Goal: Task Accomplishment & Management: Use online tool/utility

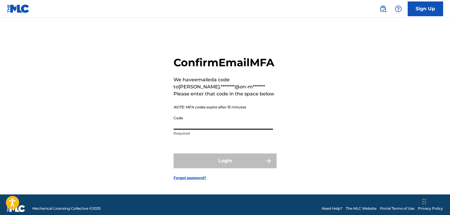
paste input "610415"
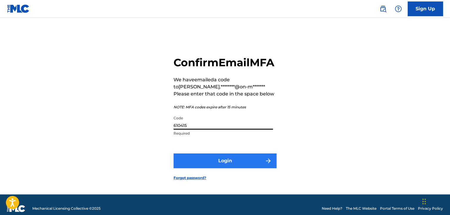
type input "610415"
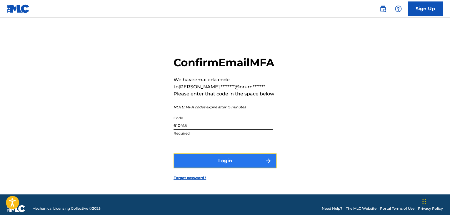
click at [227, 167] on button "Login" at bounding box center [224, 160] width 103 height 15
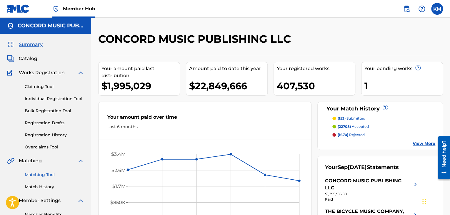
click at [46, 171] on link "Matching Tool" at bounding box center [54, 174] width 59 height 6
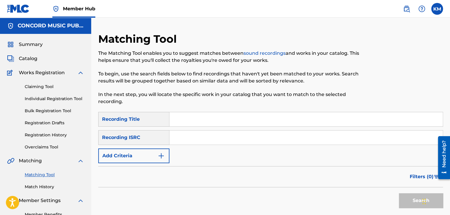
click at [202, 138] on input "Search Form" at bounding box center [305, 137] width 273 height 14
paste input "Walkin' in My Sleep"
type input "Walkin' in My Sleep"
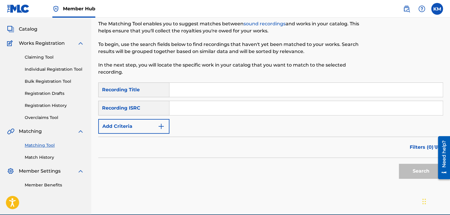
paste input "USSF19606504"
type input "USSF19606504"
click at [403, 168] on button "Search" at bounding box center [421, 170] width 44 height 15
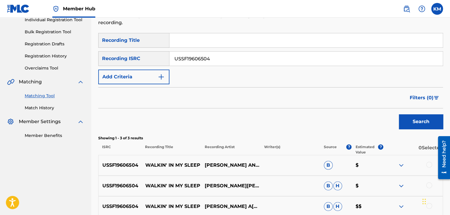
scroll to position [138, 0]
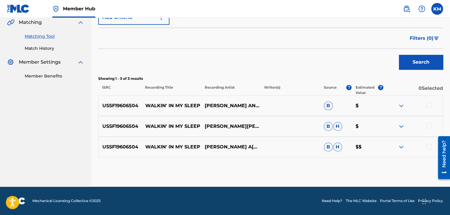
click at [427, 145] on div at bounding box center [429, 146] width 6 height 6
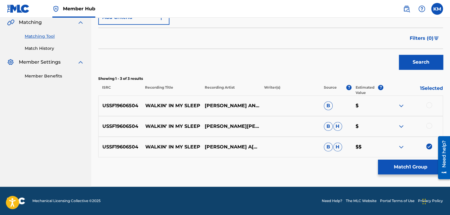
click at [428, 125] on div at bounding box center [429, 126] width 6 height 6
click at [429, 102] on div at bounding box center [429, 105] width 6 height 6
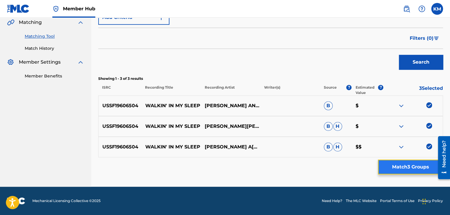
click at [399, 161] on button "Match 3 Groups" at bounding box center [410, 166] width 65 height 15
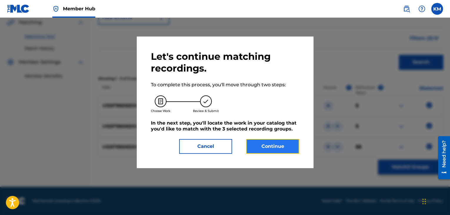
click at [267, 145] on button "Continue" at bounding box center [272, 146] width 53 height 15
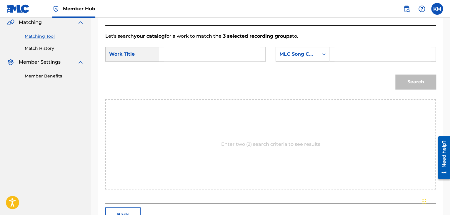
click at [181, 50] on input "Search Form" at bounding box center [212, 54] width 96 height 14
paste input "Walkin' in My Sleep"
type input "Walkin' in My Sleep"
click at [324, 54] on icon "Search Form" at bounding box center [324, 54] width 4 height 2
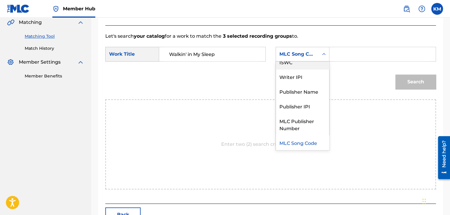
scroll to position [0, 0]
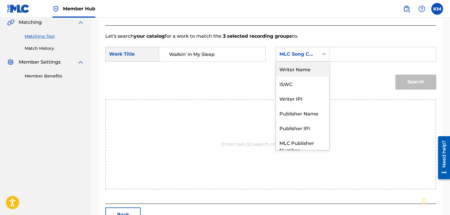
click at [314, 66] on div "Writer Name" at bounding box center [302, 68] width 53 height 15
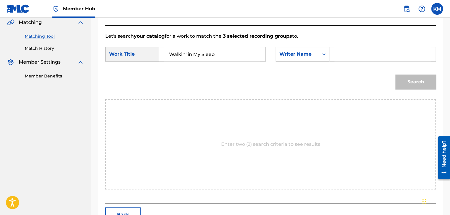
click at [347, 50] on input "Search Form" at bounding box center [382, 54] width 96 height 14
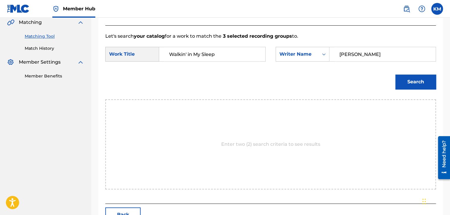
type input "[PERSON_NAME]"
click at [395, 74] on button "Search" at bounding box center [415, 81] width 41 height 15
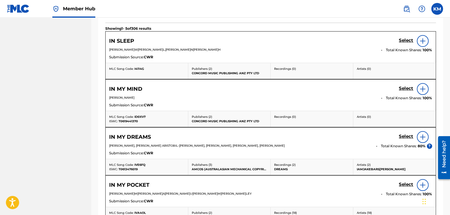
scroll to position [145, 0]
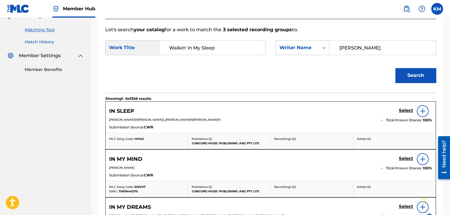
click at [44, 40] on link "Match History" at bounding box center [54, 42] width 59 height 6
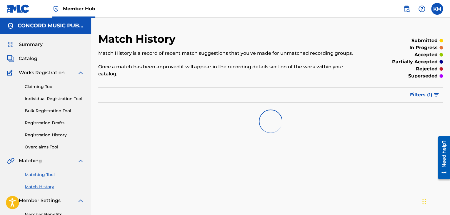
click at [46, 173] on link "Matching Tool" at bounding box center [54, 174] width 59 height 6
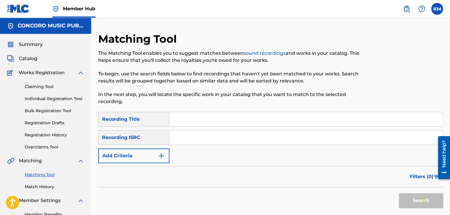
click at [183, 136] on input "Search Form" at bounding box center [305, 137] width 273 height 14
paste input "DEZC62185976"
type input "DEZC62185976"
click at [405, 201] on button "Search" at bounding box center [421, 200] width 44 height 15
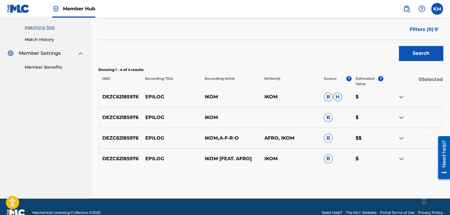
click at [429, 158] on div at bounding box center [429, 158] width 6 height 6
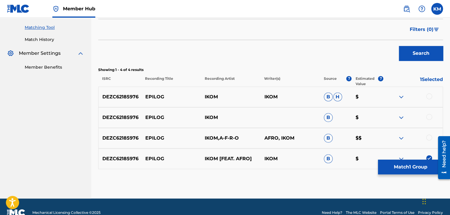
click at [430, 138] on div at bounding box center [429, 137] width 6 height 6
click at [429, 116] on div at bounding box center [429, 117] width 6 height 6
click at [429, 97] on div at bounding box center [429, 96] width 6 height 6
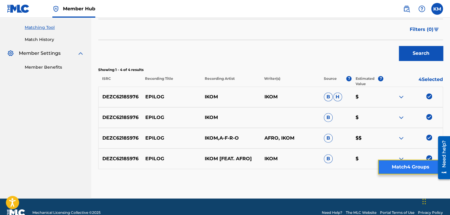
click at [406, 168] on button "Match 4 Groups" at bounding box center [410, 166] width 65 height 15
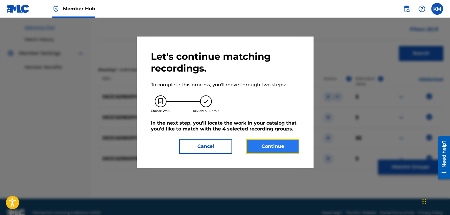
click at [278, 146] on button "Continue" at bounding box center [272, 146] width 53 height 15
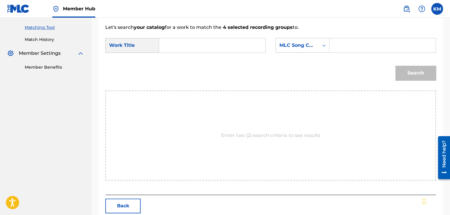
click at [182, 46] on input "Search Form" at bounding box center [212, 45] width 96 height 14
paste input "Epilog"
type input "Epilog"
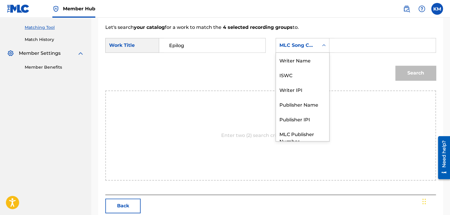
click at [323, 46] on icon "Search Form" at bounding box center [324, 45] width 6 height 6
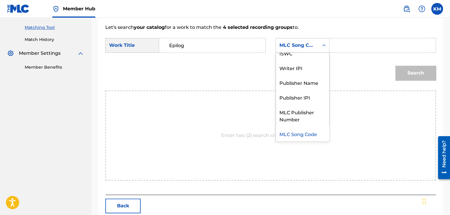
scroll to position [0, 0]
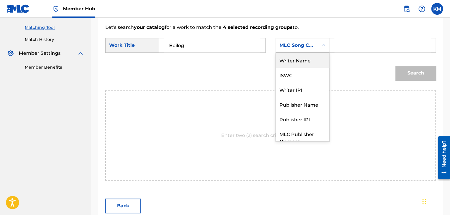
click at [315, 58] on div "Writer Name" at bounding box center [302, 60] width 53 height 15
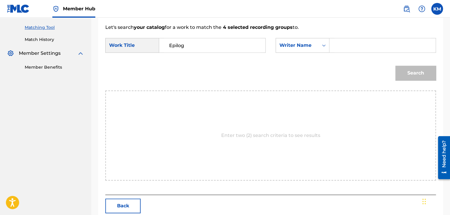
paste input "[PERSON_NAME]"
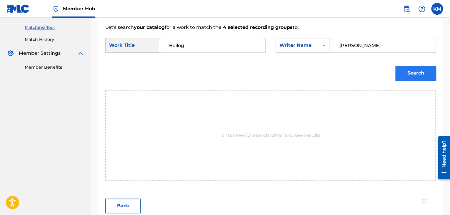
type input "[PERSON_NAME]"
click at [408, 78] on button "Search" at bounding box center [415, 73] width 41 height 15
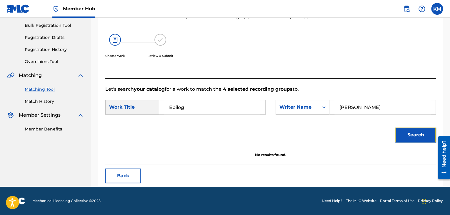
scroll to position [85, 0]
click at [46, 100] on link "Match History" at bounding box center [54, 101] width 59 height 6
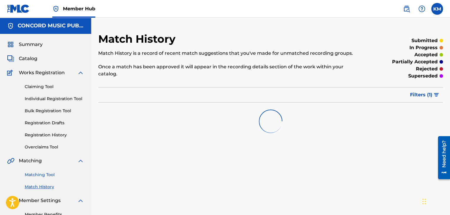
click at [49, 175] on link "Matching Tool" at bounding box center [54, 174] width 59 height 6
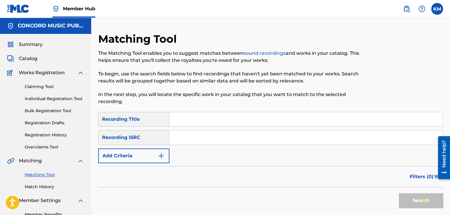
click at [199, 134] on input "Search Form" at bounding box center [305, 137] width 273 height 14
paste input "DEF058803782"
click at [407, 198] on button "Search" at bounding box center [421, 200] width 44 height 15
click at [190, 140] on input "DEF058803782" at bounding box center [305, 137] width 273 height 14
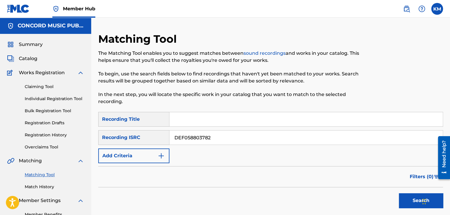
paste input "GBAAA9400424"
type input "GBAAA9400424"
click at [408, 199] on button "Search" at bounding box center [421, 200] width 44 height 15
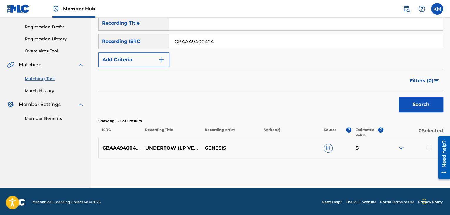
scroll to position [97, 0]
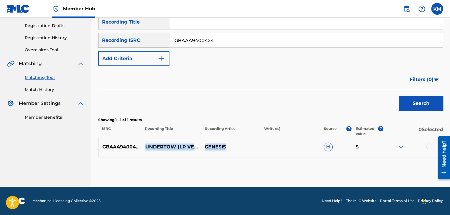
drag, startPoint x: 144, startPoint y: 142, endPoint x: 229, endPoint y: 149, distance: 84.7
click at [229, 149] on div "GBAAA9400424 UNDERTOW (LP VERSION) GENESIS H $" at bounding box center [270, 146] width 345 height 21
copy div "UNDERTOW (LP VERSION) GENESIS"
click at [145, 143] on p "UNDERTOW (LP VERSION)" at bounding box center [170, 147] width 59 height 14
drag, startPoint x: 145, startPoint y: 143, endPoint x: 167, endPoint y: 151, distance: 23.4
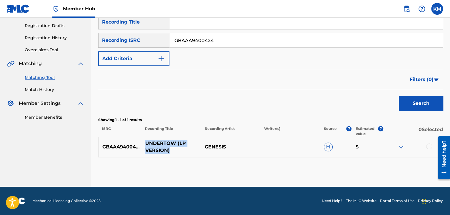
click at [167, 151] on p "UNDERTOW (LP VERSION)" at bounding box center [170, 147] width 59 height 14
click at [426, 146] on div at bounding box center [429, 146] width 6 height 6
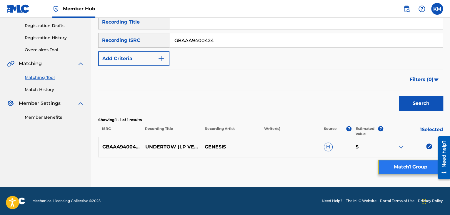
click at [390, 169] on button "Match 1 Group" at bounding box center [410, 166] width 65 height 15
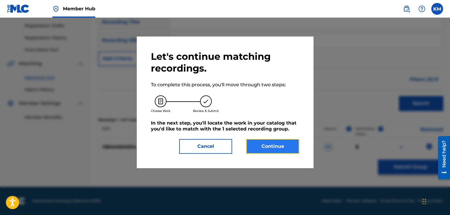
click at [282, 145] on button "Continue" at bounding box center [272, 146] width 53 height 15
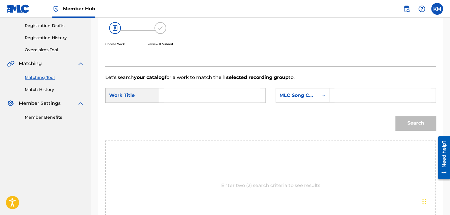
click at [232, 96] on input "Search Form" at bounding box center [212, 95] width 96 height 14
paste input "UNDERTOW (LP VERSION)"
type input "UNDERTOW (LP VERSION)"
click at [326, 96] on icon "Search Form" at bounding box center [324, 95] width 6 height 6
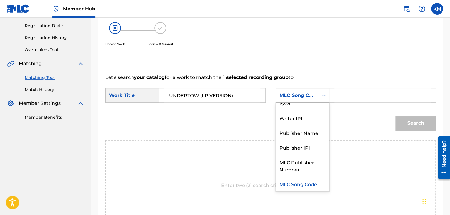
scroll to position [0, 0]
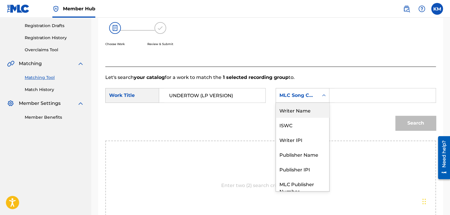
click at [317, 106] on div "Writer Name" at bounding box center [302, 110] width 53 height 15
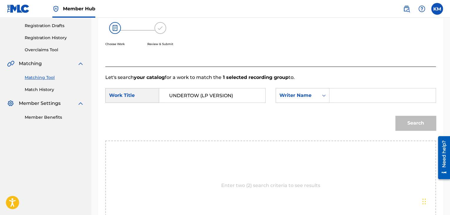
click at [338, 90] on input "Search Form" at bounding box center [382, 95] width 96 height 14
type input "banks"
click at [410, 119] on button "Search" at bounding box center [415, 123] width 41 height 15
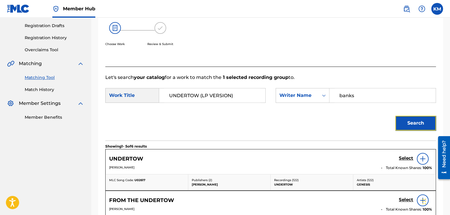
scroll to position [156, 0]
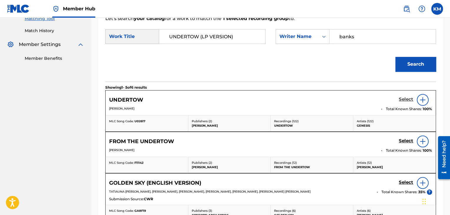
click at [408, 98] on h5 "Select" at bounding box center [406, 99] width 14 height 6
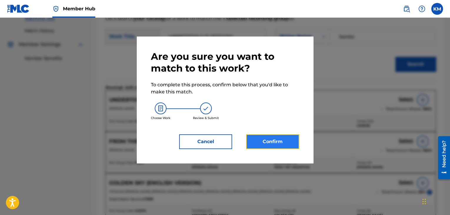
click at [274, 139] on button "Confirm" at bounding box center [272, 141] width 53 height 15
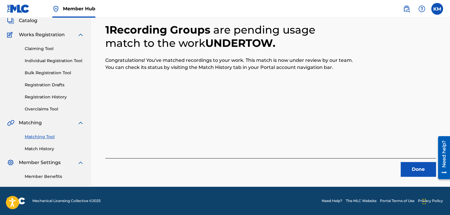
scroll to position [38, 0]
click at [407, 170] on button "Done" at bounding box center [417, 169] width 35 height 15
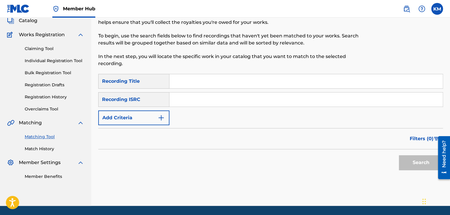
drag, startPoint x: 218, startPoint y: 99, endPoint x: 192, endPoint y: 99, distance: 25.9
click at [192, 99] on input "Search Form" at bounding box center [305, 99] width 273 height 14
drag, startPoint x: 208, startPoint y: 96, endPoint x: 185, endPoint y: 99, distance: 22.5
click at [185, 99] on input "Search Form" at bounding box center [305, 99] width 273 height 14
paste input "USTE10403172"
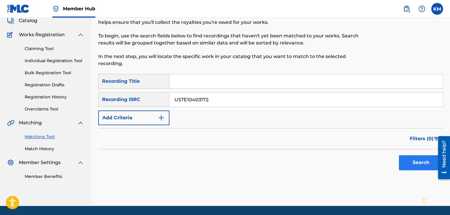
type input "USTE10403172"
click at [411, 161] on button "Search" at bounding box center [421, 162] width 44 height 15
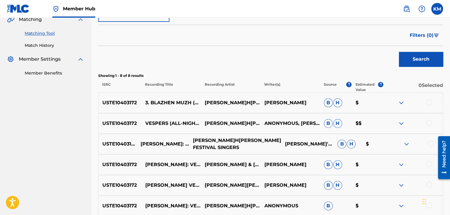
scroll to position [67, 0]
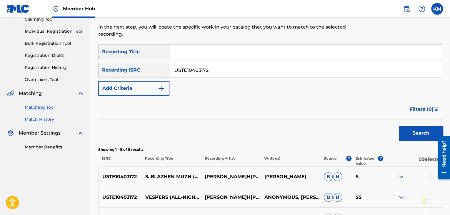
click at [50, 116] on link "Match History" at bounding box center [54, 119] width 59 height 6
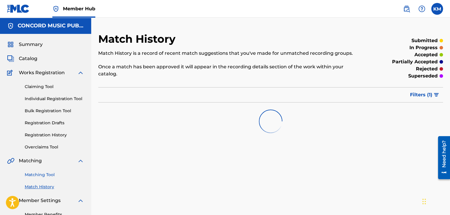
click at [49, 173] on link "Matching Tool" at bounding box center [54, 174] width 59 height 6
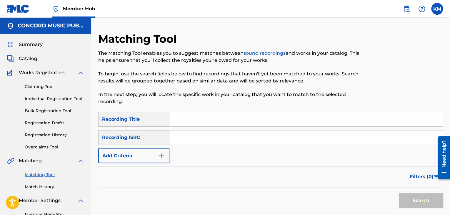
click at [211, 141] on input "Search Form" at bounding box center [305, 137] width 273 height 14
paste input "USTE10403172"
type input "USTE10403172"
click at [409, 201] on button "Search" at bounding box center [421, 200] width 44 height 15
click at [38, 185] on link "Match History" at bounding box center [54, 186] width 59 height 6
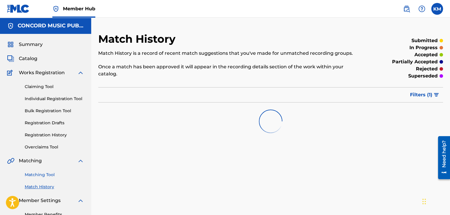
click at [46, 176] on link "Matching Tool" at bounding box center [54, 174] width 59 height 6
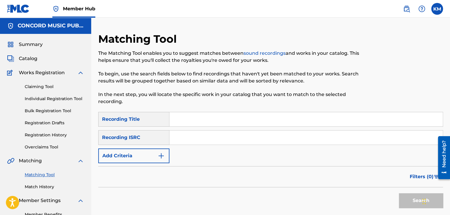
click at [185, 138] on input "Search Form" at bounding box center [305, 137] width 273 height 14
paste input "GBTDG1301975"
type input "GBTDG1301975"
click at [404, 202] on button "Search" at bounding box center [421, 200] width 44 height 15
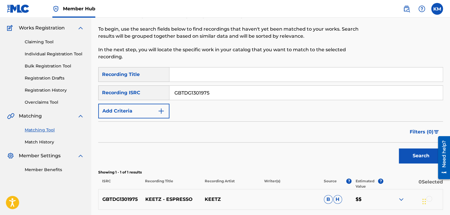
scroll to position [97, 0]
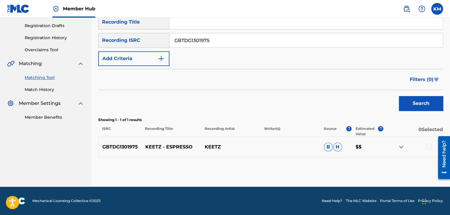
click at [432, 146] on div at bounding box center [429, 146] width 6 height 6
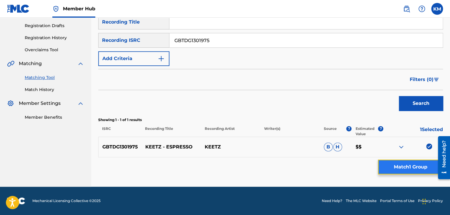
click at [404, 169] on button "Match 1 Group" at bounding box center [410, 166] width 65 height 15
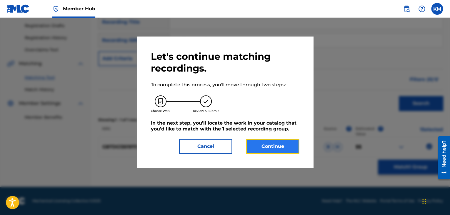
click at [271, 148] on button "Continue" at bounding box center [272, 146] width 53 height 15
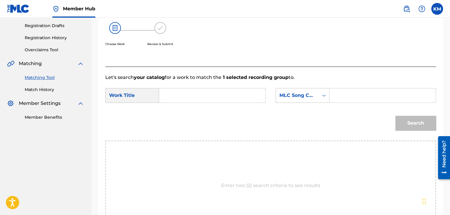
click at [205, 97] on input "Search Form" at bounding box center [212, 95] width 96 height 14
paste input "Espresso"
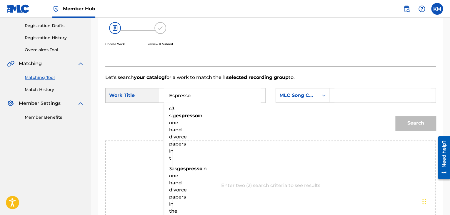
type input "Espresso"
click at [322, 95] on icon "Search Form" at bounding box center [324, 95] width 6 height 6
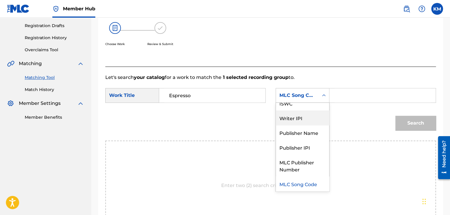
scroll to position [0, 0]
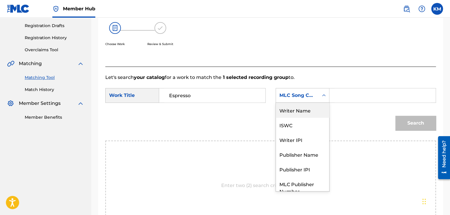
click at [304, 110] on div "Writer Name" at bounding box center [302, 110] width 53 height 15
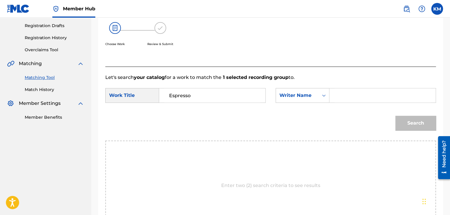
click at [341, 96] on input "Search Form" at bounding box center [382, 95] width 96 height 14
paste input "[PERSON_NAME]"
type input "[PERSON_NAME]"
click at [416, 123] on button "Search" at bounding box center [415, 123] width 41 height 15
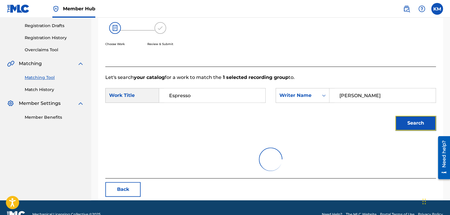
scroll to position [85, 0]
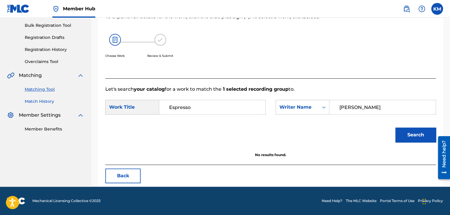
click at [44, 101] on link "Match History" at bounding box center [54, 101] width 59 height 6
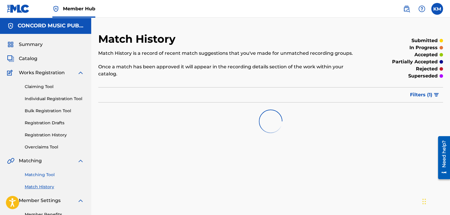
click at [51, 173] on link "Matching Tool" at bounding box center [54, 174] width 59 height 6
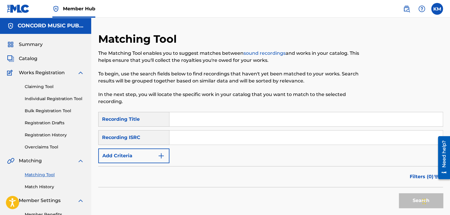
click at [181, 135] on input "Search Form" at bounding box center [305, 137] width 273 height 14
paste input "QM6DC1557773"
type input "QM6DC1557773"
click at [411, 200] on button "Search" at bounding box center [421, 200] width 44 height 15
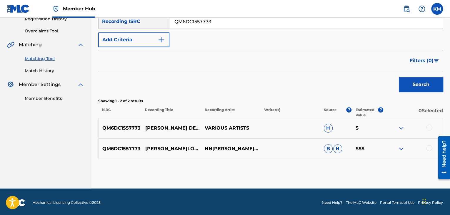
scroll to position [118, 0]
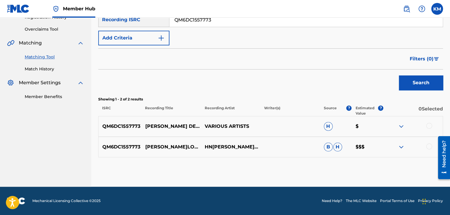
click at [427, 146] on div at bounding box center [429, 146] width 6 height 6
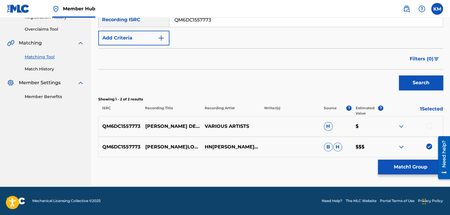
click at [427, 126] on div at bounding box center [429, 126] width 6 height 6
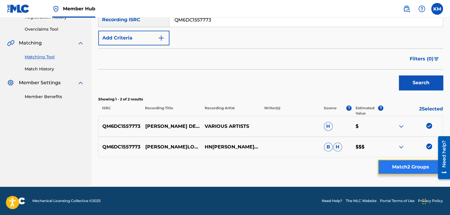
click at [396, 166] on button "Match 2 Groups" at bounding box center [410, 166] width 65 height 15
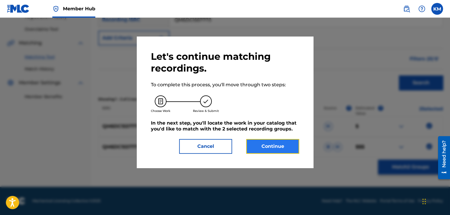
click at [250, 142] on button "Continue" at bounding box center [272, 146] width 53 height 15
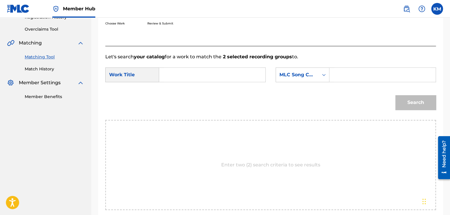
click at [180, 74] on input "Search Form" at bounding box center [212, 75] width 96 height 14
paste input "[PERSON_NAME] Del [PERSON_NAME]"
type input "[PERSON_NAME] Del [PERSON_NAME]"
click at [323, 74] on icon "Search Form" at bounding box center [324, 75] width 6 height 6
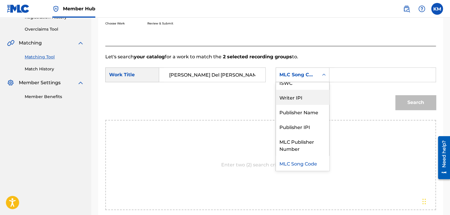
scroll to position [0, 0]
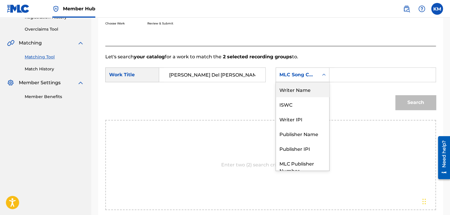
click at [313, 93] on div "Writer Name" at bounding box center [302, 89] width 53 height 15
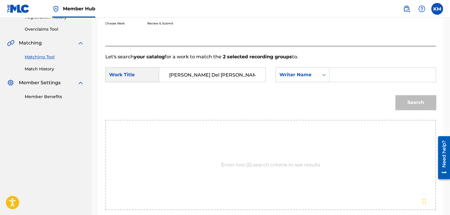
click at [340, 77] on input "Search Form" at bounding box center [382, 75] width 96 height 14
paste input "[PERSON_NAME]"
click at [412, 100] on button "Search" at bounding box center [415, 102] width 41 height 15
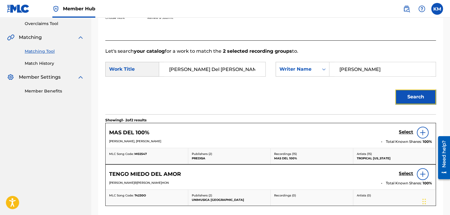
scroll to position [135, 0]
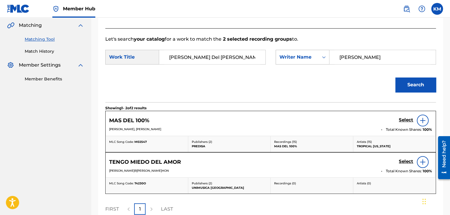
drag, startPoint x: 366, startPoint y: 60, endPoint x: 321, endPoint y: 61, distance: 45.6
click at [321, 61] on div "SearchWithCriteria8e3b6f34-1034-487e-9479-375aa808fb3b Writer Na[PERSON_NAME]" at bounding box center [355, 57] width 160 height 15
paste input "Banda"
type input "Banda"
click at [405, 81] on button "Search" at bounding box center [415, 84] width 41 height 15
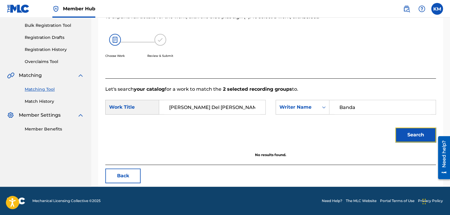
scroll to position [85, 0]
click at [39, 102] on link "Match History" at bounding box center [54, 101] width 59 height 6
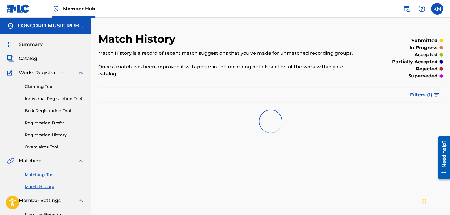
click at [52, 173] on link "Matching Tool" at bounding box center [54, 174] width 59 height 6
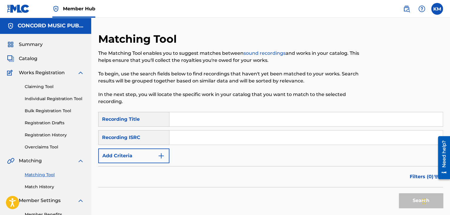
click at [189, 138] on input "Search Form" at bounding box center [305, 137] width 273 height 14
paste input "SELFA9701050"
type input "SELFA9701050"
click at [404, 199] on button "Search" at bounding box center [421, 200] width 44 height 15
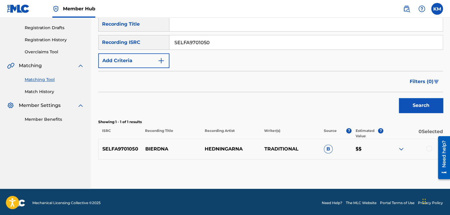
scroll to position [97, 0]
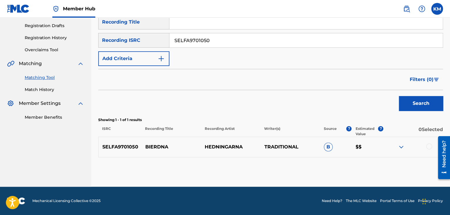
click at [429, 147] on div at bounding box center [429, 146] width 6 height 6
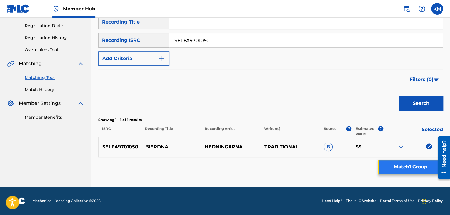
click at [420, 165] on button "Match 1 Group" at bounding box center [410, 166] width 65 height 15
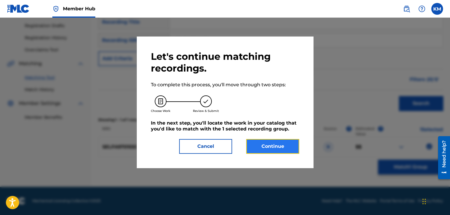
click at [265, 148] on button "Continue" at bounding box center [272, 146] width 53 height 15
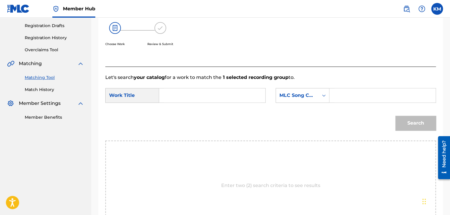
click at [183, 95] on input "Search Form" at bounding box center [212, 95] width 96 height 14
paste input "Bierdna"
type input "Bierdna"
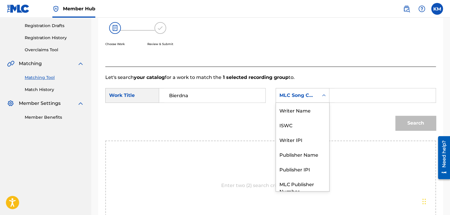
click at [323, 94] on icon "Search Form" at bounding box center [324, 95] width 6 height 6
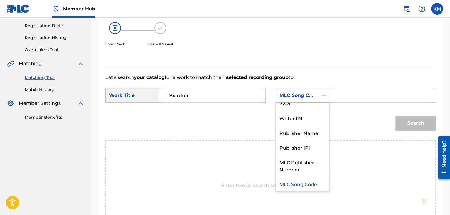
scroll to position [0, 0]
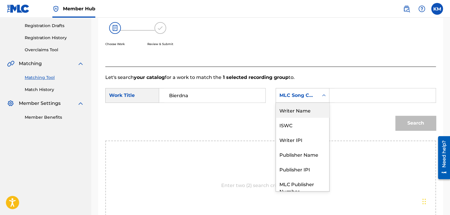
click at [317, 105] on div "Writer Name" at bounding box center [302, 110] width 53 height 15
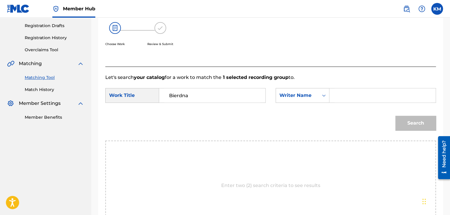
click at [347, 93] on input "Search Form" at bounding box center [382, 95] width 96 height 14
paste input "[PERSON_NAME]"
type input "[PERSON_NAME]"
click at [411, 121] on button "Search" at bounding box center [415, 123] width 41 height 15
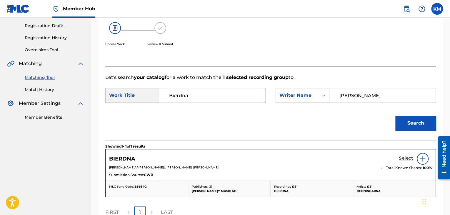
click at [407, 158] on h5 "Select" at bounding box center [406, 158] width 14 height 6
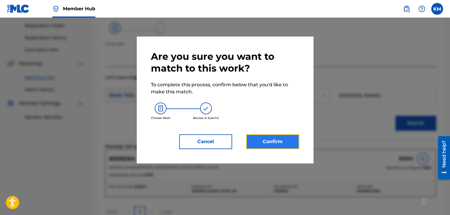
click at [267, 142] on button "Confirm" at bounding box center [272, 141] width 53 height 15
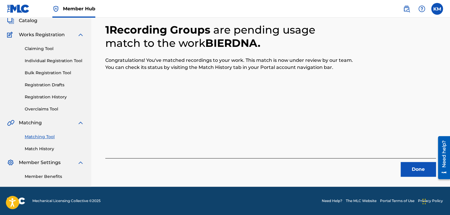
scroll to position [38, 0]
click at [420, 170] on button "Done" at bounding box center [417, 169] width 35 height 15
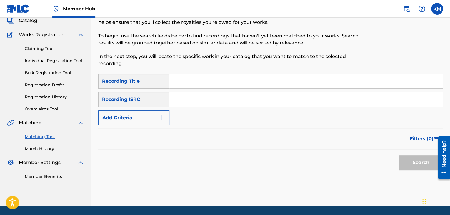
click at [188, 96] on input "Search Form" at bounding box center [305, 99] width 273 height 14
paste input "QZ4JJ1831879"
type input "QZ4JJ1831879"
click at [416, 156] on button "Search" at bounding box center [421, 162] width 44 height 15
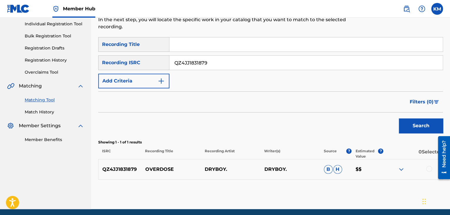
scroll to position [97, 0]
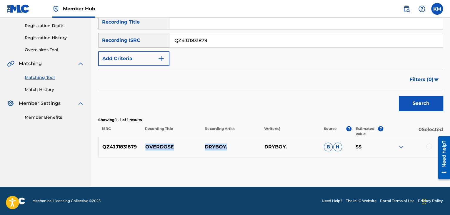
drag, startPoint x: 145, startPoint y: 147, endPoint x: 228, endPoint y: 151, distance: 83.6
click at [228, 151] on div "QZ4JJ1831879 OVERDOSE DRYBOY. DRYBOY. B H $$" at bounding box center [270, 146] width 345 height 21
copy div "OVERDOSE DRYBOY."
click at [429, 146] on div at bounding box center [429, 146] width 6 height 6
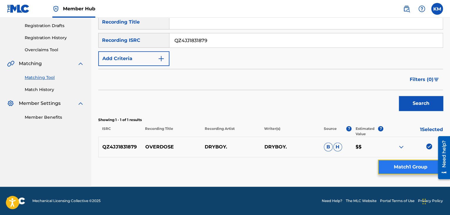
click at [417, 161] on button "Match 1 Group" at bounding box center [410, 166] width 65 height 15
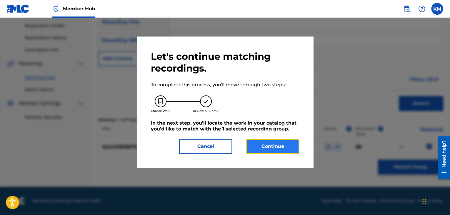
click at [282, 142] on button "Continue" at bounding box center [272, 146] width 53 height 15
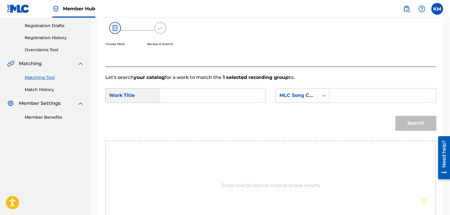
click at [329, 98] on div "Search Form" at bounding box center [382, 95] width 106 height 15
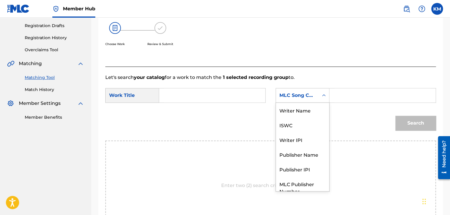
click at [325, 93] on icon "Search Form" at bounding box center [324, 95] width 6 height 6
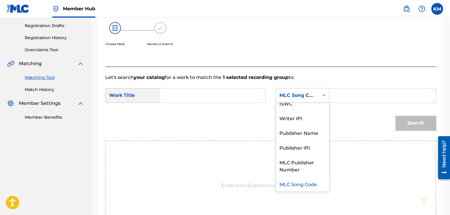
scroll to position [0, 0]
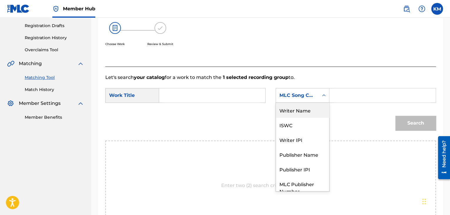
click at [307, 110] on div "Writer Name" at bounding box center [302, 110] width 53 height 15
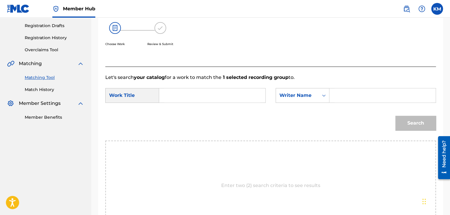
click at [337, 96] on input "Search Form" at bounding box center [382, 95] width 96 height 14
paste input "[PERSON_NAME]utt"
type input "[PERSON_NAME]utt"
click at [252, 96] on input "Search Form" at bounding box center [212, 95] width 96 height 14
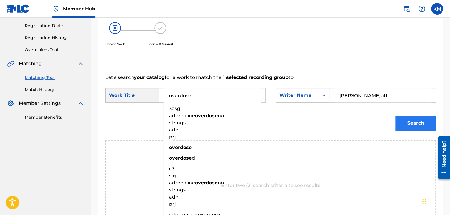
type input "overdose"
click at [410, 122] on button "Search" at bounding box center [415, 123] width 41 height 15
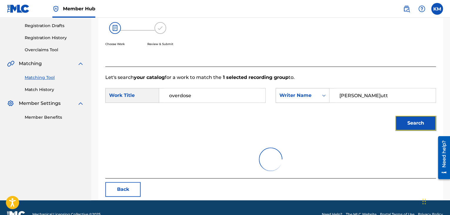
scroll to position [85, 0]
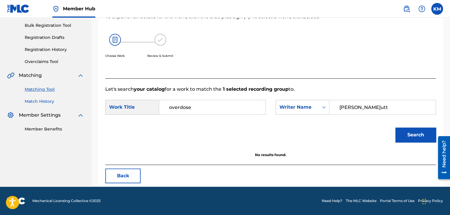
click at [41, 100] on link "Match History" at bounding box center [54, 101] width 59 height 6
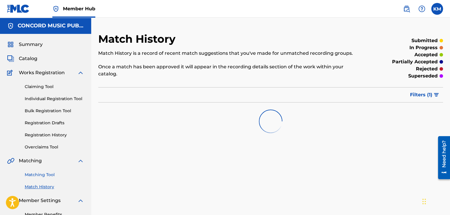
click at [46, 174] on link "Matching Tool" at bounding box center [54, 174] width 59 height 6
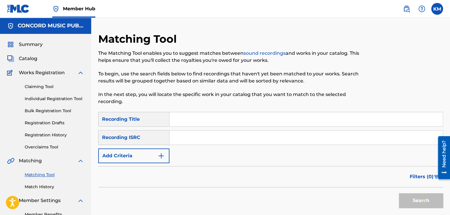
click at [200, 139] on input "Search Form" at bounding box center [305, 137] width 273 height 14
paste input "USEE16600008"
type input "USEE16600008"
click at [404, 195] on button "Search" at bounding box center [421, 200] width 44 height 15
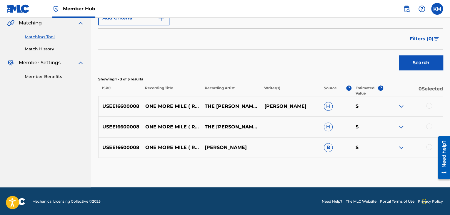
scroll to position [138, 0]
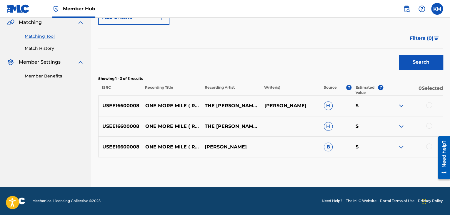
click at [427, 146] on div at bounding box center [429, 146] width 6 height 6
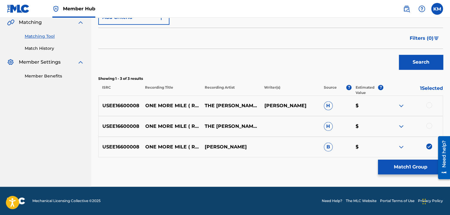
click at [427, 126] on div at bounding box center [429, 126] width 6 height 6
click at [427, 105] on div at bounding box center [429, 105] width 6 height 6
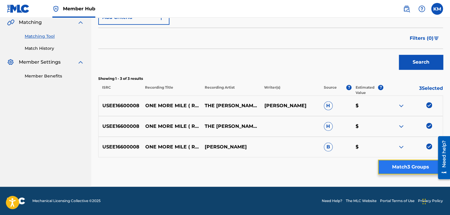
click at [398, 163] on button "Match 3 Groups" at bounding box center [410, 166] width 65 height 15
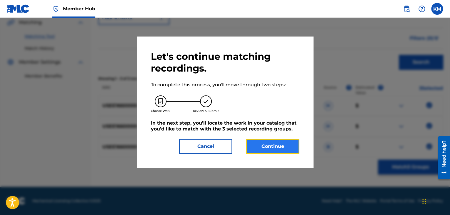
click at [273, 147] on button "Continue" at bounding box center [272, 146] width 53 height 15
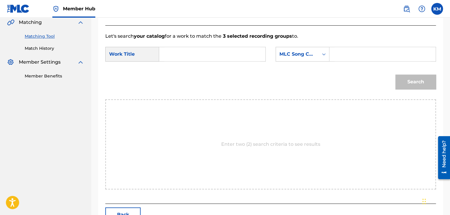
click at [182, 54] on input "Search Form" at bounding box center [212, 54] width 96 height 14
paste input "One More Mile - 1997 Remaster"
type input "One More Mile - 1997 Remaster"
click at [323, 56] on icon "Search Form" at bounding box center [324, 54] width 6 height 6
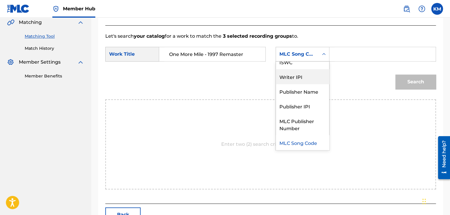
scroll to position [0, 0]
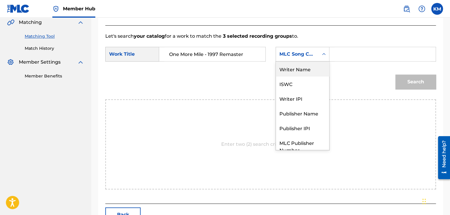
click at [309, 71] on div "Writer Name" at bounding box center [302, 68] width 53 height 15
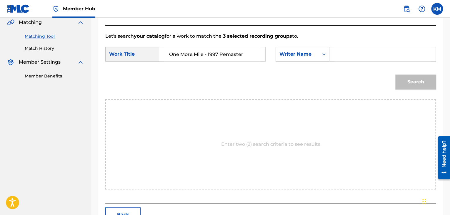
click at [335, 53] on input "Search Form" at bounding box center [382, 54] width 96 height 14
paste input "Cotton"
type input "Cotton"
click at [410, 77] on button "Search" at bounding box center [415, 81] width 41 height 15
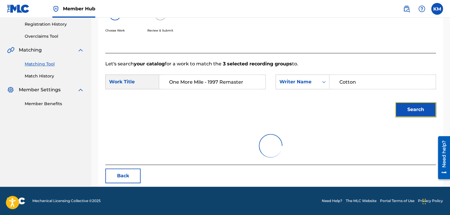
scroll to position [138, 0]
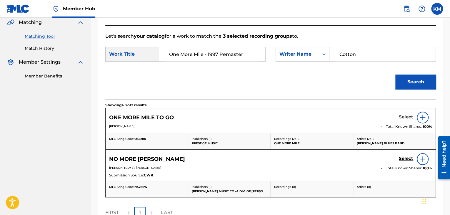
click at [407, 117] on h5 "Select" at bounding box center [406, 117] width 14 height 6
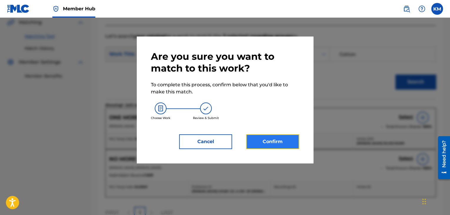
click at [266, 142] on button "Confirm" at bounding box center [272, 141] width 53 height 15
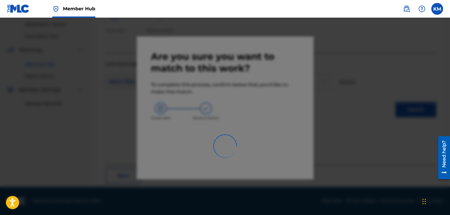
scroll to position [38, 0]
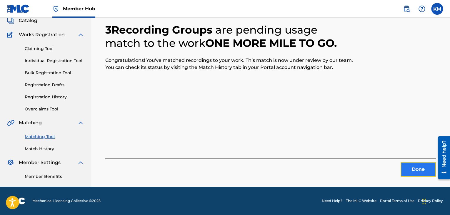
click at [407, 171] on button "Done" at bounding box center [417, 169] width 35 height 15
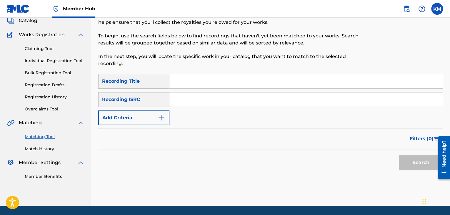
click at [193, 96] on input "Search Form" at bounding box center [305, 99] width 273 height 14
paste input "QMEU31912819"
type input "QMEU31912819"
click at [410, 159] on button "Search" at bounding box center [421, 162] width 44 height 15
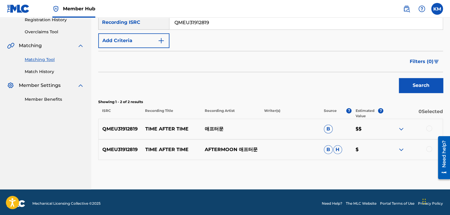
scroll to position [118, 0]
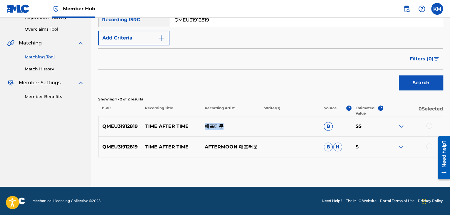
drag, startPoint x: 204, startPoint y: 125, endPoint x: 223, endPoint y: 125, distance: 19.1
click at [223, 125] on p "애프터문" at bounding box center [230, 126] width 59 height 7
click at [234, 162] on div "Matching Tool The Matching Tool enables you to suggest matches between sound re…" at bounding box center [270, 51] width 345 height 272
drag, startPoint x: 141, startPoint y: 145, endPoint x: 236, endPoint y: 150, distance: 95.7
click at [236, 150] on div "QMEU31912819 TIME AFTER TIME AFTERMOON 애프터문 B H $" at bounding box center [270, 146] width 345 height 21
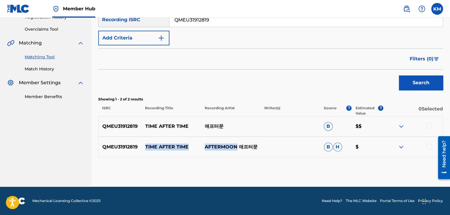
copy div "TIME AFTER TIME AFTERMOON"
click at [143, 144] on p "TIME AFTER TIME" at bounding box center [170, 146] width 59 height 7
drag, startPoint x: 143, startPoint y: 144, endPoint x: 182, endPoint y: 144, distance: 39.1
click at [182, 144] on p "TIME AFTER TIME" at bounding box center [170, 146] width 59 height 7
click at [429, 145] on div at bounding box center [429, 146] width 6 height 6
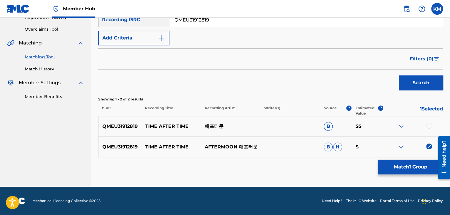
click at [428, 126] on div at bounding box center [429, 126] width 6 height 6
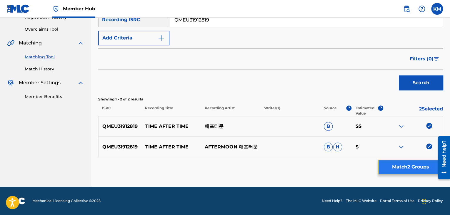
click at [402, 165] on button "Match 2 Groups" at bounding box center [410, 166] width 65 height 15
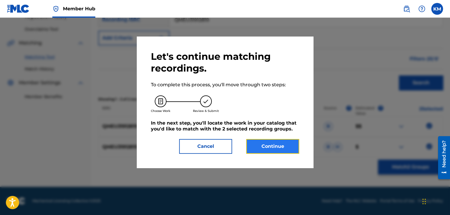
click at [280, 144] on button "Continue" at bounding box center [272, 146] width 53 height 15
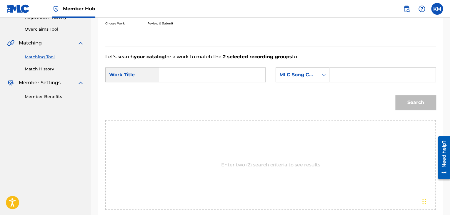
click at [208, 79] on input "Search Form" at bounding box center [212, 75] width 96 height 14
paste input "TIME AFTER TIME"
type input "TIME AFTER TIME"
click at [324, 76] on icon "Search Form" at bounding box center [324, 75] width 6 height 6
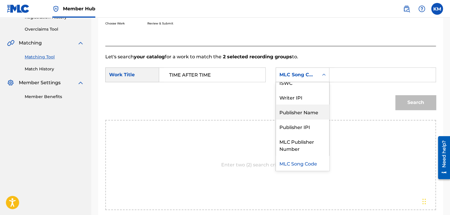
scroll to position [0, 0]
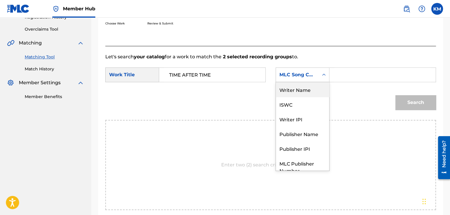
click at [300, 93] on div "Writer Name" at bounding box center [302, 89] width 53 height 15
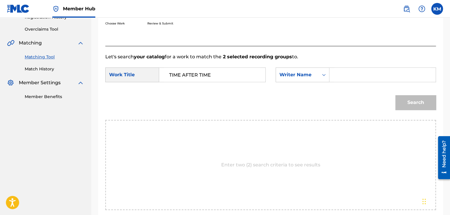
click at [334, 76] on div "Search Form" at bounding box center [382, 74] width 106 height 15
click at [337, 76] on input "Search Form" at bounding box center [382, 75] width 96 height 14
paste input "Lauper"
type input "Lauper"
click at [403, 99] on button "Search" at bounding box center [415, 102] width 41 height 15
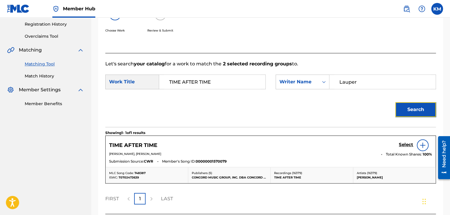
scroll to position [118, 0]
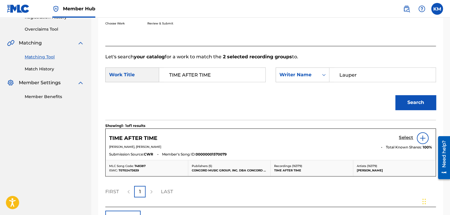
click at [403, 137] on h5 "Select" at bounding box center [406, 138] width 14 height 6
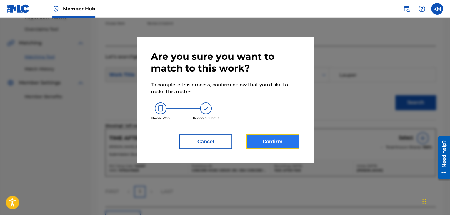
click at [261, 141] on button "Confirm" at bounding box center [272, 141] width 53 height 15
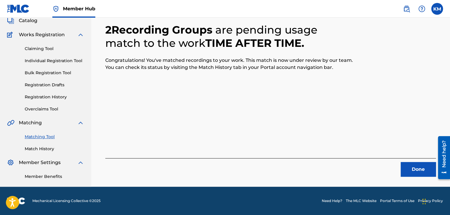
scroll to position [38, 0]
click at [422, 163] on button "Done" at bounding box center [417, 169] width 35 height 15
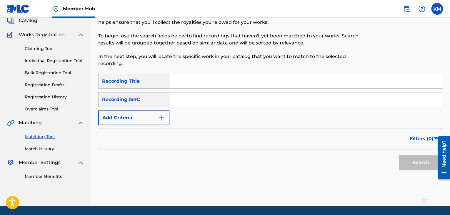
click at [209, 98] on input "Search Form" at bounding box center [305, 99] width 273 height 14
paste input "GBKQU1923163"
type input "GBKQU1923163"
click at [407, 156] on button "Search" at bounding box center [421, 162] width 44 height 15
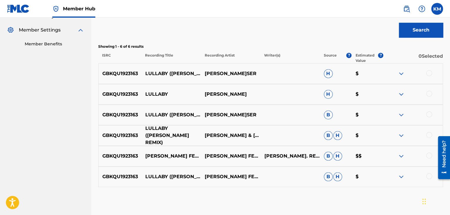
scroll to position [185, 0]
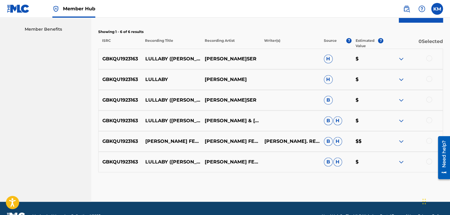
click at [430, 160] on div at bounding box center [429, 161] width 6 height 6
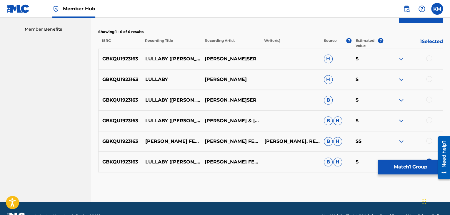
click at [429, 138] on div at bounding box center [429, 141] width 6 height 6
click at [429, 119] on div at bounding box center [429, 120] width 6 height 6
click at [428, 98] on div at bounding box center [429, 99] width 6 height 6
click at [427, 78] on div at bounding box center [429, 79] width 6 height 6
click at [427, 58] on div at bounding box center [429, 58] width 6 height 6
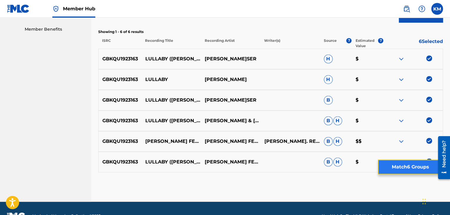
click at [400, 164] on button "Match 6 Groups" at bounding box center [410, 166] width 65 height 15
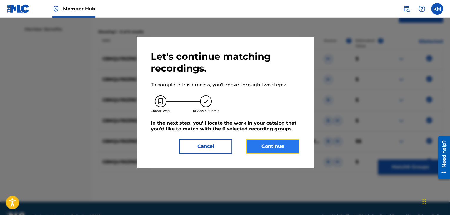
click at [265, 148] on button "Continue" at bounding box center [272, 146] width 53 height 15
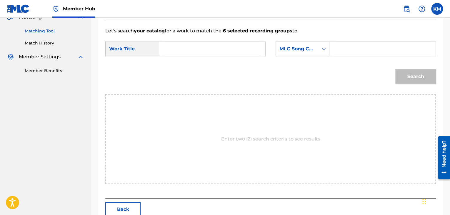
scroll to position [118, 0]
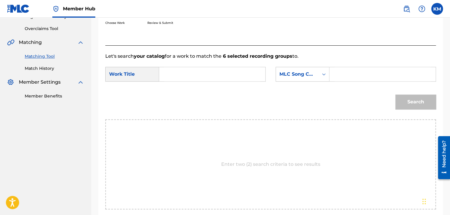
click at [185, 71] on input "Search Form" at bounding box center [212, 74] width 96 height 14
paste input "Lullaby - [PERSON_NAME] Remix"
type input "Lullaby - [PERSON_NAME] Remix"
click at [322, 73] on icon "Search Form" at bounding box center [324, 74] width 4 height 2
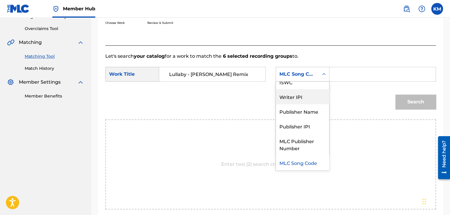
scroll to position [0, 0]
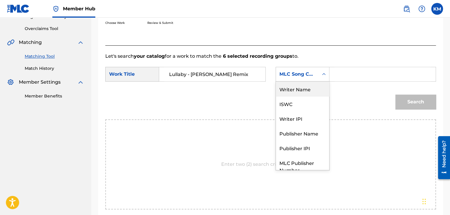
click at [306, 90] on div "Writer Name" at bounding box center [302, 88] width 53 height 15
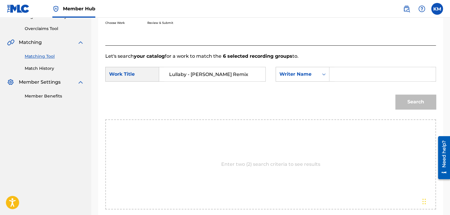
click at [337, 74] on input "Search Form" at bounding box center [382, 74] width 96 height 14
paste input "[PERSON_NAME]"
click at [414, 106] on button "Search" at bounding box center [415, 101] width 41 height 15
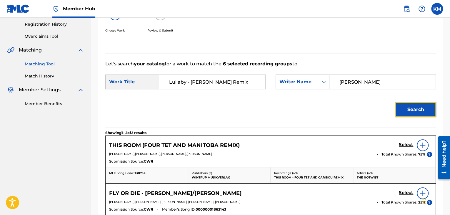
scroll to position [118, 0]
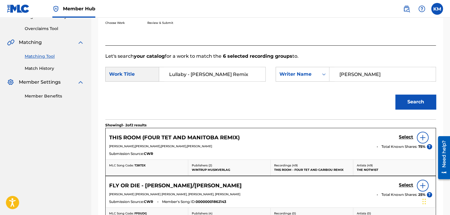
drag, startPoint x: 305, startPoint y: 81, endPoint x: 294, endPoint y: 83, distance: 11.5
click at [294, 83] on div "SearchWithCriteria8c5d4f60-7a0c-4872-961c-6b714edc1e5e Work Title Lullaby - [PE…" at bounding box center [270, 76] width 330 height 18
paste input "[PERSON_NAME]"
type input "[PERSON_NAME]"
click at [414, 104] on button "Search" at bounding box center [415, 101] width 41 height 15
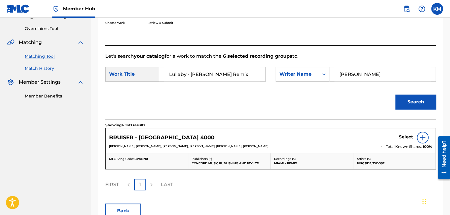
click at [51, 68] on link "Match History" at bounding box center [54, 68] width 59 height 6
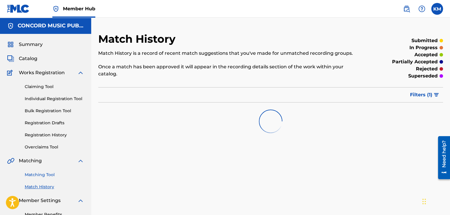
click at [47, 172] on link "Matching Tool" at bounding box center [54, 174] width 59 height 6
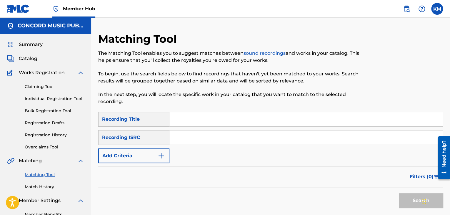
click at [201, 136] on input "Search Form" at bounding box center [305, 137] width 273 height 14
paste input "DEF059003132"
type input "DEF059003132"
click at [402, 197] on button "Search" at bounding box center [421, 200] width 44 height 15
click at [45, 187] on link "Match History" at bounding box center [54, 186] width 59 height 6
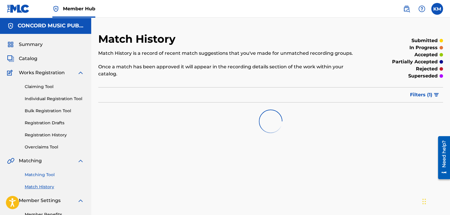
click at [49, 173] on link "Matching Tool" at bounding box center [54, 174] width 59 height 6
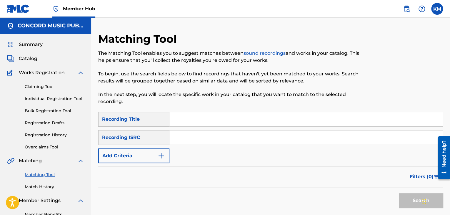
click at [183, 140] on input "Search Form" at bounding box center [305, 137] width 273 height 14
paste input "USDHM1519368"
type input "USDHM1519368"
click at [406, 198] on button "Search" at bounding box center [421, 200] width 44 height 15
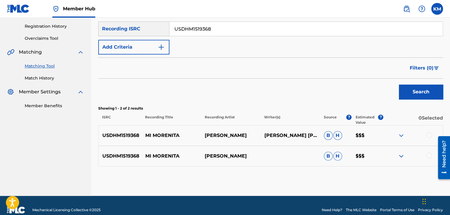
scroll to position [118, 0]
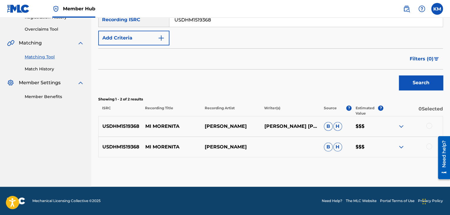
click at [427, 126] on div at bounding box center [429, 126] width 6 height 6
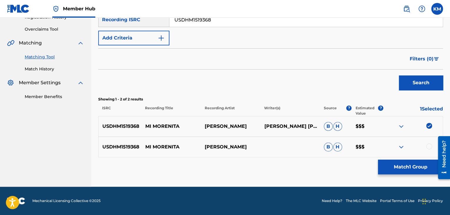
click at [429, 147] on div at bounding box center [429, 146] width 6 height 6
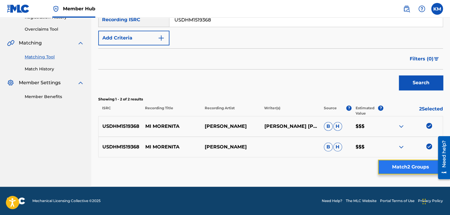
click at [417, 163] on button "Match 2 Groups" at bounding box center [410, 166] width 65 height 15
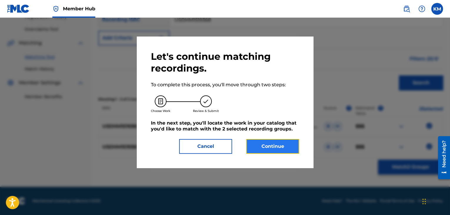
click at [277, 150] on button "Continue" at bounding box center [272, 146] width 53 height 15
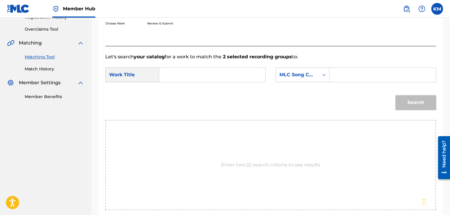
click at [180, 74] on input "Search Form" at bounding box center [212, 75] width 96 height 14
paste input "Mi Morenita"
type input "Mi Morenita"
click at [322, 76] on icon "Search Form" at bounding box center [324, 75] width 6 height 6
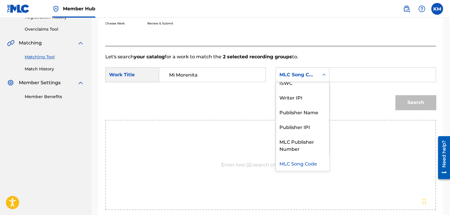
scroll to position [0, 0]
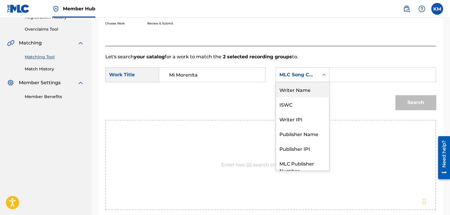
click at [303, 84] on div "Writer Name" at bounding box center [302, 89] width 53 height 15
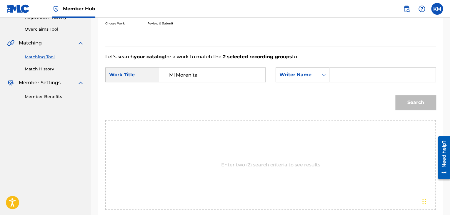
click at [341, 71] on input "Search Form" at bounding box center [382, 75] width 96 height 14
paste input "Islas"
click at [417, 106] on button "Search" at bounding box center [415, 102] width 41 height 15
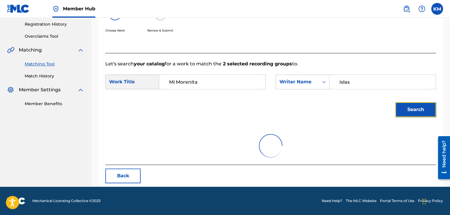
scroll to position [85, 0]
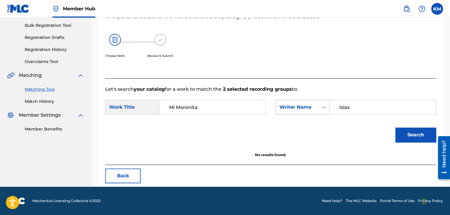
drag, startPoint x: 364, startPoint y: 108, endPoint x: 278, endPoint y: 106, distance: 85.8
click at [276, 106] on div "SearchWithCriteria2d38442e-2bc8-4d82-8b69-497f7228a644 Writer Name[PERSON_NAME]" at bounding box center [355, 107] width 160 height 15
paste input "[PERSON_NAME]"
type input "[PERSON_NAME]"
click at [409, 136] on button "Search" at bounding box center [415, 134] width 41 height 15
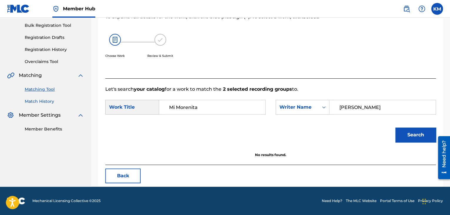
click at [53, 101] on link "Match History" at bounding box center [54, 101] width 59 height 6
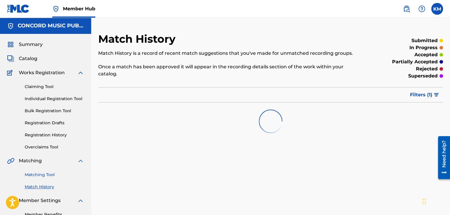
click at [49, 172] on link "Matching Tool" at bounding box center [54, 174] width 59 height 6
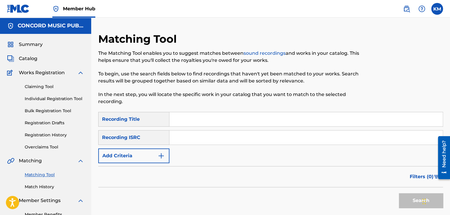
click at [186, 137] on input "Search Form" at bounding box center [305, 137] width 273 height 14
paste input "NZBS10800002"
type input "NZBS10800002"
click at [404, 199] on button "Search" at bounding box center [421, 200] width 44 height 15
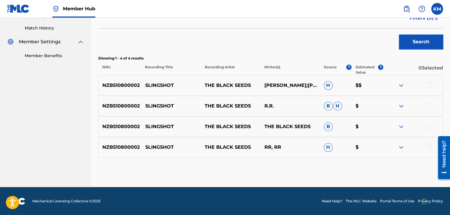
scroll to position [159, 0]
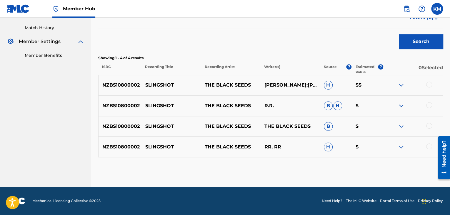
click at [430, 146] on div at bounding box center [429, 146] width 6 height 6
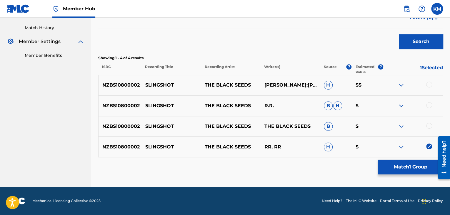
click at [429, 125] on div at bounding box center [429, 126] width 6 height 6
click at [429, 105] on div at bounding box center [429, 105] width 6 height 6
click at [430, 83] on div at bounding box center [429, 84] width 6 height 6
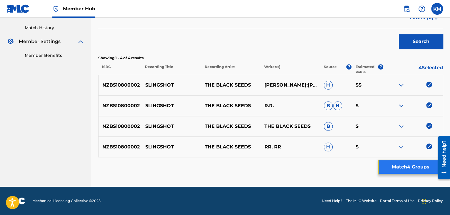
click at [405, 166] on button "Match 4 Groups" at bounding box center [410, 166] width 65 height 15
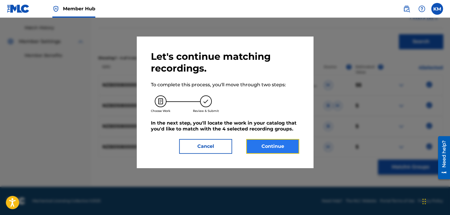
click at [262, 144] on button "Continue" at bounding box center [272, 146] width 53 height 15
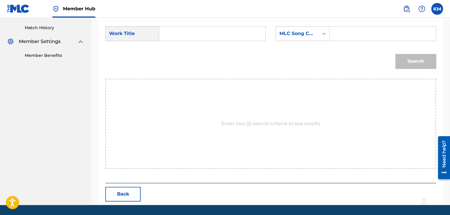
click at [176, 34] on input "Search Form" at bounding box center [212, 33] width 96 height 14
paste input "Slingshot"
type input "Slingshot"
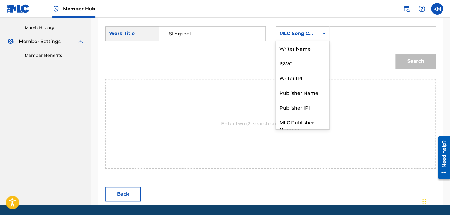
click at [323, 33] on icon "Search Form" at bounding box center [324, 33] width 4 height 2
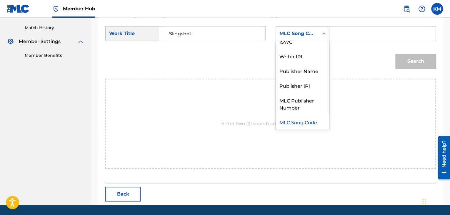
scroll to position [0, 0]
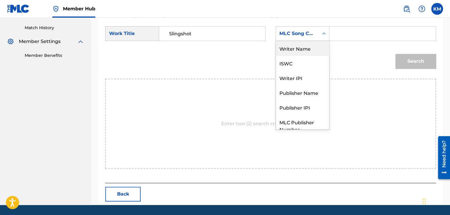
click at [313, 46] on div "Writer Name" at bounding box center [302, 48] width 53 height 15
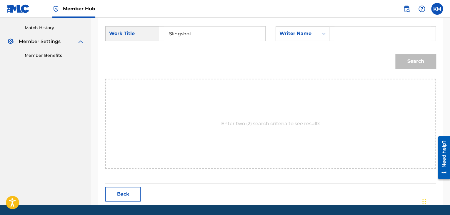
click at [342, 38] on input "Search Form" at bounding box center [382, 33] width 96 height 14
paste input "[PERSON_NAME]"
click at [413, 59] on button "Search" at bounding box center [415, 61] width 41 height 15
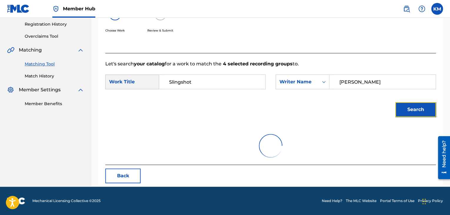
scroll to position [85, 0]
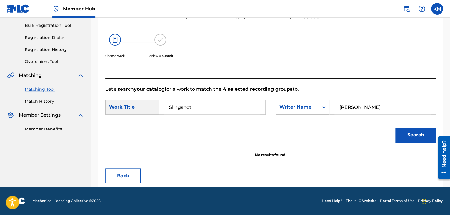
drag, startPoint x: 356, startPoint y: 108, endPoint x: 319, endPoint y: 107, distance: 37.3
click at [320, 107] on div "SearchWithCriteria09f065ab-c0a4-4a3d-93a0-d9783def0b86 Writer Name [PERSON_NAME]" at bounding box center [355, 107] width 160 height 15
paste input "[PERSON_NAME]"
click at [414, 131] on button "Search" at bounding box center [415, 134] width 41 height 15
paste input "[PERSON_NAME]"
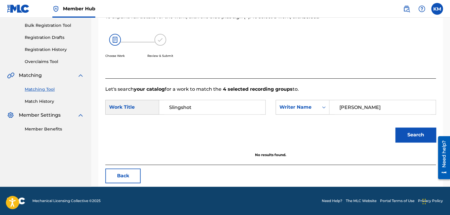
drag, startPoint x: 366, startPoint y: 108, endPoint x: 261, endPoint y: 107, distance: 104.4
click at [261, 107] on div "SearchWithCriteria8c5d4f60-7a0c-4872-961c-6b714edc1e5e Work Title Slingshot Sea…" at bounding box center [270, 109] width 330 height 18
click at [409, 134] on button "Search" at bounding box center [415, 134] width 41 height 15
paste input "[PERSON_NAME]"
click at [402, 132] on button "Search" at bounding box center [415, 134] width 41 height 15
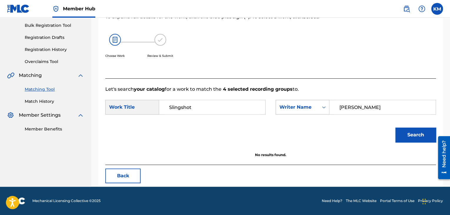
paste input "Jaray"
drag, startPoint x: 362, startPoint y: 107, endPoint x: 297, endPoint y: 106, distance: 65.6
click at [297, 106] on div "SearchWithCriteria09f065ab-c0a4-4a3d-93a0-d9783def0b86 Writer Name [PERSON_NAME]" at bounding box center [355, 107] width 160 height 15
type input "Jaray"
click at [417, 136] on button "Search" at bounding box center [415, 134] width 41 height 15
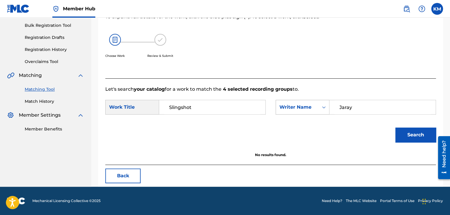
click at [325, 107] on icon "Search Form" at bounding box center [324, 107] width 6 height 6
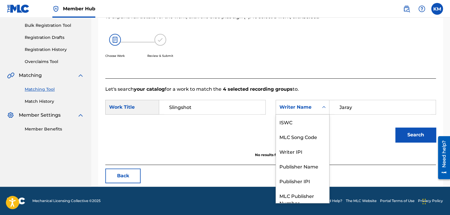
scroll to position [22, 0]
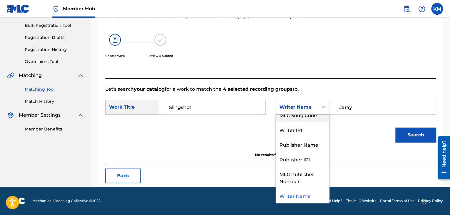
click at [316, 118] on div "MLC Song Code" at bounding box center [302, 114] width 53 height 15
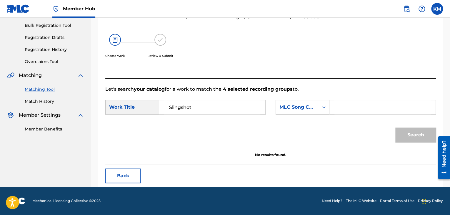
click at [340, 108] on input "Search Form" at bounding box center [382, 107] width 96 height 14
paste input "S4259B"
click at [406, 131] on button "Search" at bounding box center [415, 134] width 41 height 15
drag, startPoint x: 357, startPoint y: 106, endPoint x: 363, endPoint y: 106, distance: 6.2
click at [363, 106] on input "S4259Bv" at bounding box center [382, 107] width 96 height 14
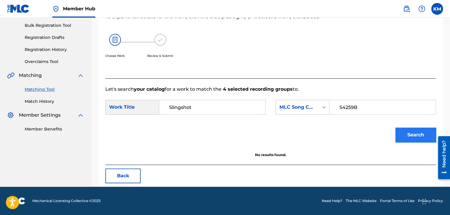
type input "S4259B"
click at [398, 133] on button "Search" at bounding box center [415, 134] width 41 height 15
click at [51, 101] on link "Match History" at bounding box center [54, 101] width 59 height 6
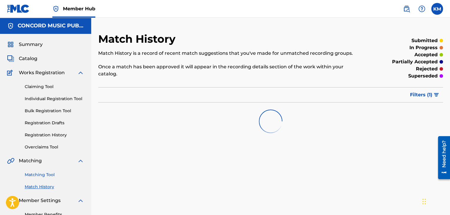
click at [52, 174] on link "Matching Tool" at bounding box center [54, 174] width 59 height 6
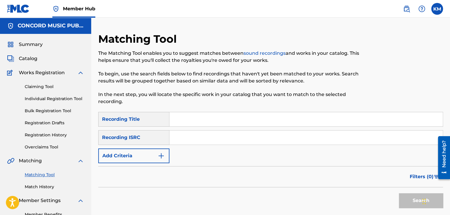
click at [203, 137] on input "Search Form" at bounding box center [305, 137] width 273 height 14
paste input "UKRFW2400029"
type input "UKRFW2400029"
click at [411, 200] on button "Search" at bounding box center [421, 200] width 44 height 15
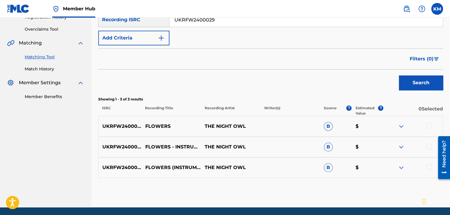
click at [428, 168] on div at bounding box center [429, 167] width 6 height 6
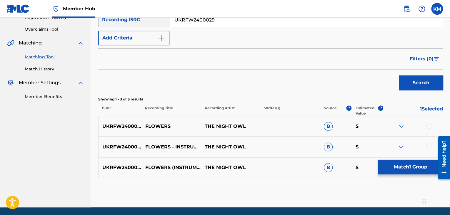
click at [428, 144] on div at bounding box center [429, 146] width 6 height 6
click at [428, 124] on div at bounding box center [429, 126] width 6 height 6
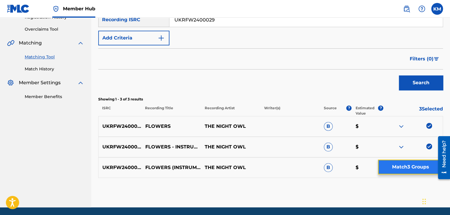
click at [417, 164] on button "Match 3 Groups" at bounding box center [410, 166] width 65 height 15
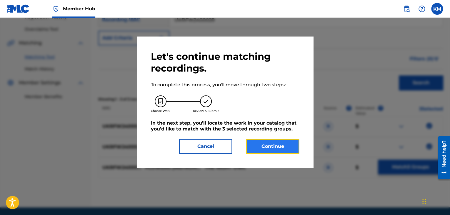
click at [286, 147] on button "Continue" at bounding box center [272, 146] width 53 height 15
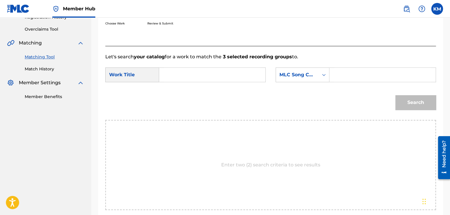
click at [198, 75] on input "Search Form" at bounding box center [212, 75] width 96 height 14
paste input "Flowers - Instrumental version, Lullaby Version"
type input "Flowers - Instrumental version, Lullaby Version"
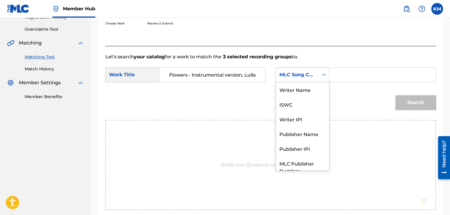
click at [322, 76] on icon "Search Form" at bounding box center [324, 75] width 6 height 6
click at [307, 92] on div "Writer Name" at bounding box center [302, 89] width 53 height 15
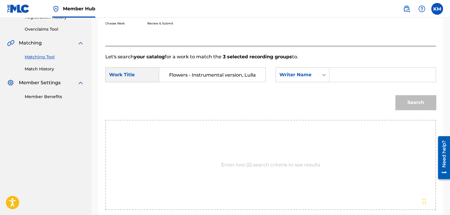
click at [344, 73] on input "Search Form" at bounding box center [382, 75] width 96 height 14
paste input "[PERSON_NAME]"
type input "[PERSON_NAME]"
click at [404, 105] on button "Search" at bounding box center [415, 102] width 41 height 15
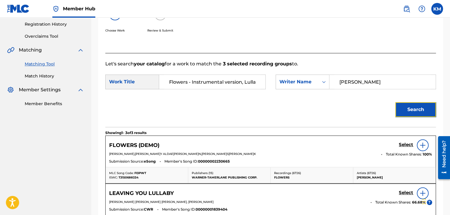
scroll to position [118, 0]
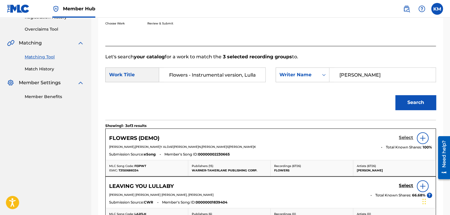
click at [403, 136] on h5 "Select" at bounding box center [406, 138] width 14 height 6
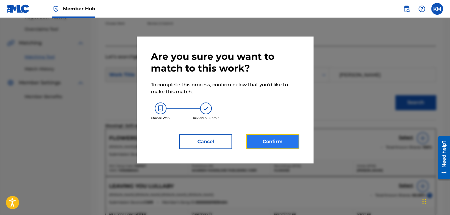
click at [274, 143] on button "Confirm" at bounding box center [272, 141] width 53 height 15
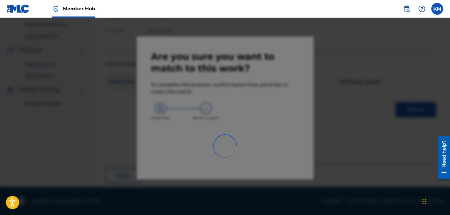
scroll to position [38, 0]
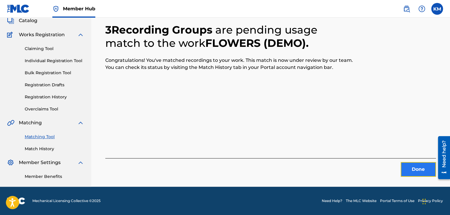
click at [409, 167] on button "Done" at bounding box center [417, 169] width 35 height 15
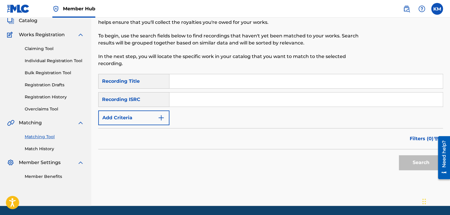
click at [205, 98] on input "Search Form" at bounding box center [305, 99] width 273 height 14
paste input "USMC16614672"
type input "USMC16614672"
click at [408, 158] on button "Search" at bounding box center [421, 162] width 44 height 15
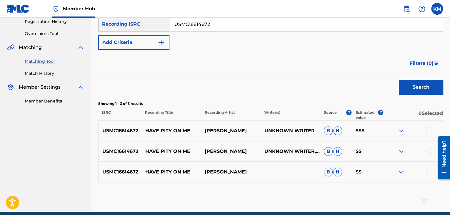
scroll to position [138, 0]
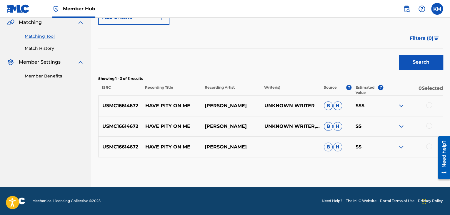
click at [429, 146] on div at bounding box center [429, 146] width 6 height 6
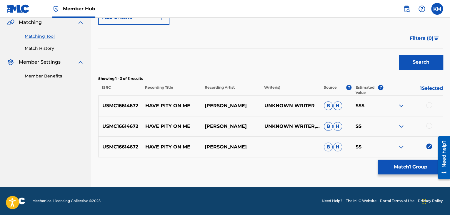
click at [429, 124] on div at bounding box center [429, 126] width 6 height 6
click at [429, 106] on div at bounding box center [429, 105] width 6 height 6
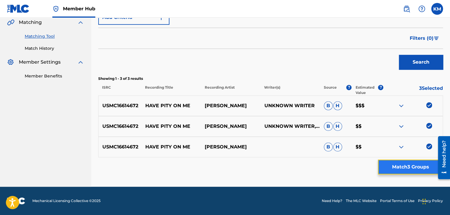
click at [415, 165] on button "Match 3 Groups" at bounding box center [410, 166] width 65 height 15
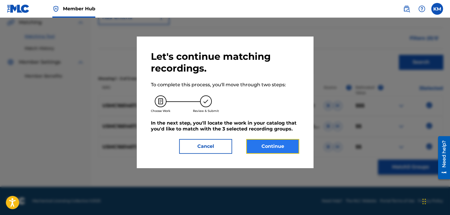
click at [280, 147] on button "Continue" at bounding box center [272, 146] width 53 height 15
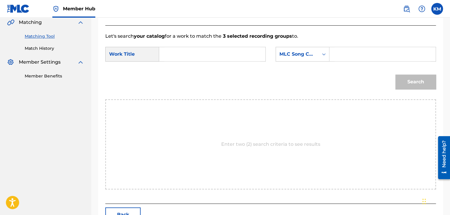
click at [203, 58] on input "Search Form" at bounding box center [212, 54] width 96 height 14
paste input "Have Pity On Me"
type input "Have Pity On Me"
click at [319, 56] on div "Search Form" at bounding box center [323, 54] width 11 height 11
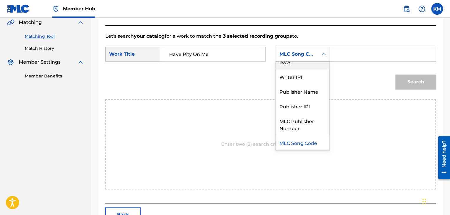
scroll to position [0, 0]
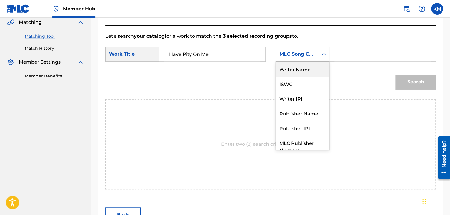
click at [309, 67] on div "Writer Name" at bounding box center [302, 68] width 53 height 15
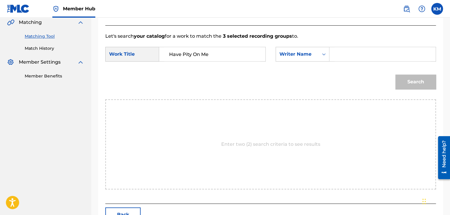
click at [340, 53] on input "Search Form" at bounding box center [382, 54] width 96 height 14
type input "roe"
click at [407, 82] on button "Search" at bounding box center [415, 81] width 41 height 15
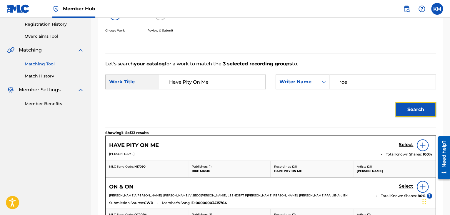
scroll to position [138, 0]
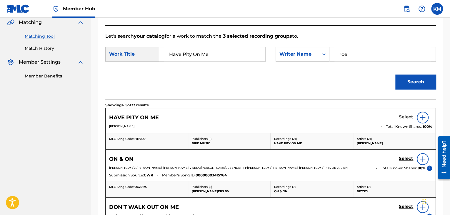
click at [403, 116] on h5 "Select" at bounding box center [406, 117] width 14 height 6
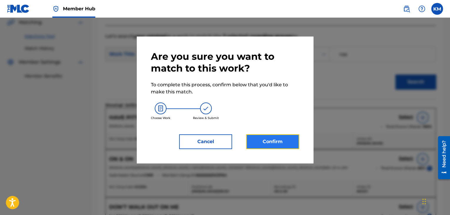
click at [269, 140] on button "Confirm" at bounding box center [272, 141] width 53 height 15
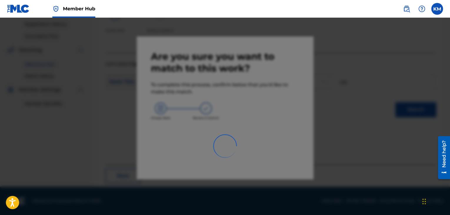
scroll to position [38, 0]
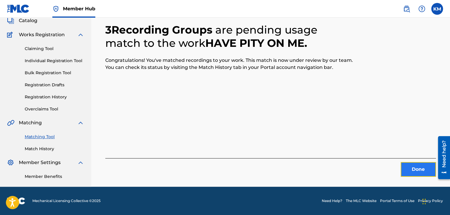
click at [412, 168] on button "Done" at bounding box center [417, 169] width 35 height 15
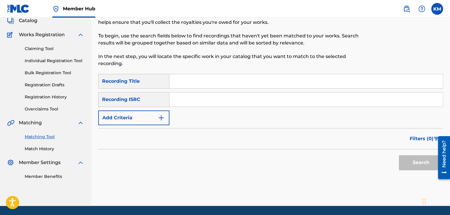
click at [222, 99] on input "Search Form" at bounding box center [305, 99] width 273 height 14
paste input "QZAUP1700002"
type input "QZAUP1700002"
click at [416, 165] on button "Search" at bounding box center [421, 162] width 44 height 15
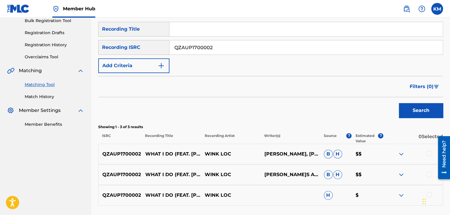
scroll to position [138, 0]
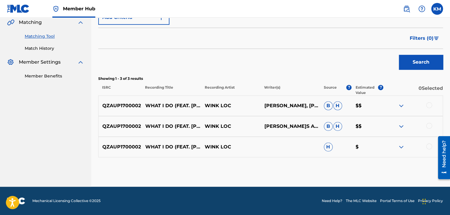
click at [427, 146] on div at bounding box center [429, 146] width 6 height 6
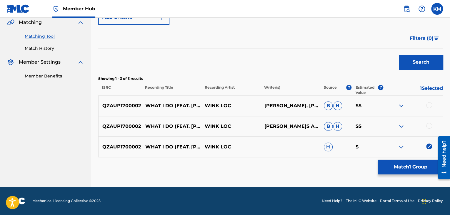
click at [427, 126] on div at bounding box center [429, 126] width 6 height 6
click at [429, 104] on div at bounding box center [429, 105] width 6 height 6
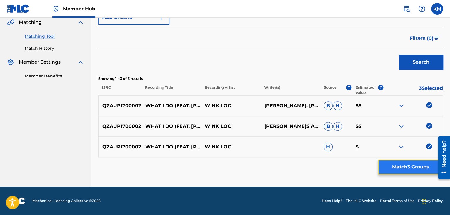
click at [409, 170] on button "Match 3 Groups" at bounding box center [410, 166] width 65 height 15
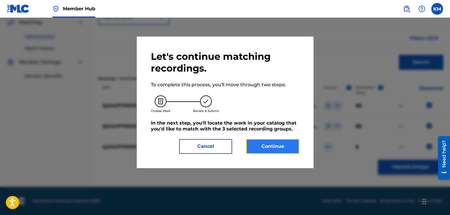
click at [276, 147] on button "Continue" at bounding box center [272, 146] width 53 height 15
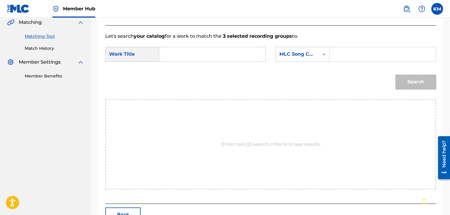
click at [173, 50] on input "Search Form" at bounding box center [212, 54] width 96 height 14
paste input "What I Do"
type input "What I Do"
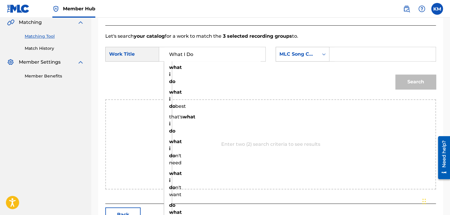
click at [323, 56] on icon "Search Form" at bounding box center [324, 54] width 6 height 6
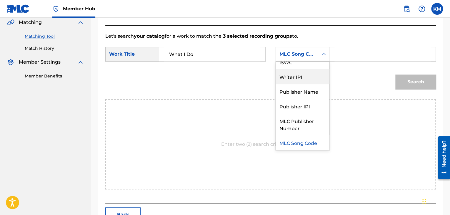
scroll to position [0, 0]
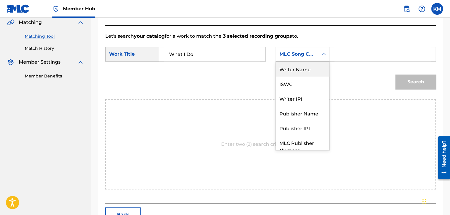
click at [311, 71] on div "Writer Name" at bounding box center [302, 68] width 53 height 15
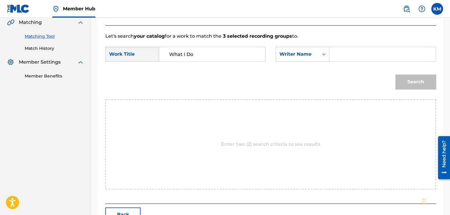
click at [341, 53] on input "Search Form" at bounding box center [382, 54] width 96 height 14
paste input "Asghedom"
click at [408, 84] on button "Search" at bounding box center [415, 81] width 41 height 15
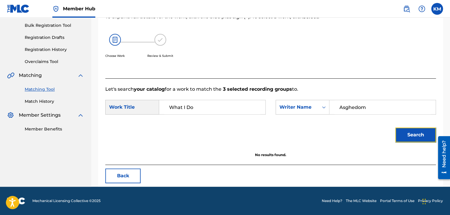
scroll to position [85, 0]
paste input "[PERSON_NAME]r"
drag, startPoint x: 369, startPoint y: 107, endPoint x: 303, endPoint y: 110, distance: 65.9
click at [303, 110] on div "SearchWithCriteria7aba1cf0-8097-4e79-ac8f-0550c0feb233 Writer Name [PERSON_NAME]" at bounding box center [355, 107] width 160 height 15
click at [404, 133] on button "Search" at bounding box center [415, 134] width 41 height 15
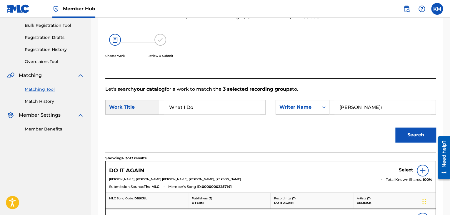
paste input "[PERSON_NAME],"
drag, startPoint x: 365, startPoint y: 107, endPoint x: 297, endPoint y: 110, distance: 68.6
click at [297, 110] on div "SearchWithCriteria7aba1cf0-8097-4e79-ac8f-0550c0feb233 Writer Name[PERSON_NAME]," at bounding box center [355, 107] width 160 height 15
click at [360, 107] on input "[PERSON_NAME]," at bounding box center [382, 107] width 96 height 14
click at [395, 127] on button "Search" at bounding box center [415, 134] width 41 height 15
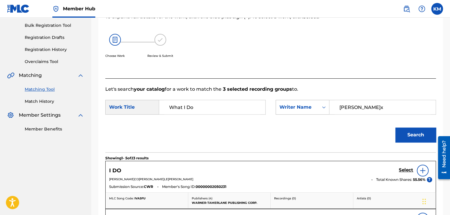
paste input "[PERSON_NAME]"
drag, startPoint x: 354, startPoint y: 103, endPoint x: 296, endPoint y: 106, distance: 58.6
click at [300, 106] on div "SearchWithCriteria7aba1cf0-8097-4e79-ac8f-0550c0feb233 Writer Name [PERSON_NAME]" at bounding box center [355, 107] width 160 height 15
click at [414, 128] on button "Search" at bounding box center [415, 134] width 41 height 15
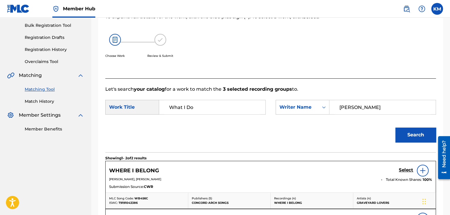
paste input "[PERSON_NAME]"
type input "Carless"
click at [414, 130] on button "Search" at bounding box center [415, 134] width 41 height 15
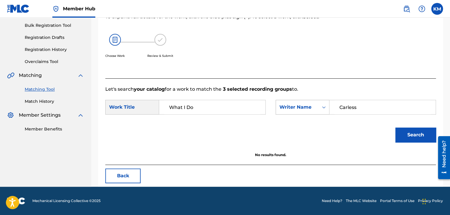
click at [324, 107] on icon "Search Form" at bounding box center [324, 107] width 6 height 6
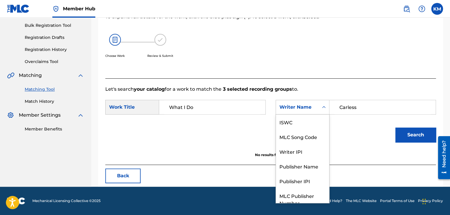
scroll to position [22, 0]
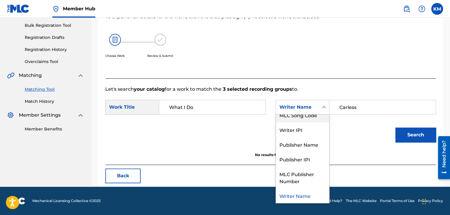
click at [320, 117] on div "MLC Song Code" at bounding box center [302, 114] width 53 height 15
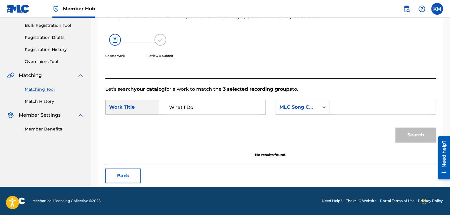
click at [337, 105] on input "Search Form" at bounding box center [382, 107] width 96 height 14
paste input "IC6JPF"
type input "IC6JPF"
click at [406, 131] on button "Search" at bounding box center [415, 134] width 41 height 15
click at [49, 102] on link "Match History" at bounding box center [54, 101] width 59 height 6
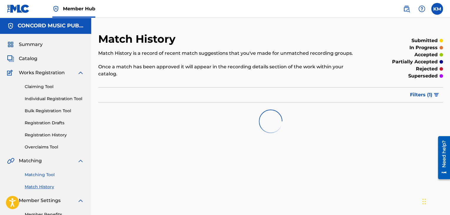
click at [48, 173] on link "Matching Tool" at bounding box center [54, 174] width 59 height 6
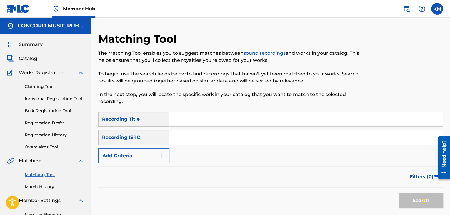
click at [182, 139] on input "Search Form" at bounding box center [305, 137] width 273 height 14
paste input "USSP38414187"
type input "USSP38414187"
click at [405, 198] on button "Search" at bounding box center [421, 200] width 44 height 15
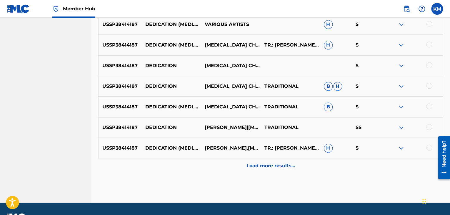
scroll to position [294, 0]
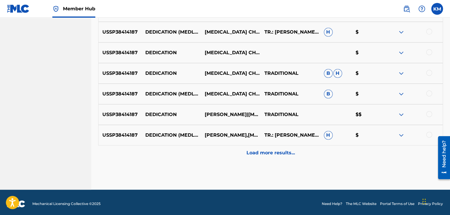
click at [429, 134] on div at bounding box center [429, 134] width 6 height 6
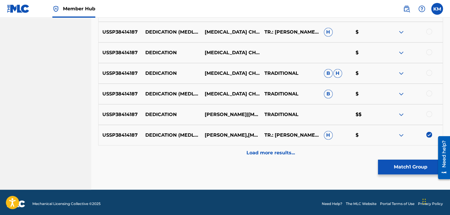
click at [429, 113] on div at bounding box center [429, 114] width 6 height 6
click at [429, 93] on div at bounding box center [429, 93] width 6 height 6
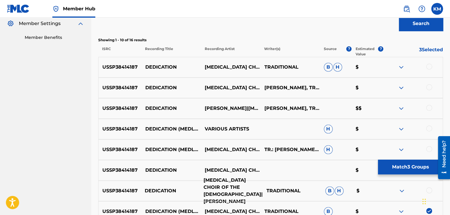
scroll to position [118, 0]
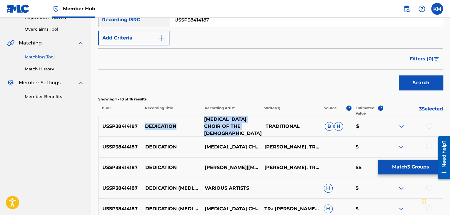
drag, startPoint x: 146, startPoint y: 123, endPoint x: 241, endPoint y: 132, distance: 96.0
click at [241, 132] on div "USSP38414187 DEDICATION [MEDICAL_DATA] CHOIR OF THE FIRST [DEMOGRAPHIC_DATA] TR…" at bounding box center [270, 126] width 345 height 21
copy div "DEDICATION [MEDICAL_DATA] CHOIR OF THE [DEMOGRAPHIC_DATA]"
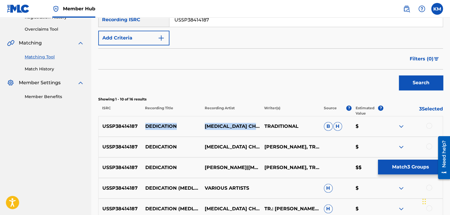
scroll to position [265, 0]
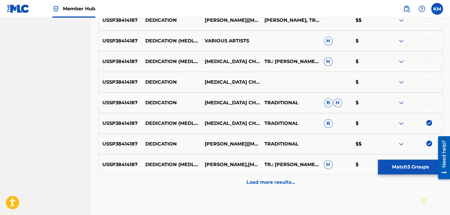
click at [430, 17] on nav "Member Hub [PERSON_NAME][PERSON_NAME][PERSON_NAME][EMAIL_ADDRESS][DOMAIN_NAME] …" at bounding box center [225, 9] width 450 height 18
click at [429, 19] on div at bounding box center [429, 20] width 6 height 6
click at [428, 39] on div at bounding box center [429, 40] width 6 height 6
click at [427, 61] on div at bounding box center [429, 61] width 6 height 6
click at [429, 82] on div at bounding box center [429, 81] width 6 height 6
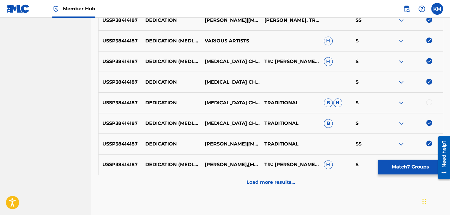
click at [429, 99] on div at bounding box center [429, 102] width 6 height 6
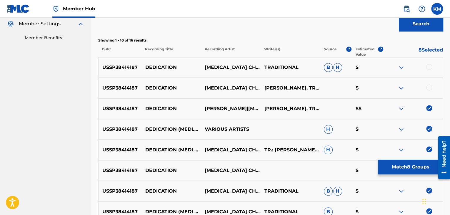
click at [429, 87] on div at bounding box center [429, 87] width 6 height 6
click at [429, 65] on div at bounding box center [429, 67] width 6 height 6
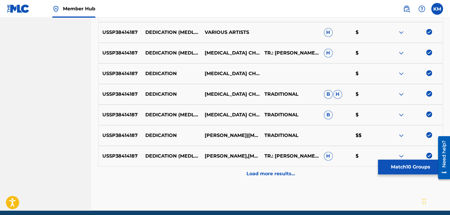
scroll to position [297, 0]
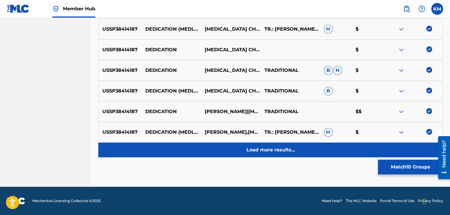
click at [280, 146] on p "Load more results..." at bounding box center [270, 149] width 49 height 7
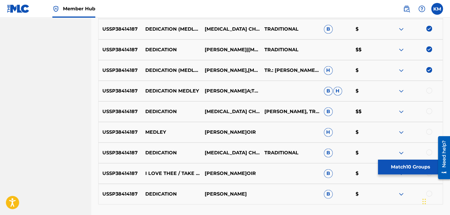
scroll to position [385, 0]
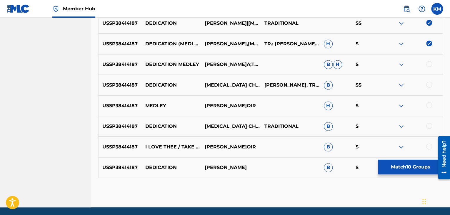
click at [430, 63] on div at bounding box center [429, 64] width 6 height 6
click at [429, 85] on div at bounding box center [429, 84] width 6 height 6
click at [428, 125] on div at bounding box center [429, 126] width 6 height 6
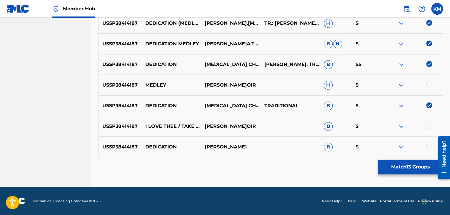
click at [429, 144] on div at bounding box center [429, 146] width 6 height 6
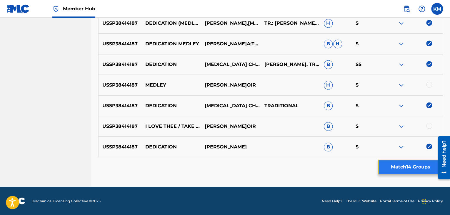
click at [401, 164] on button "Match 14 Groups" at bounding box center [410, 166] width 65 height 15
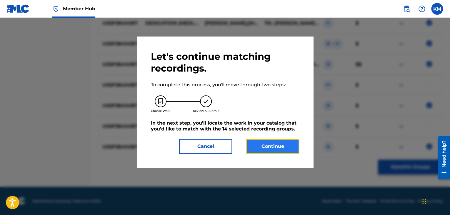
click at [283, 146] on button "Continue" at bounding box center [272, 146] width 53 height 15
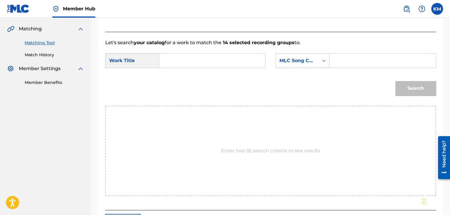
scroll to position [89, 0]
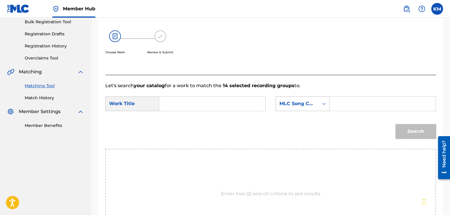
click at [328, 103] on div "Search Form" at bounding box center [323, 103] width 11 height 11
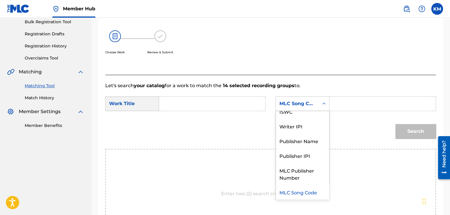
scroll to position [0, 0]
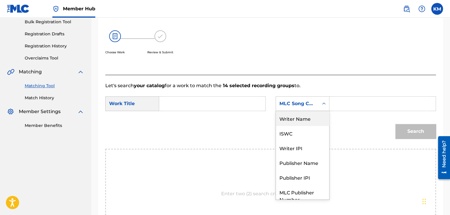
click at [312, 113] on div "Writer Name" at bounding box center [302, 118] width 53 height 15
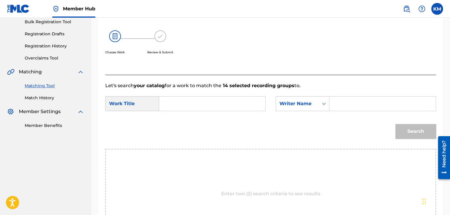
click at [336, 103] on input "Search Form" at bounding box center [382, 103] width 96 height 14
paste input "[PERSON_NAME]dge"
type input "[PERSON_NAME]dge"
click at [217, 98] on input "Search Form" at bounding box center [212, 103] width 96 height 14
click at [190, 103] on input "Search Form" at bounding box center [212, 103] width 96 height 14
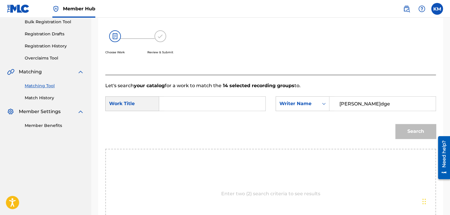
paste input "Dedication"
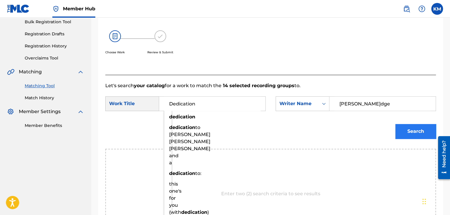
type input "Dedication"
click at [404, 136] on button "Search" at bounding box center [415, 131] width 41 height 15
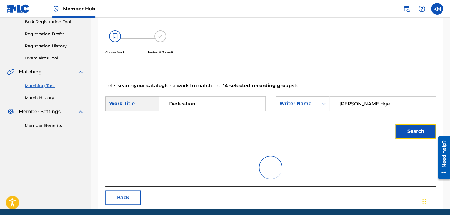
scroll to position [85, 0]
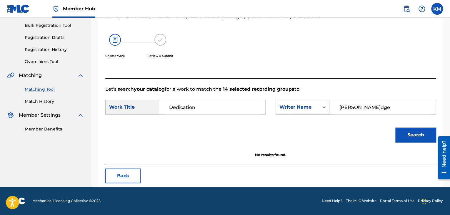
click at [324, 106] on icon "Search Form" at bounding box center [324, 107] width 4 height 2
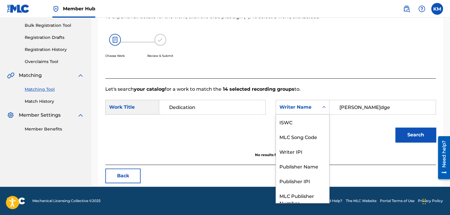
scroll to position [22, 0]
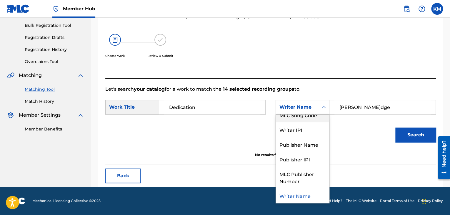
click at [316, 119] on div "MLC Song Code" at bounding box center [302, 114] width 53 height 15
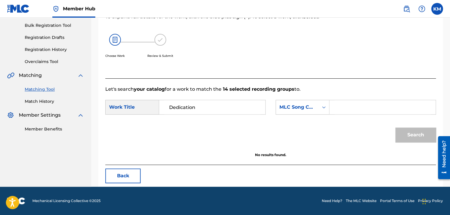
click at [335, 109] on input "Search Form" at bounding box center [382, 107] width 96 height 14
paste input "D18580"
type input "D18580"
click at [402, 132] on button "Search" at bounding box center [415, 134] width 41 height 15
click at [44, 101] on link "Match History" at bounding box center [54, 101] width 59 height 6
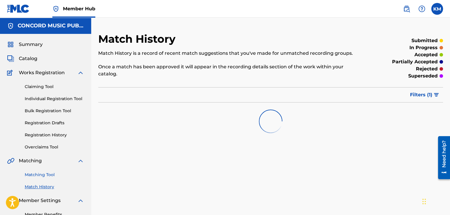
click at [51, 173] on link "Matching Tool" at bounding box center [54, 174] width 59 height 6
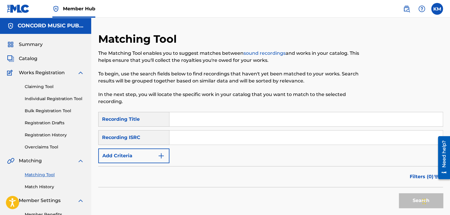
click at [189, 135] on input "Search Form" at bounding box center [305, 137] width 273 height 14
paste input "QMSAV1104195"
type input "QMSAV1104195"
click at [399, 194] on button "Search" at bounding box center [421, 200] width 44 height 15
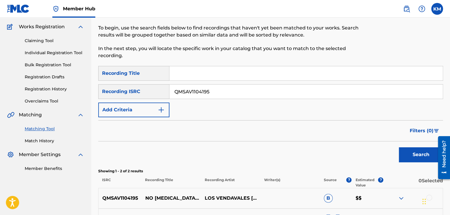
scroll to position [118, 0]
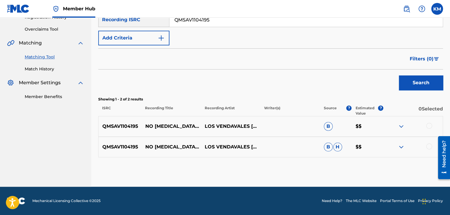
click at [428, 146] on div at bounding box center [429, 146] width 6 height 6
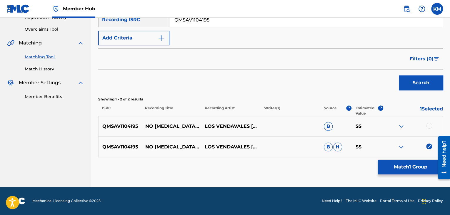
click at [427, 126] on div at bounding box center [429, 126] width 6 height 6
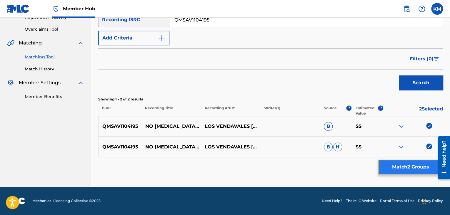
click at [415, 164] on button "Match 2 Groups" at bounding box center [410, 166] width 65 height 15
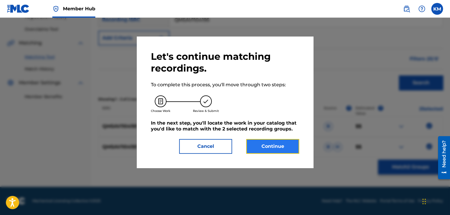
click at [261, 147] on button "Continue" at bounding box center [272, 146] width 53 height 15
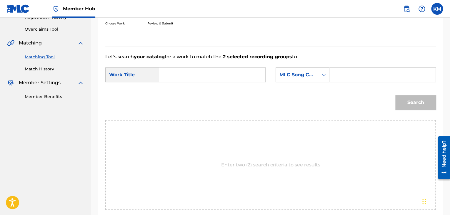
click at [182, 79] on input "Search Form" at bounding box center [212, 75] width 96 height 14
paste input "No [MEDICAL_DATA] Amores"
type input "No [MEDICAL_DATA] Amores"
click at [324, 76] on icon "Search Form" at bounding box center [324, 75] width 6 height 6
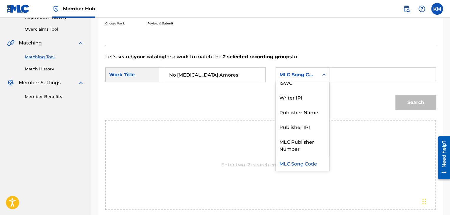
scroll to position [0, 0]
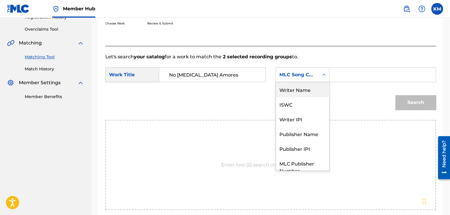
click at [313, 92] on div "Writer Name" at bounding box center [302, 89] width 53 height 15
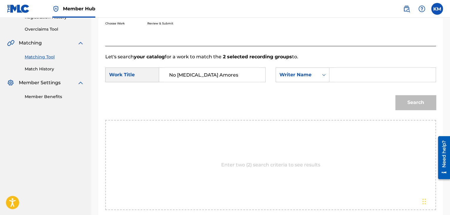
click at [341, 78] on input "Search Form" at bounding box center [382, 75] width 96 height 14
paste input "[PERSON_NAME]z"
click at [409, 102] on button "Search" at bounding box center [415, 102] width 41 height 15
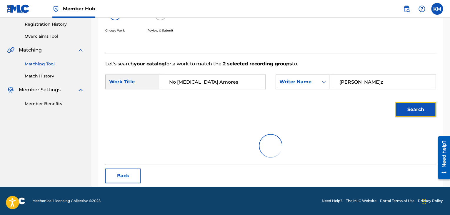
scroll to position [85, 0]
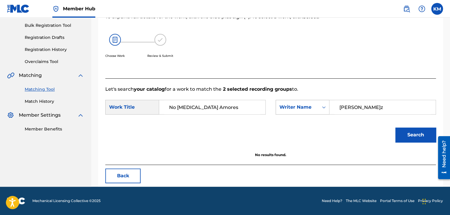
drag, startPoint x: 372, startPoint y: 108, endPoint x: 320, endPoint y: 111, distance: 51.2
click at [320, 111] on div "SearchWithCriteria6f79a4fe-321f-4e0b-8f71-f3c072f3b900 Writer Name [PERSON_NAME]" at bounding box center [355, 107] width 160 height 15
paste input "[PERSON_NAME]"
type input "[PERSON_NAME]"
click at [404, 130] on button "Search" at bounding box center [415, 134] width 41 height 15
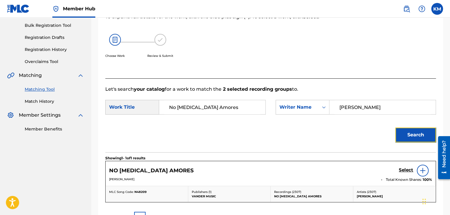
scroll to position [115, 0]
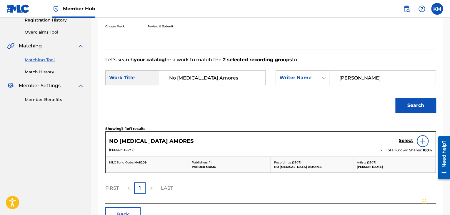
click at [423, 143] on img at bounding box center [422, 140] width 7 height 7
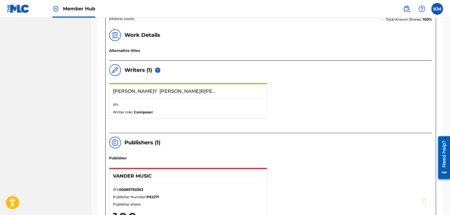
scroll to position [232, 0]
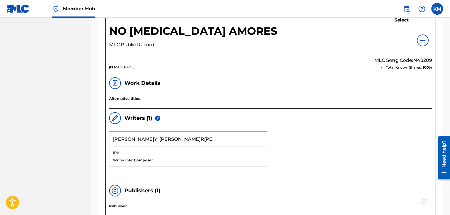
click at [423, 41] on img at bounding box center [422, 40] width 7 height 7
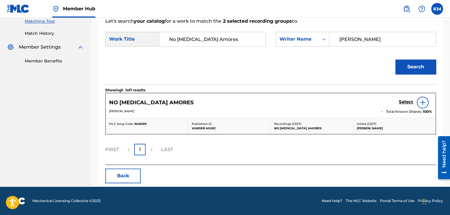
scroll to position [153, 0]
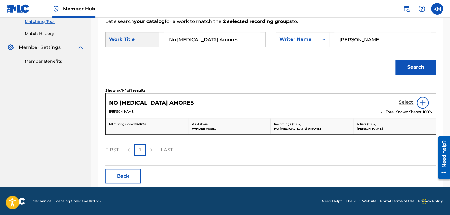
click at [400, 101] on h5 "Select" at bounding box center [406, 102] width 14 height 6
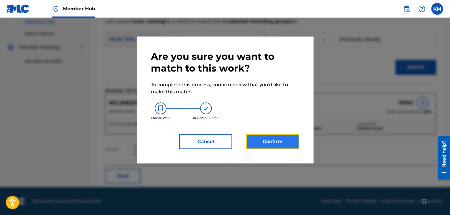
click at [280, 140] on button "Confirm" at bounding box center [272, 141] width 53 height 15
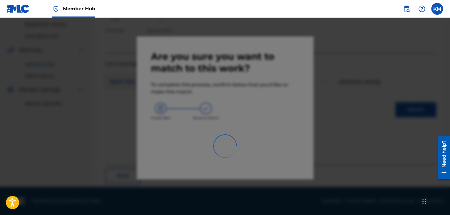
scroll to position [38, 0]
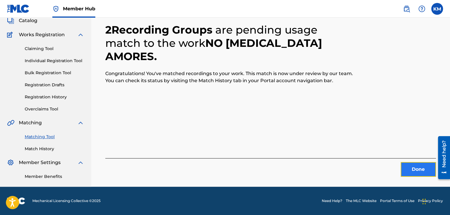
click at [408, 164] on button "Done" at bounding box center [417, 169] width 35 height 15
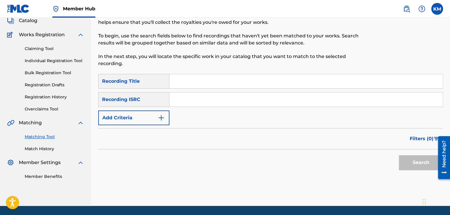
click at [245, 93] on input "Search Form" at bounding box center [305, 99] width 273 height 14
paste input "GBAYC8901463"
type input "GBAYC8901463"
click at [418, 162] on button "Search" at bounding box center [421, 162] width 44 height 15
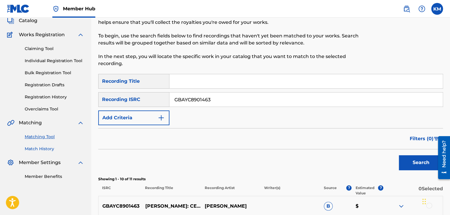
click at [44, 148] on link "Match History" at bounding box center [54, 149] width 59 height 6
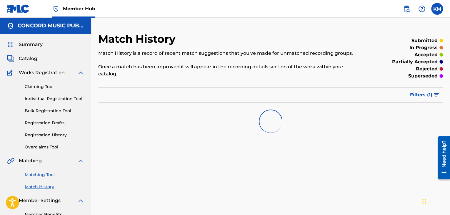
click at [52, 172] on link "Matching Tool" at bounding box center [54, 174] width 59 height 6
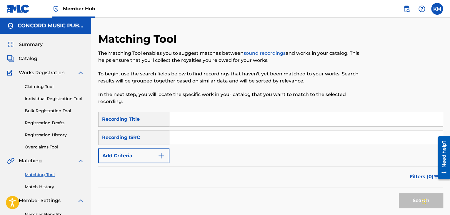
click at [184, 136] on input "Search Form" at bounding box center [305, 137] width 273 height 14
paste input "ZA56E1701342"
type input "ZA56E1701342"
click at [405, 199] on button "Search" at bounding box center [421, 200] width 44 height 15
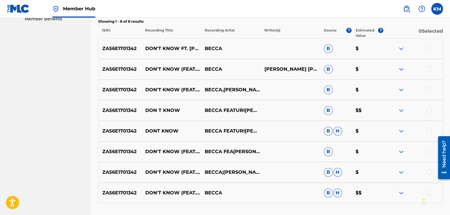
scroll to position [206, 0]
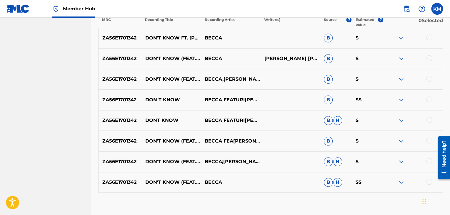
click at [429, 180] on div at bounding box center [429, 181] width 6 height 6
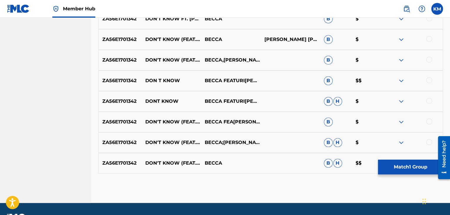
scroll to position [235, 0]
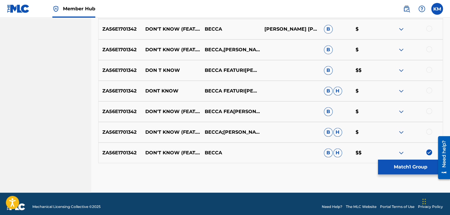
click at [428, 131] on div at bounding box center [429, 131] width 6 height 6
click at [428, 109] on div at bounding box center [429, 111] width 6 height 6
click at [428, 88] on div at bounding box center [429, 90] width 6 height 6
click at [428, 70] on div at bounding box center [429, 70] width 6 height 6
click at [428, 47] on div at bounding box center [429, 49] width 6 height 6
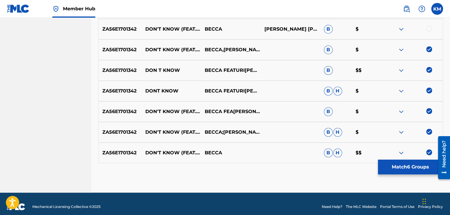
click at [427, 27] on div at bounding box center [429, 29] width 6 height 6
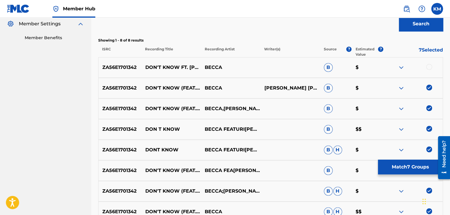
click at [429, 66] on div at bounding box center [429, 67] width 6 height 6
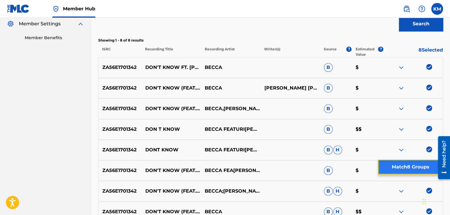
click at [395, 168] on button "Match 8 Groups" at bounding box center [410, 166] width 65 height 15
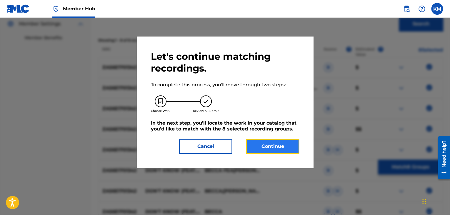
click at [272, 140] on button "Continue" at bounding box center [272, 146] width 53 height 15
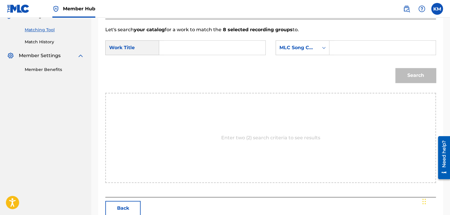
scroll to position [118, 0]
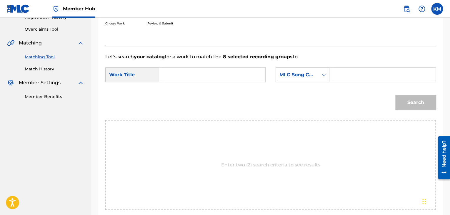
click at [182, 78] on input "Search Form" at bounding box center [212, 75] width 96 height 14
paste input "Don't Know (fea[PERSON_NAME]ofi Kinata)"
type input "Don't Know (fea[PERSON_NAME]ofi Kinata)"
click at [323, 75] on icon "Search Form" at bounding box center [324, 75] width 6 height 6
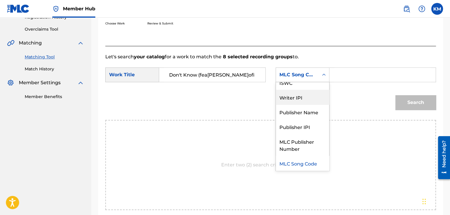
scroll to position [0, 0]
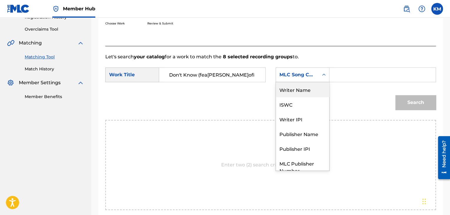
click at [294, 93] on div "Writer Name" at bounding box center [302, 89] width 53 height 15
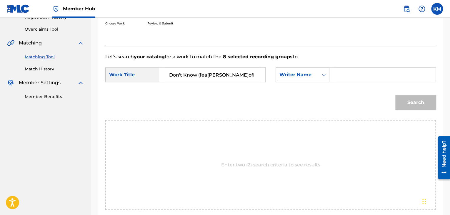
click at [336, 77] on input "Search Form" at bounding box center [382, 75] width 96 height 14
paste input "[PERSON_NAME]h"
click at [408, 99] on button "Search" at bounding box center [415, 102] width 41 height 15
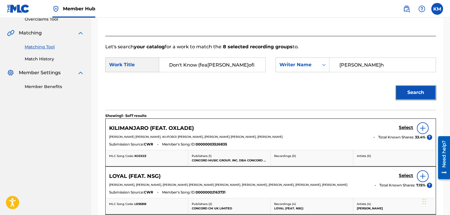
scroll to position [118, 0]
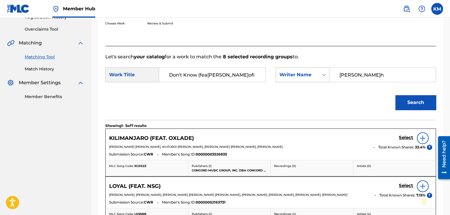
paste input "[PERSON_NAME]"
drag, startPoint x: 333, startPoint y: 74, endPoint x: 313, endPoint y: 73, distance: 20.0
click at [313, 73] on div "SearchWithCriteria805e91e1-cec7-4cb5-9806-693c37965b65 Writer Na[PERSON_NAME]" at bounding box center [355, 74] width 160 height 15
type input "[PERSON_NAME]"
click at [402, 100] on button "Search" at bounding box center [415, 102] width 41 height 15
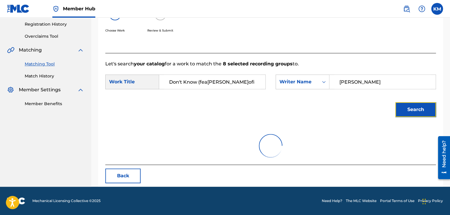
scroll to position [85, 0]
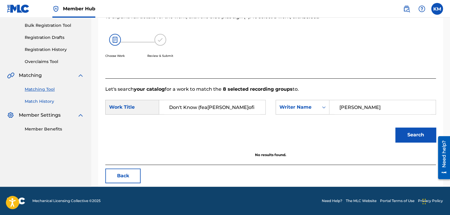
click at [41, 99] on link "Match History" at bounding box center [54, 101] width 59 height 6
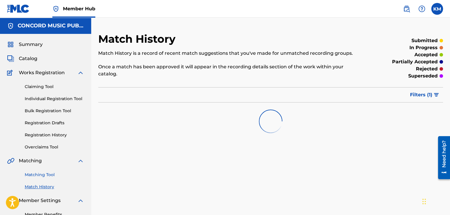
click at [49, 173] on link "Matching Tool" at bounding box center [54, 174] width 59 height 6
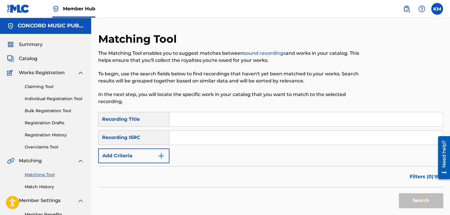
click at [199, 133] on input "Search Form" at bounding box center [305, 137] width 273 height 14
paste input "SE39E1300110"
type input "SE39E1300110"
click at [404, 195] on button "Search" at bounding box center [421, 200] width 44 height 15
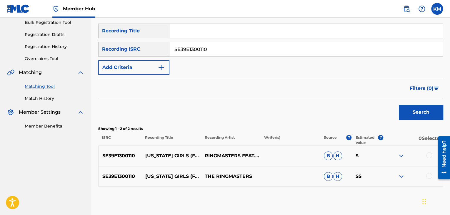
scroll to position [118, 0]
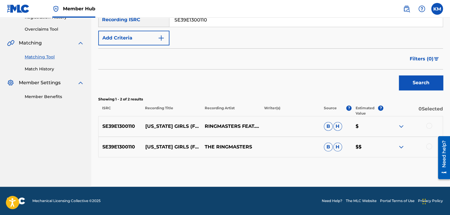
click at [428, 146] on div at bounding box center [429, 146] width 6 height 6
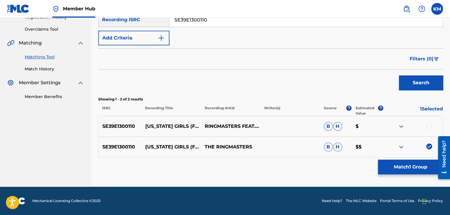
click at [429, 124] on div at bounding box center [429, 126] width 6 height 6
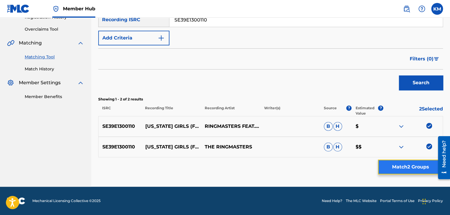
click at [413, 164] on button "Match 2 Groups" at bounding box center [410, 166] width 65 height 15
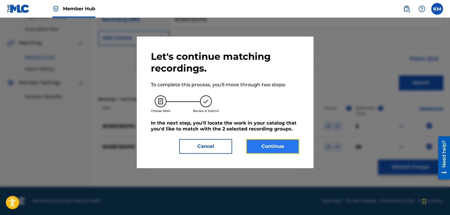
click at [274, 147] on button "Continue" at bounding box center [272, 146] width 53 height 15
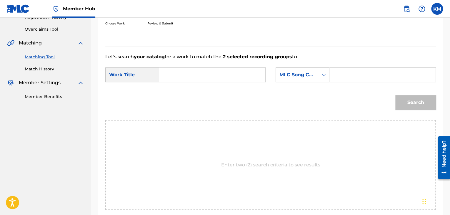
click at [190, 77] on input "Search Form" at bounding box center [212, 75] width 96 height 14
paste input "[US_STATE] Girls (feat. Vocal Spectrum)"
type input "[US_STATE] Girls (feat. Vocal Spectrum)"
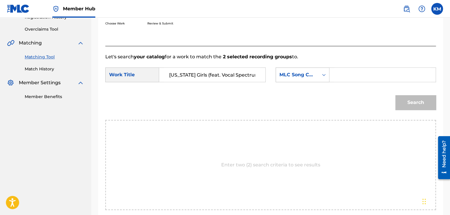
click at [327, 76] on div "Search Form" at bounding box center [323, 74] width 11 height 11
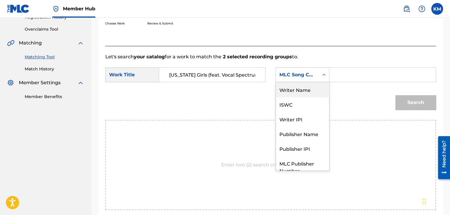
click at [309, 85] on div "Writer Name" at bounding box center [302, 89] width 53 height 15
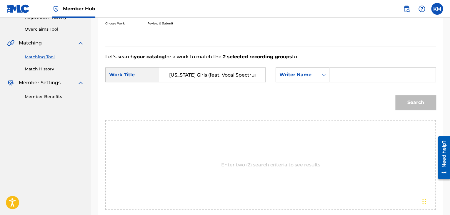
click at [350, 71] on input "Search Form" at bounding box center [382, 75] width 96 height 14
paste input "Love"
type input "Love"
click at [416, 104] on button "Search" at bounding box center [415, 102] width 41 height 15
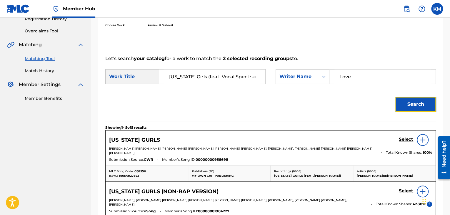
scroll to position [29, 0]
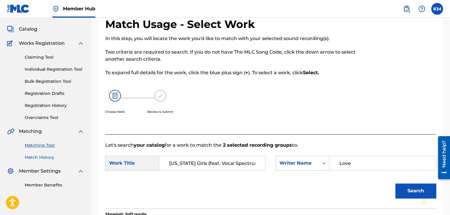
click at [39, 157] on link "Match History" at bounding box center [54, 157] width 59 height 6
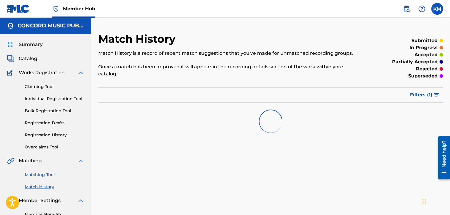
click at [48, 174] on link "Matching Tool" at bounding box center [54, 174] width 59 height 6
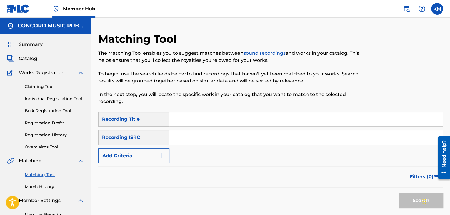
click at [196, 141] on input "Search Form" at bounding box center [305, 137] width 273 height 14
paste input "USJE62004031"
type input "USJE62004031"
click at [408, 196] on button "Search" at bounding box center [421, 200] width 44 height 15
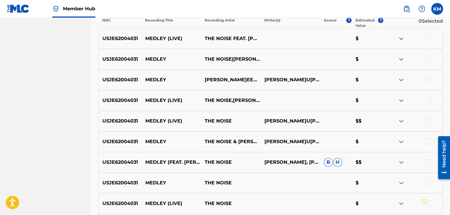
scroll to position [206, 0]
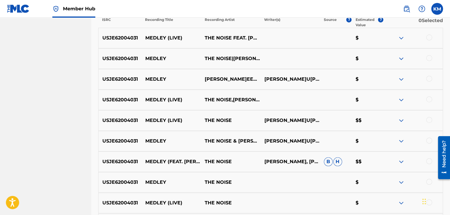
click at [430, 38] on div at bounding box center [429, 37] width 6 height 6
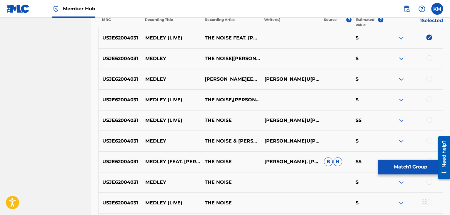
click at [428, 58] on div at bounding box center [429, 58] width 6 height 6
click at [428, 78] on div at bounding box center [429, 79] width 6 height 6
click at [428, 99] on div at bounding box center [429, 99] width 6 height 6
click at [429, 118] on div at bounding box center [429, 120] width 6 height 6
click at [430, 141] on div at bounding box center [429, 140] width 6 height 6
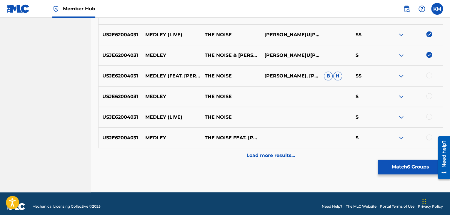
scroll to position [297, 0]
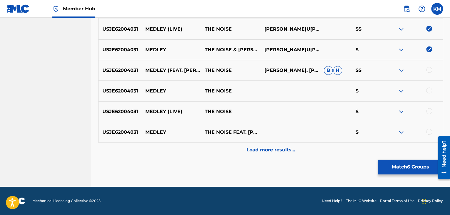
click at [428, 70] on div at bounding box center [429, 70] width 6 height 6
click at [429, 92] on div at bounding box center [429, 90] width 6 height 6
click at [429, 111] on div at bounding box center [429, 111] width 6 height 6
click at [428, 131] on div at bounding box center [429, 131] width 6 height 6
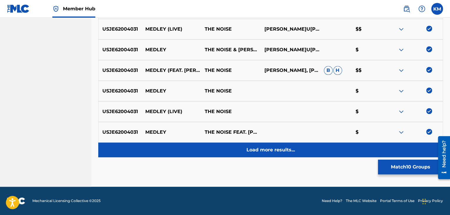
click at [290, 145] on div "Load more results..." at bounding box center [270, 149] width 345 height 15
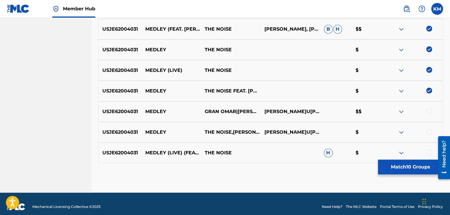
scroll to position [344, 0]
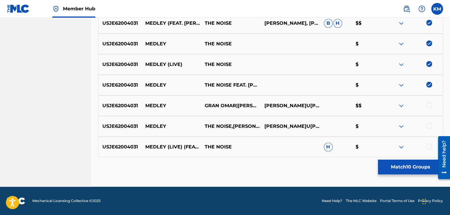
click at [429, 104] on div at bounding box center [429, 105] width 6 height 6
click at [429, 123] on div at bounding box center [429, 126] width 6 height 6
click at [428, 144] on div at bounding box center [429, 146] width 6 height 6
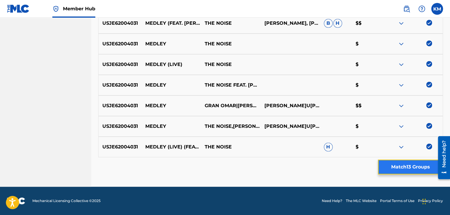
click at [404, 168] on button "Match 13 Groups" at bounding box center [410, 166] width 65 height 15
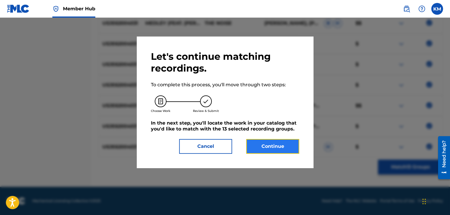
click at [285, 146] on button "Continue" at bounding box center [272, 146] width 53 height 15
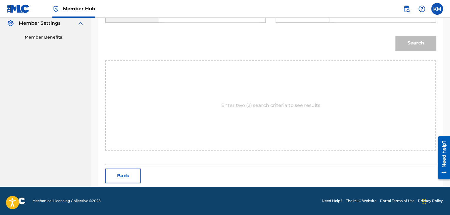
scroll to position [89, 0]
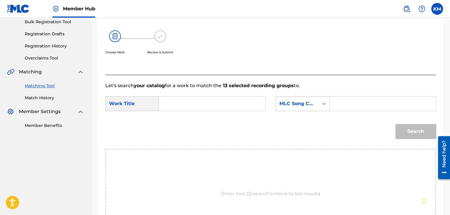
click at [325, 102] on icon "Search Form" at bounding box center [324, 104] width 6 height 6
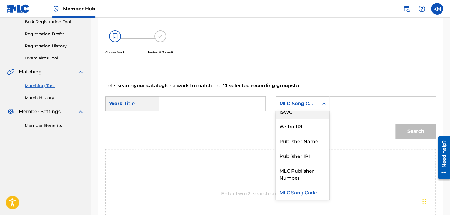
scroll to position [0, 0]
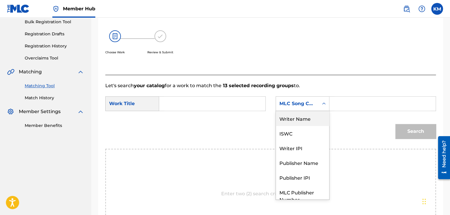
click at [318, 111] on div "Writer Name" at bounding box center [302, 118] width 53 height 15
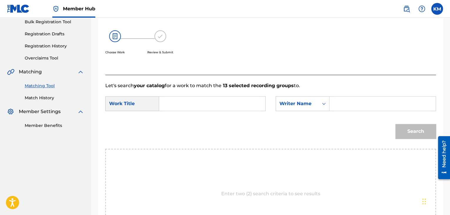
click at [346, 107] on input "Search Form" at bounding box center [382, 103] width 96 height 14
paste input "Colon"
type input "Colon"
click at [217, 100] on input "Search Form" at bounding box center [212, 103] width 96 height 14
click at [190, 105] on input "Search Form" at bounding box center [212, 103] width 96 height 14
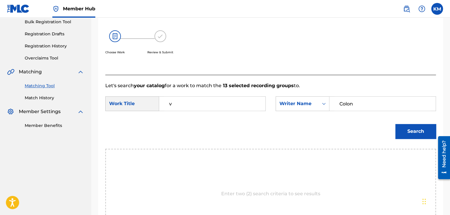
paste input "Medley - Live"
drag, startPoint x: 190, startPoint y: 103, endPoint x: 141, endPoint y: 107, distance: 49.5
click at [141, 107] on div "SearchWithCriteria8c5d4f60-7a0c-4872-961c-6b714edc1e5e Work Title Medley - Live" at bounding box center [185, 103] width 160 height 15
type input "Medley - Live"
click at [399, 128] on button "Search" at bounding box center [415, 131] width 41 height 15
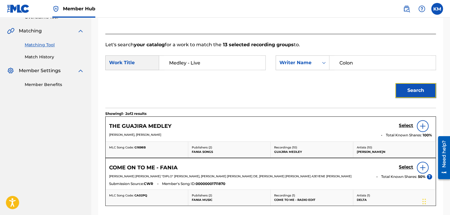
scroll to position [89, 0]
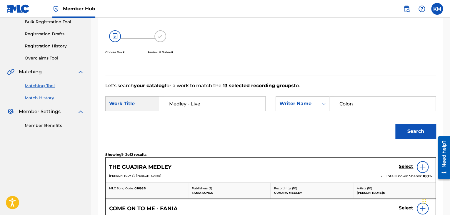
click at [41, 99] on link "Match History" at bounding box center [54, 98] width 59 height 6
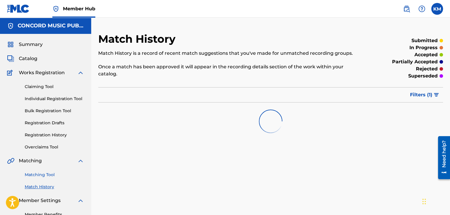
click at [50, 175] on link "Matching Tool" at bounding box center [54, 174] width 59 height 6
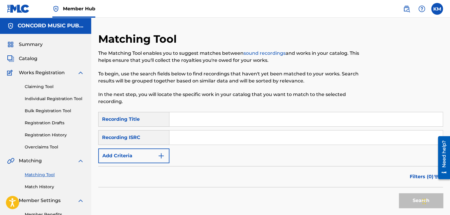
click at [179, 138] on input "Search Form" at bounding box center [305, 137] width 273 height 14
paste input "QZES71875432"
type input "QZES71875432"
click at [402, 196] on button "Search" at bounding box center [421, 200] width 44 height 15
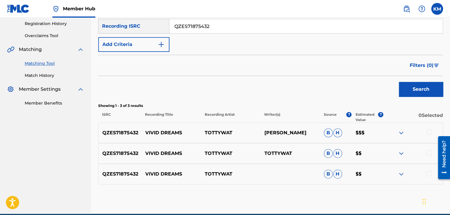
scroll to position [138, 0]
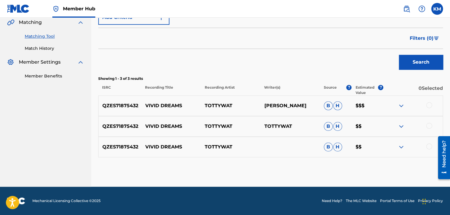
click at [428, 105] on div at bounding box center [429, 105] width 6 height 6
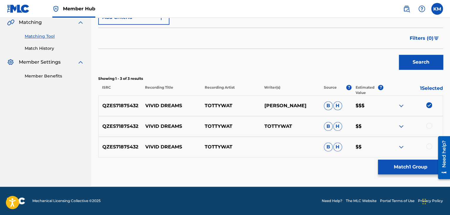
click at [429, 126] on div at bounding box center [429, 126] width 6 height 6
click at [428, 145] on div at bounding box center [429, 146] width 6 height 6
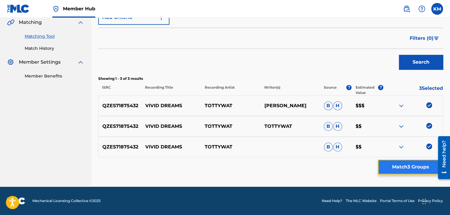
click at [401, 167] on button "Match 3 Groups" at bounding box center [410, 166] width 65 height 15
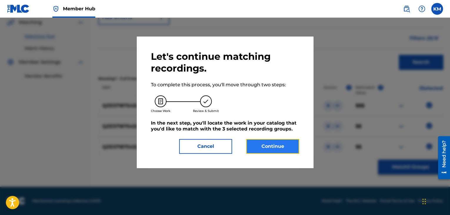
click at [259, 143] on button "Continue" at bounding box center [272, 146] width 53 height 15
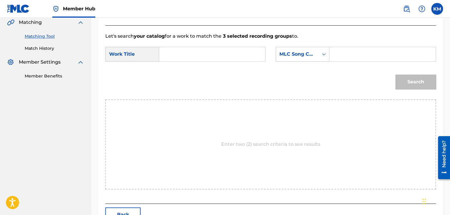
click at [188, 57] on input "Search Form" at bounding box center [212, 54] width 96 height 14
paste input "Vivid Dreams"
type input "Vivid Dreams"
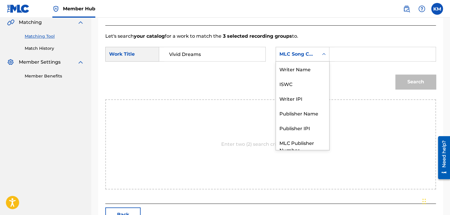
click at [323, 54] on icon "Search Form" at bounding box center [324, 54] width 6 height 6
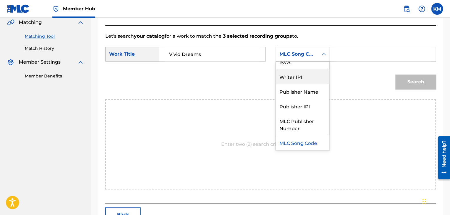
scroll to position [0, 0]
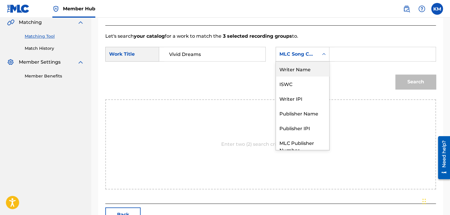
click at [318, 68] on div "Writer Name" at bounding box center [302, 68] width 53 height 15
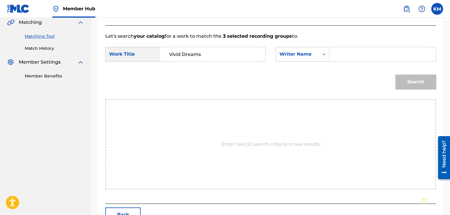
click at [343, 57] on input "Search Form" at bounding box center [382, 54] width 96 height 14
paste input "[PERSON_NAME]"
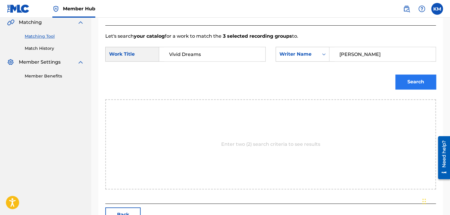
type input "[PERSON_NAME]"
click at [405, 82] on button "Search" at bounding box center [415, 81] width 41 height 15
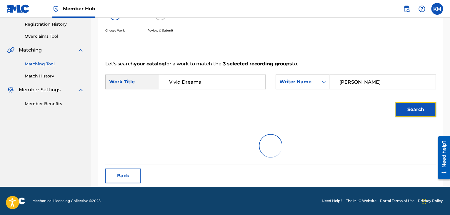
scroll to position [85, 0]
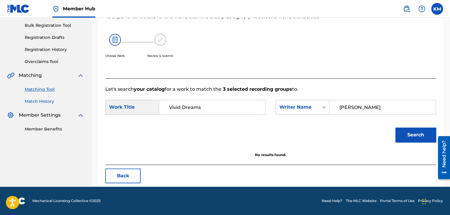
click at [35, 101] on link "Match History" at bounding box center [54, 101] width 59 height 6
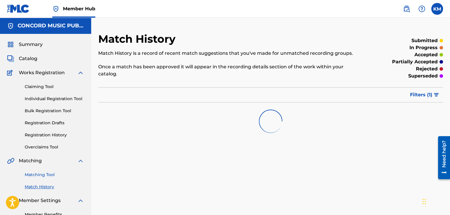
click at [42, 173] on link "Matching Tool" at bounding box center [54, 174] width 59 height 6
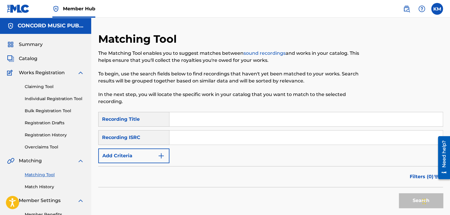
click at [189, 138] on input "Search Form" at bounding box center [305, 137] width 273 height 14
paste input "USDS10600871"
type input "USDS10600871"
click at [410, 200] on button "Search" at bounding box center [421, 200] width 44 height 15
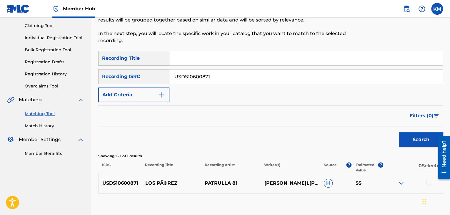
scroll to position [97, 0]
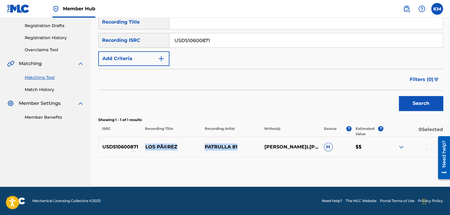
drag, startPoint x: 145, startPoint y: 143, endPoint x: 238, endPoint y: 143, distance: 93.2
click at [238, 143] on div "USDS10600871 LOS PÃ©REZ PATRULLA 81 [PERSON_NAME] [PERSON_NAME] [PERSON_NAME] H…" at bounding box center [270, 146] width 345 height 21
copy div "LOS PÃ©REZ PATRULLA 81"
click at [146, 143] on p "LOS PÃ©REZ" at bounding box center [170, 146] width 59 height 7
drag, startPoint x: 146, startPoint y: 143, endPoint x: 178, endPoint y: 144, distance: 32.4
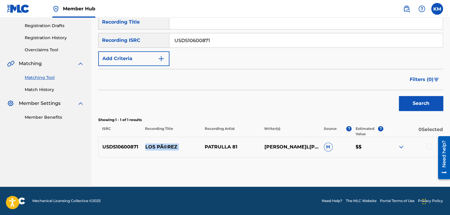
click at [178, 144] on p "LOS PÃ©REZ" at bounding box center [170, 146] width 59 height 7
click at [427, 145] on div at bounding box center [429, 146] width 6 height 6
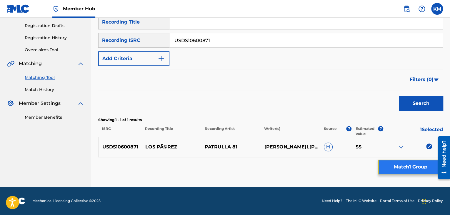
click at [401, 167] on button "Match 1 Group" at bounding box center [410, 166] width 65 height 15
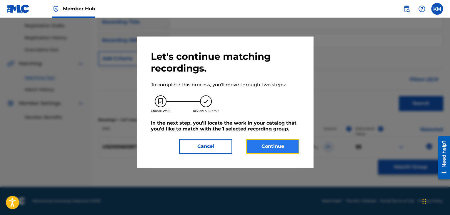
click at [270, 143] on button "Continue" at bounding box center [272, 146] width 53 height 15
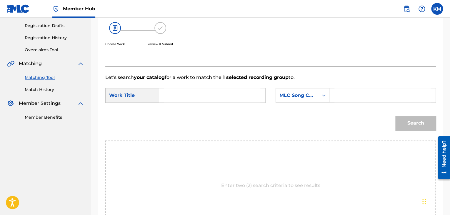
paste input "LOS PÃ©REZ"
type input "LOS PÃ©REZ"
click at [321, 96] on icon "Search Form" at bounding box center [324, 95] width 6 height 6
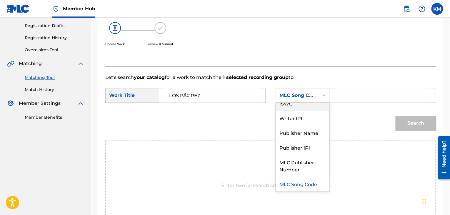
scroll to position [0, 0]
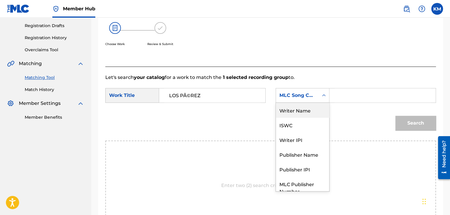
click at [308, 107] on div "Writer Name" at bounding box center [302, 110] width 53 height 15
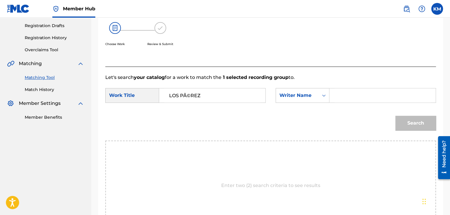
click at [348, 94] on input "Search Form" at bounding box center [382, 95] width 96 height 14
type input "[PERSON_NAME]"
click at [395, 116] on button "Search" at bounding box center [415, 123] width 41 height 15
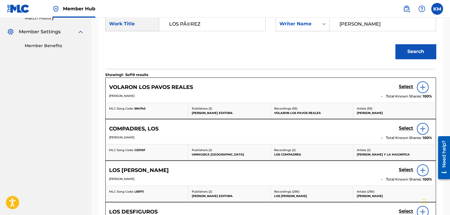
scroll to position [97, 0]
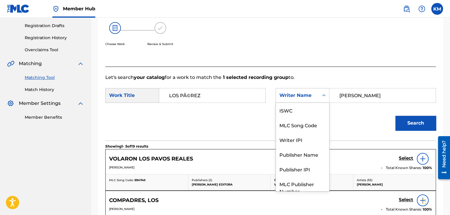
click at [322, 94] on icon "Search Form" at bounding box center [324, 95] width 6 height 6
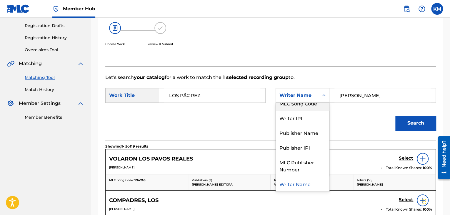
click at [315, 106] on div "MLC Song Code" at bounding box center [302, 103] width 53 height 15
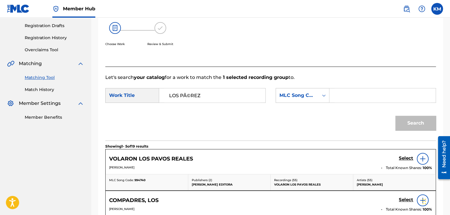
paste input "L69711"
type input "L69711"
click at [406, 120] on button "Search" at bounding box center [415, 123] width 41 height 15
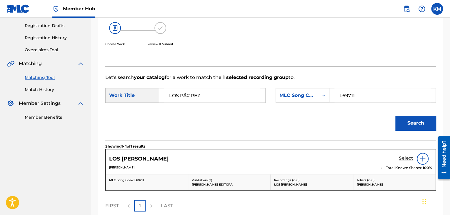
click at [405, 156] on h5 "Select" at bounding box center [406, 158] width 14 height 6
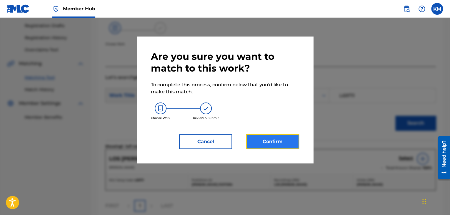
click at [263, 141] on button "Confirm" at bounding box center [272, 141] width 53 height 15
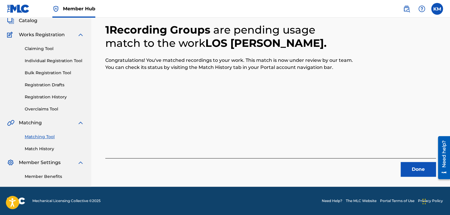
scroll to position [38, 0]
click at [417, 162] on button "Done" at bounding box center [417, 169] width 35 height 15
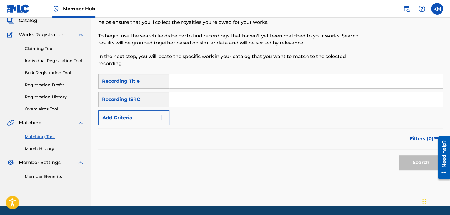
click at [256, 99] on input "Search Form" at bounding box center [305, 99] width 273 height 14
paste input "US3DF1619143"
type input "US3DF1619143"
drag, startPoint x: 408, startPoint y: 162, endPoint x: 377, endPoint y: 136, distance: 40.5
click at [408, 162] on button "Search" at bounding box center [421, 162] width 44 height 15
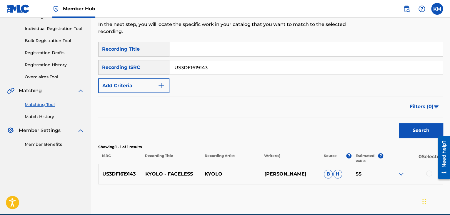
scroll to position [97, 0]
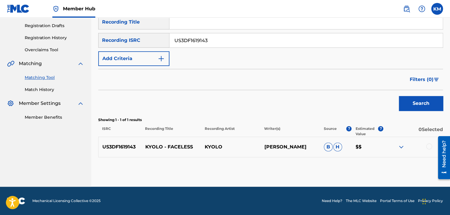
click at [430, 146] on div at bounding box center [429, 146] width 6 height 6
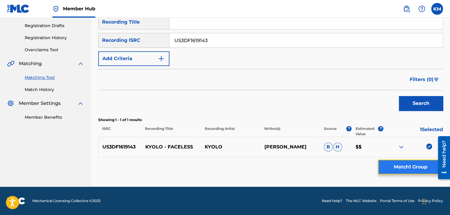
click at [399, 162] on button "Match 1 Group" at bounding box center [410, 166] width 65 height 15
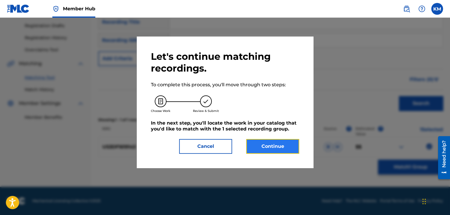
click at [261, 145] on button "Continue" at bounding box center [272, 146] width 53 height 15
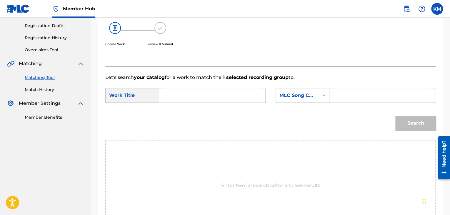
click at [170, 93] on input "Search Form" at bounding box center [212, 95] width 96 height 14
paste input "Faceless"
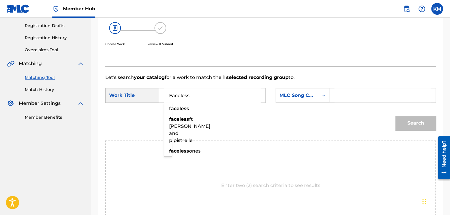
type input "Faceless"
click at [323, 96] on icon "Search Form" at bounding box center [324, 95] width 6 height 6
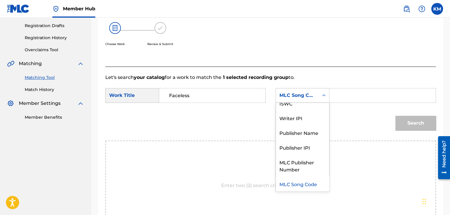
scroll to position [0, 0]
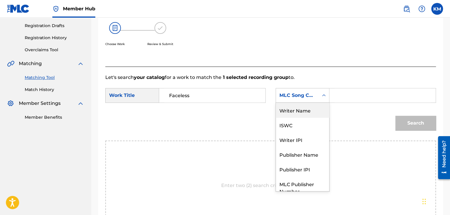
click at [303, 111] on div "Writer Name" at bounding box center [302, 110] width 53 height 15
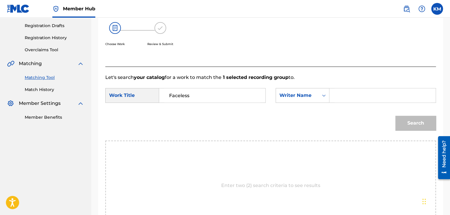
click at [345, 97] on input "Search Form" at bounding box center [382, 95] width 96 height 14
paste input "[PERSON_NAME]"
type input "[PERSON_NAME]"
click at [400, 116] on button "Search" at bounding box center [415, 123] width 41 height 15
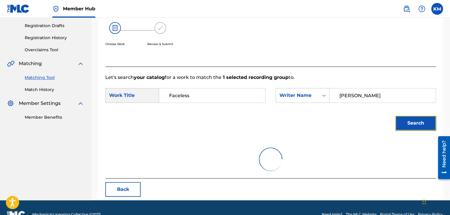
scroll to position [85, 0]
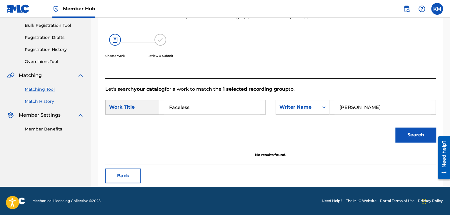
click at [48, 100] on link "Match History" at bounding box center [54, 101] width 59 height 6
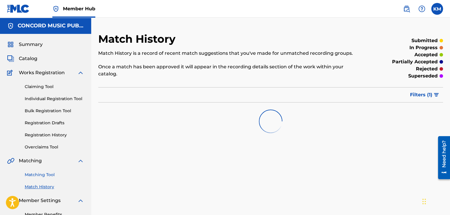
click at [49, 174] on link "Matching Tool" at bounding box center [54, 174] width 59 height 6
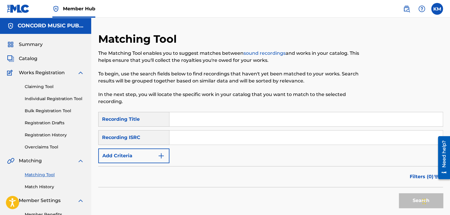
paste input "DEXO32236892"
type input "DEXO32236892"
click at [402, 201] on button "Search" at bounding box center [421, 200] width 44 height 15
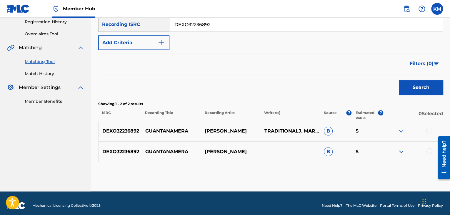
scroll to position [118, 0]
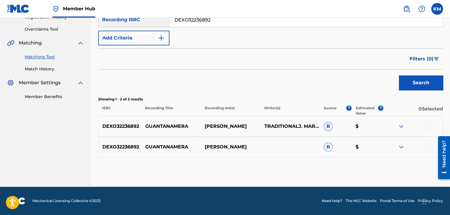
click at [430, 145] on div at bounding box center [429, 146] width 6 height 6
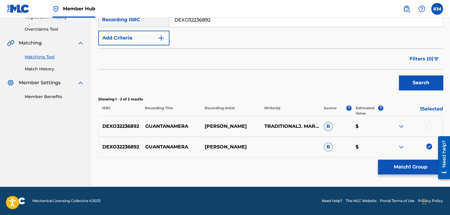
click at [430, 123] on div at bounding box center [429, 126] width 6 height 6
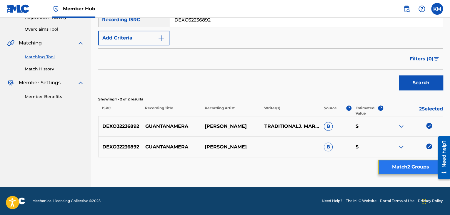
click at [417, 162] on button "Match 2 Groups" at bounding box center [410, 166] width 65 height 15
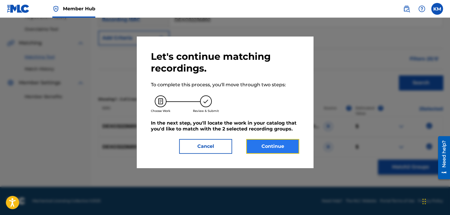
click at [261, 139] on button "Continue" at bounding box center [272, 146] width 53 height 15
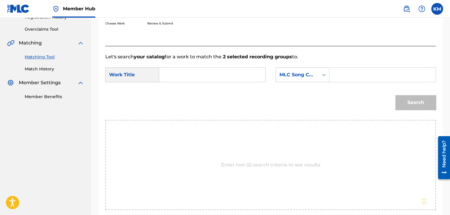
click at [164, 76] on input "Search Form" at bounding box center [212, 75] width 96 height 14
paste input "Guantanamera"
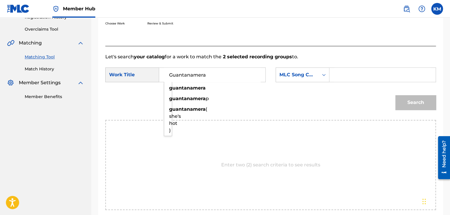
type input "Guantanamera"
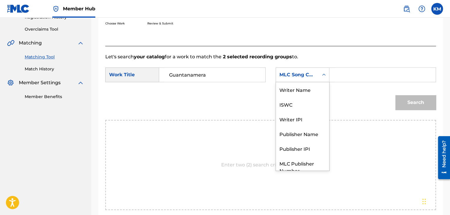
click at [322, 77] on icon "Search Form" at bounding box center [324, 75] width 6 height 6
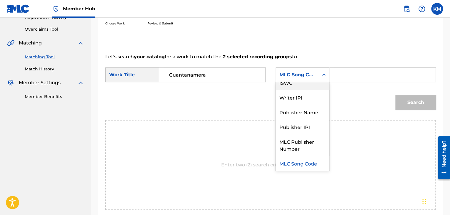
scroll to position [0, 0]
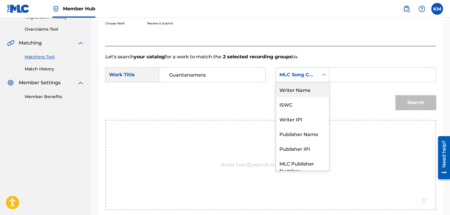
click at [312, 89] on div "Writer Name" at bounding box center [302, 89] width 53 height 15
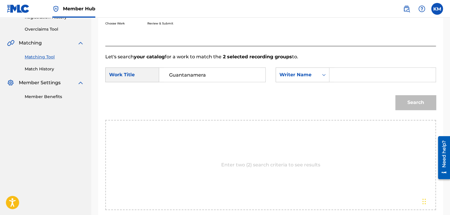
click at [349, 81] on input "Search Form" at bounding box center [382, 75] width 96 height 14
paste input "[PERSON_NAME]"
click at [406, 104] on button "Search" at bounding box center [415, 102] width 41 height 15
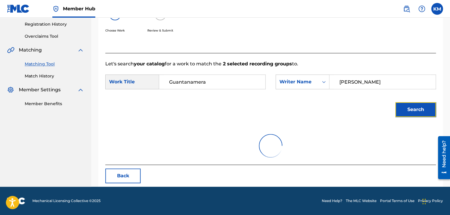
scroll to position [85, 0]
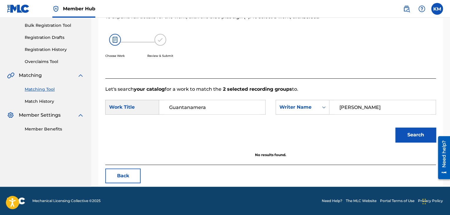
drag, startPoint x: 338, startPoint y: 106, endPoint x: 395, endPoint y: 106, distance: 57.0
click at [395, 106] on input "[PERSON_NAME]" at bounding box center [382, 107] width 96 height 14
type input "[PERSON_NAME]"
click at [405, 137] on button "Search" at bounding box center [415, 134] width 41 height 15
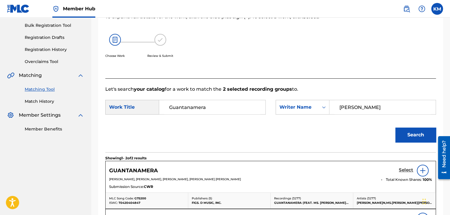
click at [406, 170] on h5 "Select" at bounding box center [406, 170] width 14 height 6
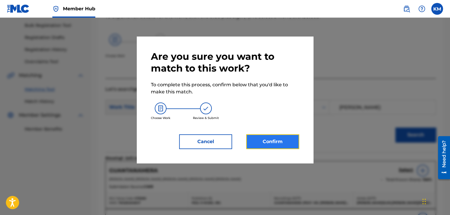
click at [261, 140] on button "Confirm" at bounding box center [272, 141] width 53 height 15
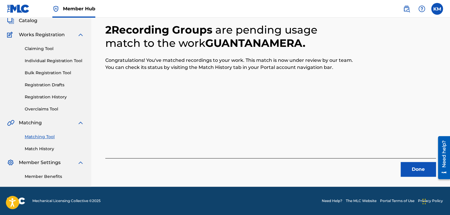
scroll to position [38, 0]
click at [409, 167] on button "Done" at bounding box center [417, 169] width 35 height 15
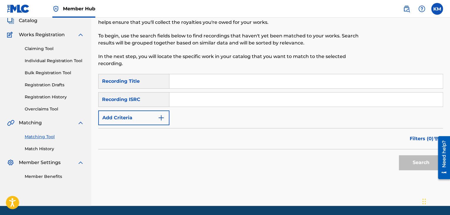
click at [226, 96] on input "Search Form" at bounding box center [305, 99] width 273 height 14
paste input "USG7D1276103"
type input "USG7D1276103"
click at [411, 160] on button "Search" at bounding box center [421, 162] width 44 height 15
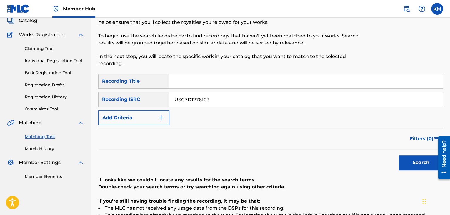
click at [210, 84] on input "Search Form" at bounding box center [305, 81] width 273 height 14
paste input "Little Things"
type input "Little Things"
drag, startPoint x: 219, startPoint y: 98, endPoint x: 120, endPoint y: 96, distance: 99.1
click at [120, 96] on div "SearchWithCriteriaffc62e03-cabb-4671-900a-574a8d446d67 Recording ISRC USG7D1276…" at bounding box center [270, 99] width 345 height 15
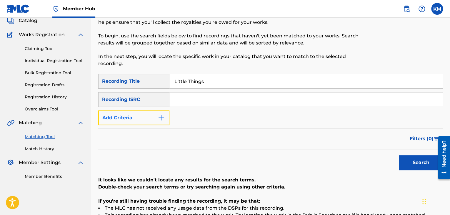
click at [166, 115] on button "Add Criteria" at bounding box center [133, 117] width 71 height 15
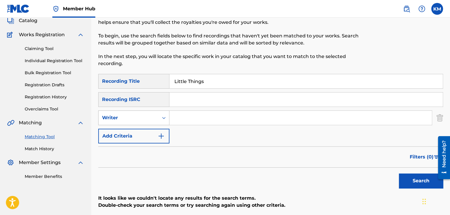
click at [163, 119] on icon "Search Form" at bounding box center [164, 118] width 6 height 6
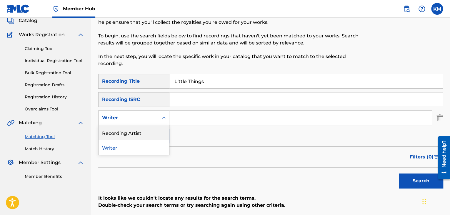
click at [156, 129] on div "Recording Artist" at bounding box center [133, 132] width 71 height 15
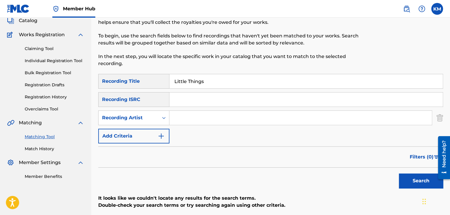
click at [195, 118] on input "Search Form" at bounding box center [300, 118] width 262 height 14
paste input "Piano Tribute Players"
type input "Piano Tribute Players"
click at [404, 179] on button "Search" at bounding box center [421, 180] width 44 height 15
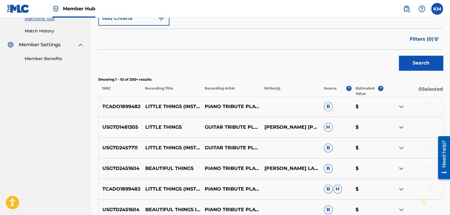
scroll to position [185, 0]
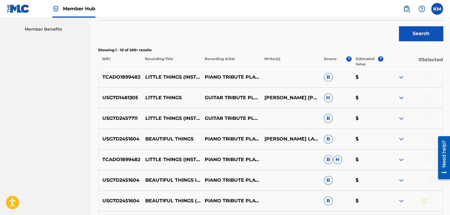
click at [430, 117] on div at bounding box center [429, 118] width 6 height 6
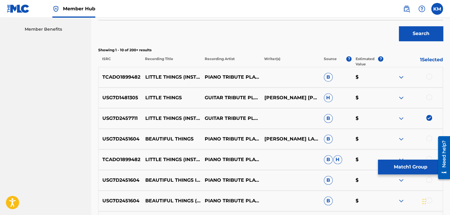
click at [428, 98] on div at bounding box center [429, 97] width 6 height 6
click at [428, 76] on div at bounding box center [429, 76] width 6 height 6
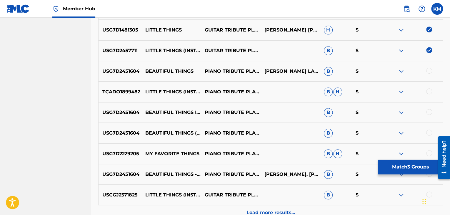
scroll to position [273, 0]
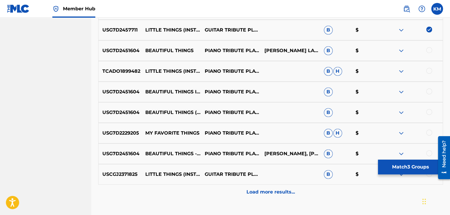
click at [428, 70] on div at bounding box center [429, 71] width 6 height 6
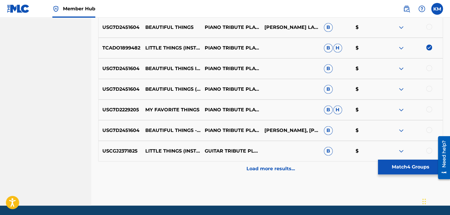
scroll to position [315, 0]
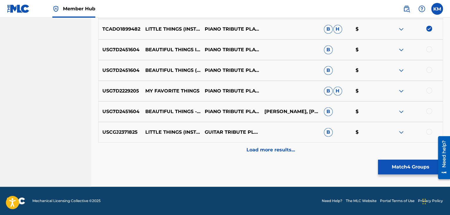
click at [431, 131] on div at bounding box center [429, 131] width 6 height 6
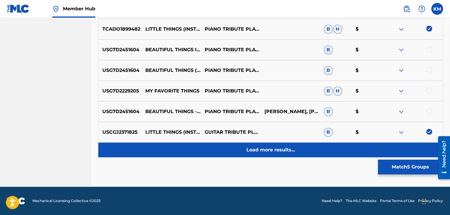
click at [287, 149] on p "Load more results..." at bounding box center [270, 149] width 49 height 7
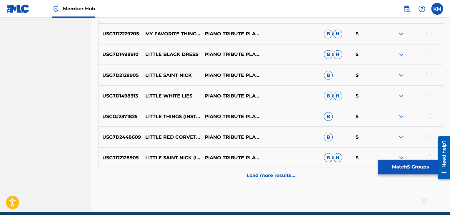
scroll to position [521, 0]
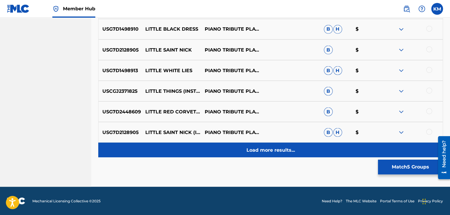
click at [258, 146] on div "Load more results..." at bounding box center [270, 149] width 345 height 15
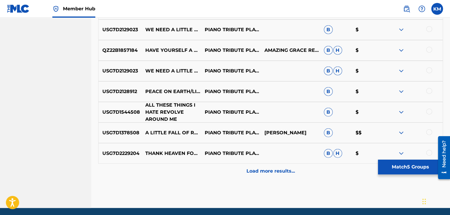
scroll to position [668, 0]
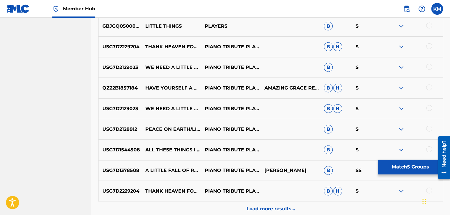
click at [429, 26] on div at bounding box center [429, 26] width 6 height 6
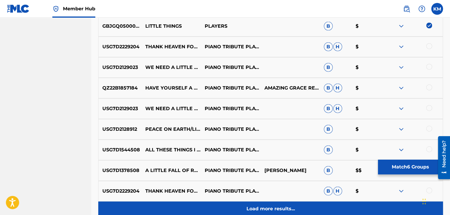
click at [267, 207] on p "Load more results..." at bounding box center [270, 208] width 49 height 7
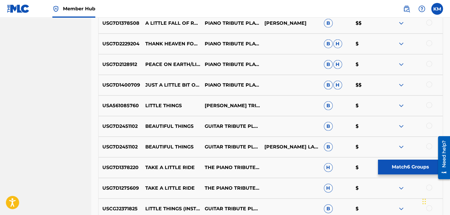
scroll to position [844, 0]
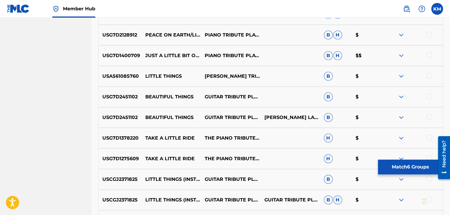
click at [428, 74] on div at bounding box center [429, 76] width 6 height 6
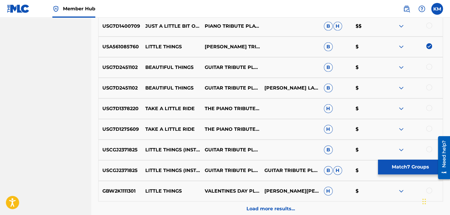
click at [428, 149] on div at bounding box center [429, 149] width 6 height 6
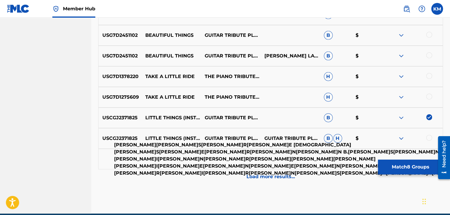
scroll to position [932, 0]
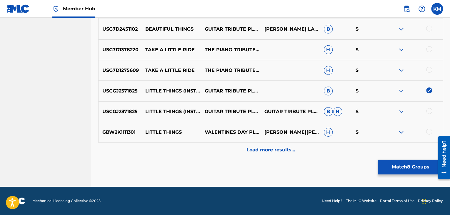
click at [429, 109] on div at bounding box center [429, 111] width 6 height 6
click at [428, 131] on div at bounding box center [429, 131] width 6 height 6
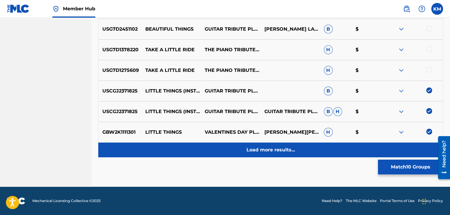
click at [272, 153] on div "Load more results..." at bounding box center [270, 149] width 345 height 15
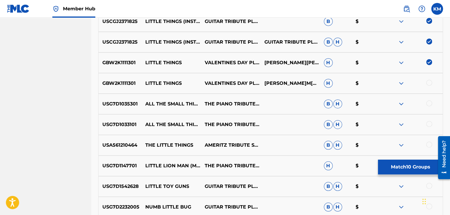
scroll to position [1050, 0]
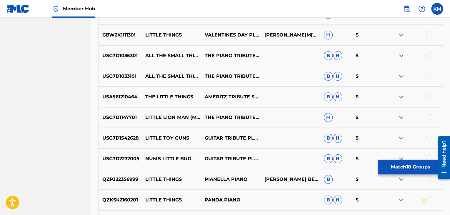
click at [429, 34] on div at bounding box center [429, 34] width 6 height 6
click at [428, 96] on div at bounding box center [429, 96] width 6 height 6
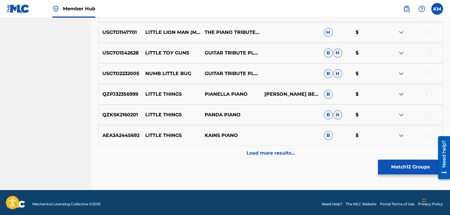
scroll to position [1138, 0]
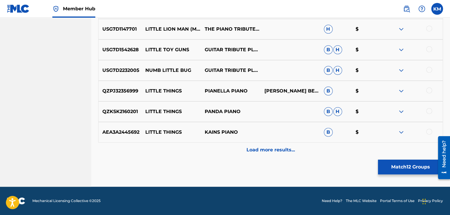
click at [428, 90] on div at bounding box center [429, 90] width 6 height 6
click at [428, 111] on div at bounding box center [429, 111] width 6 height 6
click at [427, 130] on div at bounding box center [429, 131] width 6 height 6
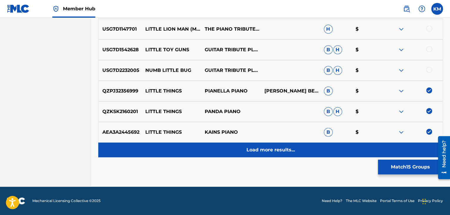
click at [280, 150] on p "Load more results..." at bounding box center [270, 149] width 49 height 7
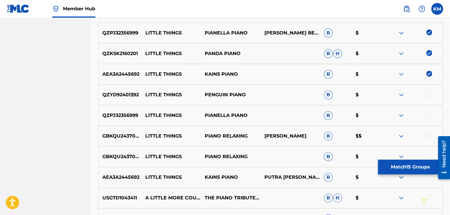
scroll to position [1197, 0]
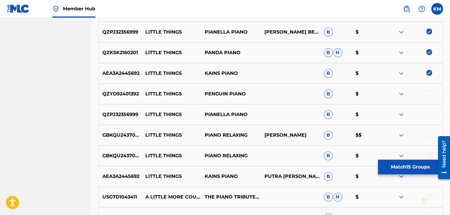
click at [429, 94] on div at bounding box center [429, 93] width 6 height 6
click at [429, 119] on div "QZPJ32356999 LITTLE THINGS PIANELLA PIANO B $" at bounding box center [270, 114] width 345 height 21
click at [427, 132] on div at bounding box center [429, 134] width 6 height 6
click at [427, 114] on div at bounding box center [429, 114] width 6 height 6
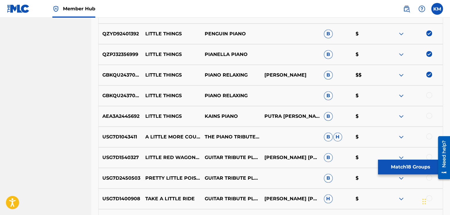
scroll to position [1315, 0]
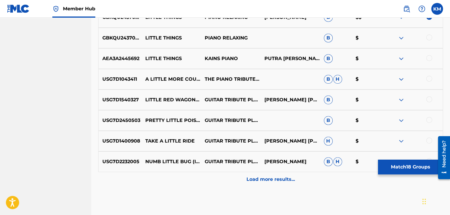
click at [428, 38] on div at bounding box center [429, 37] width 6 height 6
click at [427, 58] on div at bounding box center [429, 58] width 6 height 6
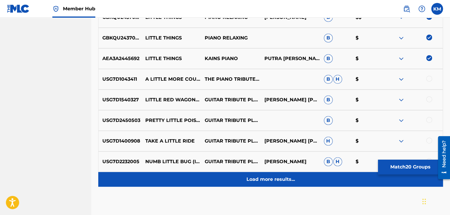
click at [260, 178] on p "Load more results..." at bounding box center [270, 178] width 49 height 7
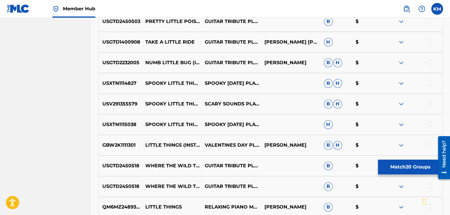
scroll to position [1432, 0]
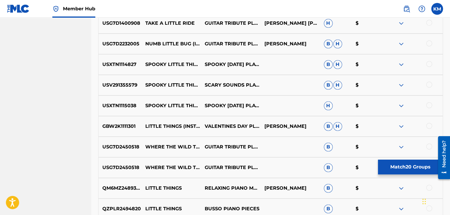
click at [428, 126] on div at bounding box center [429, 126] width 6 height 6
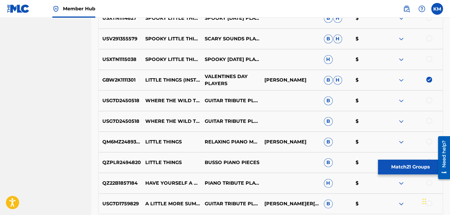
scroll to position [1491, 0]
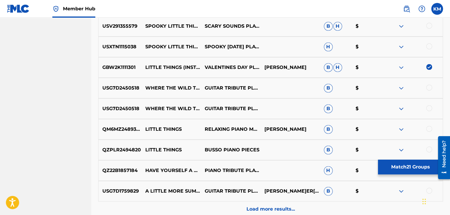
click at [430, 128] on div at bounding box center [429, 129] width 6 height 6
click at [429, 150] on div at bounding box center [429, 149] width 6 height 6
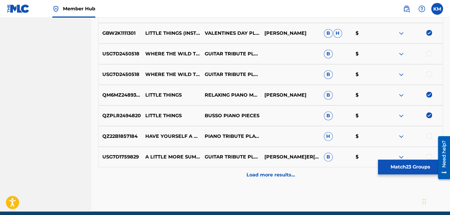
scroll to position [1550, 0]
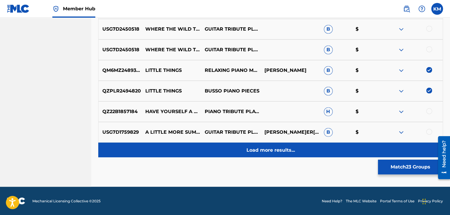
click at [270, 147] on p "Load more results..." at bounding box center [270, 149] width 49 height 7
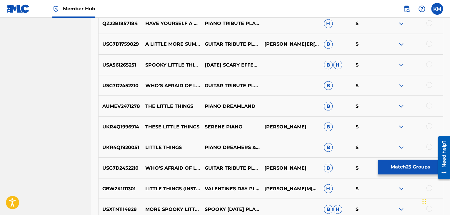
scroll to position [1638, 0]
click at [424, 104] on div at bounding box center [412, 105] width 59 height 7
click at [427, 104] on div at bounding box center [429, 105] width 6 height 6
click at [429, 145] on div at bounding box center [429, 146] width 6 height 6
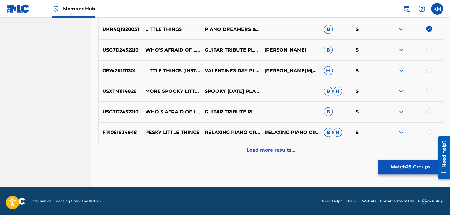
scroll to position [1755, 0]
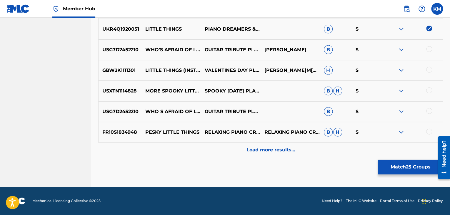
click at [430, 71] on div at bounding box center [429, 70] width 6 height 6
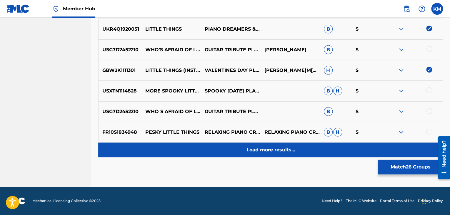
click at [287, 146] on p "Load more results..." at bounding box center [270, 149] width 49 height 7
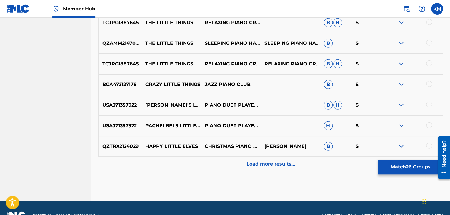
scroll to position [1961, 0]
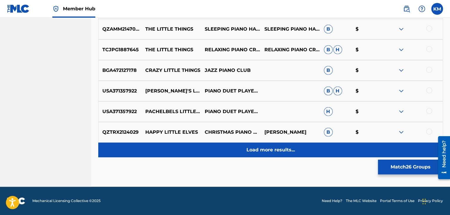
click at [273, 148] on p "Load more results..." at bounding box center [270, 149] width 49 height 7
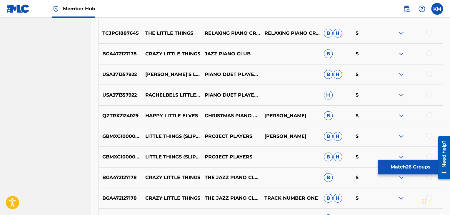
scroll to position [1991, 0]
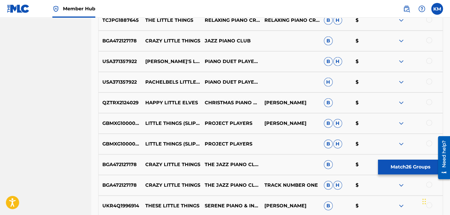
click at [429, 142] on div at bounding box center [429, 143] width 6 height 6
click at [429, 120] on div at bounding box center [429, 123] width 6 height 6
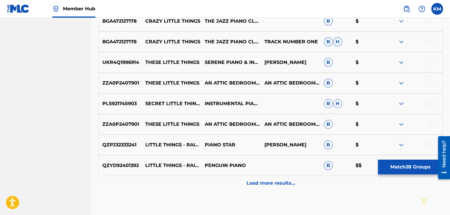
scroll to position [2138, 0]
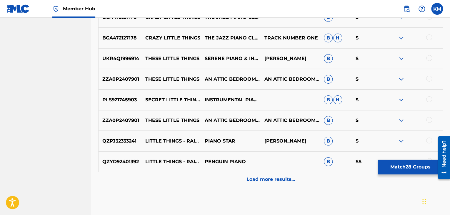
click at [429, 139] on div at bounding box center [429, 140] width 6 height 6
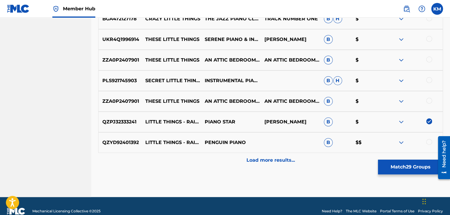
scroll to position [2167, 0]
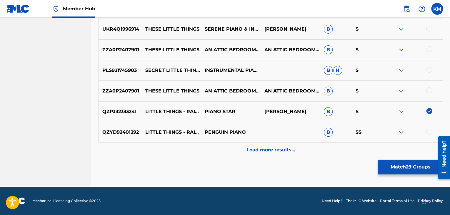
click at [427, 131] on div at bounding box center [429, 131] width 6 height 6
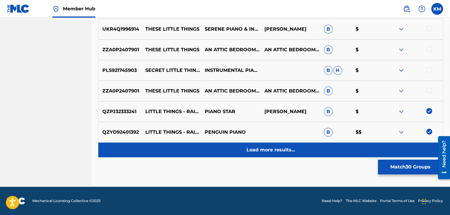
click at [271, 150] on p "Load more results..." at bounding box center [270, 149] width 49 height 7
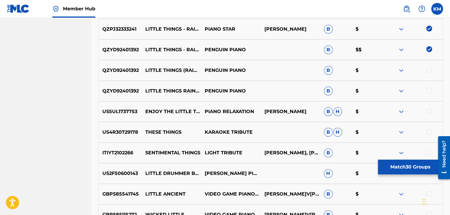
scroll to position [2255, 0]
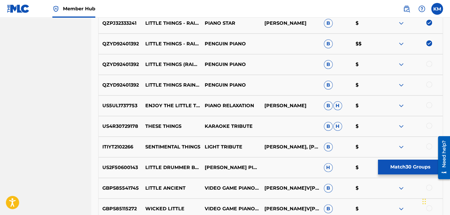
click at [430, 62] on div at bounding box center [429, 64] width 6 height 6
click at [429, 84] on div at bounding box center [429, 84] width 6 height 6
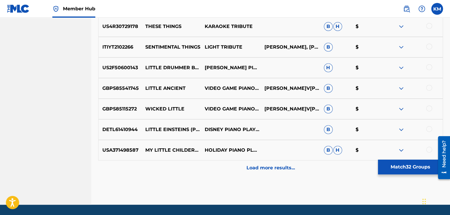
scroll to position [2373, 0]
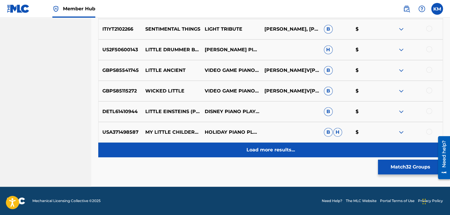
click at [273, 149] on p "Load more results..." at bounding box center [270, 149] width 49 height 7
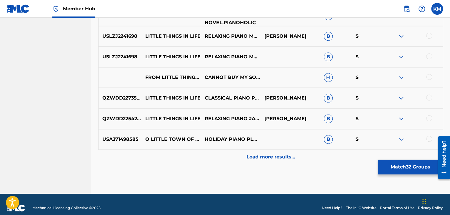
scroll to position [2579, 0]
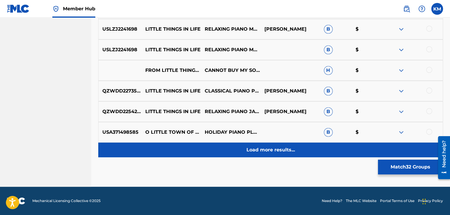
click at [288, 151] on p "Load more results..." at bounding box center [270, 149] width 49 height 7
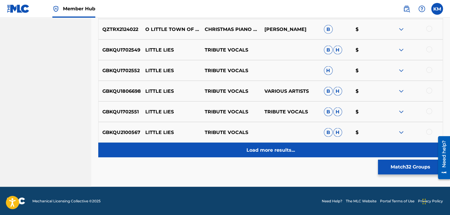
click at [275, 145] on div "Load more results..." at bounding box center [270, 149] width 345 height 15
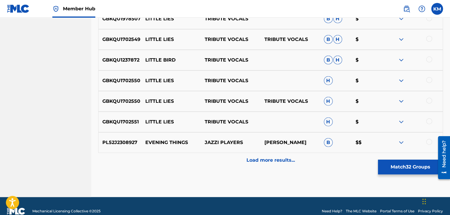
scroll to position [2990, 0]
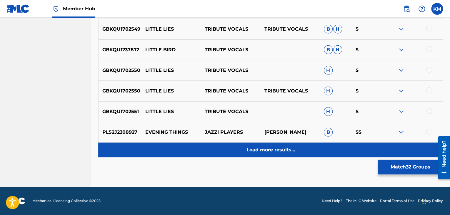
click at [267, 155] on div "Load more results..." at bounding box center [270, 149] width 345 height 15
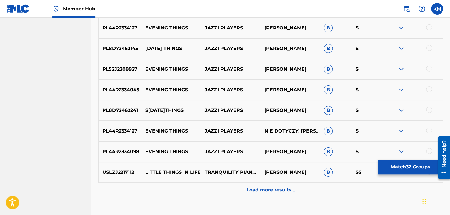
scroll to position [3166, 0]
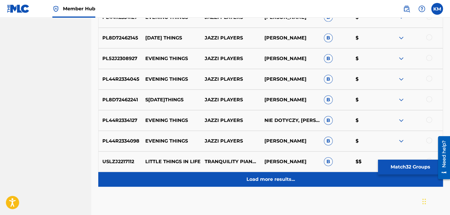
click at [265, 178] on p "Load more results..." at bounding box center [270, 178] width 49 height 7
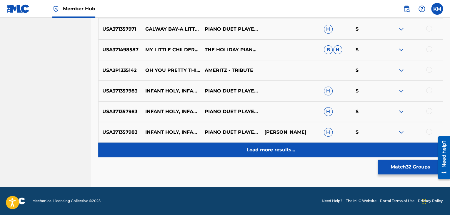
click at [268, 151] on p "Load more results..." at bounding box center [270, 149] width 49 height 7
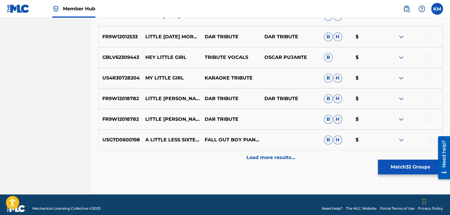
scroll to position [3607, 0]
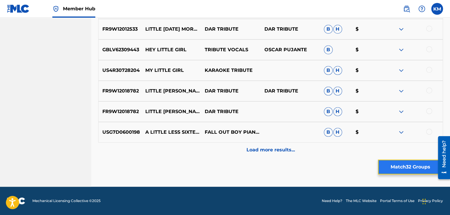
click at [392, 169] on button "Match 32 Groups" at bounding box center [410, 166] width 65 height 15
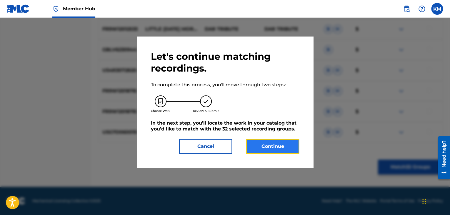
click at [288, 144] on button "Continue" at bounding box center [272, 146] width 53 height 15
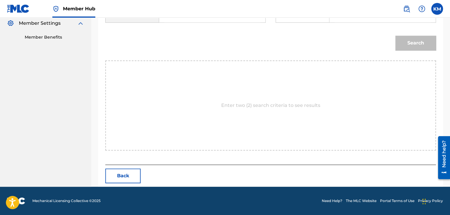
scroll to position [89, 0]
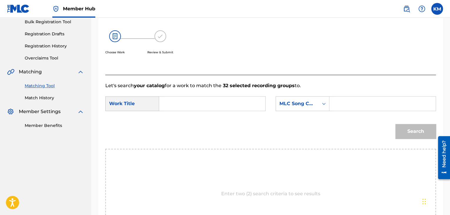
click at [197, 103] on input "Search Form" at bounding box center [212, 103] width 96 height 14
paste input "Little Things"
type input "Little Things"
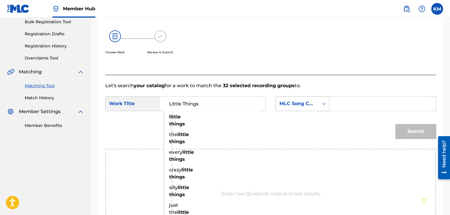
click at [322, 104] on icon "Search Form" at bounding box center [324, 104] width 6 height 6
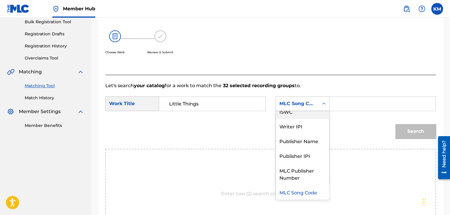
scroll to position [0, 0]
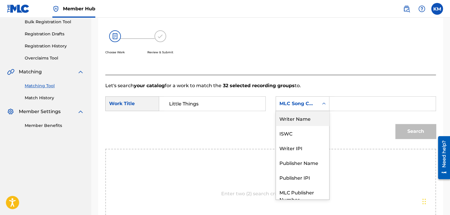
click at [296, 119] on div "Writer Name" at bounding box center [302, 118] width 53 height 15
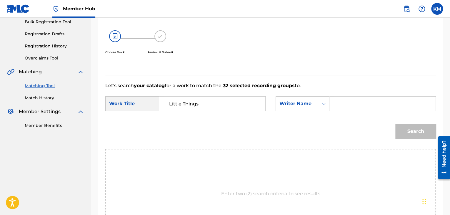
click at [343, 102] on input "Search Form" at bounding box center [382, 103] width 96 height 14
paste input "[PERSON_NAME]"
type input "[PERSON_NAME]"
click at [412, 127] on button "Search" at bounding box center [415, 131] width 41 height 15
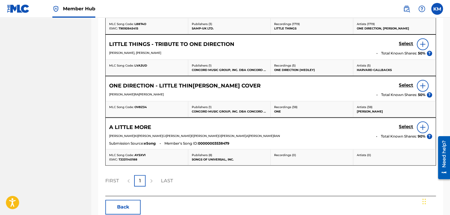
scroll to position [283, 0]
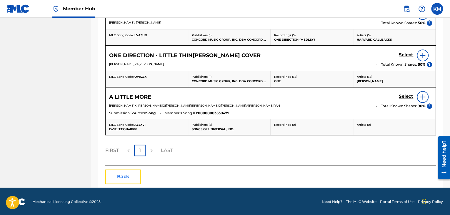
click at [134, 171] on button "Back" at bounding box center [122, 176] width 35 height 15
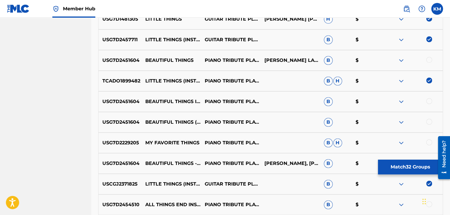
scroll to position [382, 0]
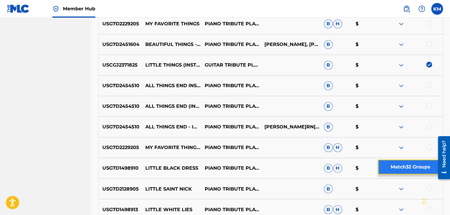
click at [392, 163] on button "Match 32 Groups" at bounding box center [410, 166] width 65 height 15
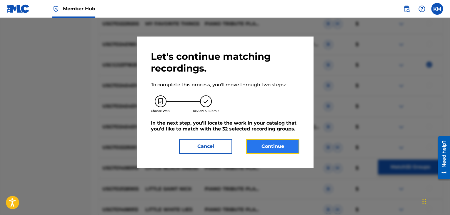
click at [277, 147] on button "Continue" at bounding box center [272, 146] width 53 height 15
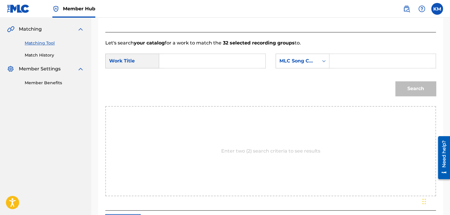
scroll to position [89, 0]
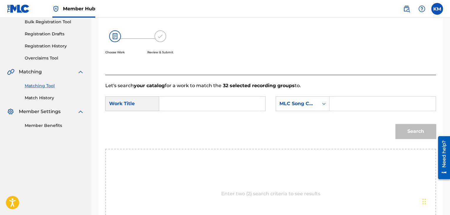
click at [184, 105] on input "Search Form" at bounding box center [212, 103] width 96 height 14
paste input "Little Things"
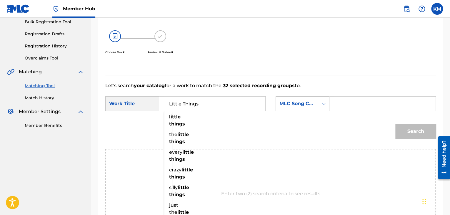
type input "Little Things"
click at [326, 103] on icon "Search Form" at bounding box center [324, 104] width 6 height 6
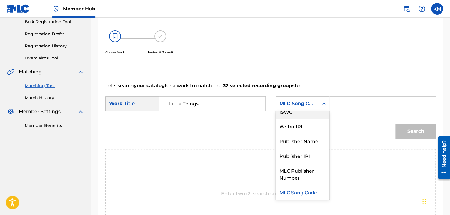
scroll to position [0, 0]
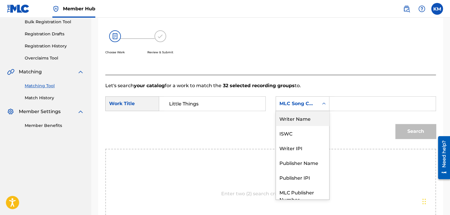
click at [317, 116] on div "Writer Name" at bounding box center [302, 118] width 53 height 15
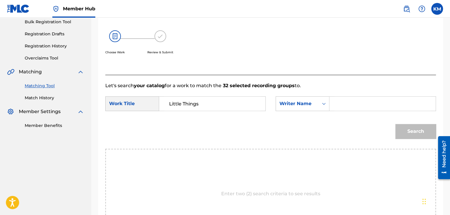
click at [344, 100] on input "Search Form" at bounding box center [382, 103] width 96 height 14
type input "[PERSON_NAME]"
click at [413, 129] on button "Search" at bounding box center [415, 131] width 41 height 15
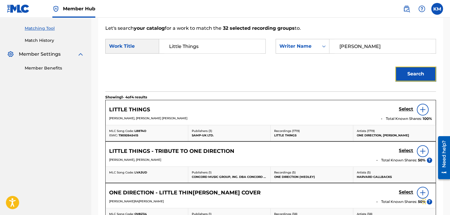
scroll to position [148, 0]
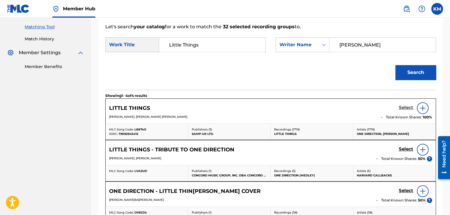
click at [402, 108] on h5 "Select" at bounding box center [406, 108] width 14 height 6
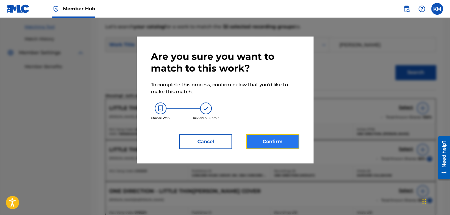
click at [281, 138] on button "Confirm" at bounding box center [272, 141] width 53 height 15
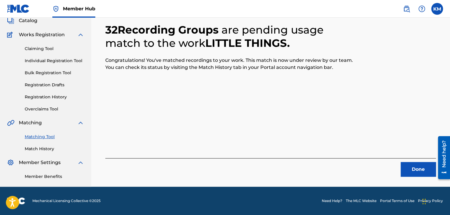
scroll to position [38, 0]
click at [417, 167] on button "Done" at bounding box center [417, 169] width 35 height 15
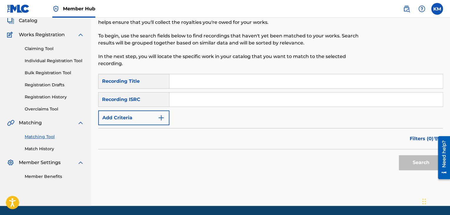
click at [185, 101] on input "Search Form" at bounding box center [305, 99] width 273 height 14
paste input "US64G0803910"
type input "US64G0803910"
click at [402, 160] on button "Search" at bounding box center [421, 162] width 44 height 15
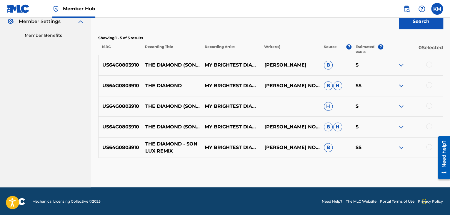
scroll to position [179, 0]
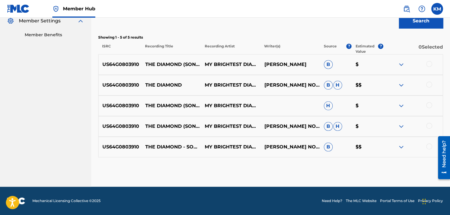
click at [429, 146] on div at bounding box center [429, 146] width 6 height 6
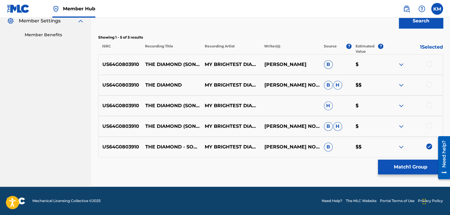
click at [428, 123] on div at bounding box center [429, 126] width 6 height 6
click at [428, 105] on div at bounding box center [429, 105] width 6 height 6
click at [429, 84] on div at bounding box center [429, 84] width 6 height 6
click at [428, 63] on div at bounding box center [429, 64] width 6 height 6
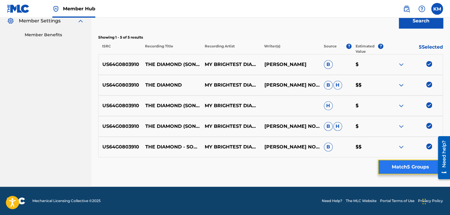
click at [407, 166] on button "Match 5 Groups" at bounding box center [410, 166] width 65 height 15
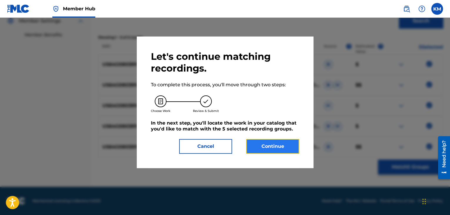
click at [278, 143] on button "Continue" at bounding box center [272, 146] width 53 height 15
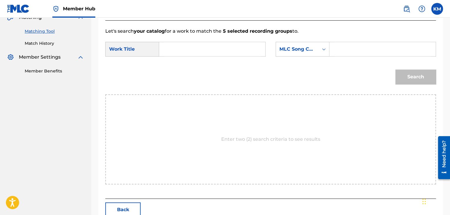
scroll to position [118, 0]
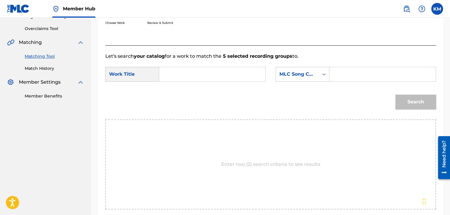
click at [182, 73] on input "Search Form" at bounding box center [212, 74] width 96 height 14
paste input "The Diamond - Son [PERSON_NAME] Remix"
type input "The Diamond - Son [PERSON_NAME] Remix"
click at [323, 75] on icon "Search Form" at bounding box center [324, 74] width 6 height 6
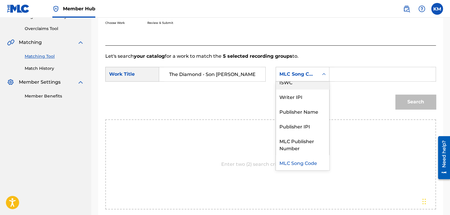
scroll to position [0, 0]
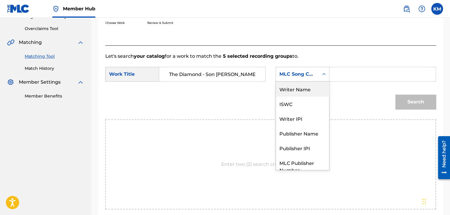
click at [318, 92] on div "Writer Name" at bounding box center [302, 88] width 53 height 15
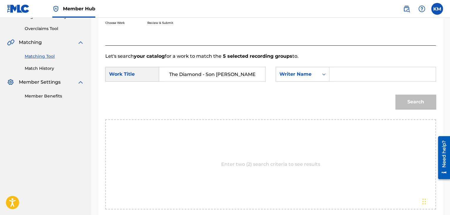
click at [340, 76] on input "Search Form" at bounding box center [382, 74] width 96 height 14
paste input "Nova"
type input "Nova"
click at [412, 98] on button "Search" at bounding box center [415, 101] width 41 height 15
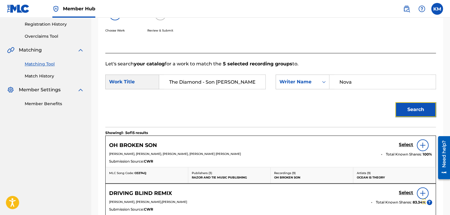
scroll to position [118, 0]
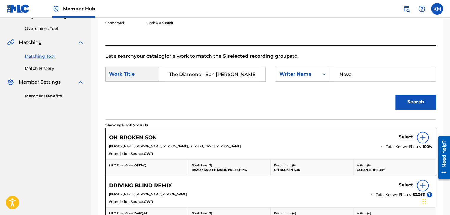
click at [325, 73] on icon "Search Form" at bounding box center [324, 74] width 6 height 6
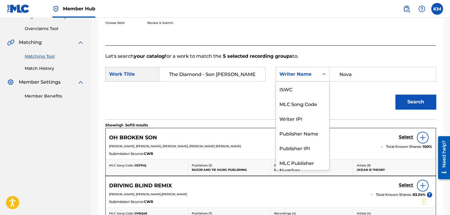
scroll to position [22, 0]
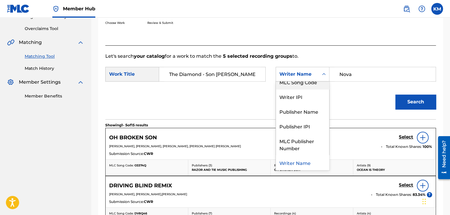
click at [316, 85] on div "MLC Song Code" at bounding box center [302, 81] width 53 height 15
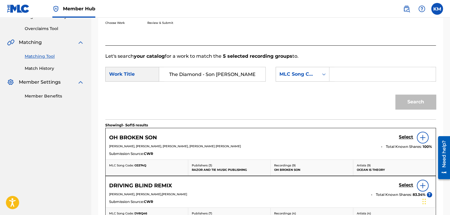
click at [335, 75] on input "Search Form" at bounding box center [382, 74] width 96 height 14
paste
type input "D7936H"
click at [401, 97] on button "Search" at bounding box center [415, 101] width 41 height 15
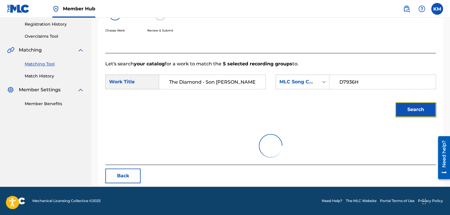
scroll to position [85, 0]
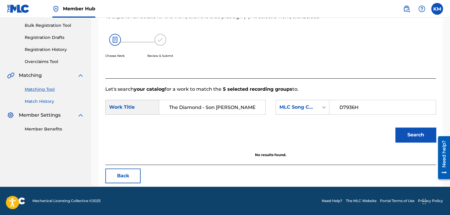
click at [44, 101] on link "Match History" at bounding box center [54, 101] width 59 height 6
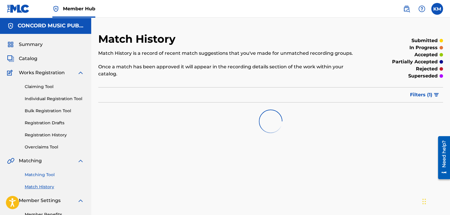
click at [48, 172] on link "Matching Tool" at bounding box center [54, 174] width 59 height 6
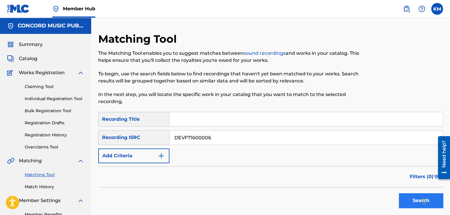
type input "DEVF71600006"
click at [402, 197] on button "Search" at bounding box center [421, 200] width 44 height 15
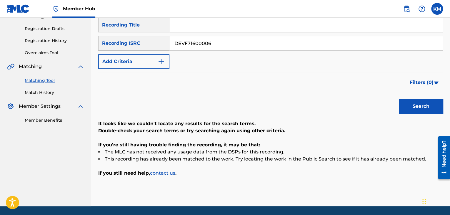
scroll to position [84, 0]
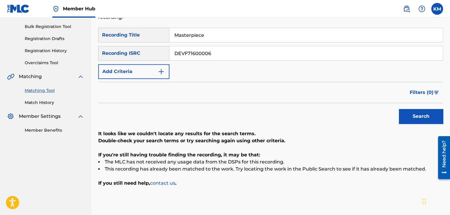
type input "Masterpiece"
drag, startPoint x: 268, startPoint y: 50, endPoint x: 172, endPoint y: 51, distance: 96.4
click at [172, 51] on input "DEVF71600006" at bounding box center [305, 53] width 273 height 14
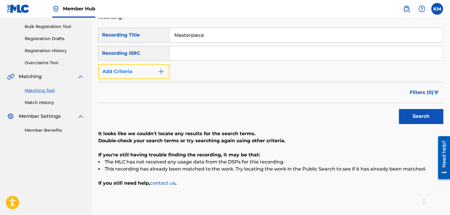
click at [163, 69] on img "Search Form" at bounding box center [161, 71] width 7 height 7
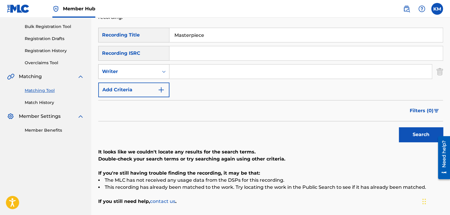
click at [162, 72] on icon "Search Form" at bounding box center [164, 71] width 6 height 6
click at [162, 81] on div "Recording Artist" at bounding box center [133, 86] width 71 height 15
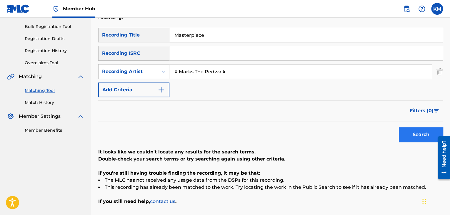
type input "X Marks The Pedwalk"
click at [404, 131] on button "Search" at bounding box center [421, 134] width 44 height 15
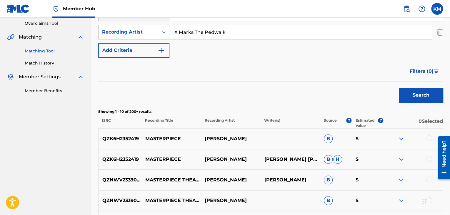
scroll to position [113, 0]
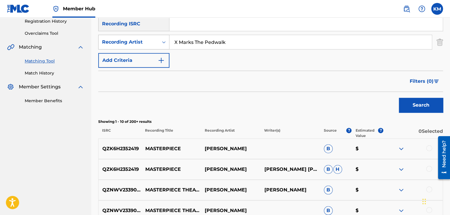
click at [161, 42] on icon "Search Form" at bounding box center [164, 42] width 6 height 6
click at [158, 57] on div "Writer" at bounding box center [133, 56] width 71 height 15
click at [183, 44] on input "Search Form" at bounding box center [300, 42] width 262 height 14
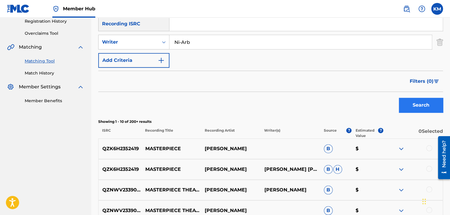
type input "Ni-Arb"
click at [415, 105] on button "Search" at bounding box center [421, 105] width 44 height 15
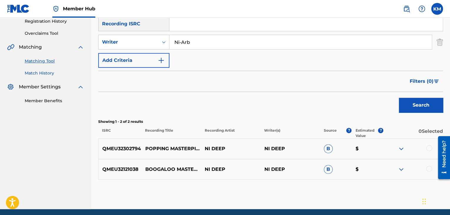
click at [46, 73] on link "Match History" at bounding box center [54, 73] width 59 height 6
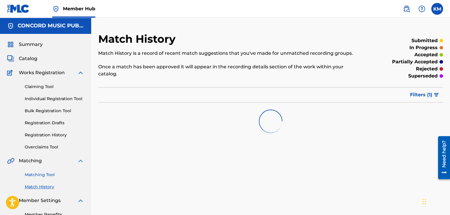
click at [44, 174] on link "Matching Tool" at bounding box center [54, 174] width 59 height 6
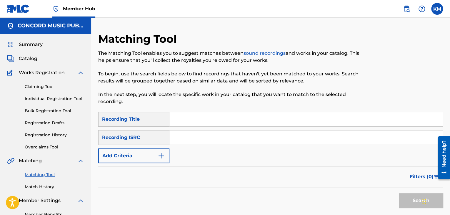
click at [190, 138] on input "Search Form" at bounding box center [305, 137] width 273 height 14
type input "USHM91474590"
click at [403, 196] on button "Search" at bounding box center [421, 200] width 44 height 15
click at [47, 186] on link "Match History" at bounding box center [54, 186] width 59 height 6
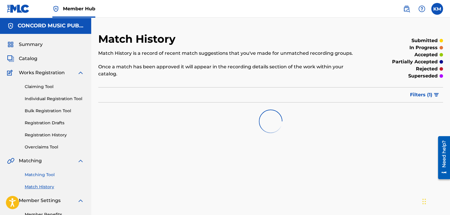
click at [47, 172] on link "Matching Tool" at bounding box center [54, 174] width 59 height 6
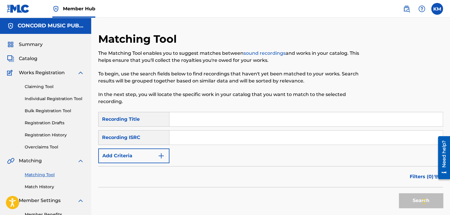
click at [177, 135] on input "Search Form" at bounding box center [305, 137] width 273 height 14
type input "TCAHC2399448"
click at [409, 202] on button "Search" at bounding box center [421, 200] width 44 height 15
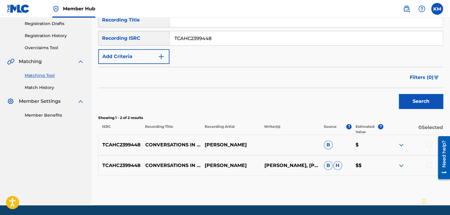
scroll to position [118, 0]
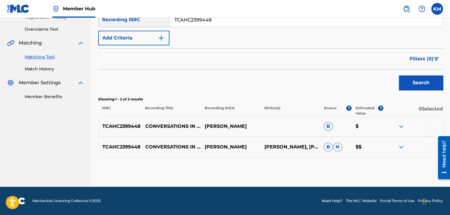
click at [428, 145] on div at bounding box center [429, 146] width 6 height 6
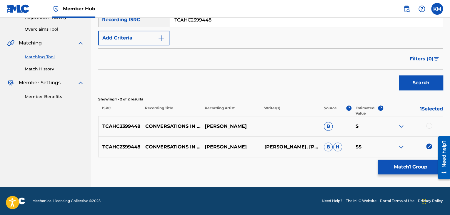
click at [427, 126] on div at bounding box center [429, 126] width 6 height 6
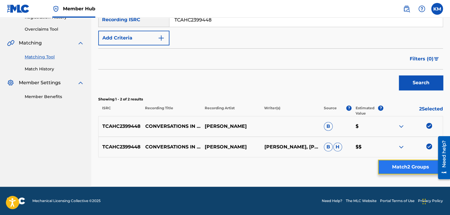
click at [413, 167] on button "Match 2 Groups" at bounding box center [410, 166] width 65 height 15
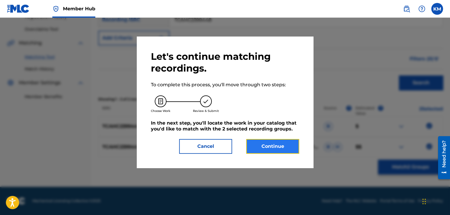
click at [267, 149] on button "Continue" at bounding box center [272, 146] width 53 height 15
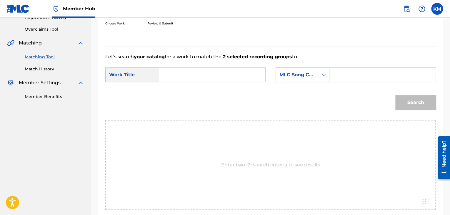
click at [193, 74] on input "Search Form" at bounding box center [212, 75] width 96 height 14
type input "Conversations in the Rain"
click at [321, 76] on icon "Search Form" at bounding box center [324, 75] width 6 height 6
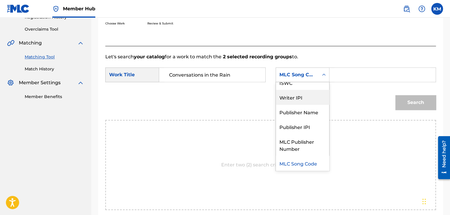
scroll to position [0, 0]
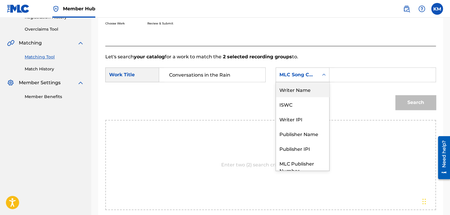
click at [317, 89] on div "Writer Name" at bounding box center [302, 89] width 53 height 15
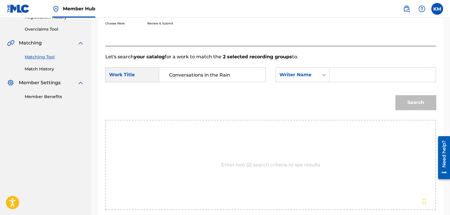
click at [338, 72] on input "Search Form" at bounding box center [382, 75] width 96 height 14
click at [413, 98] on button "Search" at bounding box center [415, 102] width 41 height 15
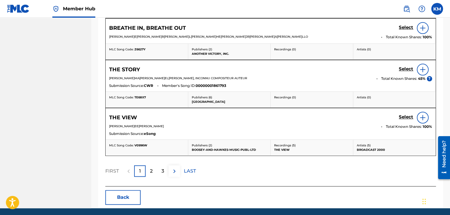
scroll to position [147, 0]
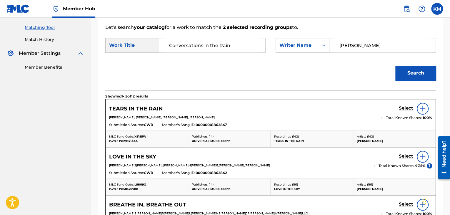
drag, startPoint x: 347, startPoint y: 46, endPoint x: 277, endPoint y: 55, distance: 71.2
click at [277, 55] on div "SearchWithCriteria8c5d4f60-7a0c-4872-961c-6b714edc1e5e Work Title Conversations…" at bounding box center [270, 47] width 330 height 18
click at [409, 70] on button "Search" at bounding box center [415, 73] width 41 height 15
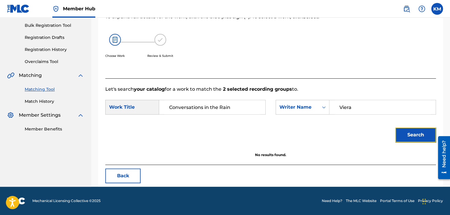
scroll to position [85, 0]
drag, startPoint x: 356, startPoint y: 105, endPoint x: 310, endPoint y: 108, distance: 45.7
click at [310, 108] on div "SearchWithCriteria19979458-387b-420a-a54a-a65356bd5a8a Writer Name [PERSON_NAME]" at bounding box center [355, 107] width 160 height 15
type input "Lamb"
click at [399, 128] on button "Search" at bounding box center [415, 134] width 41 height 15
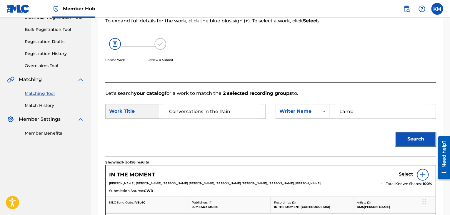
scroll to position [79, 0]
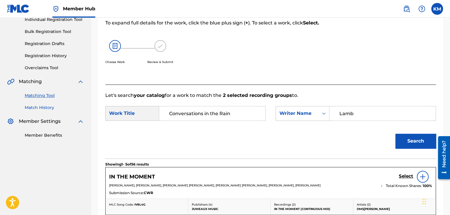
click at [42, 108] on link "Match History" at bounding box center [54, 107] width 59 height 6
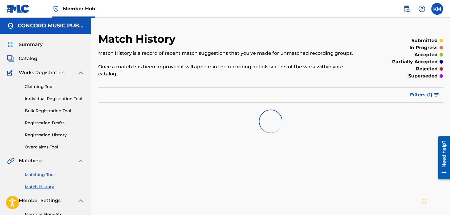
click at [46, 172] on link "Matching Tool" at bounding box center [54, 174] width 59 height 6
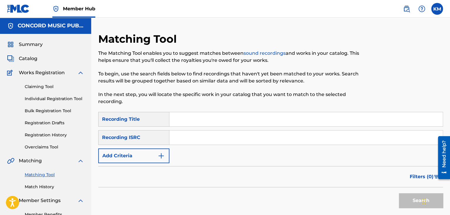
click at [195, 141] on input "Search Form" at bounding box center [305, 137] width 273 height 14
type input "TCACH1567433"
click at [403, 198] on button "Search" at bounding box center [421, 200] width 44 height 15
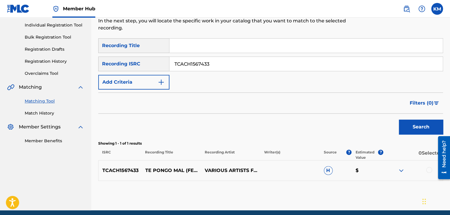
scroll to position [97, 0]
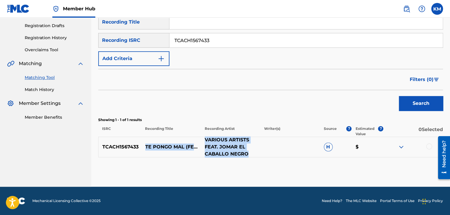
drag, startPoint x: 144, startPoint y: 139, endPoint x: 260, endPoint y: 151, distance: 115.9
click at [260, 151] on div "TCACH1567433 TE PONGO MAL (FEAT. JOMAR EL CABALLO NEGRO) VARIOUS ARTISTS FEAT. …" at bounding box center [270, 146] width 345 height 21
copy div "TE PONGO MAL (FEAT. JOMAR EL CABALLO NEGRO) VARIOUS ARTISTS FEAT. JOMAR EL CABA…"
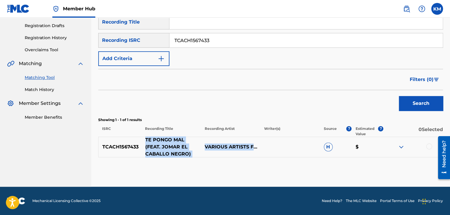
click at [144, 138] on p "TE PONGO MAL (FEAT. JOMAR EL CABALLO NEGRO)" at bounding box center [170, 146] width 59 height 21
drag, startPoint x: 144, startPoint y: 138, endPoint x: 170, endPoint y: 151, distance: 28.7
click at [170, 151] on p "TE PONGO MAL (FEAT. JOMAR EL CABALLO NEGRO)" at bounding box center [170, 146] width 59 height 21
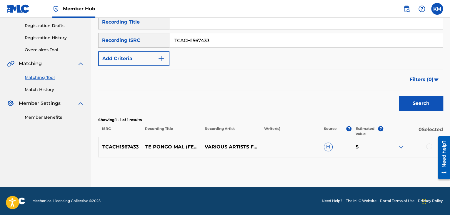
click at [427, 145] on div at bounding box center [429, 146] width 6 height 6
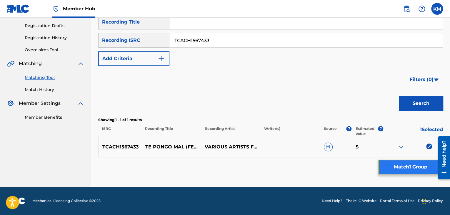
click at [416, 164] on button "Match 1 Group" at bounding box center [410, 166] width 65 height 15
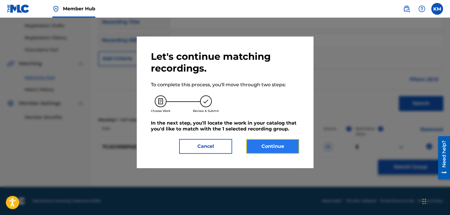
click at [273, 146] on button "Continue" at bounding box center [272, 146] width 53 height 15
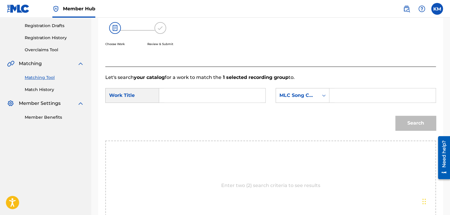
click at [198, 94] on input "Search Form" at bounding box center [212, 95] width 96 height 14
type input "TE PONGO MAL (FEAT. JOMAR EL CABALLO NEGRO)"
click at [321, 95] on icon "Search Form" at bounding box center [324, 95] width 6 height 6
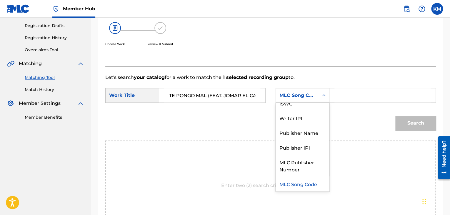
scroll to position [0, 0]
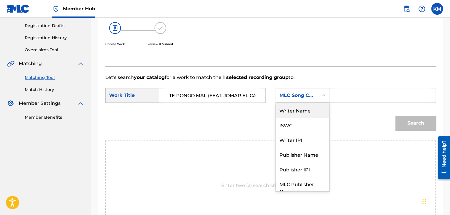
click at [314, 104] on div "Writer Name" at bounding box center [302, 110] width 53 height 15
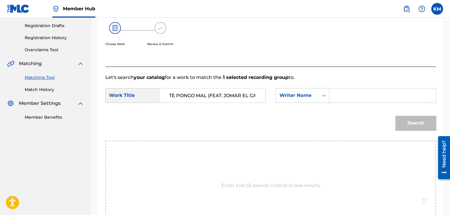
click at [344, 99] on input "Search Form" at bounding box center [382, 95] width 96 height 14
click at [405, 119] on button "Search" at bounding box center [415, 123] width 41 height 15
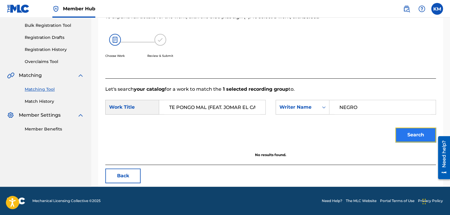
scroll to position [85, 0]
drag, startPoint x: 360, startPoint y: 103, endPoint x: 292, endPoint y: 107, distance: 67.4
click at [292, 107] on div "SearchWithCriteria0f36c1ae-a60f-4779-a706-fc47f43ea2e8 Writer Name [PERSON_NAME]" at bounding box center [355, 107] width 160 height 15
type input "[PERSON_NAME]"
click at [410, 136] on button "Search" at bounding box center [415, 134] width 41 height 15
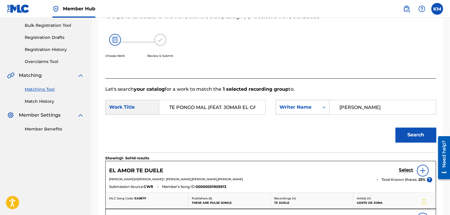
click at [323, 107] on icon "Search Form" at bounding box center [324, 107] width 6 height 6
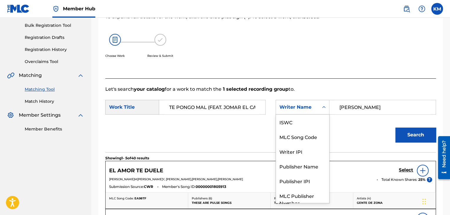
scroll to position [22, 0]
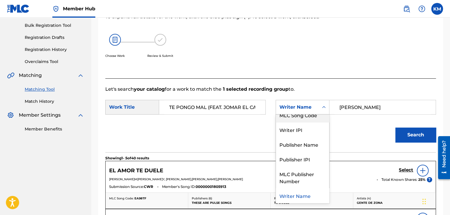
click at [319, 118] on div "MLC Song Code" at bounding box center [302, 114] width 53 height 15
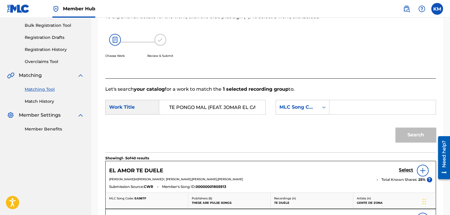
click at [342, 103] on input "Search Form" at bounding box center [382, 107] width 96 height 14
type input "Q01040"
click at [408, 132] on button "Search" at bounding box center [415, 134] width 41 height 15
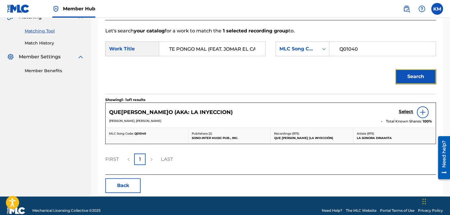
scroll to position [153, 0]
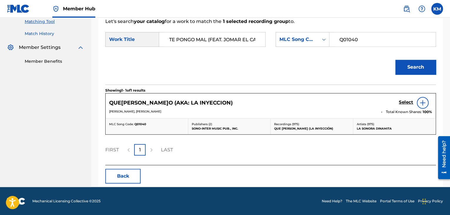
click at [49, 34] on link "Match History" at bounding box center [54, 34] width 59 height 6
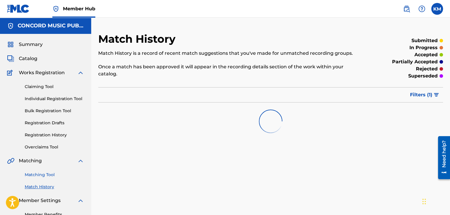
click at [48, 172] on link "Matching Tool" at bounding box center [54, 174] width 59 height 6
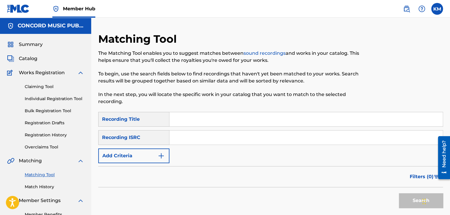
click at [214, 135] on input "Search Form" at bounding box center [305, 137] width 273 height 14
type input "USLJ91400013"
click at [412, 198] on button "Search" at bounding box center [421, 200] width 44 height 15
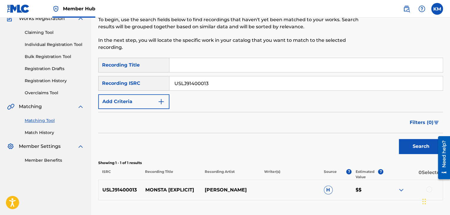
scroll to position [97, 0]
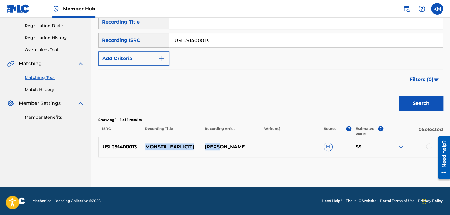
drag, startPoint x: 146, startPoint y: 145, endPoint x: 222, endPoint y: 143, distance: 75.9
click at [222, 143] on div "USLJ91400013 MONSTA [EXPLICI[PERSON_NAME]SQO H $$" at bounding box center [270, 146] width 345 height 21
copy div "MONSTA [EXPLICIT] [PERSON_NAME]"
click at [145, 144] on p "MONSTA [EXPLICIT]" at bounding box center [170, 146] width 59 height 7
drag, startPoint x: 145, startPoint y: 144, endPoint x: 192, endPoint y: 144, distance: 47.0
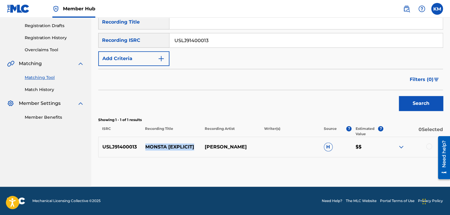
click at [192, 144] on p "MONSTA [EXPLICIT]" at bounding box center [170, 146] width 59 height 7
click at [428, 145] on div at bounding box center [429, 146] width 6 height 6
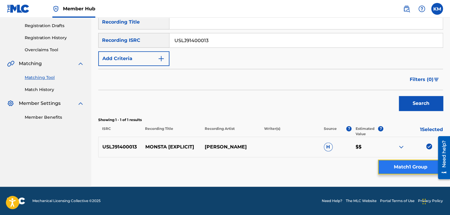
click at [393, 169] on button "Match 1 Group" at bounding box center [410, 166] width 65 height 15
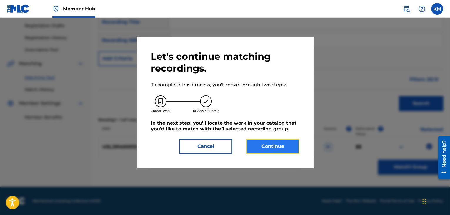
click at [255, 143] on button "Continue" at bounding box center [272, 146] width 53 height 15
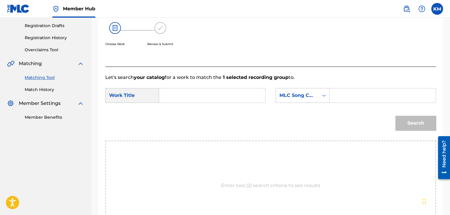
click at [185, 97] on input "Search Form" at bounding box center [212, 95] width 96 height 14
type input "MONSTA [EXPLICIT]"
click at [320, 96] on div "Search Form" at bounding box center [323, 95] width 11 height 11
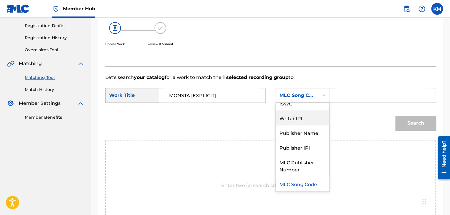
scroll to position [0, 0]
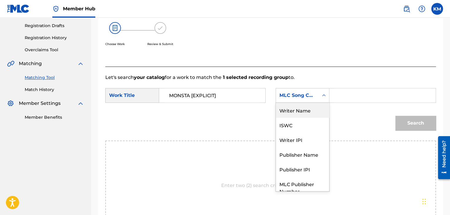
click at [292, 113] on div "Writer Name" at bounding box center [302, 110] width 53 height 15
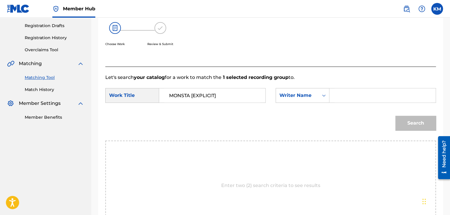
click at [350, 92] on input "Search Form" at bounding box center [382, 95] width 96 height 14
type input "HILL"
click at [412, 121] on button "Search" at bounding box center [415, 123] width 41 height 15
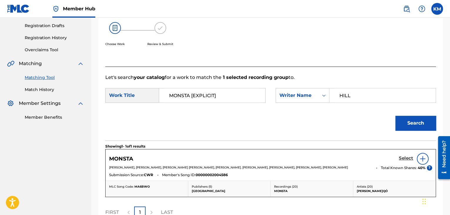
click at [410, 155] on h5 "Select" at bounding box center [406, 158] width 14 height 6
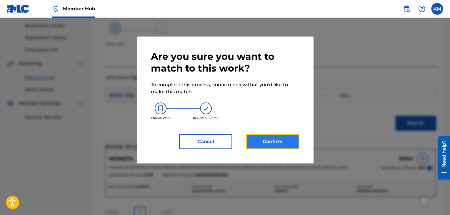
click at [262, 140] on button "Confirm" at bounding box center [272, 141] width 53 height 15
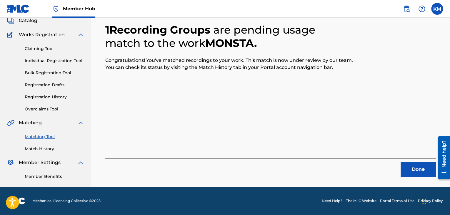
scroll to position [38, 0]
click at [411, 172] on button "Done" at bounding box center [417, 169] width 35 height 15
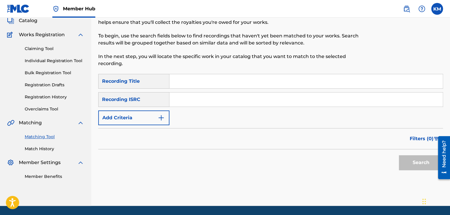
click at [194, 100] on input "Search Form" at bounding box center [305, 99] width 273 height 14
type input "QMRSZ1802131"
click at [403, 160] on button "Search" at bounding box center [421, 162] width 44 height 15
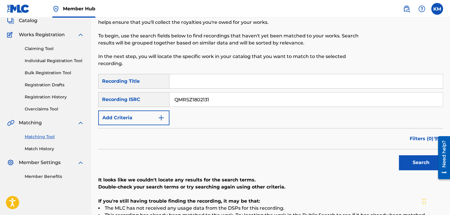
click at [202, 76] on input "Search Form" at bounding box center [305, 81] width 273 height 14
type input "Fistful Of Glass"
drag, startPoint x: 218, startPoint y: 98, endPoint x: 126, endPoint y: 100, distance: 92.3
click at [126, 100] on div "SearchWithCriteriaffc62e03-cabb-4671-900a-574a8d446d67 Recording ISRC QMRSZ1802…" at bounding box center [270, 99] width 345 height 15
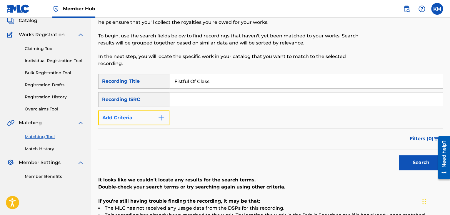
click at [162, 114] on img "Search Form" at bounding box center [161, 117] width 7 height 7
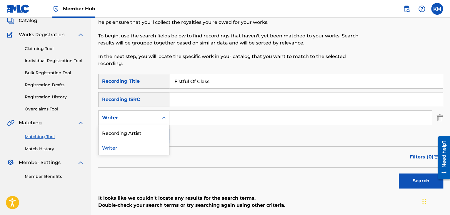
click at [162, 115] on icon "Search Form" at bounding box center [164, 118] width 6 height 6
click at [158, 132] on div "Recording Artist" at bounding box center [133, 132] width 71 height 15
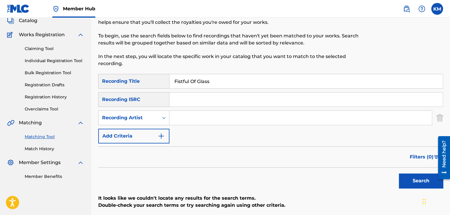
click at [217, 113] on input "Search Form" at bounding box center [300, 118] width 262 height 14
type input "[PERSON_NAME]"
click at [406, 182] on button "Search" at bounding box center [421, 180] width 44 height 15
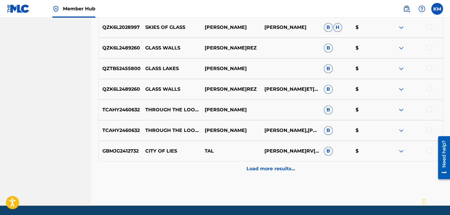
scroll to position [109, 0]
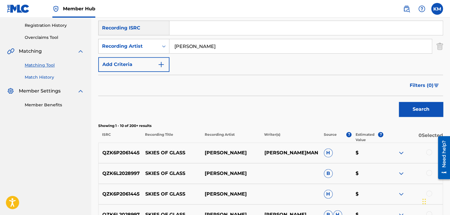
click at [49, 77] on link "Match History" at bounding box center [54, 77] width 59 height 6
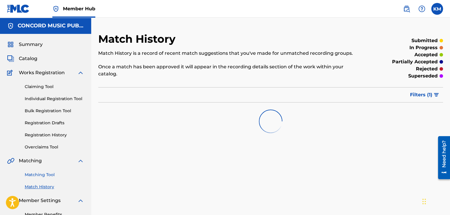
click at [45, 172] on link "Matching Tool" at bounding box center [54, 174] width 59 height 6
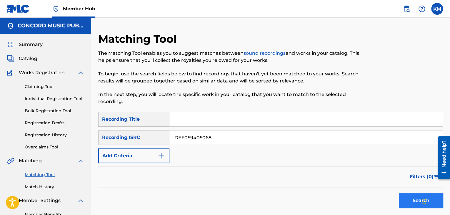
type input "DEF059405068"
click at [401, 195] on button "Search" at bounding box center [421, 200] width 44 height 15
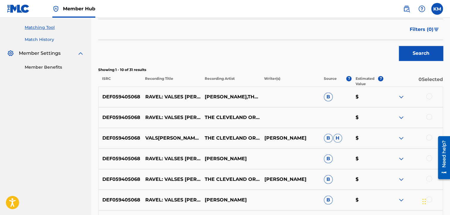
click at [48, 39] on link "Match History" at bounding box center [54, 39] width 59 height 6
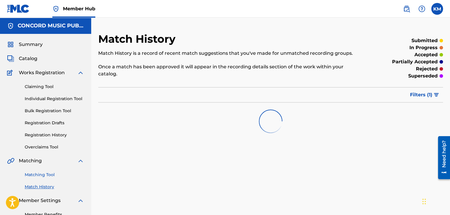
click at [49, 172] on link "Matching Tool" at bounding box center [54, 174] width 59 height 6
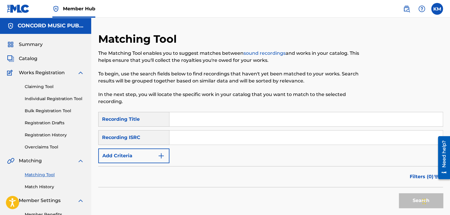
click at [194, 141] on input "Search Form" at bounding box center [305, 137] width 273 height 14
type input "QM99V1422004"
click at [402, 196] on button "Search" at bounding box center [421, 200] width 44 height 15
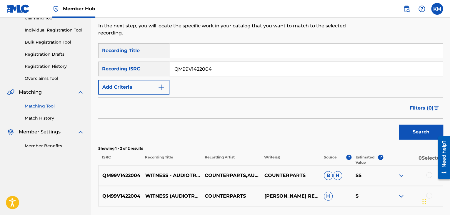
scroll to position [118, 0]
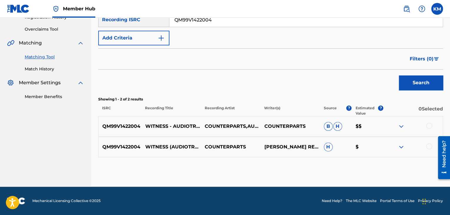
click at [427, 126] on div at bounding box center [429, 126] width 6 height 6
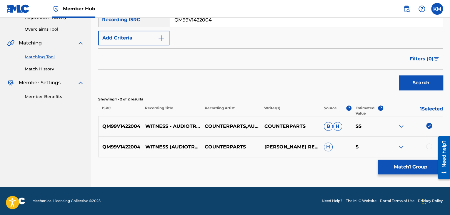
click at [427, 145] on div at bounding box center [429, 146] width 6 height 6
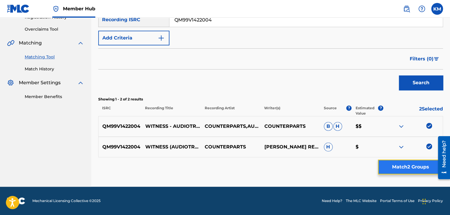
click at [420, 159] on button "Match 2 Groups" at bounding box center [410, 166] width 65 height 15
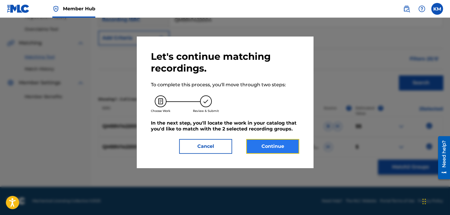
click at [265, 140] on button "Continue" at bounding box center [272, 146] width 53 height 15
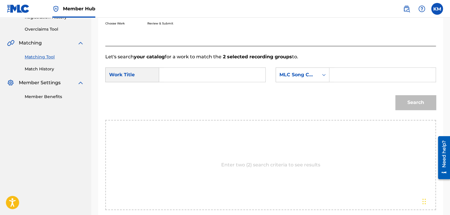
click at [197, 74] on input "Search Form" at bounding box center [212, 75] width 96 height 14
type input "Witness - Audiotree Live Version"
click at [322, 75] on icon "Search Form" at bounding box center [324, 75] width 4 height 2
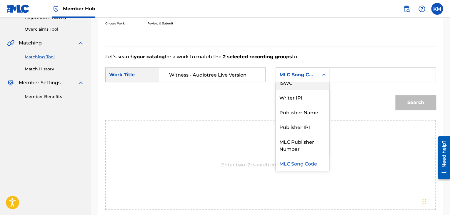
scroll to position [0, 0]
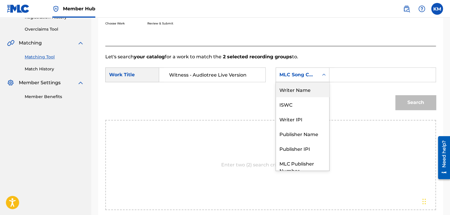
click at [317, 84] on div "Writer Name" at bounding box center [302, 89] width 53 height 15
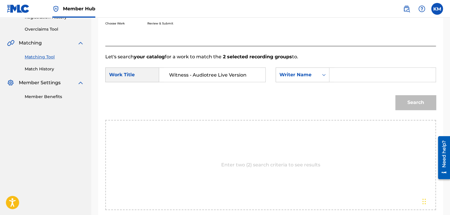
click at [340, 76] on input "Search Form" at bounding box center [382, 75] width 96 height 14
type input "[PERSON_NAME]"
click at [406, 100] on button "Search" at bounding box center [415, 102] width 41 height 15
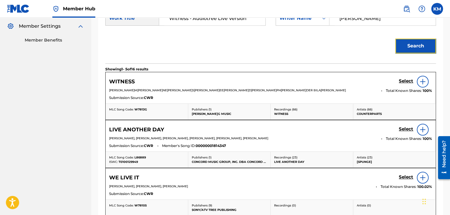
scroll to position [176, 0]
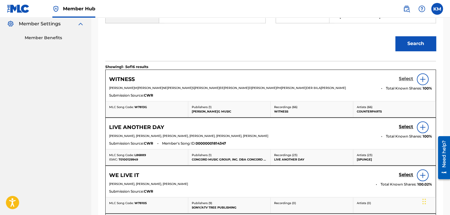
click at [403, 79] on h5 "Select" at bounding box center [406, 79] width 14 height 6
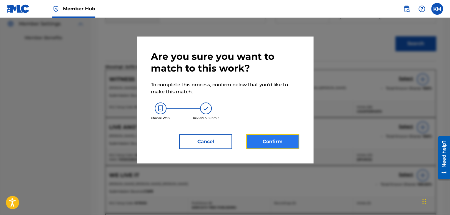
click at [280, 139] on button "Confirm" at bounding box center [272, 141] width 53 height 15
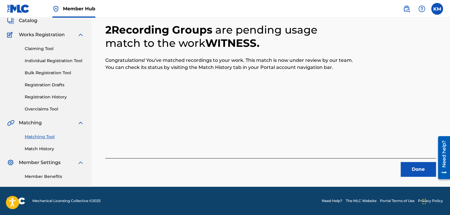
scroll to position [38, 0]
click at [411, 164] on button "Done" at bounding box center [417, 169] width 35 height 15
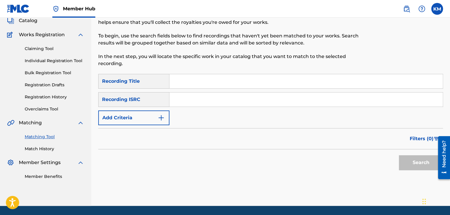
click at [205, 99] on input "Search Form" at bounding box center [305, 99] width 273 height 14
type input "QMBZ91537947"
click at [412, 158] on button "Search" at bounding box center [421, 162] width 44 height 15
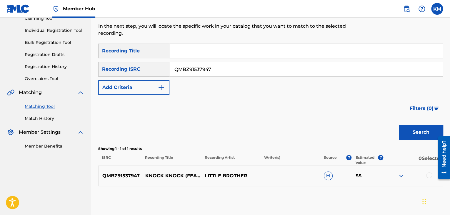
scroll to position [97, 0]
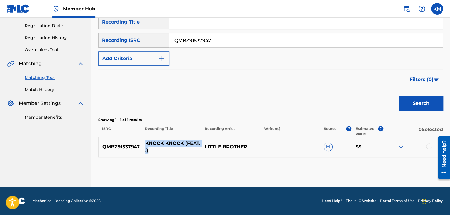
drag, startPoint x: 145, startPoint y: 144, endPoint x: 185, endPoint y: 149, distance: 40.1
click at [185, 149] on p "KNOCK KNOCK (FEAT. .)" at bounding box center [170, 147] width 59 height 14
copy p "KNOCK KNOCK (FEAT. .)"
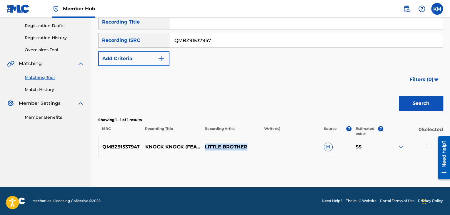
drag, startPoint x: 204, startPoint y: 144, endPoint x: 258, endPoint y: 141, distance: 53.6
click at [258, 141] on div "QMBZ91537947 KNOCK KNOCK (FEAT. .) LITTLE BROTHER H $$" at bounding box center [270, 146] width 345 height 21
copy p "LITTLE BROTHER"
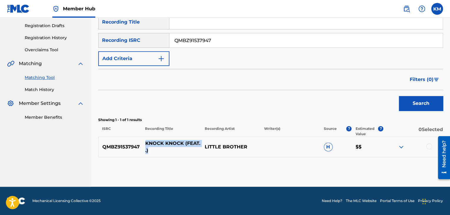
drag, startPoint x: 144, startPoint y: 141, endPoint x: 171, endPoint y: 150, distance: 28.8
click at [171, 150] on p "KNOCK KNOCK (FEAT. .)" at bounding box center [170, 147] width 59 height 14
copy p "KNOCK KNOCK (FEAT. .)"
click at [429, 145] on div at bounding box center [429, 146] width 6 height 6
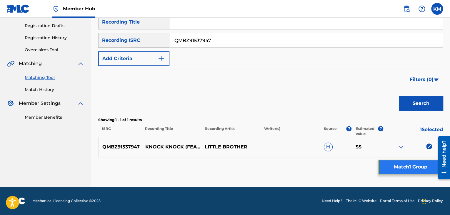
click at [400, 165] on button "Match 1 Group" at bounding box center [410, 166] width 65 height 15
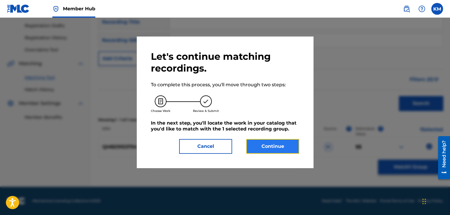
click at [284, 148] on button "Continue" at bounding box center [272, 146] width 53 height 15
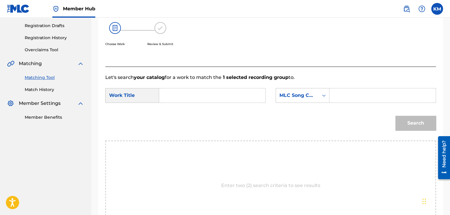
click at [193, 98] on input "Search Form" at bounding box center [212, 95] width 96 height 14
type input "KNOCK KNOCK (FEAT. .)"
click at [322, 96] on icon "Search Form" at bounding box center [324, 95] width 6 height 6
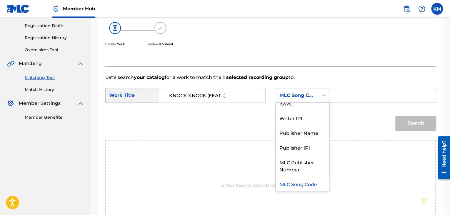
scroll to position [0, 0]
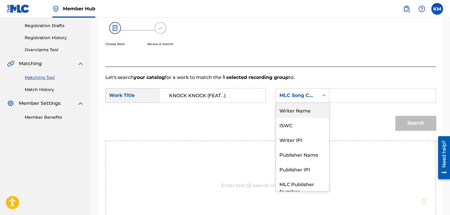
click at [308, 111] on div "Writer Name" at bounding box center [302, 110] width 53 height 15
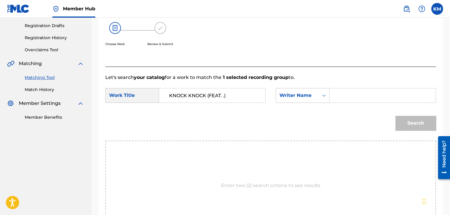
click at [338, 97] on input "Search Form" at bounding box center [382, 95] width 96 height 14
type input "[PERSON_NAME]"
click at [412, 123] on button "Search" at bounding box center [415, 123] width 41 height 15
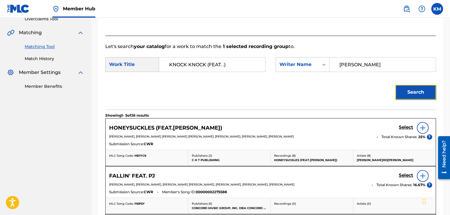
scroll to position [126, 0]
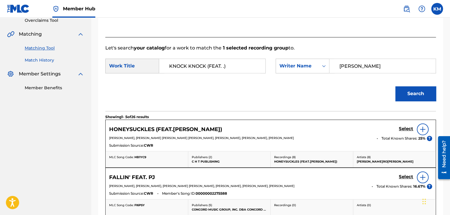
click at [47, 61] on link "Match History" at bounding box center [54, 60] width 59 height 6
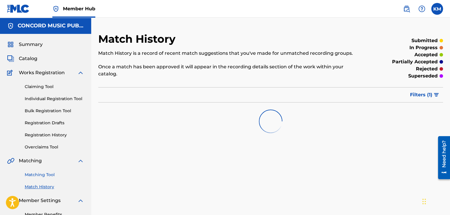
click at [49, 177] on link "Matching Tool" at bounding box center [54, 174] width 59 height 6
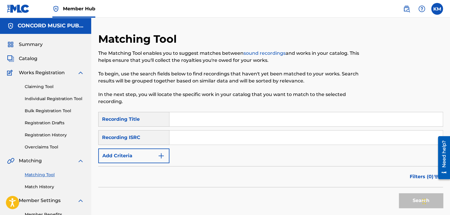
click at [193, 138] on input "Search Form" at bounding box center [305, 137] width 273 height 14
type input "SE5752028817"
click at [402, 197] on button "Search" at bounding box center [421, 200] width 44 height 15
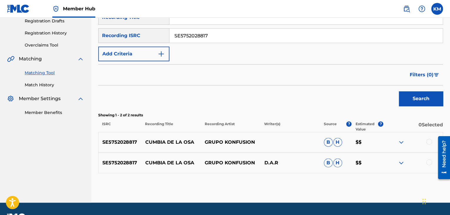
scroll to position [118, 0]
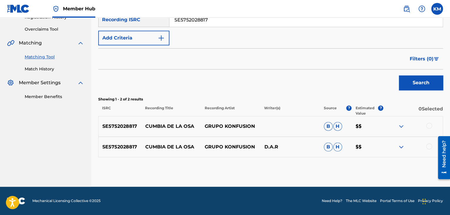
click at [429, 146] on div at bounding box center [429, 146] width 6 height 6
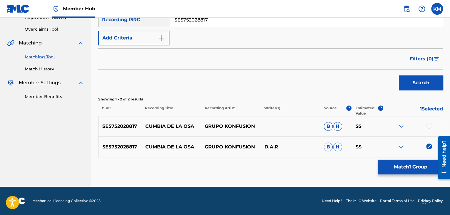
click at [429, 124] on div at bounding box center [429, 126] width 6 height 6
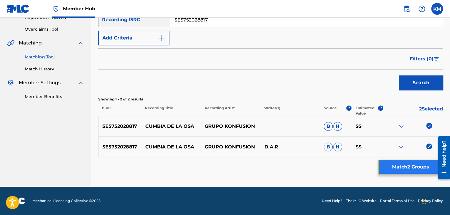
click at [416, 161] on button "Match 2 Groups" at bounding box center [410, 166] width 65 height 15
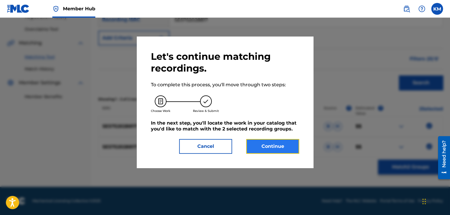
click at [278, 142] on button "Continue" at bounding box center [272, 146] width 53 height 15
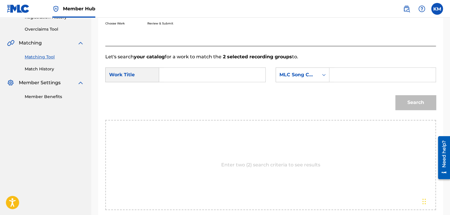
click at [181, 77] on input "Search Form" at bounding box center [212, 75] width 96 height 14
type input "Cumbia de la Osa"
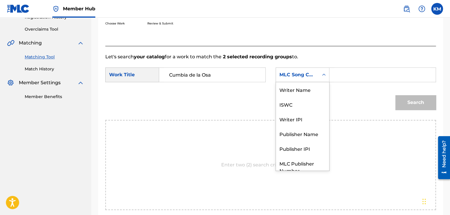
click at [324, 75] on icon "Search Form" at bounding box center [324, 75] width 6 height 6
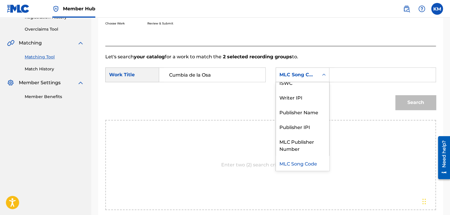
scroll to position [0, 0]
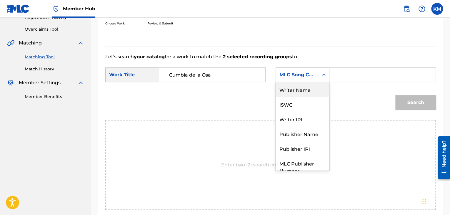
click at [317, 83] on div "Writer Name" at bounding box center [302, 89] width 53 height 15
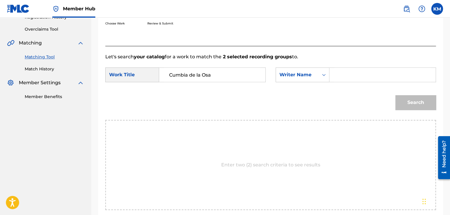
click at [366, 70] on input "Search Form" at bounding box center [382, 75] width 96 height 14
type input "BARROS"
click at [412, 99] on button "Search" at bounding box center [415, 102] width 41 height 15
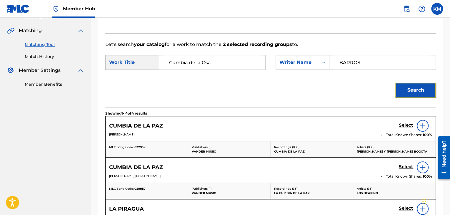
scroll to position [48, 0]
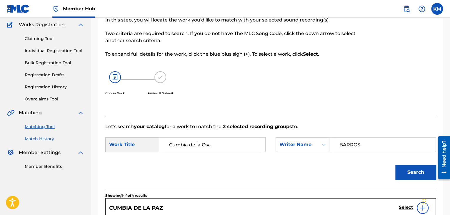
click at [48, 139] on link "Match History" at bounding box center [54, 139] width 59 height 6
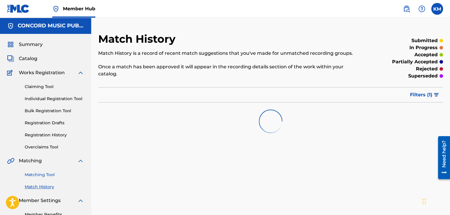
click at [52, 173] on link "Matching Tool" at bounding box center [54, 174] width 59 height 6
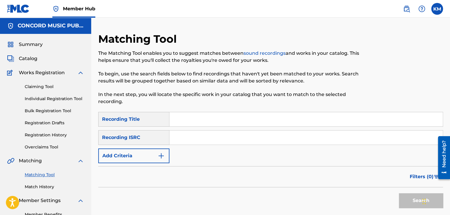
click at [188, 138] on input "Search Form" at bounding box center [305, 137] width 273 height 14
type input "USLB10210832"
click at [405, 196] on button "Search" at bounding box center [421, 200] width 44 height 15
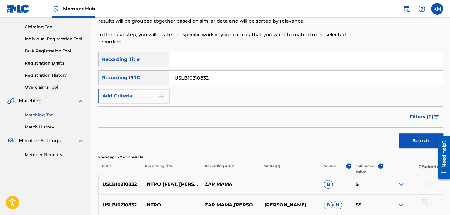
scroll to position [118, 0]
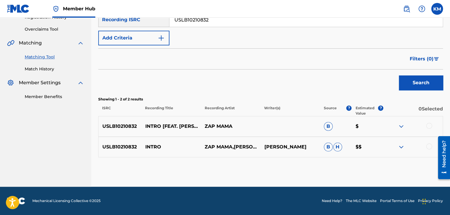
click at [428, 145] on div at bounding box center [429, 146] width 6 height 6
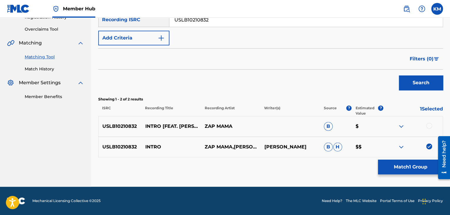
click at [429, 126] on div at bounding box center [429, 126] width 6 height 6
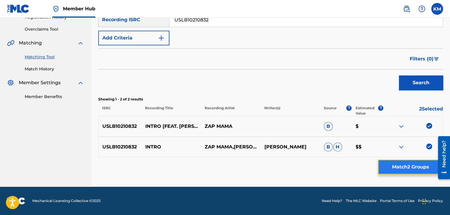
click at [409, 164] on button "Match 2 Groups" at bounding box center [410, 166] width 65 height 15
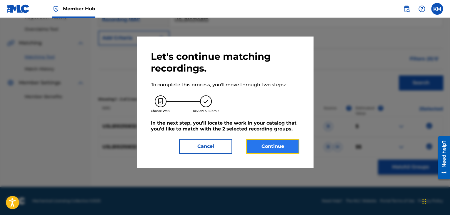
click at [254, 146] on button "Continue" at bounding box center [272, 146] width 53 height 15
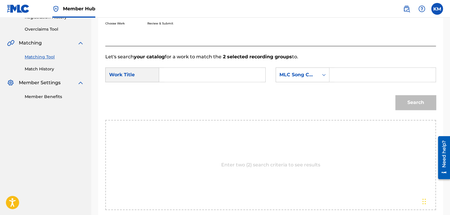
click at [198, 79] on input "Search Form" at bounding box center [212, 75] width 96 height 14
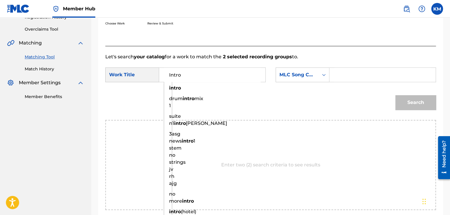
type input "Intro"
click at [325, 76] on icon "Search Form" at bounding box center [324, 75] width 6 height 6
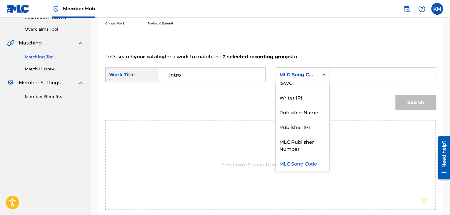
scroll to position [0, 0]
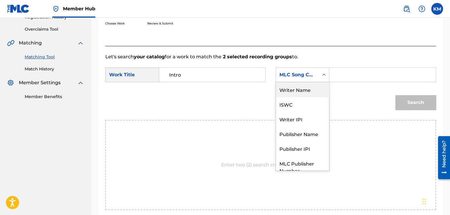
click at [311, 88] on div "Writer Name" at bounding box center [302, 89] width 53 height 15
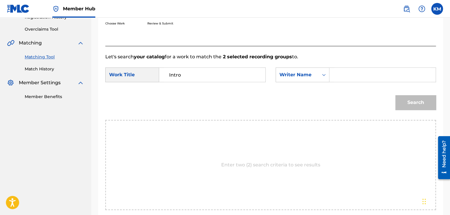
click at [340, 79] on input "Search Form" at bounding box center [382, 75] width 96 height 14
type input "Nawasadio"
drag, startPoint x: 406, startPoint y: 105, endPoint x: 403, endPoint y: 104, distance: 3.2
click at [407, 105] on button "Search" at bounding box center [415, 102] width 41 height 15
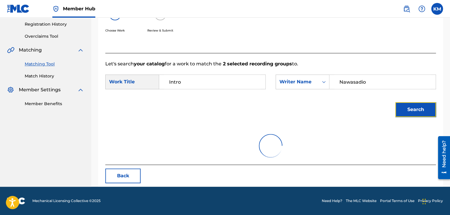
scroll to position [118, 0]
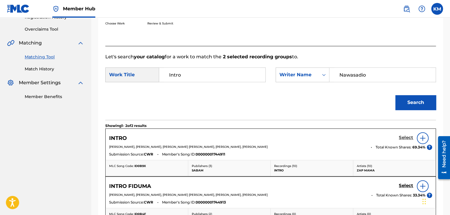
click at [407, 136] on h5 "Select" at bounding box center [406, 138] width 14 height 6
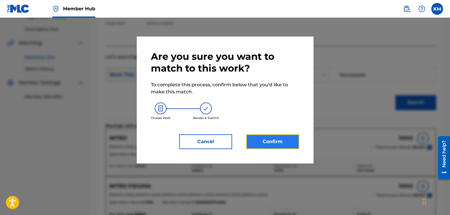
click at [275, 144] on button "Confirm" at bounding box center [272, 141] width 53 height 15
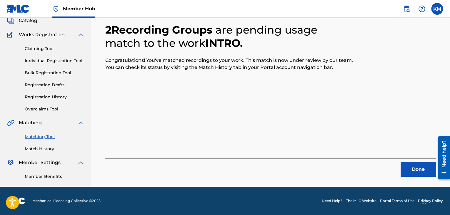
scroll to position [38, 0]
click at [413, 168] on button "Done" at bounding box center [417, 169] width 35 height 15
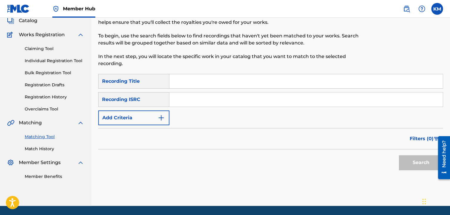
click at [198, 94] on input "Search Form" at bounding box center [305, 99] width 273 height 14
type input "QM4TX2349945"
click at [413, 154] on div "Search" at bounding box center [419, 161] width 47 height 24
click at [412, 158] on button "Search" at bounding box center [421, 162] width 44 height 15
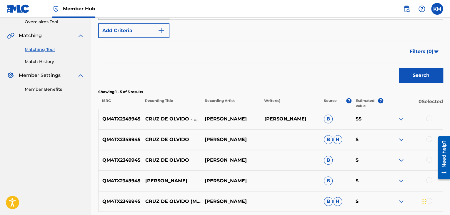
scroll to position [126, 0]
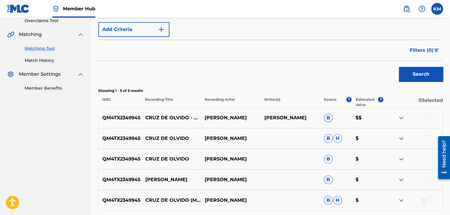
click at [428, 118] on div at bounding box center [429, 117] width 6 height 6
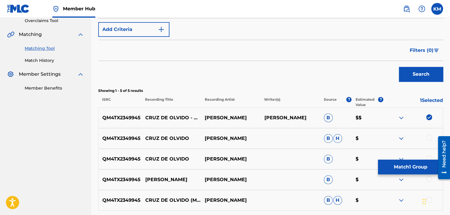
click at [428, 138] on div at bounding box center [429, 138] width 6 height 6
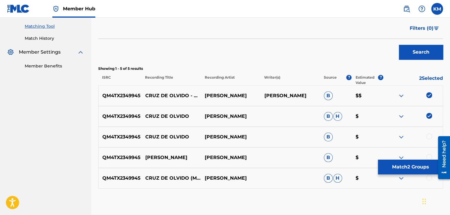
scroll to position [179, 0]
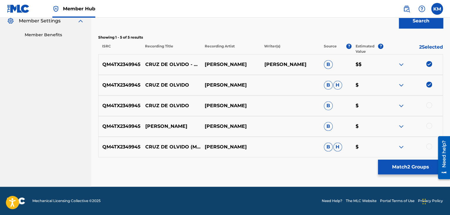
click at [429, 104] on div at bounding box center [429, 105] width 6 height 6
click at [428, 123] on div at bounding box center [429, 126] width 6 height 6
click at [428, 146] on div at bounding box center [429, 146] width 6 height 6
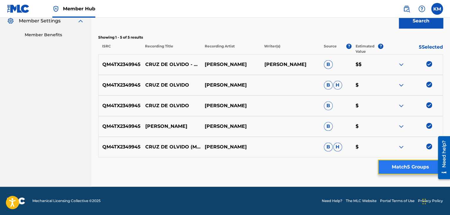
click at [409, 167] on button "Match 5 Groups" at bounding box center [410, 166] width 65 height 15
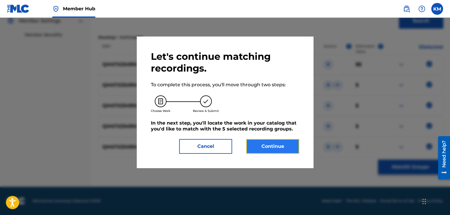
click at [284, 148] on button "Continue" at bounding box center [272, 146] width 53 height 15
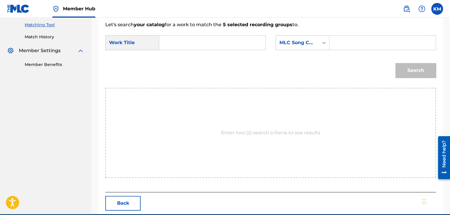
scroll to position [118, 0]
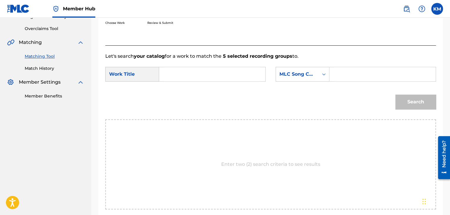
click at [181, 72] on input "Search Form" at bounding box center [212, 74] width 96 height 14
type input "Cruz De Olvido"
click at [323, 76] on icon "Search Form" at bounding box center [324, 74] width 6 height 6
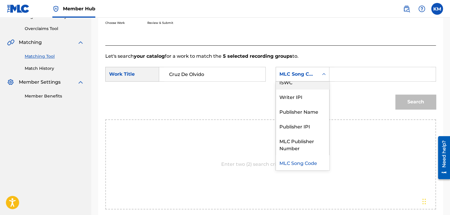
scroll to position [0, 0]
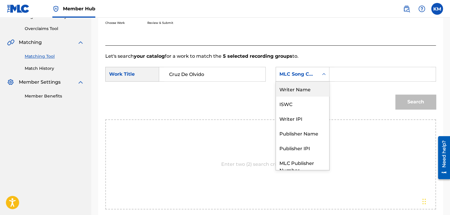
click at [315, 87] on div "Writer Name" at bounding box center [302, 88] width 53 height 15
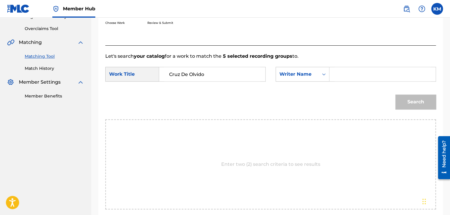
click at [349, 77] on input "Search Form" at bounding box center [382, 74] width 96 height 14
click at [404, 100] on button "Search" at bounding box center [415, 101] width 41 height 15
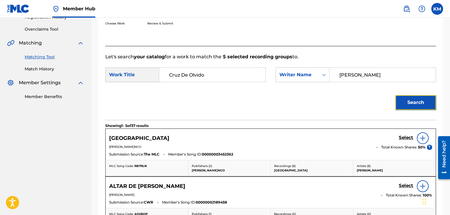
scroll to position [83, 0]
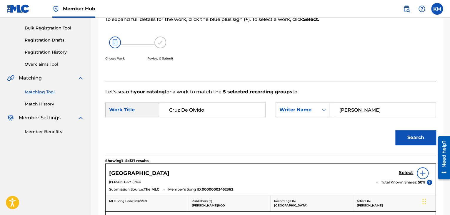
drag, startPoint x: 338, startPoint y: 110, endPoint x: 373, endPoint y: 110, distance: 35.0
click at [373, 110] on input "[PERSON_NAME]" at bounding box center [382, 110] width 96 height 14
type input "[PERSON_NAME]"
click at [422, 136] on button "Search" at bounding box center [415, 137] width 41 height 15
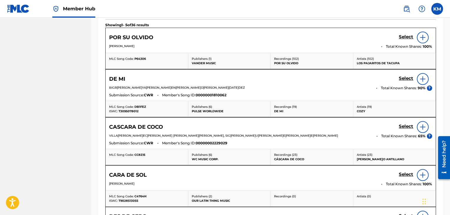
scroll to position [141, 0]
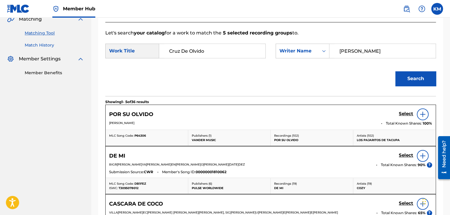
click at [51, 45] on link "Match History" at bounding box center [54, 45] width 59 height 6
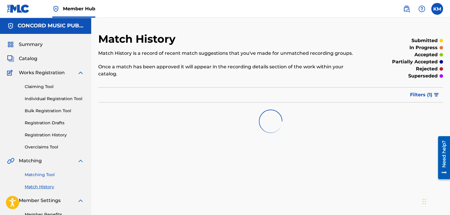
click at [51, 174] on link "Matching Tool" at bounding box center [54, 174] width 59 height 6
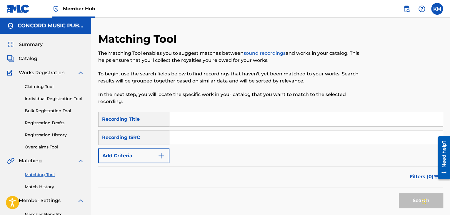
click at [186, 139] on input "Search Form" at bounding box center [305, 137] width 273 height 14
type input "GBARU8800110"
click at [404, 196] on button "Search" at bounding box center [421, 200] width 44 height 15
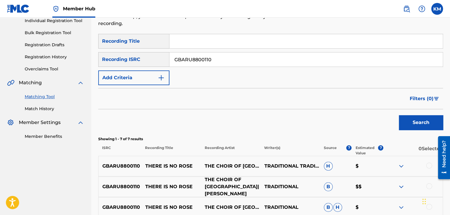
scroll to position [147, 0]
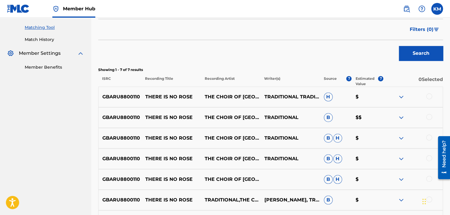
click at [427, 97] on div at bounding box center [429, 96] width 6 height 6
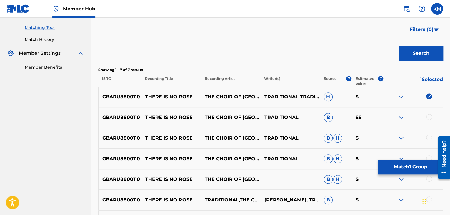
click at [428, 117] on div at bounding box center [429, 117] width 6 height 6
click at [428, 138] on div at bounding box center [429, 137] width 6 height 6
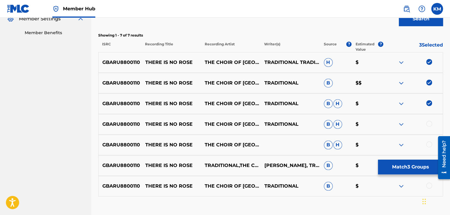
scroll to position [220, 0]
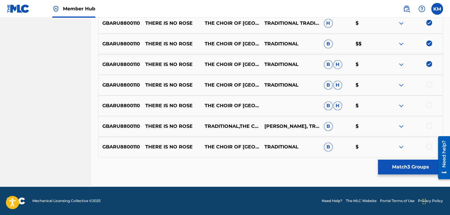
click at [430, 82] on div at bounding box center [429, 84] width 6 height 6
click at [430, 105] on div at bounding box center [429, 105] width 6 height 6
click at [427, 126] on div at bounding box center [429, 126] width 6 height 6
click at [428, 145] on div at bounding box center [429, 146] width 6 height 6
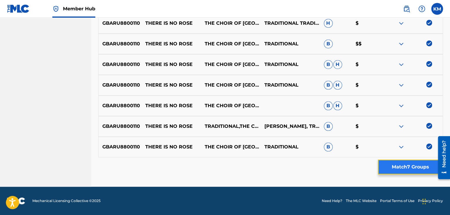
click at [406, 165] on button "Match 7 Groups" at bounding box center [410, 166] width 65 height 15
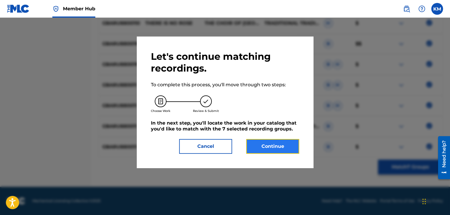
click at [258, 146] on button "Continue" at bounding box center [272, 146] width 53 height 15
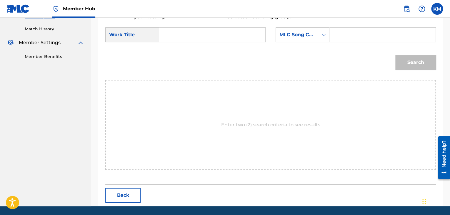
scroll to position [148, 0]
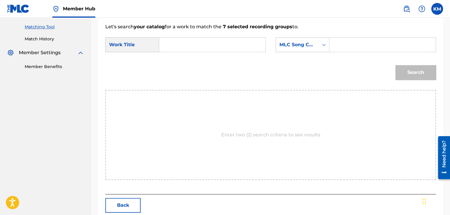
click at [176, 49] on input "Search Form" at bounding box center [212, 45] width 96 height 14
type input "There Is No Rose"
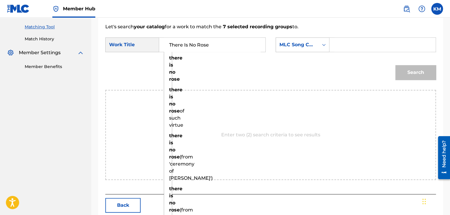
click at [323, 45] on icon "Search Form" at bounding box center [324, 45] width 6 height 6
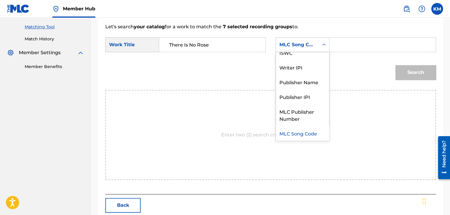
scroll to position [0, 0]
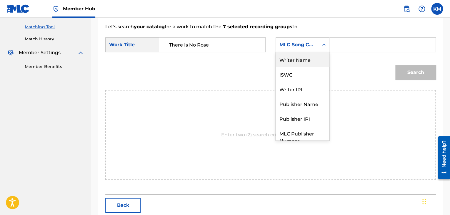
click at [303, 58] on div "Writer Name" at bounding box center [302, 59] width 53 height 15
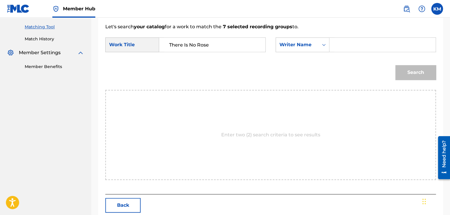
click at [336, 44] on input "Search Form" at bounding box center [382, 45] width 96 height 14
click at [415, 72] on button "Search" at bounding box center [415, 72] width 41 height 15
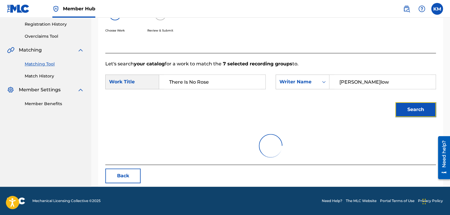
scroll to position [85, 0]
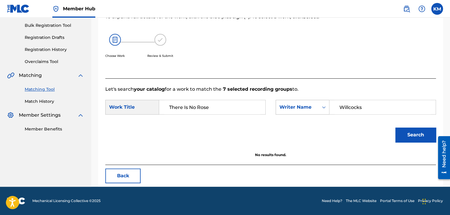
drag, startPoint x: 357, startPoint y: 106, endPoint x: 284, endPoint y: 111, distance: 73.9
click at [286, 111] on div "SearchWithCriteria0727fdef-6e8c-44fd-80e1-bd20f7094097 Writer Name [PERSON_NAME]" at bounding box center [355, 107] width 160 height 15
type input "Willcocks"
click at [408, 134] on button "Search" at bounding box center [415, 134] width 41 height 15
click at [36, 103] on link "Match History" at bounding box center [54, 101] width 59 height 6
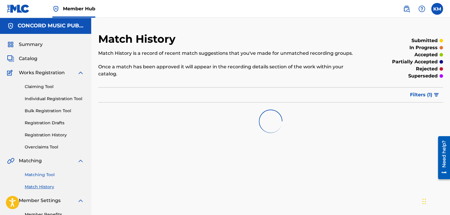
click at [46, 175] on link "Matching Tool" at bounding box center [54, 174] width 59 height 6
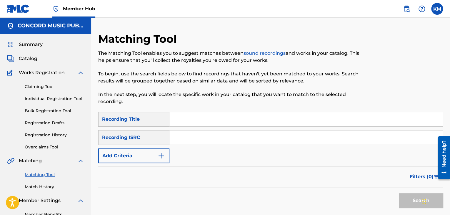
click at [190, 136] on input "Search Form" at bounding box center [305, 137] width 273 height 14
type input "USMP60461434"
click at [409, 201] on button "Search" at bounding box center [421, 200] width 44 height 15
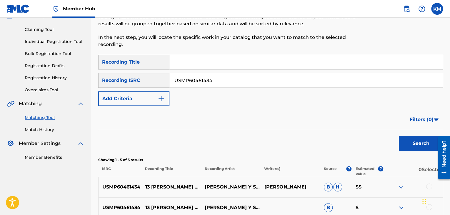
scroll to position [147, 0]
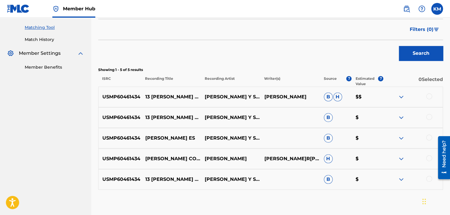
click at [427, 178] on div at bounding box center [429, 178] width 6 height 6
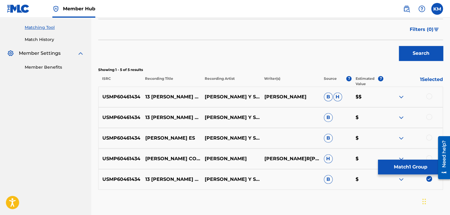
click at [428, 156] on div at bounding box center [429, 158] width 6 height 6
click at [429, 137] on div at bounding box center [429, 137] width 6 height 6
click at [429, 117] on div at bounding box center [429, 117] width 6 height 6
click at [429, 98] on div at bounding box center [429, 96] width 6 height 6
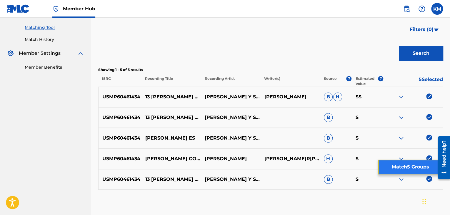
click at [398, 168] on button "Match 5 Groups" at bounding box center [410, 166] width 65 height 15
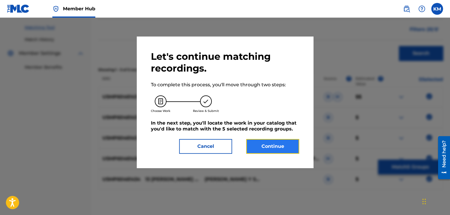
click at [274, 145] on button "Continue" at bounding box center [272, 146] width 53 height 15
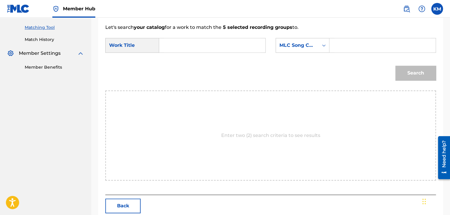
click at [184, 41] on input "Search Form" at bounding box center [212, 45] width 96 height 14
type input "[PERSON_NAME] Come Es"
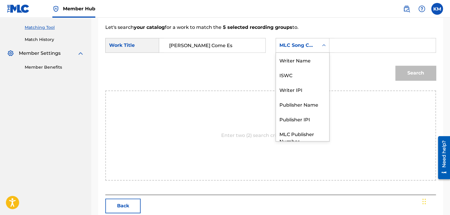
click at [323, 46] on icon "Search Form" at bounding box center [324, 45] width 6 height 6
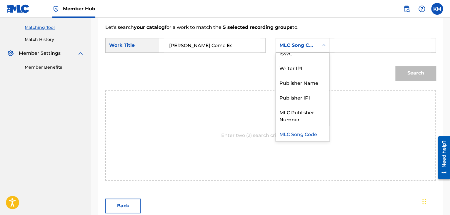
scroll to position [0, 0]
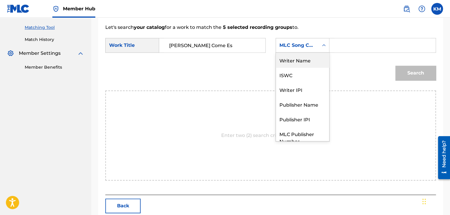
click at [317, 58] on div "Writer Name" at bounding box center [302, 60] width 53 height 15
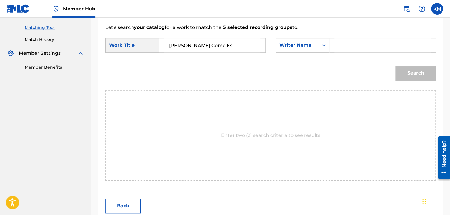
click at [352, 44] on input "Search Form" at bounding box center [382, 45] width 96 height 14
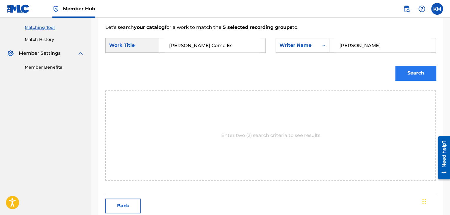
type input "[PERSON_NAME]"
click at [403, 70] on button "Search" at bounding box center [415, 73] width 41 height 15
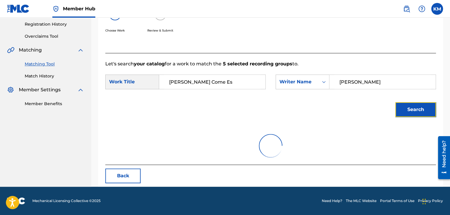
scroll to position [147, 0]
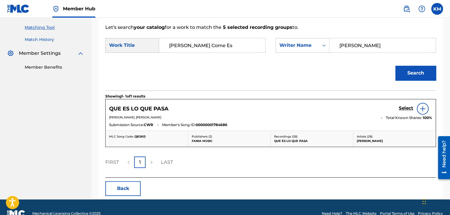
click at [44, 39] on link "Match History" at bounding box center [54, 39] width 59 height 6
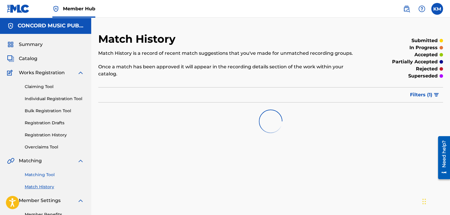
click at [45, 173] on link "Matching Tool" at bounding box center [54, 174] width 59 height 6
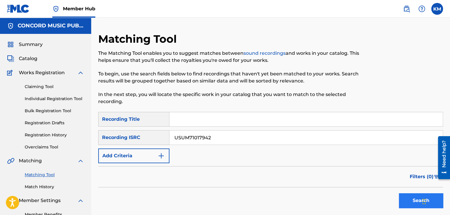
type input "USUM71017942"
click at [400, 197] on button "Search" at bounding box center [421, 200] width 44 height 15
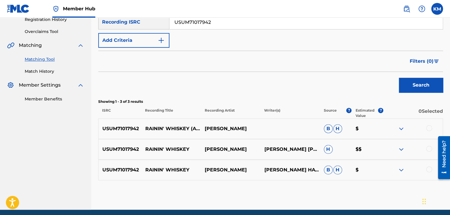
scroll to position [118, 0]
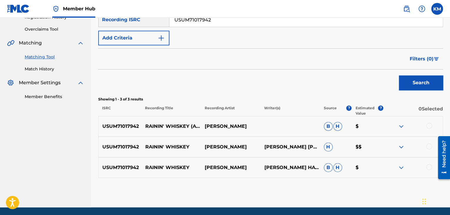
click at [428, 167] on div at bounding box center [429, 167] width 6 height 6
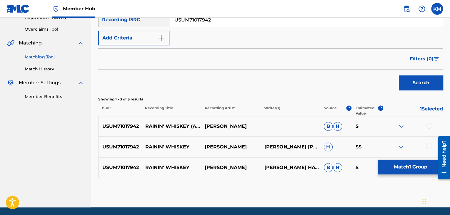
click at [428, 145] on div at bounding box center [429, 146] width 6 height 6
click at [428, 126] on div at bounding box center [429, 126] width 6 height 6
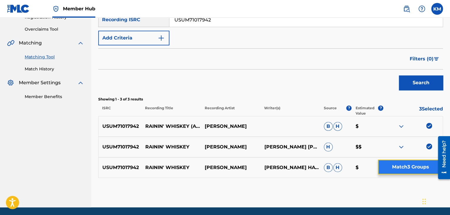
click at [409, 163] on button "Match 3 Groups" at bounding box center [410, 166] width 65 height 15
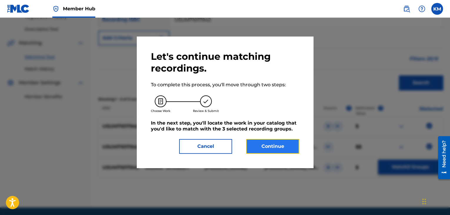
click at [273, 145] on button "Continue" at bounding box center [272, 146] width 53 height 15
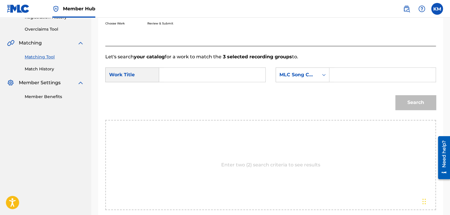
click at [196, 70] on input "Search Form" at bounding box center [212, 75] width 96 height 14
type input "Rainin' Whiskey"
click at [326, 74] on icon "Search Form" at bounding box center [324, 75] width 6 height 6
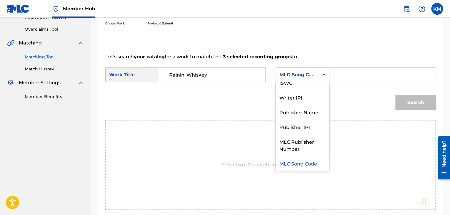
scroll to position [0, 0]
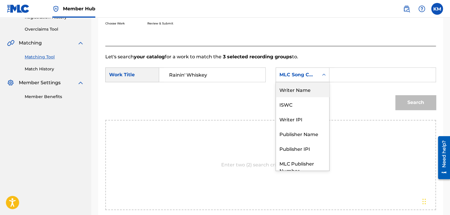
click at [308, 92] on div "Writer Name" at bounding box center [302, 89] width 53 height 15
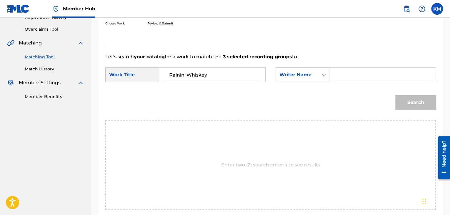
click at [349, 71] on input "Search Form" at bounding box center [382, 75] width 96 height 14
type input "Hatch"
click at [422, 100] on button "Search" at bounding box center [415, 102] width 41 height 15
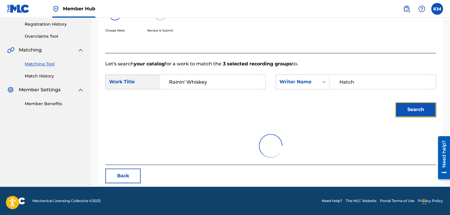
scroll to position [118, 0]
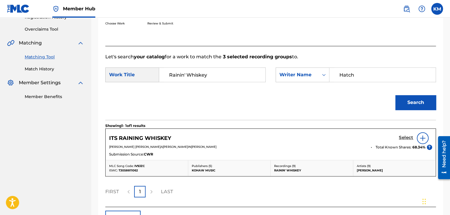
click at [406, 137] on h5 "Select" at bounding box center [406, 138] width 14 height 6
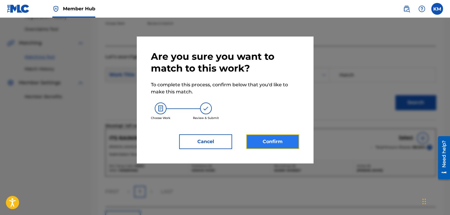
click at [268, 140] on button "Confirm" at bounding box center [272, 141] width 53 height 15
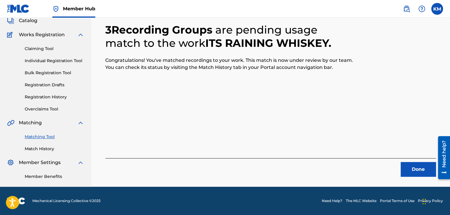
scroll to position [38, 0]
click at [418, 165] on button "Done" at bounding box center [417, 169] width 35 height 15
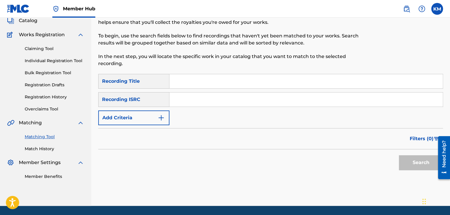
click at [239, 100] on input "Search Form" at bounding box center [305, 99] width 273 height 14
type input "BE4JP2200020"
click at [405, 161] on button "Search" at bounding box center [421, 162] width 44 height 15
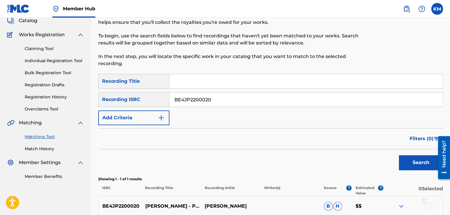
scroll to position [97, 0]
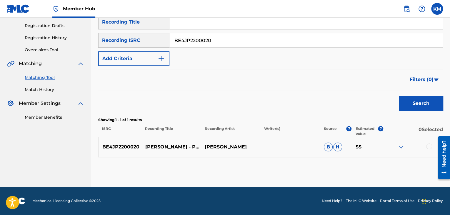
click at [428, 146] on div at bounding box center [429, 146] width 6 height 6
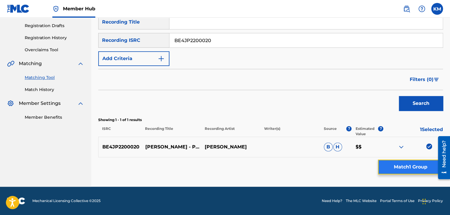
click at [419, 165] on button "Match 1 Group" at bounding box center [410, 166] width 65 height 15
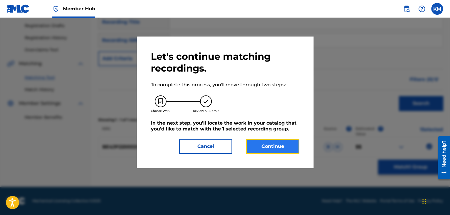
click at [251, 148] on button "Continue" at bounding box center [272, 146] width 53 height 15
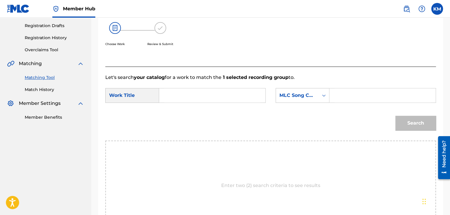
click at [210, 97] on input "Search Form" at bounding box center [212, 95] width 96 height 14
type input "PPC"
click at [327, 96] on div "Search Form" at bounding box center [323, 95] width 11 height 11
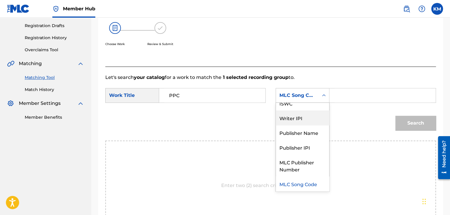
scroll to position [0, 0]
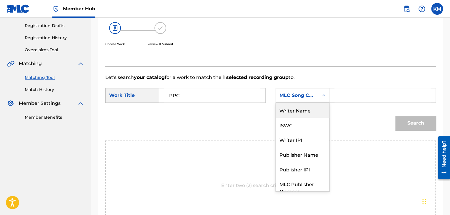
click at [305, 110] on div "Writer Name" at bounding box center [302, 110] width 53 height 15
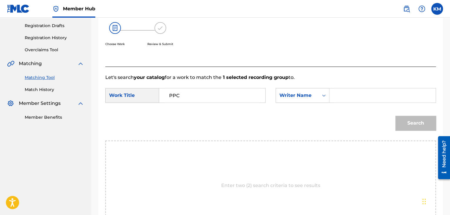
click at [349, 90] on input "Search Form" at bounding box center [382, 95] width 96 height 14
click at [420, 123] on button "Search" at bounding box center [415, 123] width 41 height 15
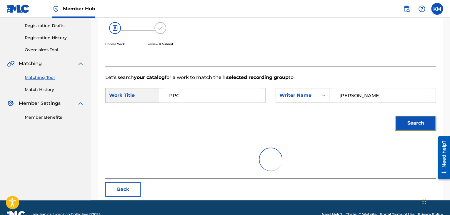
scroll to position [85, 0]
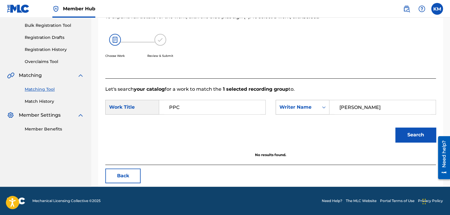
drag, startPoint x: 361, startPoint y: 107, endPoint x: 280, endPoint y: 112, distance: 81.9
click at [280, 112] on div "SearchWithCriteria614b70df-7a6c-4176-89e5-606fd43775d2 Writer Name [PERSON_NAME]" at bounding box center [355, 107] width 160 height 15
type input "[PERSON_NAME]"
click at [395, 127] on button "Search" at bounding box center [415, 134] width 41 height 15
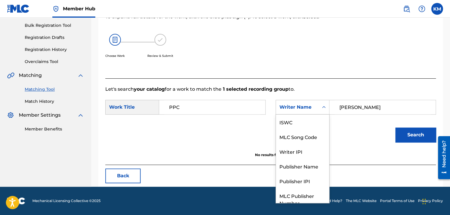
click at [324, 108] on icon "Search Form" at bounding box center [324, 107] width 6 height 6
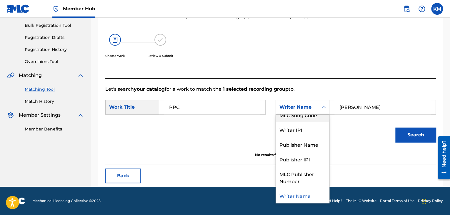
click at [317, 118] on div "MLC Song Code" at bounding box center [302, 114] width 53 height 15
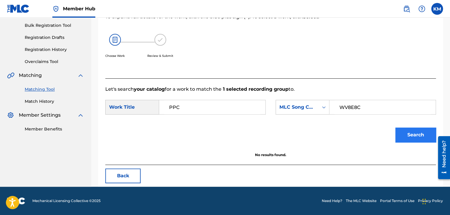
type input "WV8E8C"
click at [404, 133] on button "Search" at bounding box center [415, 134] width 41 height 15
click at [33, 99] on link "Match History" at bounding box center [54, 101] width 59 height 6
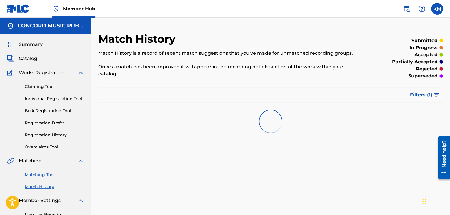
click at [48, 173] on link "Matching Tool" at bounding box center [54, 174] width 59 height 6
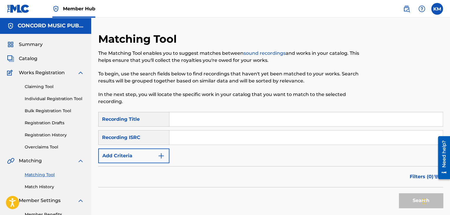
click at [185, 140] on input "Search Form" at bounding box center [305, 137] width 273 height 14
type input "USUYG1173415"
click at [404, 195] on button "Search" at bounding box center [421, 200] width 44 height 15
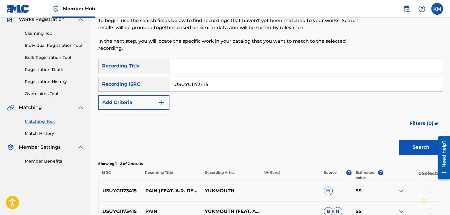
scroll to position [118, 0]
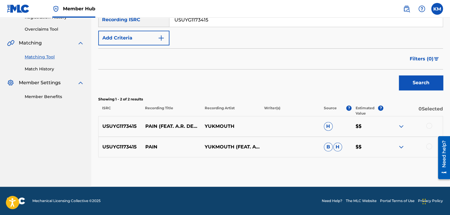
click at [427, 146] on div at bounding box center [429, 146] width 6 height 6
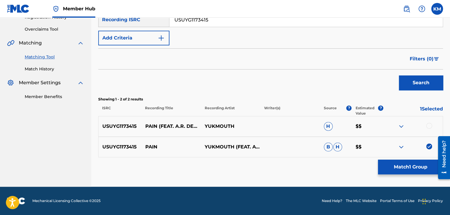
click at [428, 125] on div at bounding box center [429, 126] width 6 height 6
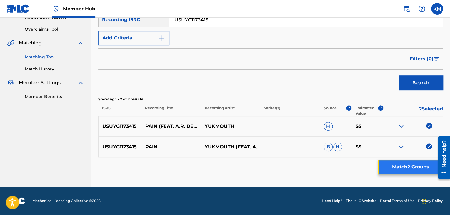
click at [414, 170] on button "Match 2 Groups" at bounding box center [410, 166] width 65 height 15
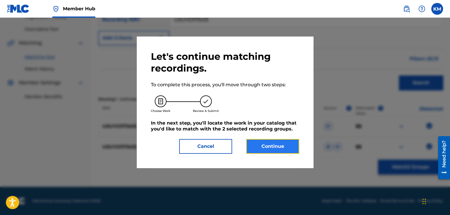
click at [272, 145] on button "Continue" at bounding box center [272, 146] width 53 height 15
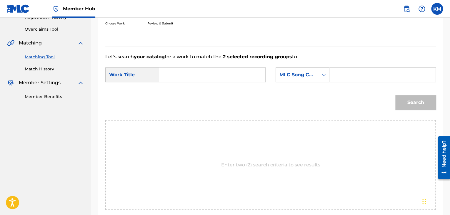
click at [196, 73] on input "Search Form" at bounding box center [212, 75] width 96 height 14
type input "Pain (feat. [PERSON_NAME] & [PERSON_NAME])"
click at [325, 73] on icon "Search Form" at bounding box center [324, 75] width 6 height 6
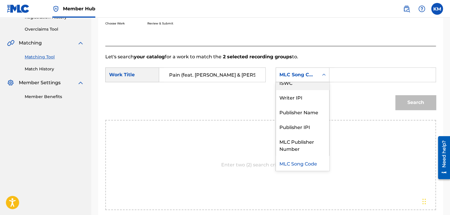
scroll to position [0, 0]
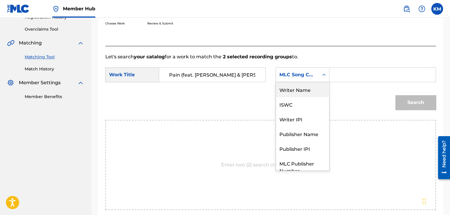
click at [303, 86] on div "Writer Name" at bounding box center [302, 89] width 53 height 15
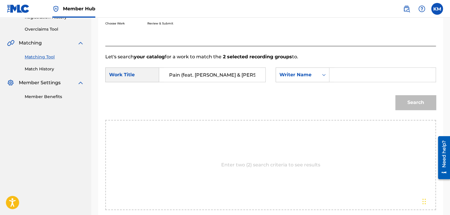
click at [339, 77] on input "Search Form" at bounding box center [382, 75] width 96 height 14
type input "[PERSON_NAME]"
click at [399, 98] on button "Search" at bounding box center [415, 102] width 41 height 15
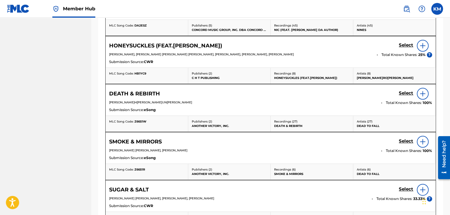
scroll to position [147, 0]
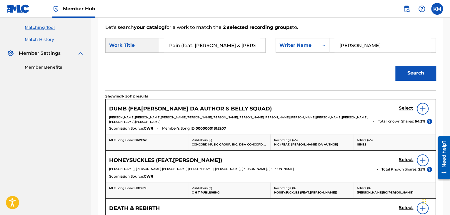
click at [45, 38] on link "Match History" at bounding box center [54, 39] width 59 height 6
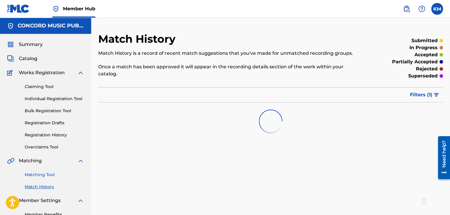
click at [49, 173] on link "Matching Tool" at bounding box center [54, 174] width 59 height 6
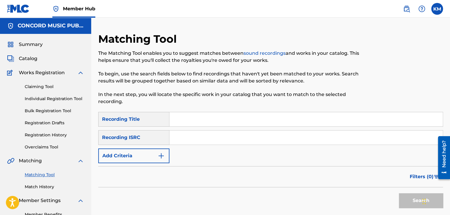
click at [196, 135] on input "Search Form" at bounding box center [305, 137] width 273 height 14
type input "GBUM70600268"
click at [404, 195] on button "Search" at bounding box center [421, 200] width 44 height 15
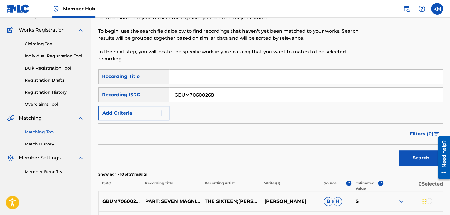
scroll to position [88, 0]
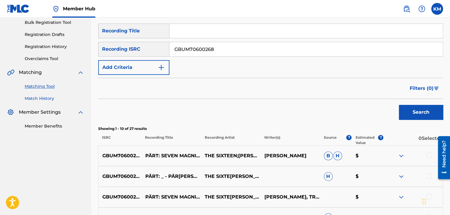
click at [38, 98] on link "Match History" at bounding box center [54, 98] width 59 height 6
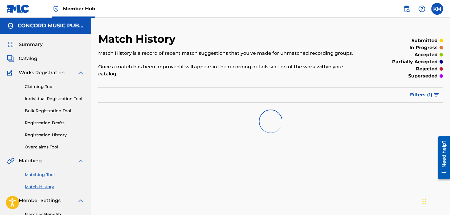
click at [49, 172] on link "Matching Tool" at bounding box center [54, 174] width 59 height 6
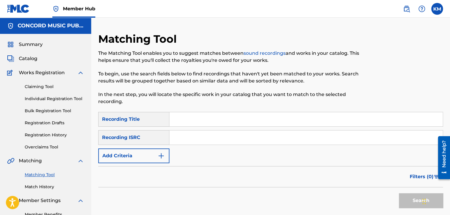
click at [184, 137] on input "Search Form" at bounding box center [305, 137] width 273 height 14
type input "USUYG1548698"
click at [414, 202] on button "Search" at bounding box center [421, 200] width 44 height 15
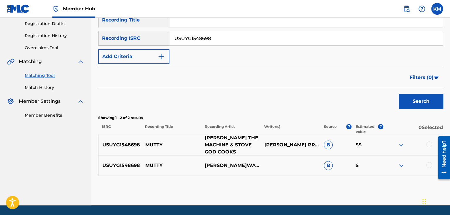
scroll to position [118, 0]
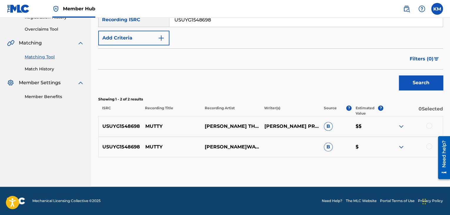
click at [428, 146] on div at bounding box center [429, 146] width 6 height 6
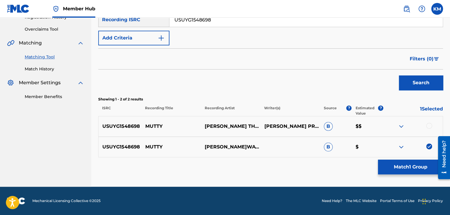
click at [428, 126] on div at bounding box center [429, 126] width 6 height 6
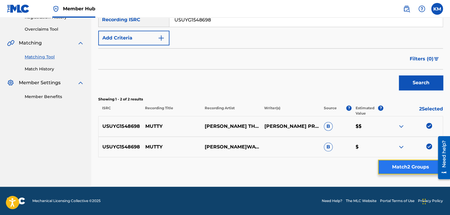
click at [414, 163] on button "Match 2 Groups" at bounding box center [410, 166] width 65 height 15
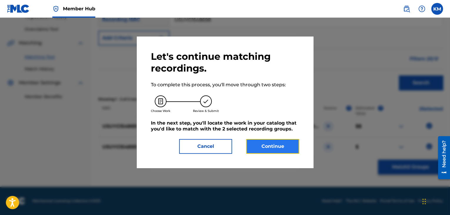
click at [265, 141] on button "Continue" at bounding box center [272, 146] width 53 height 15
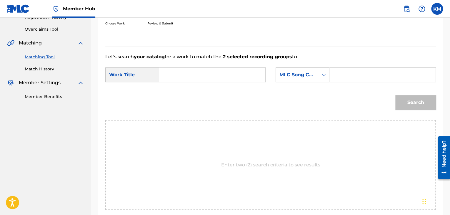
click at [193, 75] on input "Search Form" at bounding box center [212, 75] width 96 height 14
type input "Mutty"
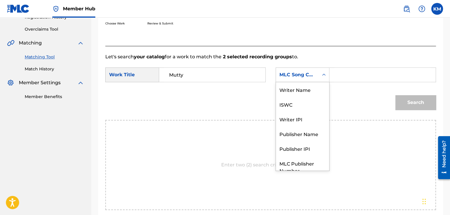
click at [323, 74] on icon "Search Form" at bounding box center [324, 74] width 4 height 2
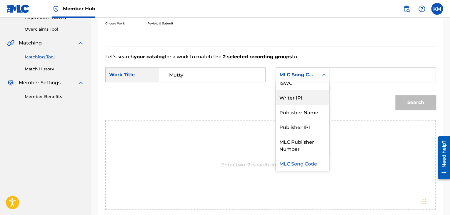
scroll to position [0, 0]
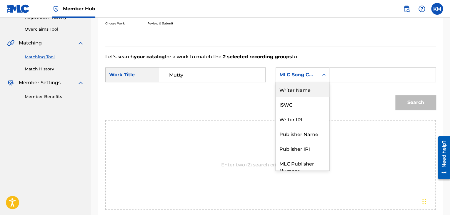
click at [313, 91] on div "Writer Name" at bounding box center [302, 89] width 53 height 15
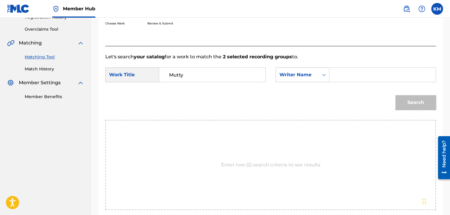
click at [335, 78] on input "Search Form" at bounding box center [382, 75] width 96 height 14
type input "Price"
click at [409, 106] on button "Search" at bounding box center [415, 102] width 41 height 15
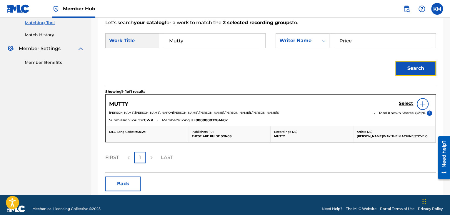
scroll to position [159, 0]
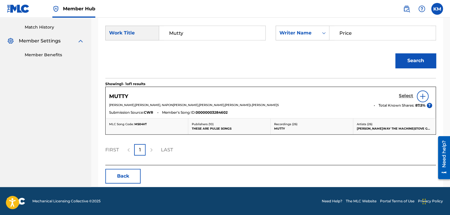
click at [404, 94] on h5 "Select" at bounding box center [406, 96] width 14 height 6
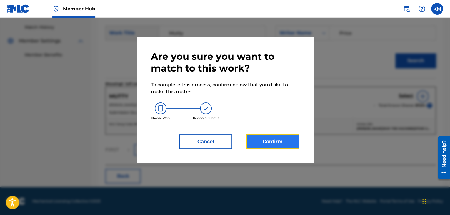
click at [271, 143] on button "Confirm" at bounding box center [272, 141] width 53 height 15
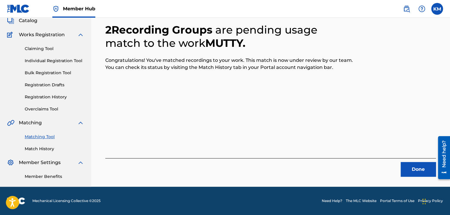
scroll to position [38, 0]
click at [416, 166] on button "Done" at bounding box center [417, 169] width 35 height 15
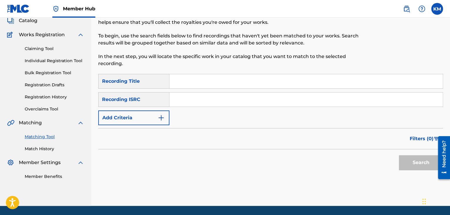
click at [228, 98] on input "Search Form" at bounding box center [305, 99] width 273 height 14
type input "US3U81700170"
click at [408, 160] on button "Search" at bounding box center [421, 162] width 44 height 15
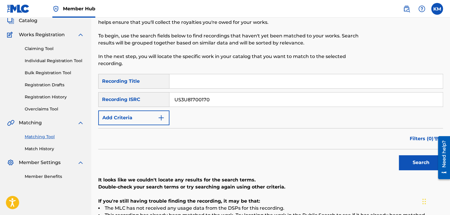
click at [204, 84] on input "Search Form" at bounding box center [305, 81] width 273 height 14
type input "The Living Years"
drag, startPoint x: 220, startPoint y: 101, endPoint x: 128, endPoint y: 104, distance: 91.8
click at [128, 104] on div "SearchWithCriteriaffc62e03-cabb-4671-900a-574a8d446d67 Recording ISRC US3U81700…" at bounding box center [270, 99] width 345 height 15
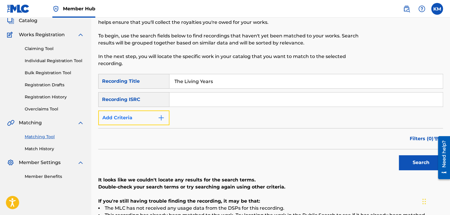
click at [163, 117] on img "Search Form" at bounding box center [161, 117] width 7 height 7
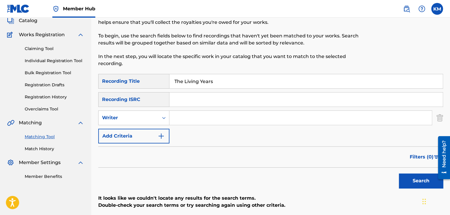
click at [193, 116] on input "Search Form" at bounding box center [300, 118] width 262 height 14
type input "[PERSON_NAME]"
click at [164, 118] on icon "Search Form" at bounding box center [164, 118] width 6 height 6
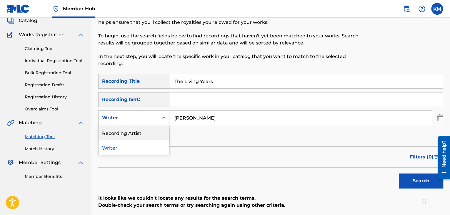
click at [156, 131] on div "Recording Artist" at bounding box center [133, 132] width 71 height 15
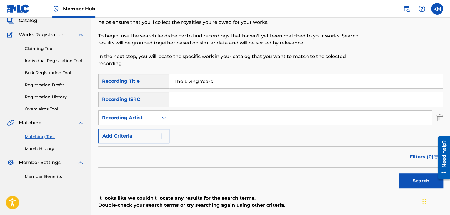
click at [185, 116] on input "Search Form" at bounding box center [300, 118] width 262 height 14
type input "[PERSON_NAME]"
click at [406, 174] on button "Search" at bounding box center [421, 180] width 44 height 15
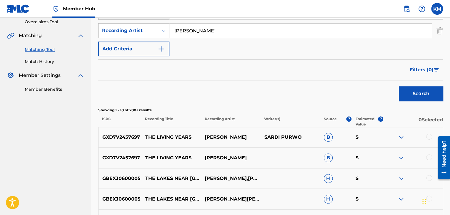
scroll to position [185, 0]
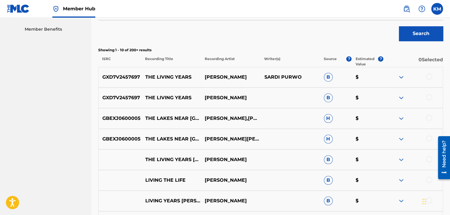
click at [426, 74] on div at bounding box center [429, 76] width 6 height 6
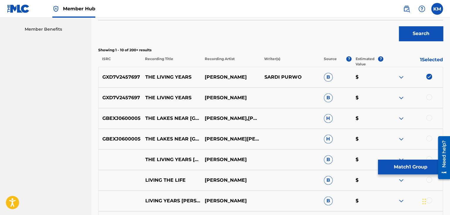
click at [428, 98] on div at bounding box center [429, 97] width 6 height 6
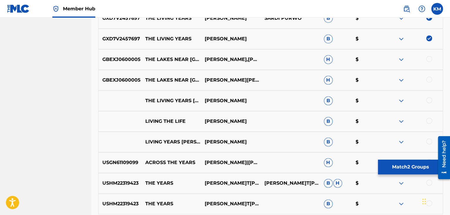
click at [429, 78] on div at bounding box center [429, 79] width 6 height 6
click at [429, 99] on div at bounding box center [429, 100] width 6 height 6
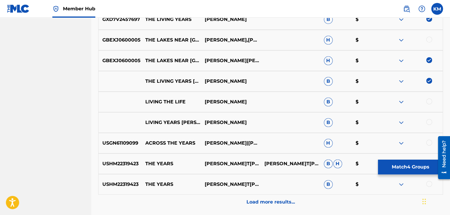
scroll to position [273, 0]
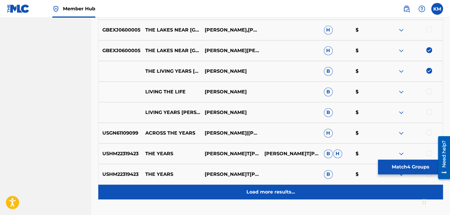
click at [265, 189] on p "Load more results..." at bounding box center [270, 191] width 49 height 7
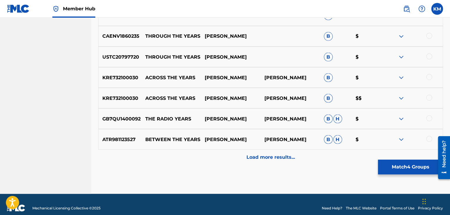
scroll to position [521, 0]
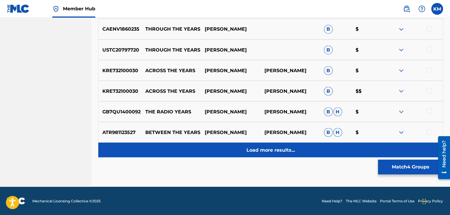
click at [270, 150] on p "Load more results..." at bounding box center [270, 149] width 49 height 7
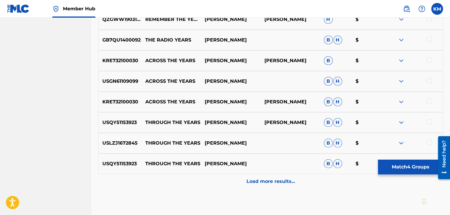
scroll to position [727, 0]
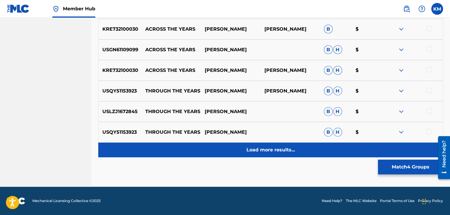
click at [266, 148] on p "Load more results..." at bounding box center [270, 149] width 49 height 7
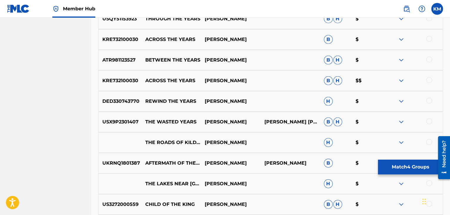
scroll to position [903, 0]
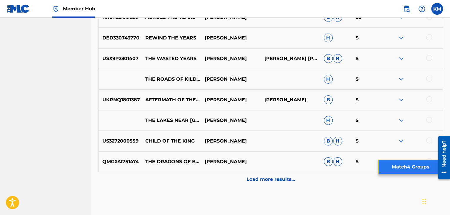
click at [396, 165] on button "Match 4 Groups" at bounding box center [410, 166] width 65 height 15
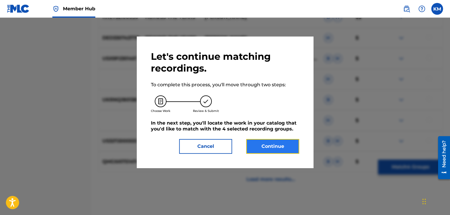
click at [276, 142] on button "Continue" at bounding box center [272, 146] width 53 height 15
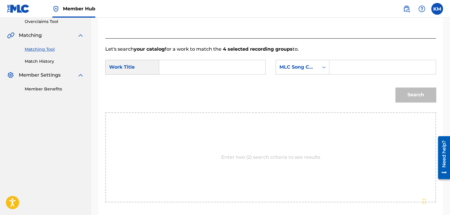
scroll to position [89, 0]
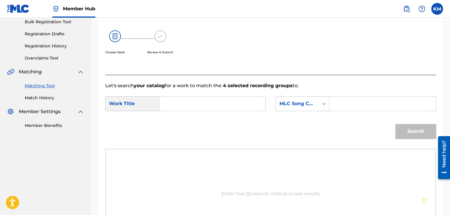
click at [186, 102] on input "Search Form" at bounding box center [212, 103] width 96 height 14
type input "The Living Years"
click at [325, 101] on icon "Search Form" at bounding box center [324, 104] width 6 height 6
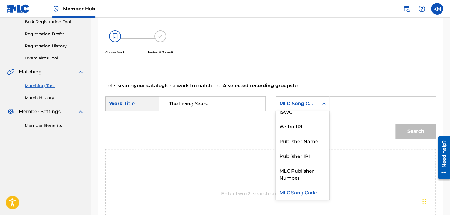
scroll to position [0, 0]
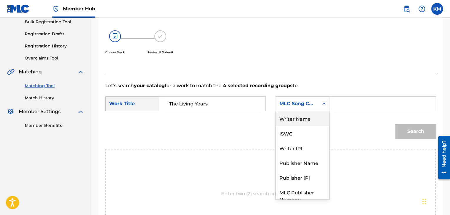
click at [318, 114] on div "Writer Name" at bounding box center [302, 118] width 53 height 15
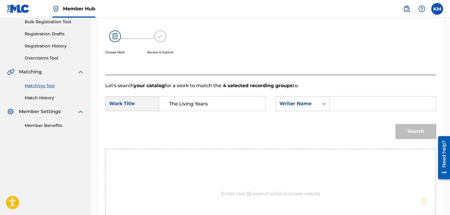
click at [339, 106] on input "Search Form" at bounding box center [382, 103] width 96 height 14
type input "[PERSON_NAME]"
click at [405, 124] on button "Search" at bounding box center [415, 131] width 41 height 15
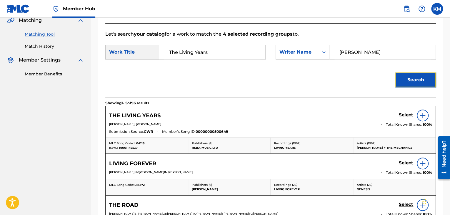
scroll to position [148, 0]
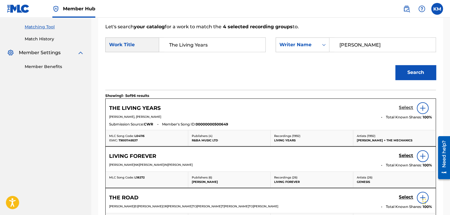
click at [401, 106] on h5 "Select" at bounding box center [406, 108] width 14 height 6
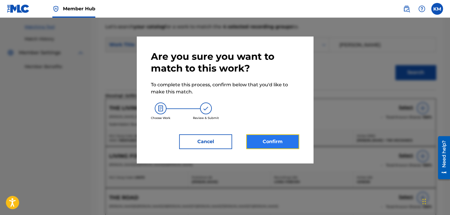
click at [285, 138] on button "Confirm" at bounding box center [272, 141] width 53 height 15
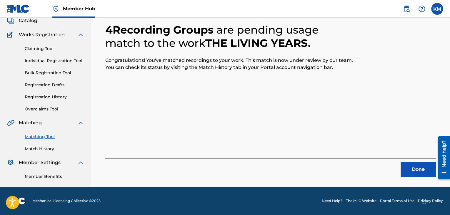
scroll to position [38, 0]
click at [414, 168] on button "Done" at bounding box center [417, 169] width 35 height 15
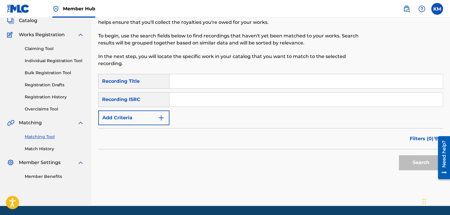
click at [206, 100] on input "Search Form" at bounding box center [305, 99] width 273 height 14
type input "USETB1800375"
click at [408, 160] on button "Search" at bounding box center [421, 162] width 44 height 15
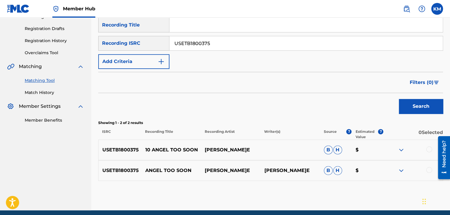
scroll to position [118, 0]
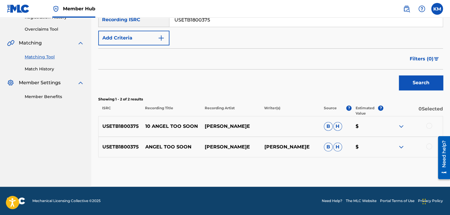
click at [432, 144] on div at bounding box center [412, 146] width 59 height 7
click at [429, 146] on div at bounding box center [429, 146] width 6 height 6
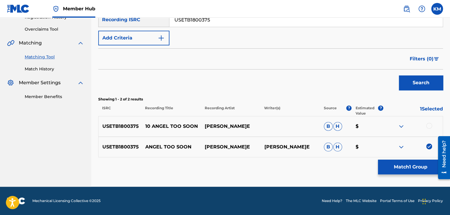
click at [427, 123] on div at bounding box center [429, 126] width 6 height 6
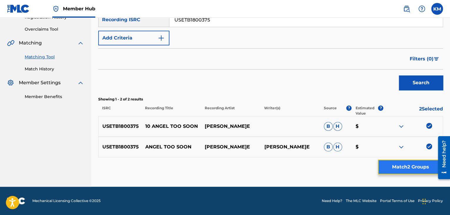
click at [411, 162] on button "Match 2 Groups" at bounding box center [410, 166] width 65 height 15
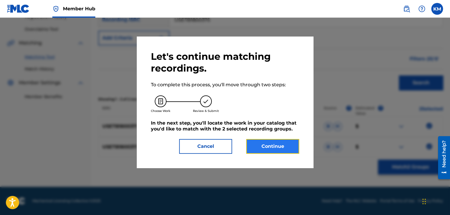
click at [265, 143] on button "Continue" at bounding box center [272, 146] width 53 height 15
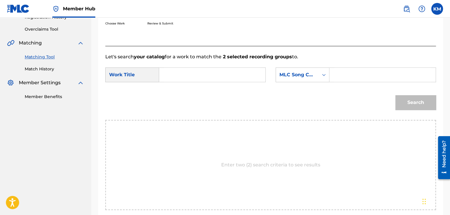
click at [211, 72] on input "Search Form" at bounding box center [212, 75] width 96 height 14
type input "Angel Too Soon"
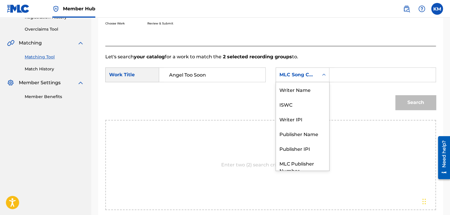
click at [322, 74] on icon "Search Form" at bounding box center [324, 75] width 6 height 6
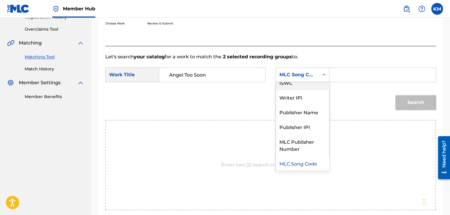
scroll to position [0, 0]
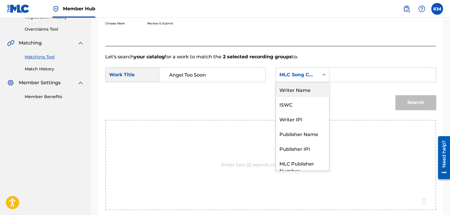
click at [320, 86] on div "Writer Name" at bounding box center [302, 89] width 53 height 15
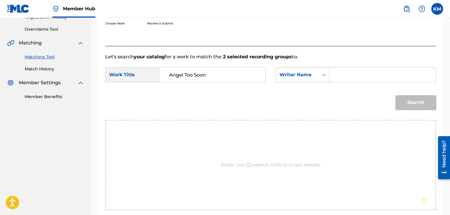
click at [340, 76] on input "Search Form" at bounding box center [382, 75] width 96 height 14
type input "Thorn"
click at [408, 99] on button "Search" at bounding box center [415, 102] width 41 height 15
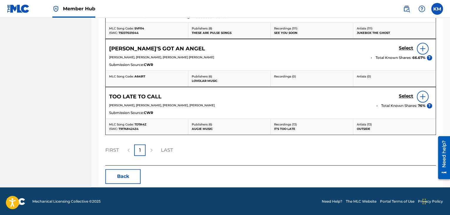
scroll to position [78, 0]
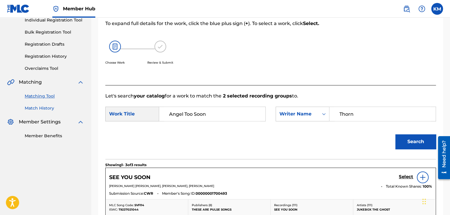
click at [29, 106] on link "Match History" at bounding box center [54, 108] width 59 height 6
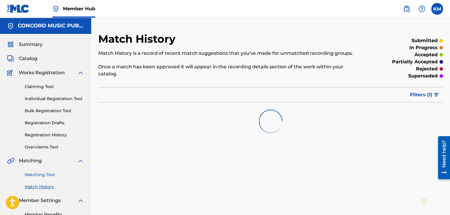
click at [42, 173] on link "Matching Tool" at bounding box center [54, 174] width 59 height 6
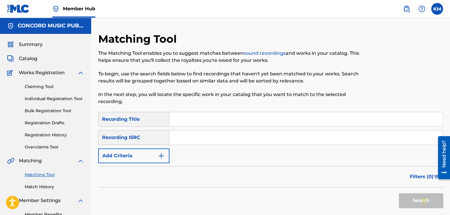
click at [199, 139] on input "Search Form" at bounding box center [305, 137] width 273 height 14
type input "USUR40619408"
click at [414, 200] on button "Search" at bounding box center [421, 200] width 44 height 15
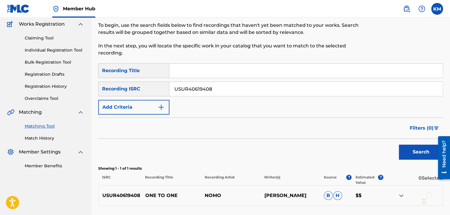
scroll to position [97, 0]
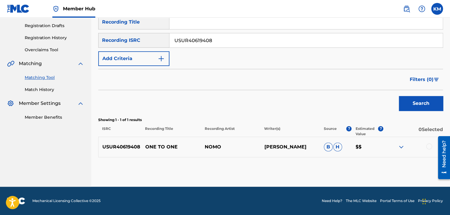
click at [427, 146] on div at bounding box center [429, 146] width 6 height 6
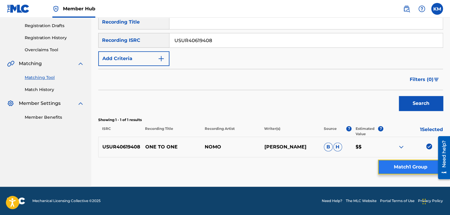
click at [411, 165] on button "Match 1 Group" at bounding box center [410, 166] width 65 height 15
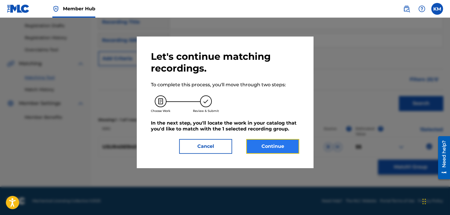
click at [265, 145] on button "Continue" at bounding box center [272, 146] width 53 height 15
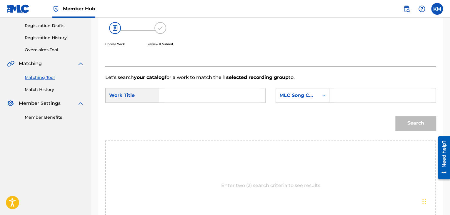
click at [177, 93] on input "Search Form" at bounding box center [212, 95] width 96 height 14
type input "One to One"
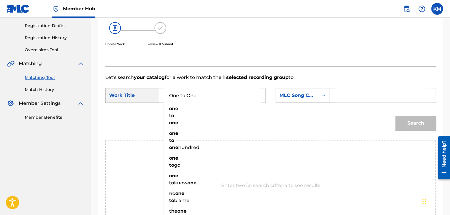
click at [322, 96] on icon "Search Form" at bounding box center [324, 95] width 6 height 6
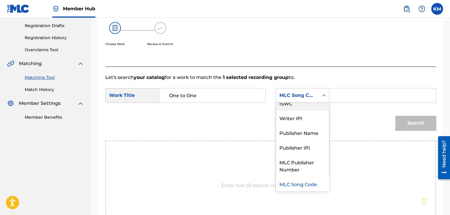
scroll to position [0, 0]
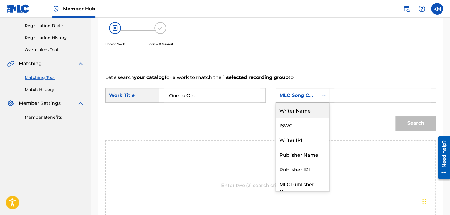
click at [299, 112] on div "Writer Name" at bounding box center [302, 110] width 53 height 15
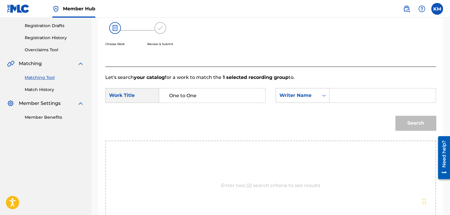
click at [335, 99] on input "Search Form" at bounding box center [382, 95] width 96 height 14
type input "[PERSON_NAME]"
click at [413, 121] on button "Search" at bounding box center [415, 123] width 41 height 15
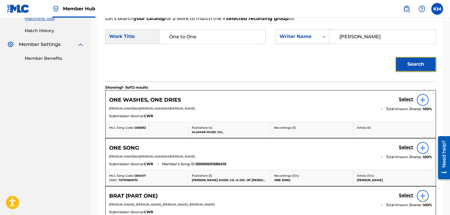
scroll to position [332, 0]
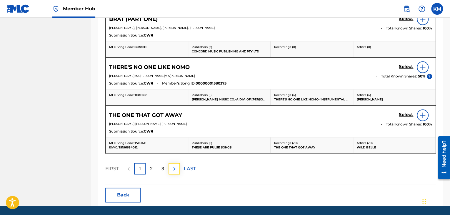
click at [173, 165] on img at bounding box center [174, 168] width 7 height 7
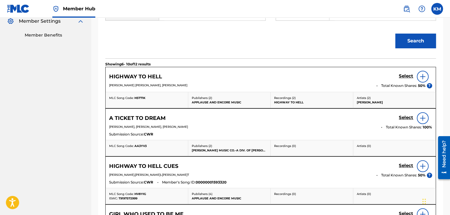
scroll to position [126, 0]
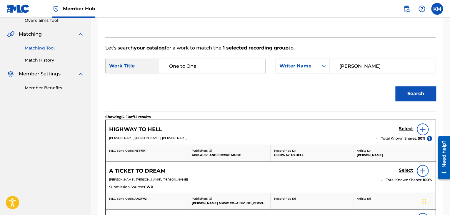
click at [323, 66] on icon "Search Form" at bounding box center [324, 66] width 6 height 6
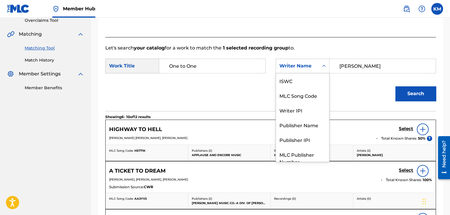
scroll to position [22, 0]
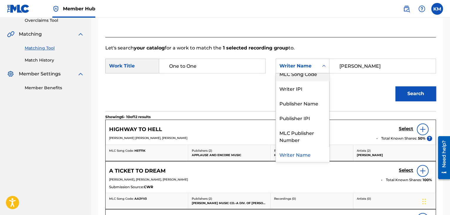
click at [319, 77] on div "MLC Song Code" at bounding box center [302, 73] width 53 height 15
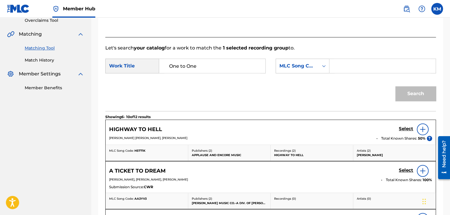
click at [333, 67] on div "Search Form" at bounding box center [382, 65] width 106 height 15
click at [339, 65] on input "Search Form" at bounding box center [382, 66] width 96 height 14
type input "TVB14F"
click at [415, 90] on button "Search" at bounding box center [415, 93] width 41 height 15
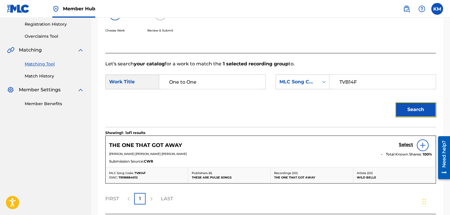
scroll to position [126, 0]
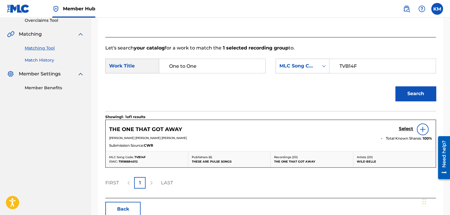
click at [53, 59] on link "Match History" at bounding box center [54, 60] width 59 height 6
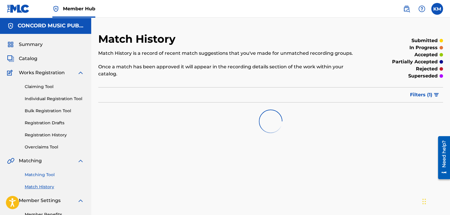
click at [48, 172] on link "Matching Tool" at bounding box center [54, 174] width 59 height 6
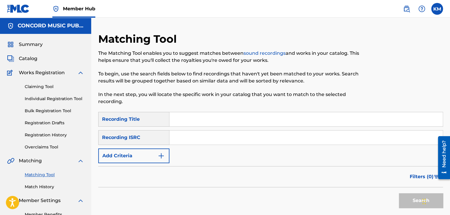
click at [187, 137] on input "Search Form" at bounding box center [305, 137] width 273 height 14
type input "DEB790303671"
click at [408, 195] on button "Search" at bounding box center [421, 200] width 44 height 15
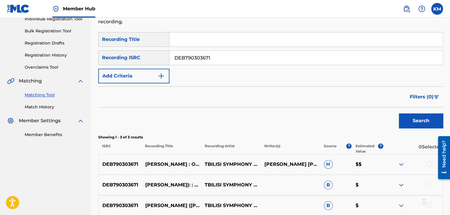
scroll to position [79, 0]
click at [43, 108] on link "Match History" at bounding box center [54, 107] width 59 height 6
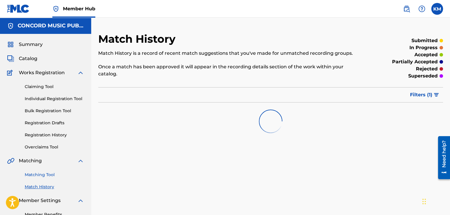
click at [44, 175] on link "Matching Tool" at bounding box center [54, 174] width 59 height 6
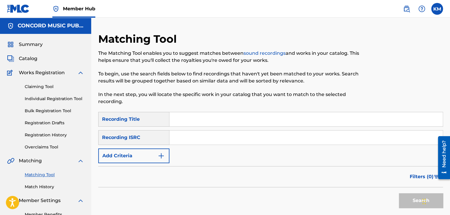
click at [199, 133] on input "Search Form" at bounding box center [305, 137] width 273 height 14
type input "GBUM72407749"
click at [408, 199] on button "Search" at bounding box center [421, 200] width 44 height 15
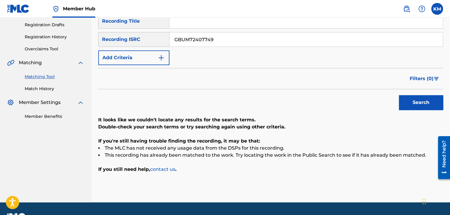
scroll to position [84, 0]
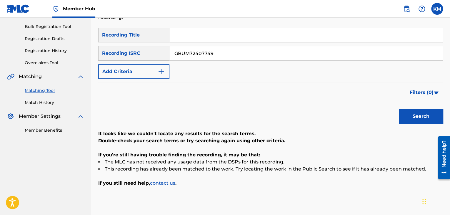
click at [189, 37] on input "Search Form" at bounding box center [305, 35] width 273 height 14
type input "No Bad Vibes - GEWAH Edit"
drag, startPoint x: 232, startPoint y: 52, endPoint x: 118, endPoint y: 59, distance: 113.7
click at [118, 59] on div "SearchWithCriteriaffc62e03-cabb-4671-900a-574a8d446d67 Recording ISRC GBUM72407…" at bounding box center [270, 53] width 345 height 15
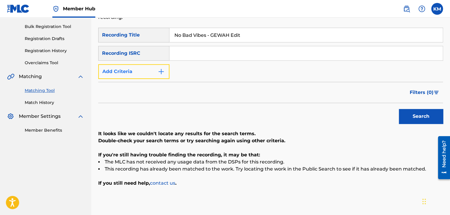
click at [162, 71] on img "Search Form" at bounding box center [161, 71] width 7 height 7
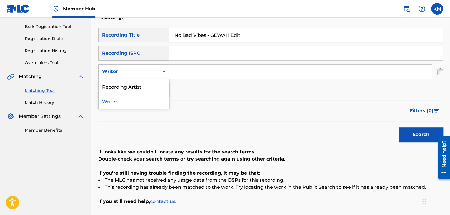
click at [163, 72] on icon "Search Form" at bounding box center [164, 71] width 6 height 6
click at [152, 88] on div "Recording Artist" at bounding box center [133, 86] width 71 height 15
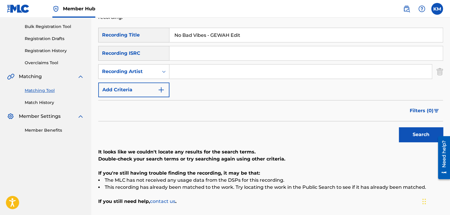
click at [208, 72] on input "Search Form" at bounding box center [300, 71] width 262 height 14
type input "Jazzy"
drag, startPoint x: 407, startPoint y: 133, endPoint x: 402, endPoint y: 131, distance: 5.3
click at [407, 133] on button "Search" at bounding box center [421, 134] width 44 height 15
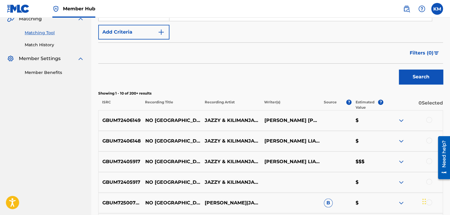
scroll to position [143, 0]
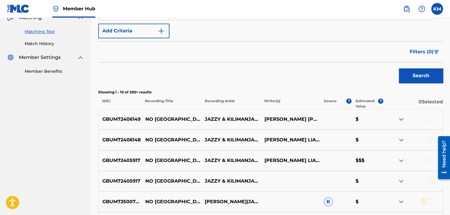
click at [430, 117] on div at bounding box center [429, 119] width 6 height 6
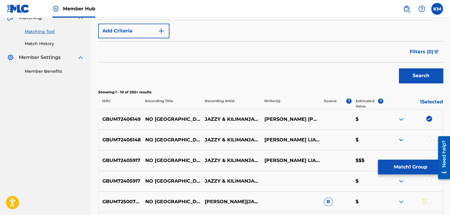
click at [428, 138] on div at bounding box center [429, 139] width 6 height 6
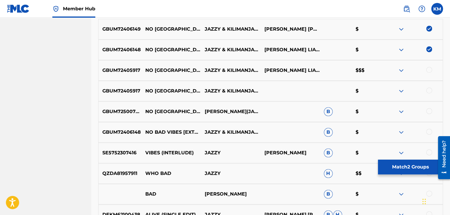
scroll to position [260, 0]
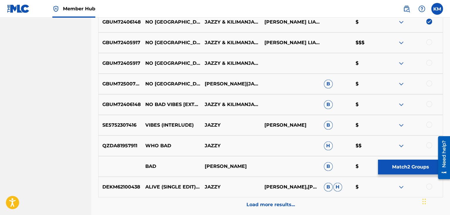
click at [429, 42] on div at bounding box center [429, 42] width 6 height 6
click at [429, 63] on div at bounding box center [429, 63] width 6 height 6
click at [428, 82] on div at bounding box center [429, 83] width 6 height 6
click at [430, 101] on div at bounding box center [429, 104] width 6 height 6
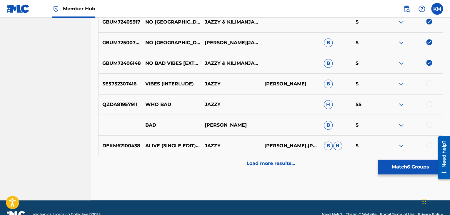
scroll to position [315, 0]
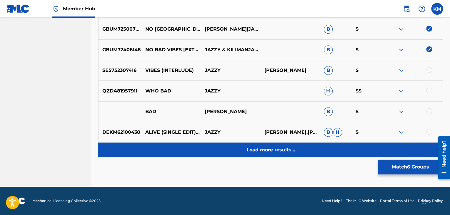
click at [274, 154] on div "Load more results..." at bounding box center [270, 149] width 345 height 15
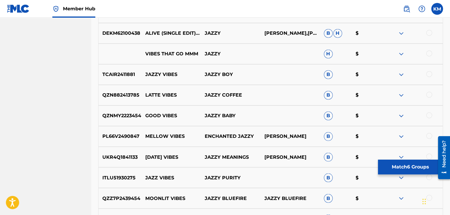
scroll to position [433, 0]
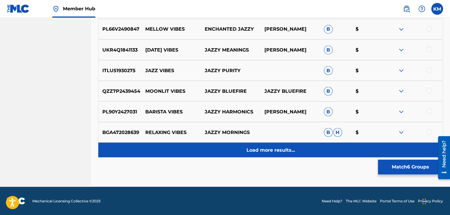
click at [281, 153] on div "Load more results..." at bounding box center [270, 149] width 345 height 15
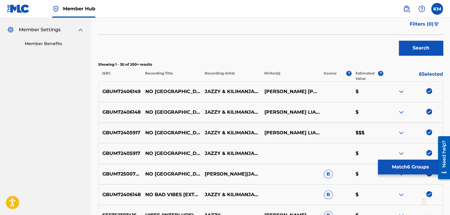
scroll to position [168, 0]
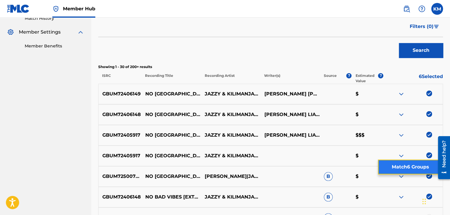
click at [402, 167] on button "Match 6 Groups" at bounding box center [410, 166] width 65 height 15
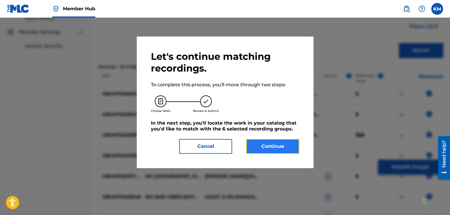
click at [287, 144] on button "Continue" at bounding box center [272, 146] width 53 height 15
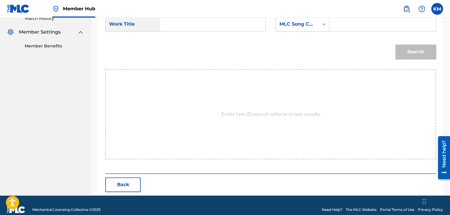
click at [186, 29] on input "Search Form" at bounding box center [212, 24] width 96 height 14
type input "No Bad Vibes - GEWAH Edit"
click at [321, 24] on icon "Search Form" at bounding box center [324, 24] width 6 height 6
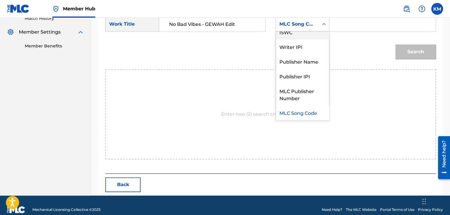
scroll to position [0, 0]
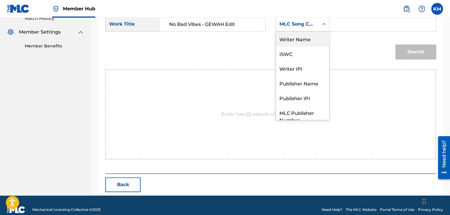
click at [309, 42] on div "Writer Name" at bounding box center [302, 38] width 53 height 15
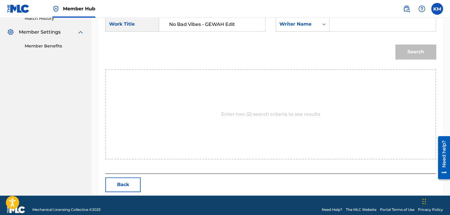
click at [356, 24] on input "Search Form" at bounding box center [382, 24] width 96 height 14
type input "Liandu"
click at [413, 51] on button "Search" at bounding box center [415, 51] width 41 height 15
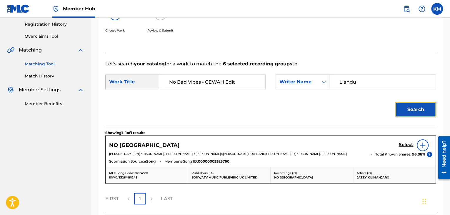
scroll to position [159, 0]
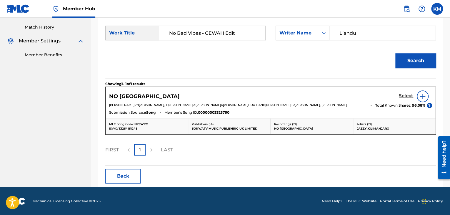
click at [399, 97] on h5 "Select" at bounding box center [406, 96] width 14 height 6
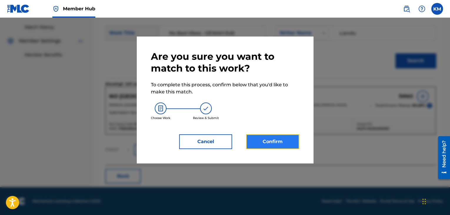
click at [262, 139] on button "Confirm" at bounding box center [272, 141] width 53 height 15
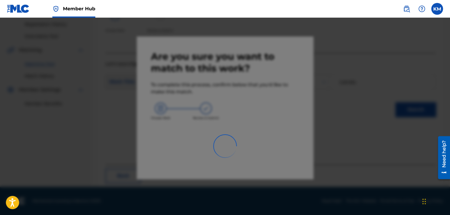
scroll to position [38, 0]
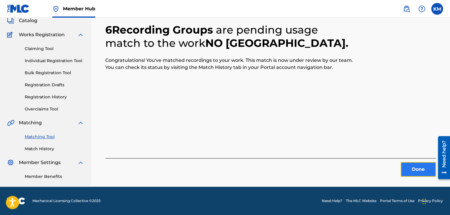
click at [407, 164] on button "Done" at bounding box center [417, 169] width 35 height 15
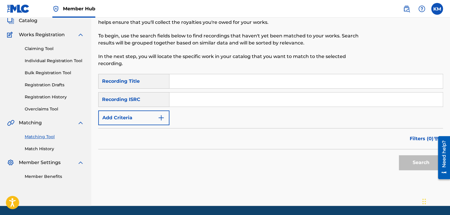
click at [239, 100] on input "Search Form" at bounding box center [305, 99] width 273 height 14
type input "USSM19903799"
click at [408, 159] on button "Search" at bounding box center [421, 162] width 44 height 15
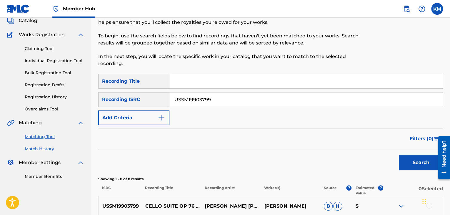
click at [32, 150] on link "Match History" at bounding box center [54, 149] width 59 height 6
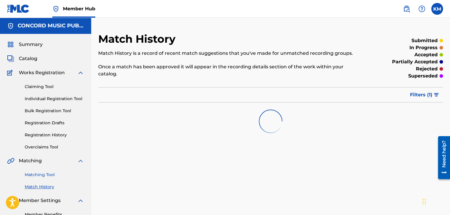
click at [44, 175] on link "Matching Tool" at bounding box center [54, 174] width 59 height 6
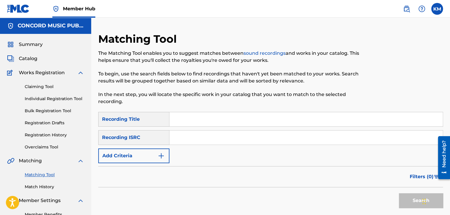
click at [188, 132] on input "Search Form" at bounding box center [305, 137] width 273 height 14
type input "USC4R2335506"
click at [406, 198] on button "Search" at bounding box center [421, 200] width 44 height 15
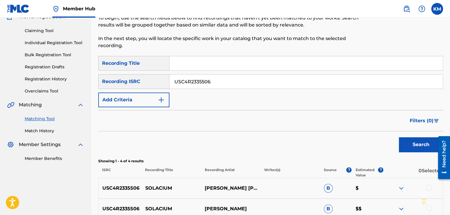
scroll to position [147, 0]
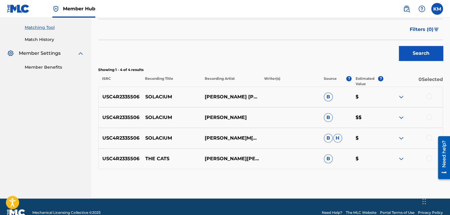
click at [429, 137] on div at bounding box center [429, 137] width 6 height 6
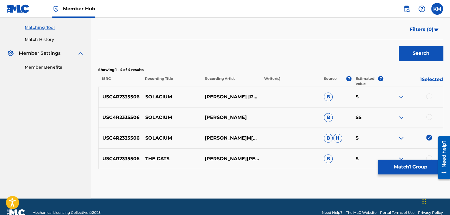
click at [429, 115] on div at bounding box center [429, 117] width 6 height 6
click at [428, 97] on div at bounding box center [429, 96] width 6 height 6
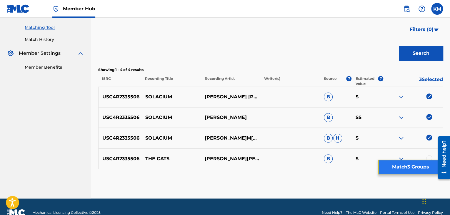
click at [399, 168] on button "Match 3 Groups" at bounding box center [410, 166] width 65 height 15
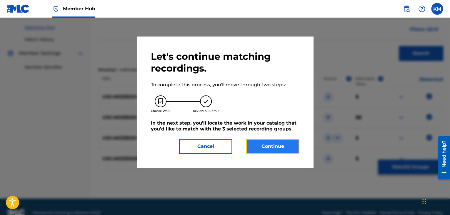
click at [270, 143] on button "Continue" at bounding box center [272, 146] width 53 height 15
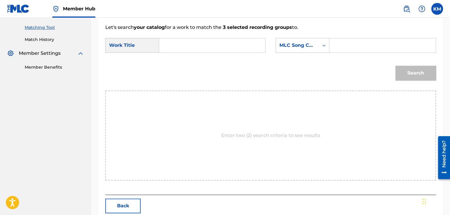
click at [170, 48] on input "Search Form" at bounding box center [212, 45] width 96 height 14
type input "Solacium"
click at [322, 45] on icon "Search Form" at bounding box center [324, 45] width 6 height 6
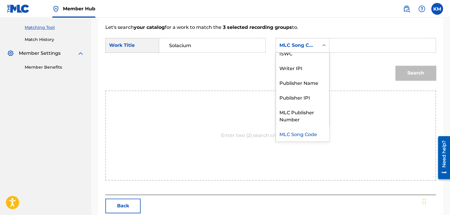
scroll to position [0, 0]
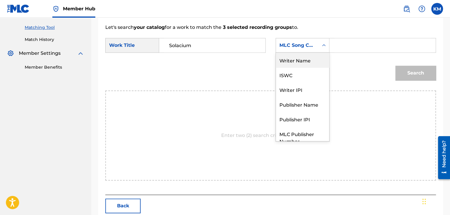
drag, startPoint x: 303, startPoint y: 56, endPoint x: 311, endPoint y: 57, distance: 8.2
click at [303, 56] on div "Writer Name" at bounding box center [302, 60] width 53 height 15
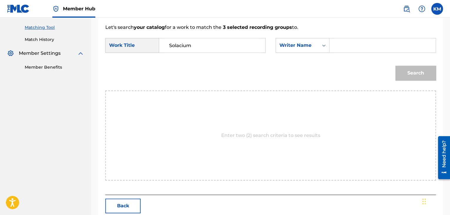
click at [344, 44] on input "Search Form" at bounding box center [382, 45] width 96 height 14
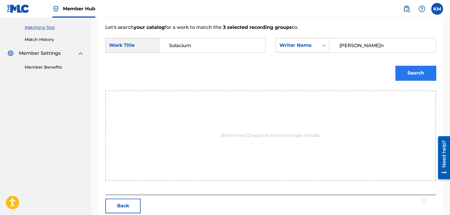
type input "[PERSON_NAME]n"
drag, startPoint x: 402, startPoint y: 68, endPoint x: 371, endPoint y: 68, distance: 31.5
click at [402, 68] on button "Search" at bounding box center [415, 73] width 41 height 15
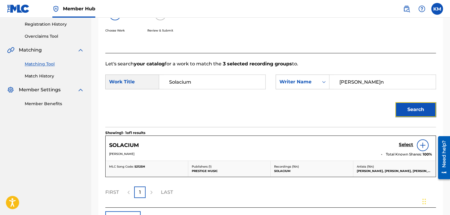
scroll to position [147, 0]
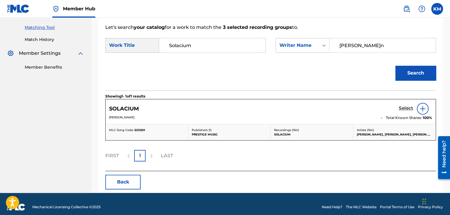
click at [404, 108] on h5 "Select" at bounding box center [406, 108] width 14 height 6
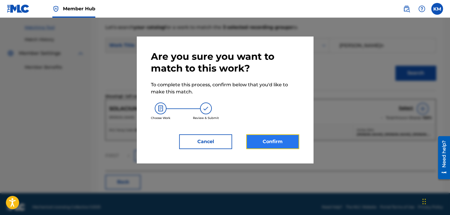
click at [286, 137] on button "Confirm" at bounding box center [272, 141] width 53 height 15
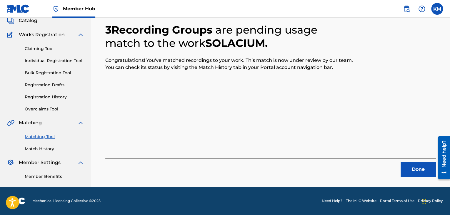
scroll to position [38, 0]
click at [414, 168] on button "Done" at bounding box center [417, 169] width 35 height 15
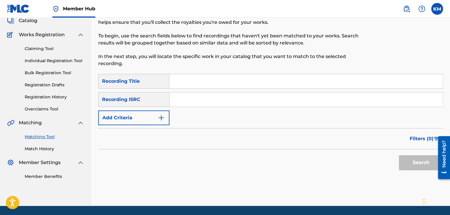
click at [213, 99] on input "Search Form" at bounding box center [305, 99] width 273 height 14
type input "DEN961204050"
drag, startPoint x: 404, startPoint y: 158, endPoint x: 397, endPoint y: 154, distance: 7.8
click at [404, 158] on button "Search" at bounding box center [421, 162] width 44 height 15
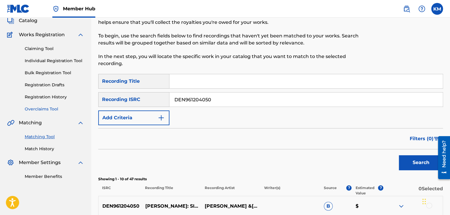
click at [34, 148] on link "Match History" at bounding box center [54, 149] width 59 height 6
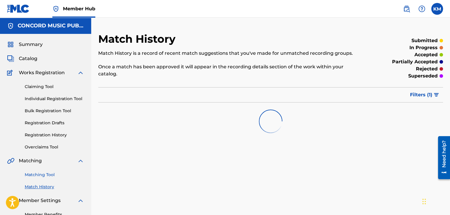
click at [46, 172] on link "Matching Tool" at bounding box center [54, 174] width 59 height 6
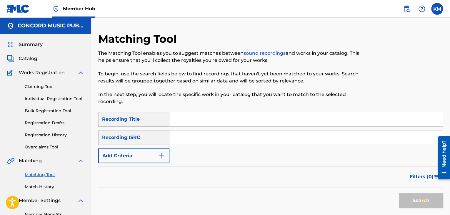
click at [207, 136] on input "Search Form" at bounding box center [305, 137] width 273 height 14
type input "ES8831720901"
click at [403, 198] on button "Search" at bounding box center [421, 200] width 44 height 15
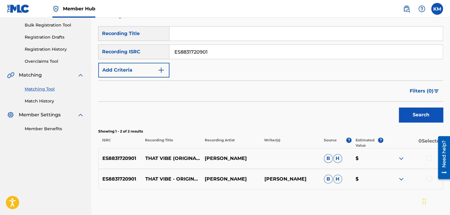
scroll to position [118, 0]
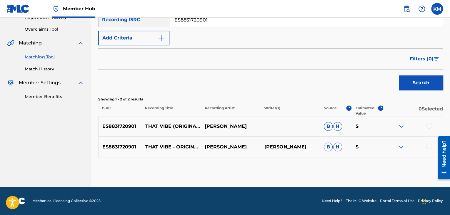
click at [428, 146] on div at bounding box center [429, 146] width 6 height 6
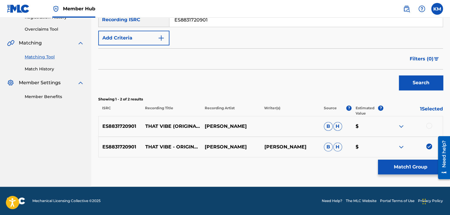
click at [429, 126] on div at bounding box center [429, 126] width 6 height 6
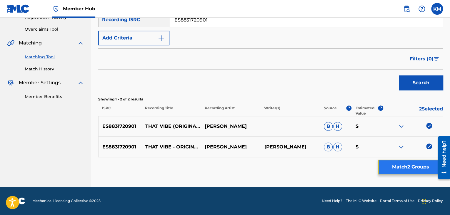
click at [410, 167] on button "Match 2 Groups" at bounding box center [410, 166] width 65 height 15
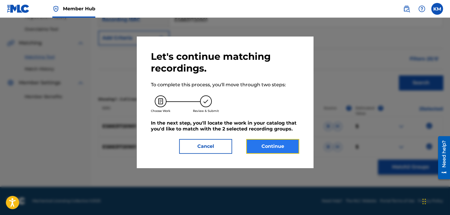
click at [270, 142] on button "Continue" at bounding box center [272, 146] width 53 height 15
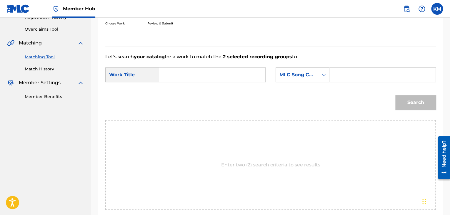
click at [169, 70] on input "Search Form" at bounding box center [212, 75] width 96 height 14
type input "That Vibe"
click at [322, 74] on icon "Search Form" at bounding box center [324, 75] width 6 height 6
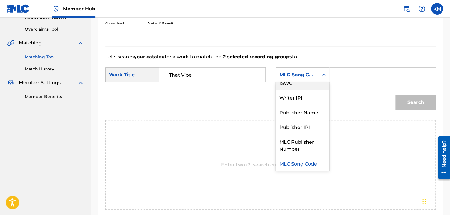
scroll to position [0, 0]
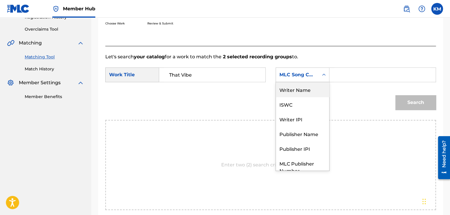
click at [315, 83] on div "Writer Name" at bounding box center [302, 89] width 53 height 15
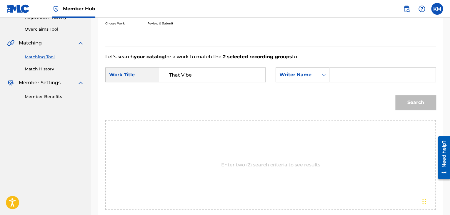
click at [339, 73] on input "Search Form" at bounding box center [382, 75] width 96 height 14
type input "Penn"
click at [406, 97] on button "Search" at bounding box center [415, 102] width 41 height 15
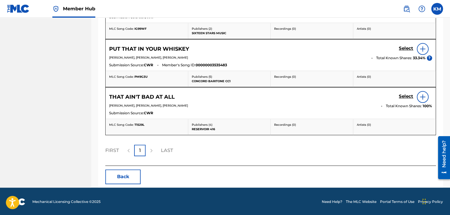
scroll to position [126, 0]
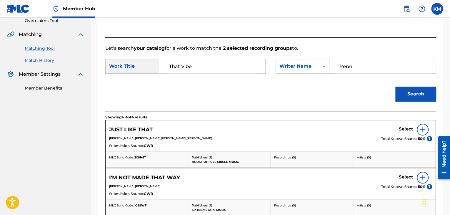
click at [46, 60] on link "Match History" at bounding box center [54, 60] width 59 height 6
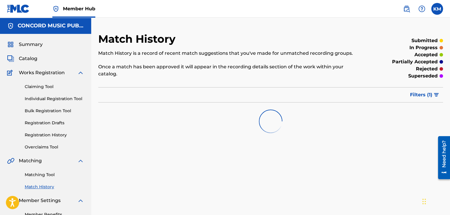
click at [49, 170] on div "Matching Tool Match History" at bounding box center [45, 177] width 77 height 26
click at [50, 176] on link "Matching Tool" at bounding box center [54, 174] width 59 height 6
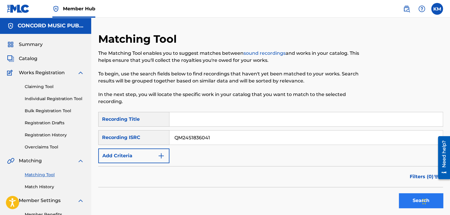
type input "QM24S1836041"
click at [403, 195] on button "Search" at bounding box center [421, 200] width 44 height 15
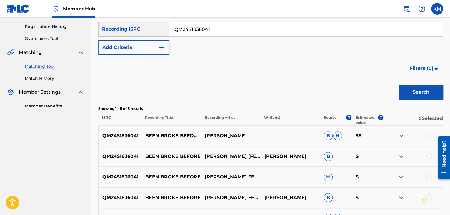
scroll to position [147, 0]
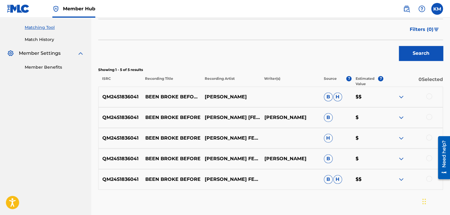
click at [428, 175] on div at bounding box center [429, 178] width 6 height 6
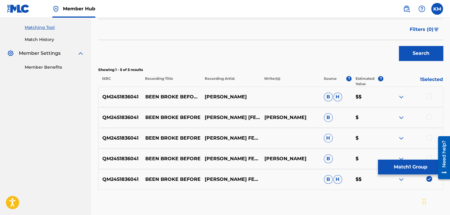
click at [429, 155] on div at bounding box center [429, 158] width 6 height 6
click at [429, 138] on div at bounding box center [429, 137] width 6 height 6
click at [429, 117] on div at bounding box center [429, 117] width 6 height 6
click at [429, 93] on div at bounding box center [429, 96] width 6 height 6
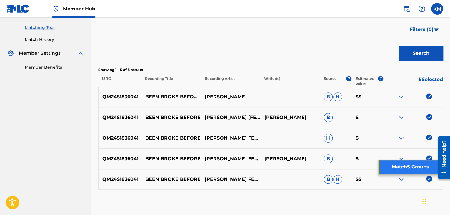
click at [411, 165] on button "Match 5 Groups" at bounding box center [410, 166] width 65 height 15
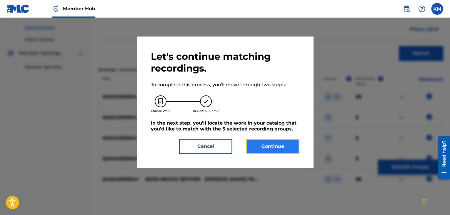
click at [280, 144] on button "Continue" at bounding box center [272, 146] width 53 height 15
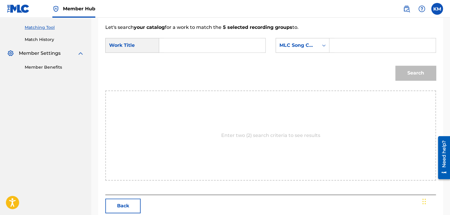
click at [169, 46] on input "Search Form" at bounding box center [212, 45] width 96 height 14
type input "Been Broke Before"
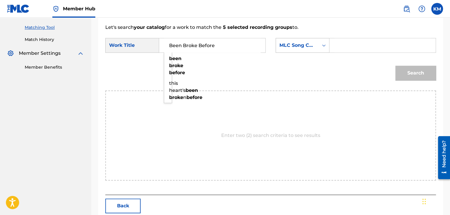
click at [323, 47] on icon "Search Form" at bounding box center [324, 45] width 6 height 6
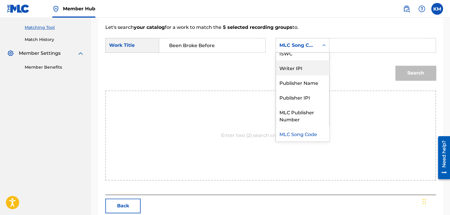
scroll to position [0, 0]
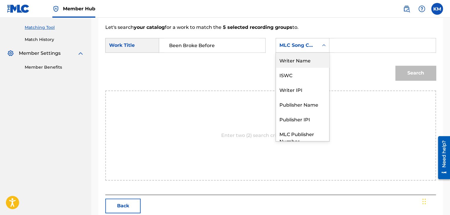
click at [298, 61] on div "Writer Name" at bounding box center [302, 60] width 53 height 15
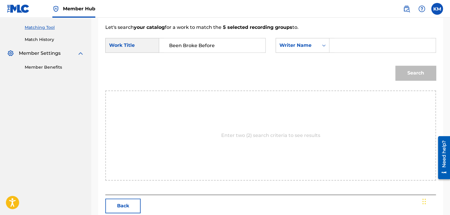
click at [336, 46] on input "Search Form" at bounding box center [382, 45] width 96 height 14
click at [401, 71] on button "Search" at bounding box center [415, 73] width 41 height 15
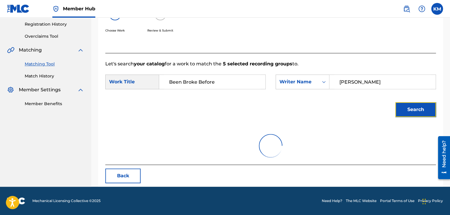
scroll to position [147, 0]
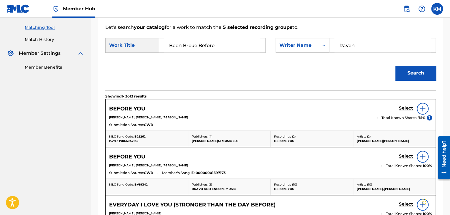
drag, startPoint x: 361, startPoint y: 43, endPoint x: 285, endPoint y: 46, distance: 76.2
click at [285, 46] on div "SearchWithCriteria556233cd-3d34-4178-9bb5-ed65020cf8b9 Writer Name [PERSON_NAME]" at bounding box center [355, 45] width 160 height 15
type input "Raven"
click at [412, 71] on button "Search" at bounding box center [415, 73] width 41 height 15
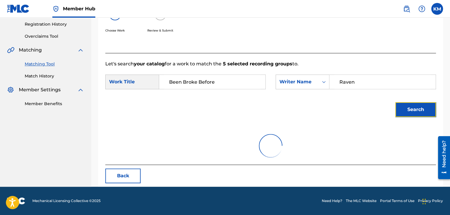
scroll to position [85, 0]
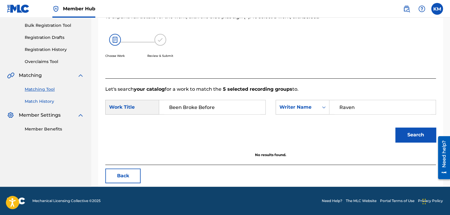
click at [42, 103] on link "Match History" at bounding box center [54, 101] width 59 height 6
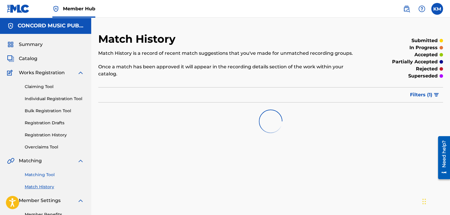
click at [47, 173] on link "Matching Tool" at bounding box center [54, 174] width 59 height 6
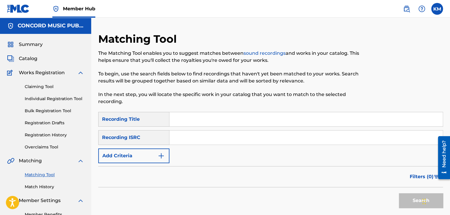
click at [188, 137] on input "Search Form" at bounding box center [305, 137] width 273 height 14
type input "HKI199213014"
click at [407, 198] on button "Search" at bounding box center [421, 200] width 44 height 15
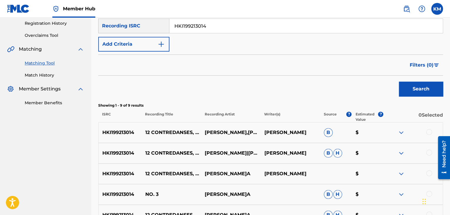
scroll to position [118, 0]
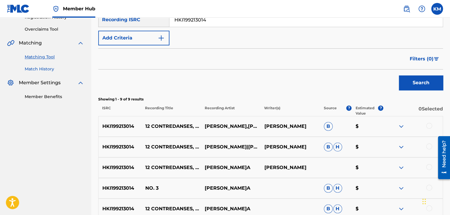
click at [44, 69] on link "Match History" at bounding box center [54, 69] width 59 height 6
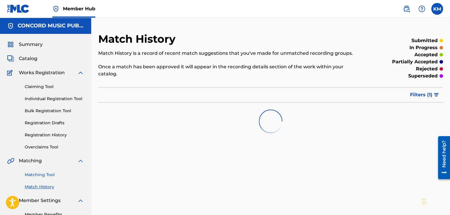
click at [50, 176] on link "Matching Tool" at bounding box center [54, 174] width 59 height 6
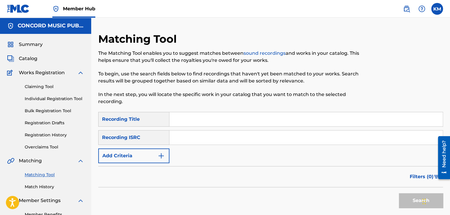
click at [203, 141] on input "Search Form" at bounding box center [305, 137] width 273 height 14
type input "KRA301500385"
click at [410, 200] on button "Search" at bounding box center [421, 200] width 44 height 15
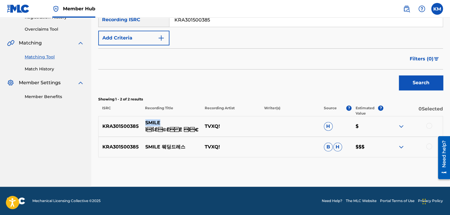
drag, startPoint x: 143, startPoint y: 123, endPoint x: 162, endPoint y: 123, distance: 19.1
click at [162, 123] on p "SMILE ÌŠË©ËË Ì€" at bounding box center [170, 126] width 59 height 14
click at [429, 126] on div at bounding box center [429, 126] width 6 height 6
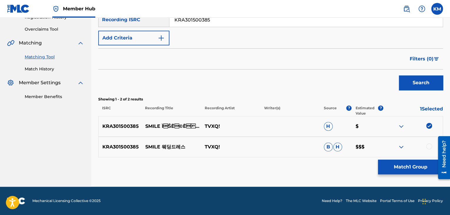
click at [429, 148] on div at bounding box center [429, 146] width 6 height 6
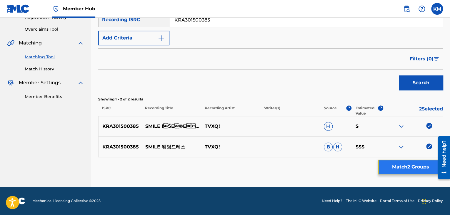
click at [414, 170] on button "Match 2 Groups" at bounding box center [410, 166] width 65 height 15
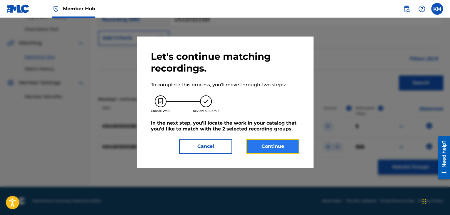
click at [261, 153] on button "Continue" at bounding box center [272, 146] width 53 height 15
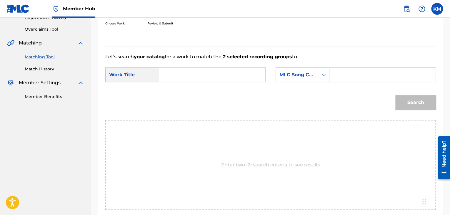
click at [186, 78] on input "Search Form" at bounding box center [212, 75] width 96 height 14
type input "SMILE"
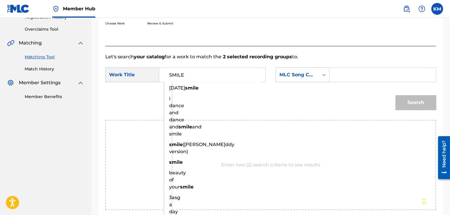
click at [326, 75] on icon "Search Form" at bounding box center [324, 75] width 6 height 6
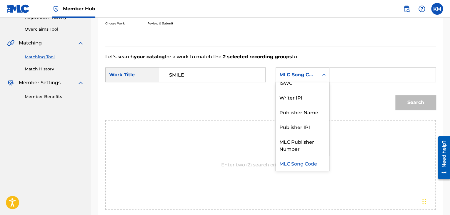
scroll to position [0, 0]
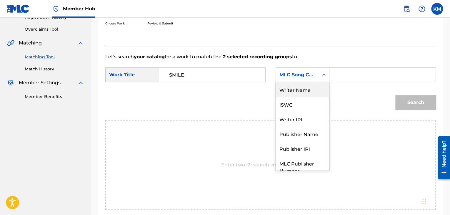
click at [309, 90] on div "Writer Name" at bounding box center [302, 89] width 53 height 15
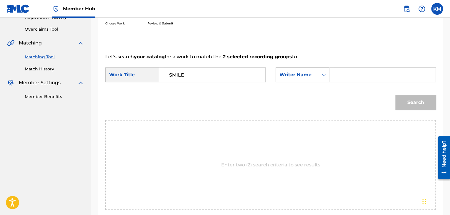
click at [323, 76] on icon "Search Form" at bounding box center [324, 75] width 6 height 6
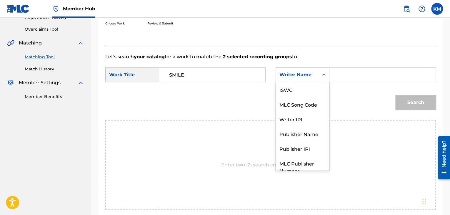
scroll to position [22, 0]
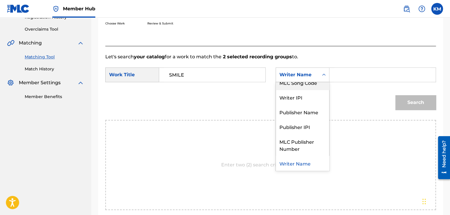
click at [317, 88] on div "MLC Song Code" at bounding box center [302, 82] width 53 height 15
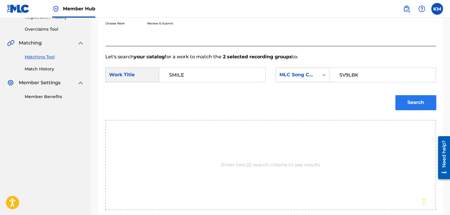
type input "SV9LBK"
click at [401, 102] on button "Search" at bounding box center [415, 102] width 41 height 15
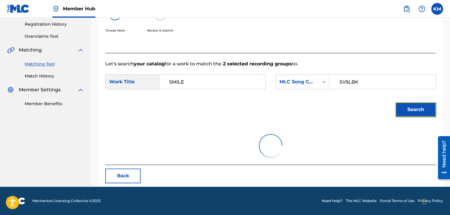
scroll to position [85, 0]
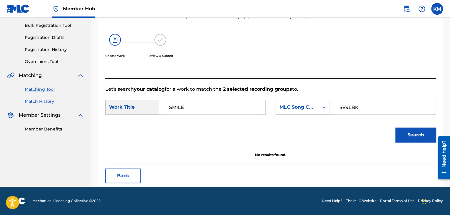
click at [40, 99] on link "Match History" at bounding box center [54, 101] width 59 height 6
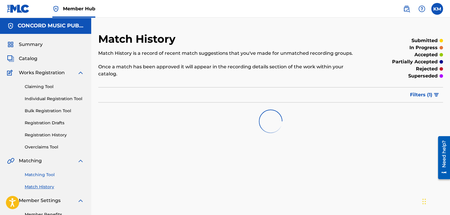
click at [47, 175] on link "Matching Tool" at bounding box center [54, 174] width 59 height 6
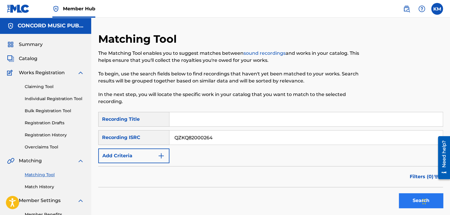
type input "QZKQ82000264"
click at [403, 198] on button "Search" at bounding box center [421, 200] width 44 height 15
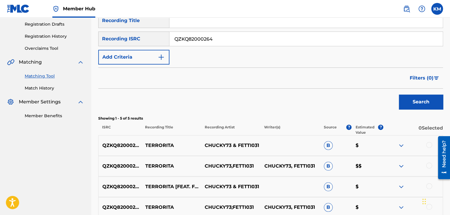
scroll to position [147, 0]
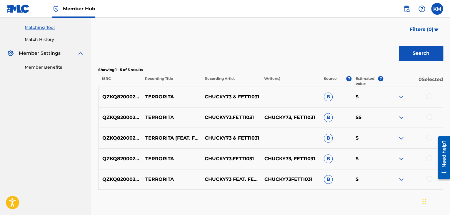
click at [428, 178] on div at bounding box center [429, 178] width 6 height 6
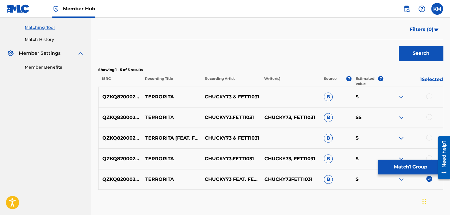
click at [428, 157] on div at bounding box center [429, 158] width 6 height 6
click at [428, 136] on div at bounding box center [429, 137] width 6 height 6
click at [429, 114] on div at bounding box center [429, 117] width 6 height 6
click at [429, 92] on div "QZKQ82000264 TERRORITA CHUCKY73 & FETTI031 B $" at bounding box center [270, 96] width 345 height 21
click at [429, 94] on div at bounding box center [429, 96] width 6 height 6
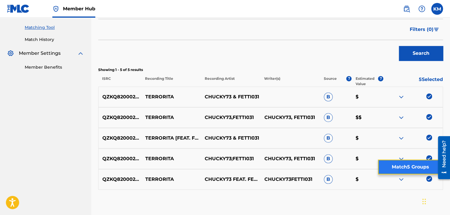
click at [414, 160] on button "Match 5 Groups" at bounding box center [410, 166] width 65 height 15
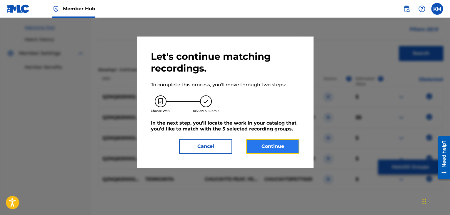
click at [269, 149] on button "Continue" at bounding box center [272, 146] width 53 height 15
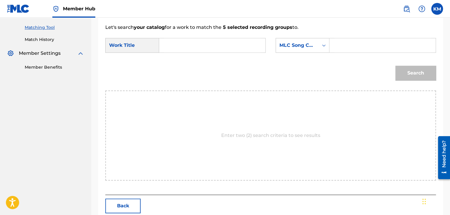
click at [180, 44] on input "Search Form" at bounding box center [212, 45] width 96 height 14
type input "Terrorita"
click at [325, 46] on icon "Search Form" at bounding box center [324, 45] width 6 height 6
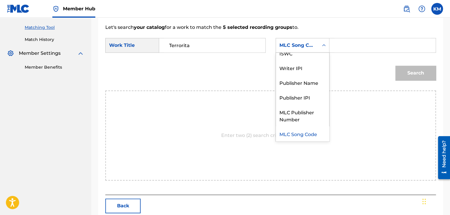
scroll to position [0, 0]
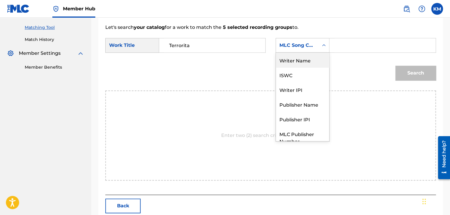
click at [311, 60] on div "Writer Name" at bounding box center [302, 60] width 53 height 15
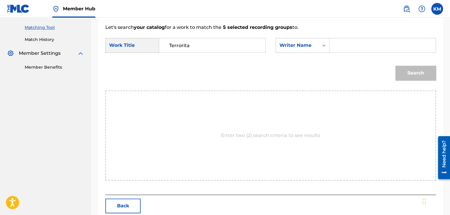
click at [341, 45] on input "Search Form" at bounding box center [382, 45] width 96 height 14
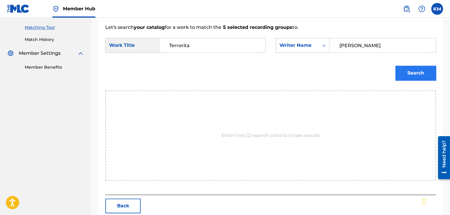
type input "[PERSON_NAME]"
click at [419, 76] on button "Search" at bounding box center [415, 73] width 41 height 15
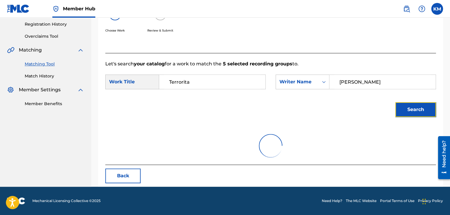
scroll to position [147, 0]
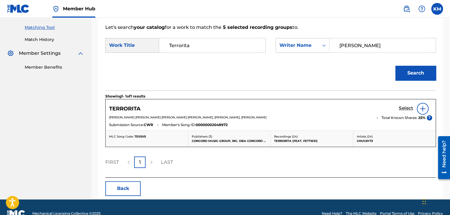
click at [402, 108] on h5 "Select" at bounding box center [406, 108] width 14 height 6
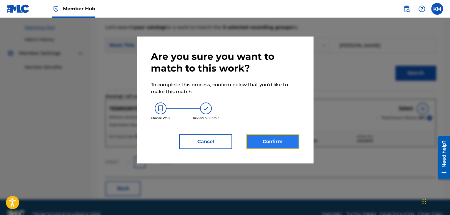
click at [265, 136] on button "Confirm" at bounding box center [272, 141] width 53 height 15
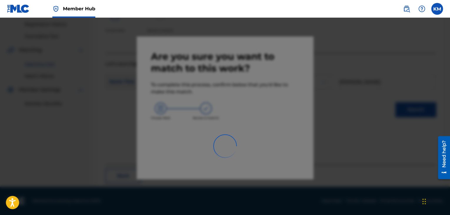
scroll to position [38, 0]
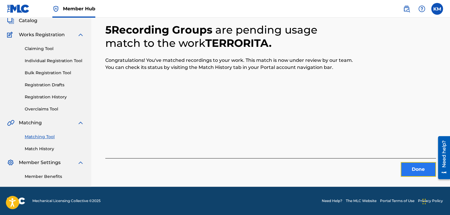
click at [412, 164] on button "Done" at bounding box center [417, 169] width 35 height 15
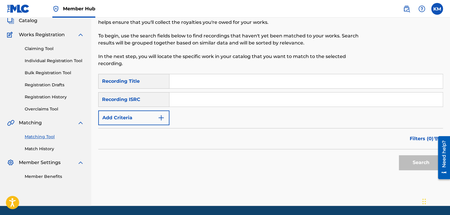
click at [214, 99] on input "Search Form" at bounding box center [305, 99] width 273 height 14
type input "USWB10302598"
click at [406, 159] on button "Search" at bounding box center [421, 162] width 44 height 15
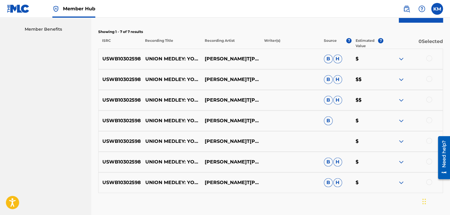
scroll to position [67, 0]
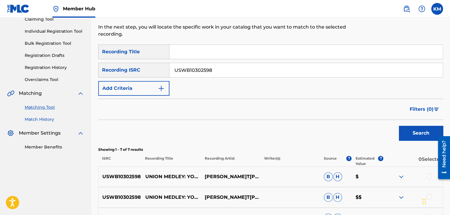
click at [45, 119] on link "Match History" at bounding box center [54, 119] width 59 height 6
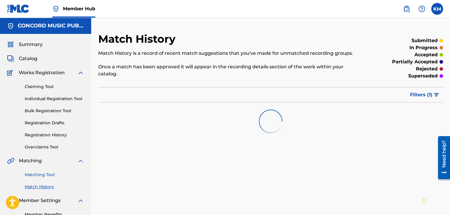
click at [52, 173] on link "Matching Tool" at bounding box center [54, 174] width 59 height 6
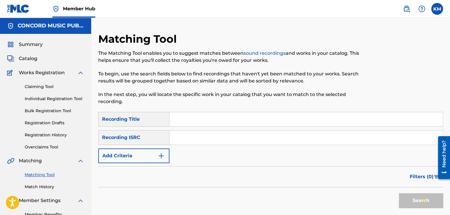
click at [188, 134] on input "Search Form" at bounding box center [305, 137] width 273 height 14
type input "USG7D1158115"
click at [405, 200] on button "Search" at bounding box center [421, 200] width 44 height 15
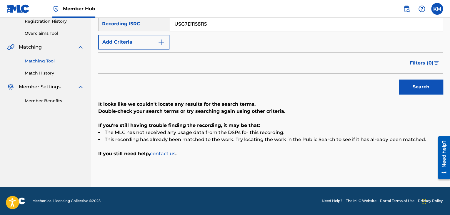
scroll to position [55, 0]
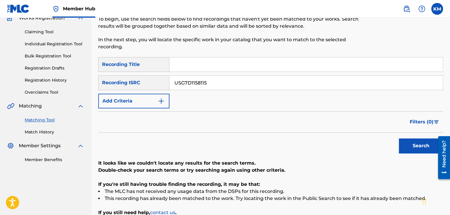
click at [190, 55] on div "Matching Tool The Matching Tool enables you to suggest matches between sound re…" at bounding box center [230, 17] width 265 height 79
click at [192, 64] on input "Search Form" at bounding box center [305, 64] width 273 height 14
type input "Price Tag"
drag, startPoint x: 228, startPoint y: 83, endPoint x: 153, endPoint y: 88, distance: 74.9
click at [153, 88] on div "SearchWithCriteriaffc62e03-cabb-4671-900a-574a8d446d67 Recording ISRC USG7D1158…" at bounding box center [270, 82] width 345 height 15
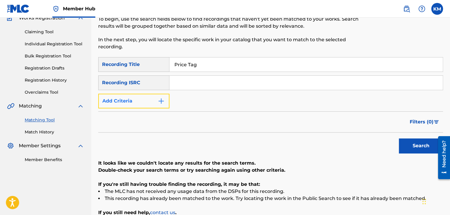
click at [166, 100] on button "Add Criteria" at bounding box center [133, 100] width 71 height 15
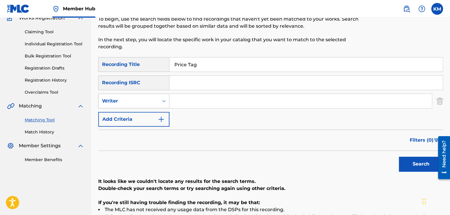
click at [165, 99] on icon "Search Form" at bounding box center [164, 101] width 6 height 6
click at [155, 113] on div "Recording Artist" at bounding box center [133, 115] width 71 height 15
click at [187, 104] on input "Search Form" at bounding box center [300, 101] width 262 height 14
type input "Piano Tribute Players"
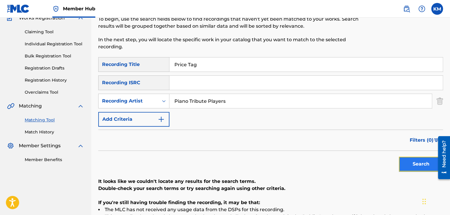
click at [406, 160] on button "Search" at bounding box center [421, 163] width 44 height 15
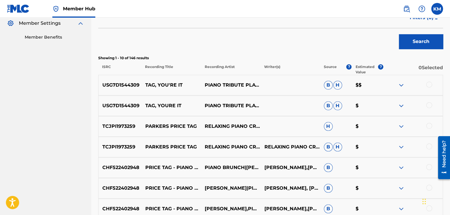
scroll to position [84, 0]
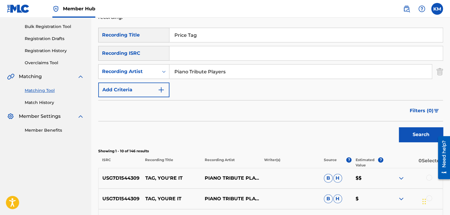
drag, startPoint x: 173, startPoint y: 73, endPoint x: 254, endPoint y: 74, distance: 80.3
click at [254, 74] on input "Piano Tribute Players" at bounding box center [300, 71] width 262 height 14
click at [165, 73] on icon "Search Form" at bounding box center [164, 71] width 6 height 6
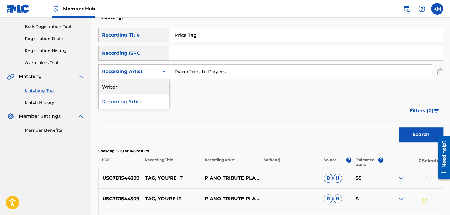
click at [156, 83] on div "Writer" at bounding box center [133, 86] width 71 height 15
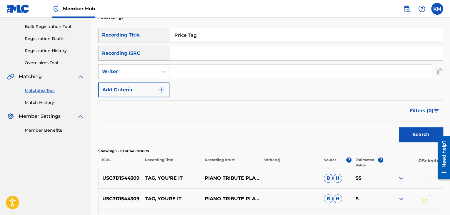
click at [194, 70] on input "Search Form" at bounding box center [300, 71] width 262 height 14
type input "[PERSON_NAME]"
click at [416, 133] on button "Search" at bounding box center [421, 134] width 44 height 15
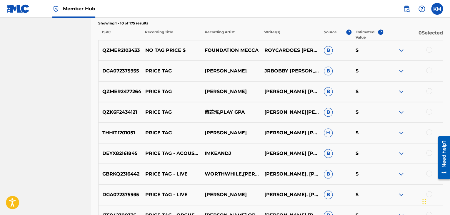
scroll to position [231, 0]
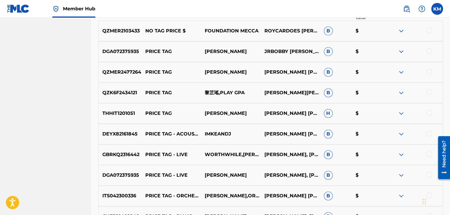
click at [429, 49] on div at bounding box center [429, 51] width 6 height 6
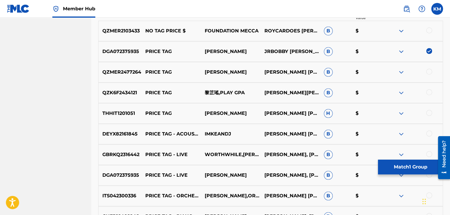
click at [429, 70] on div at bounding box center [429, 71] width 6 height 6
click at [429, 91] on div at bounding box center [429, 92] width 6 height 6
click at [429, 112] on div at bounding box center [429, 113] width 6 height 6
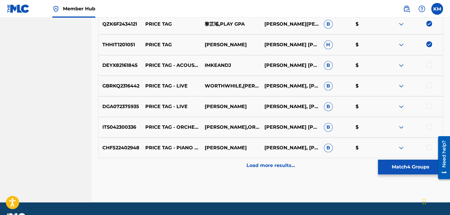
scroll to position [315, 0]
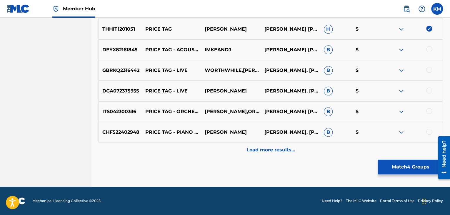
click at [428, 49] on div at bounding box center [429, 49] width 6 height 6
click at [430, 68] on div at bounding box center [429, 70] width 6 height 6
click at [429, 90] on div at bounding box center [429, 90] width 6 height 6
click at [429, 111] on div at bounding box center [429, 111] width 6 height 6
click at [429, 128] on div "CHF522402948 PRICE TAG - PIANO VERSION [PERSON_NAME] [PERSON_NAME], [PERSON_NAM…" at bounding box center [270, 132] width 345 height 21
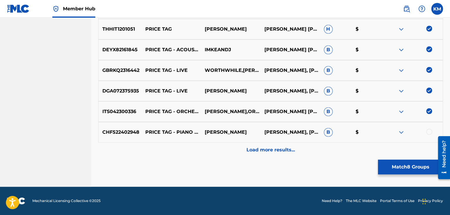
click at [429, 130] on div at bounding box center [429, 131] width 6 height 6
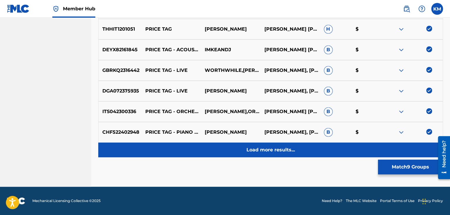
click at [295, 147] on div "Load more results..." at bounding box center [270, 149] width 345 height 15
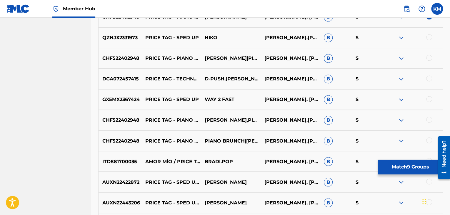
scroll to position [433, 0]
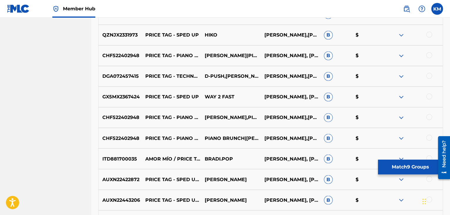
click at [426, 138] on div at bounding box center [412, 137] width 59 height 7
click at [429, 137] on div at bounding box center [429, 137] width 6 height 6
click at [428, 116] on div at bounding box center [429, 117] width 6 height 6
click at [428, 93] on div at bounding box center [429, 96] width 6 height 6
click at [428, 73] on div at bounding box center [429, 76] width 6 height 6
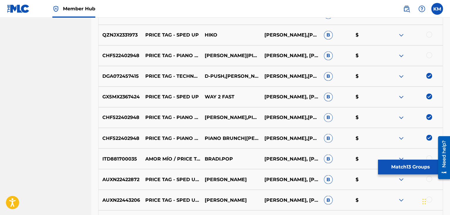
click at [429, 54] on div at bounding box center [429, 55] width 6 height 6
click at [429, 34] on div at bounding box center [429, 34] width 6 height 6
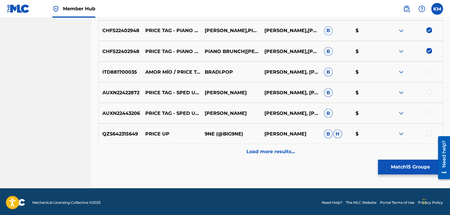
scroll to position [521, 0]
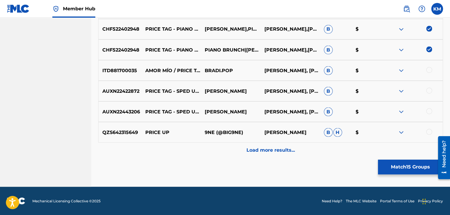
click at [428, 68] on div at bounding box center [429, 70] width 6 height 6
click at [430, 109] on div at bounding box center [429, 111] width 6 height 6
click at [428, 89] on div at bounding box center [429, 90] width 6 height 6
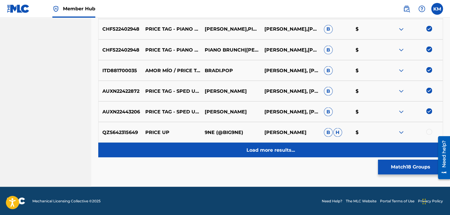
click at [270, 155] on div "Load more results..." at bounding box center [270, 149] width 345 height 15
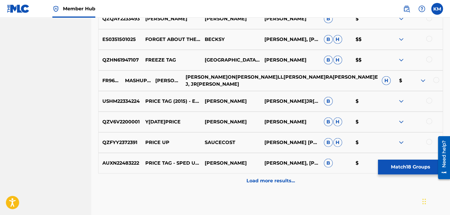
scroll to position [697, 0]
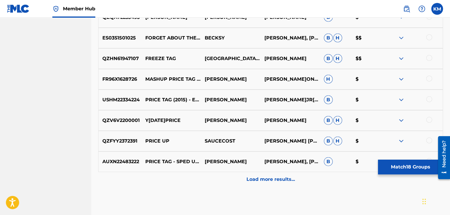
click at [428, 98] on div at bounding box center [429, 99] width 6 height 6
click at [430, 78] on div at bounding box center [429, 79] width 6 height 6
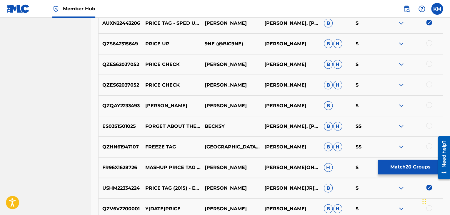
click at [429, 123] on div at bounding box center [429, 126] width 6 height 6
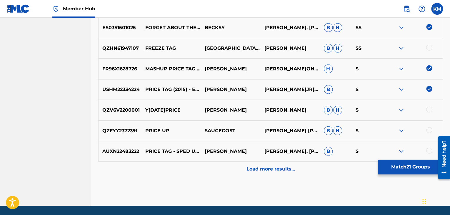
scroll to position [727, 0]
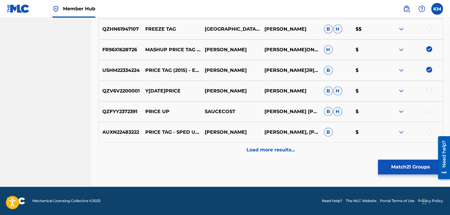
click at [427, 132] on div at bounding box center [429, 131] width 6 height 6
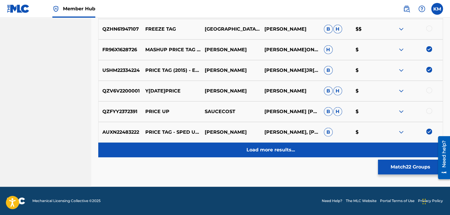
click at [282, 145] on div "Load more results..." at bounding box center [270, 149] width 345 height 15
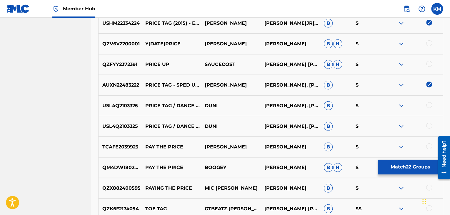
scroll to position [785, 0]
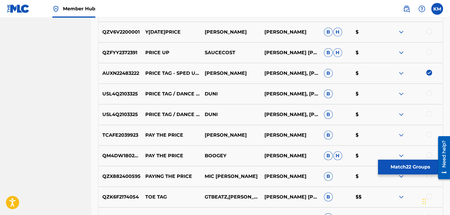
click at [430, 93] on div at bounding box center [429, 93] width 6 height 6
click at [428, 113] on div at bounding box center [429, 114] width 6 height 6
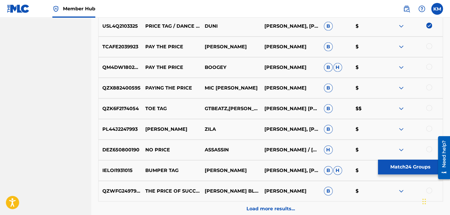
scroll to position [903, 0]
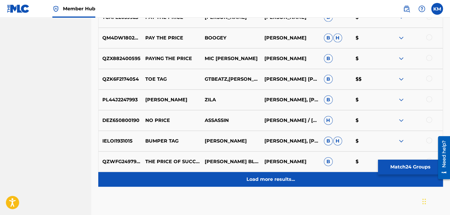
click at [255, 175] on div "Load more results..." at bounding box center [270, 179] width 345 height 15
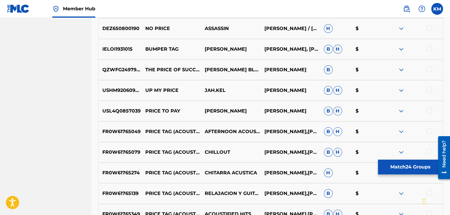
scroll to position [1050, 0]
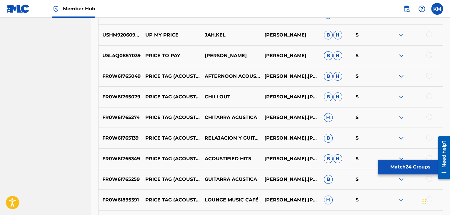
click at [429, 74] on div at bounding box center [429, 76] width 6 height 6
click at [429, 97] on div at bounding box center [429, 96] width 6 height 6
click at [429, 116] on div at bounding box center [429, 117] width 6 height 6
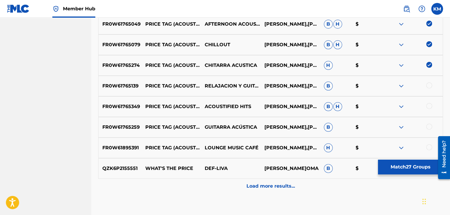
scroll to position [1138, 0]
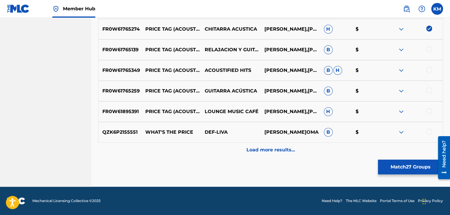
click at [428, 48] on div at bounding box center [429, 49] width 6 height 6
click at [429, 68] on div at bounding box center [429, 70] width 6 height 6
click at [430, 91] on div at bounding box center [429, 90] width 6 height 6
click at [428, 111] on div at bounding box center [429, 111] width 6 height 6
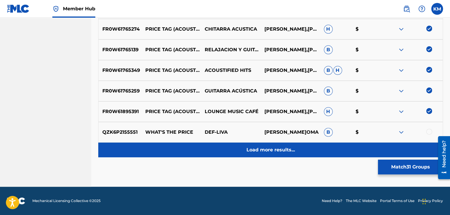
click at [278, 151] on p "Load more results..." at bounding box center [270, 149] width 49 height 7
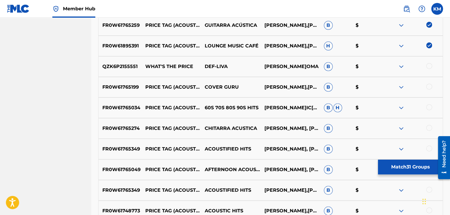
scroll to position [1226, 0]
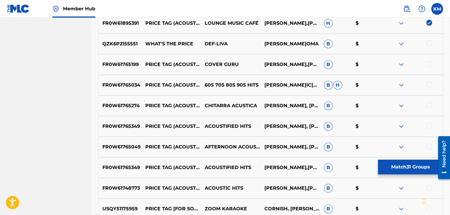
click at [429, 65] on div at bounding box center [429, 64] width 6 height 6
click at [428, 85] on div at bounding box center [429, 84] width 6 height 6
click at [427, 103] on div at bounding box center [429, 105] width 6 height 6
click at [427, 126] on div at bounding box center [429, 126] width 6 height 6
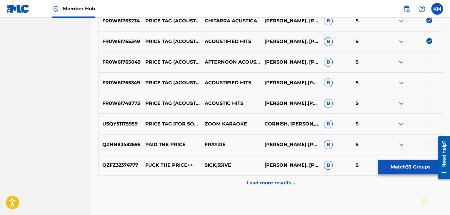
scroll to position [1315, 0]
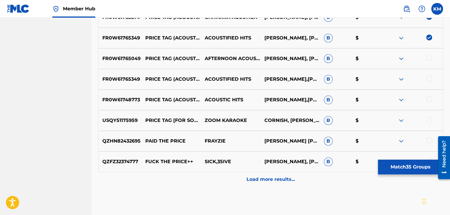
click at [428, 57] on div at bounding box center [429, 58] width 6 height 6
click at [430, 73] on div "FR0W61765349 PRICE TAG (ACOUSTIC VERSION[PERSON_NAME] COVER] ACOUSTIFIED HI[PER…" at bounding box center [270, 79] width 345 height 21
click at [430, 76] on div at bounding box center [412, 79] width 59 height 7
click at [428, 78] on div at bounding box center [429, 79] width 6 height 6
click at [428, 97] on div at bounding box center [429, 99] width 6 height 6
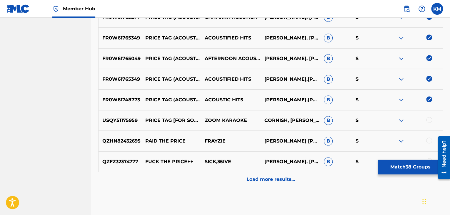
click at [429, 116] on div "USQY51175959 PRICE TAG [FOR SOLO [DEMOGRAPHIC_DATA]] (IN THE STYLE OF '[PERSON_…" at bounding box center [270, 120] width 345 height 21
click at [429, 121] on div at bounding box center [429, 120] width 6 height 6
click at [429, 139] on div at bounding box center [429, 140] width 6 height 6
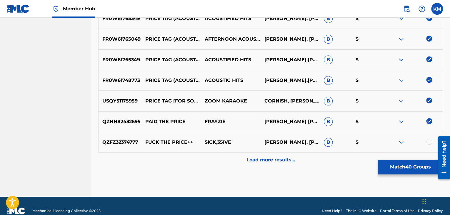
scroll to position [1344, 0]
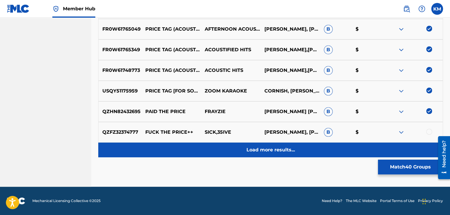
click at [274, 150] on p "Load more results..." at bounding box center [270, 149] width 49 height 7
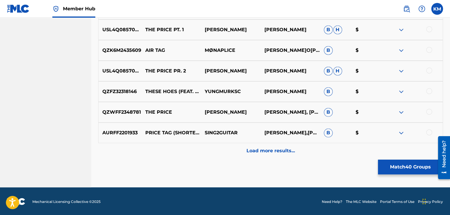
scroll to position [1550, 0]
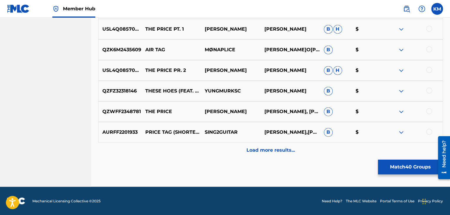
click at [429, 130] on div at bounding box center [429, 131] width 6 height 6
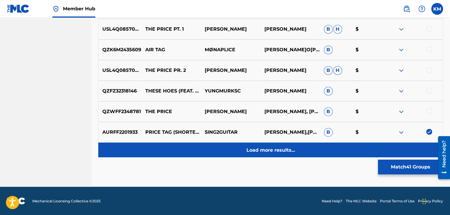
click at [286, 148] on p "Load more results..." at bounding box center [270, 149] width 49 height 7
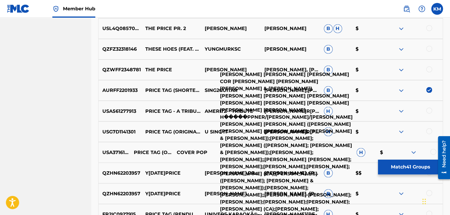
scroll to position [1608, 0]
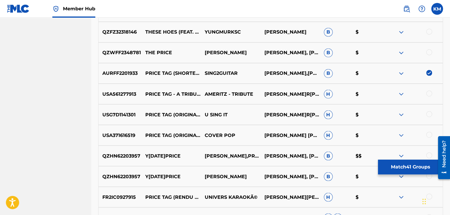
click at [428, 92] on div at bounding box center [429, 93] width 6 height 6
click at [427, 113] on div at bounding box center [429, 114] width 6 height 6
click at [429, 136] on div at bounding box center [429, 134] width 6 height 6
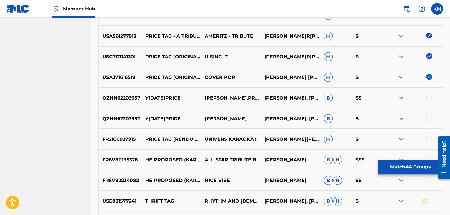
scroll to position [1726, 0]
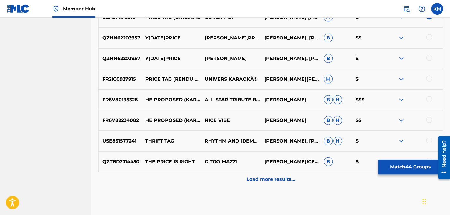
click at [428, 79] on div at bounding box center [429, 79] width 6 height 6
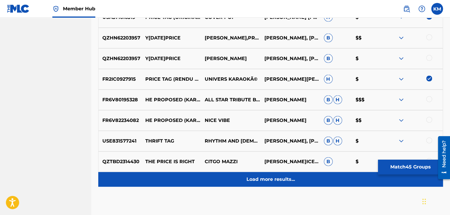
click at [289, 175] on div "Load more results..." at bounding box center [270, 179] width 345 height 15
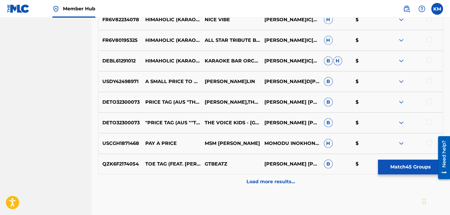
scroll to position [1932, 0]
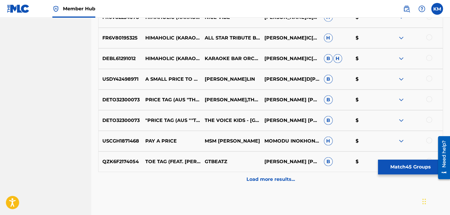
click at [429, 98] on div at bounding box center [429, 99] width 6 height 6
click at [429, 120] on div at bounding box center [429, 120] width 6 height 6
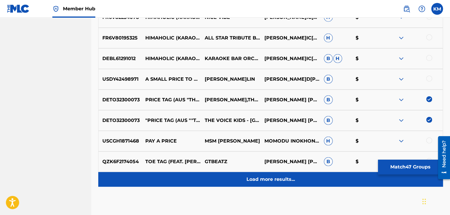
click at [258, 186] on div "Load more results..." at bounding box center [270, 179] width 345 height 15
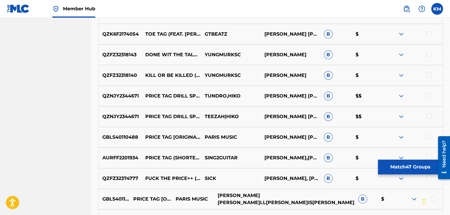
scroll to position [2079, 0]
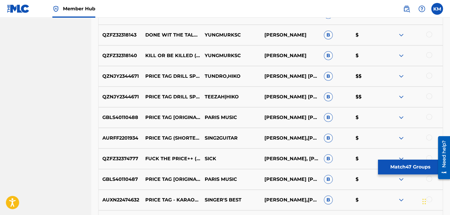
click at [428, 96] on div at bounding box center [429, 96] width 6 height 6
click at [429, 116] on div at bounding box center [429, 117] width 6 height 6
click at [429, 76] on div at bounding box center [429, 76] width 6 height 6
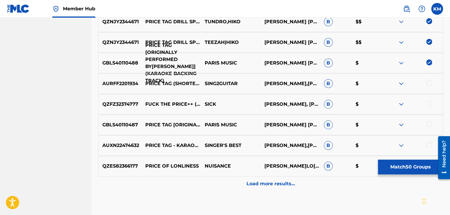
scroll to position [2138, 0]
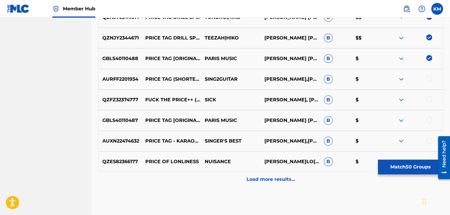
click at [430, 79] on div at bounding box center [429, 79] width 6 height 6
click at [428, 120] on div at bounding box center [429, 120] width 6 height 6
click at [427, 139] on div at bounding box center [429, 140] width 6 height 6
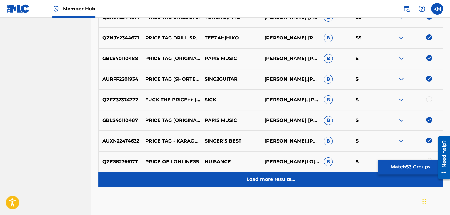
click at [254, 181] on p "Load more results..." at bounding box center [270, 178] width 49 height 7
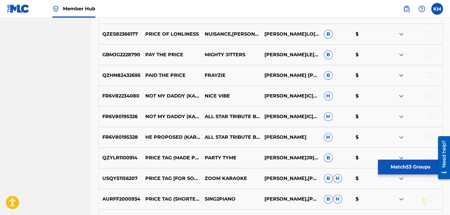
scroll to position [2314, 0]
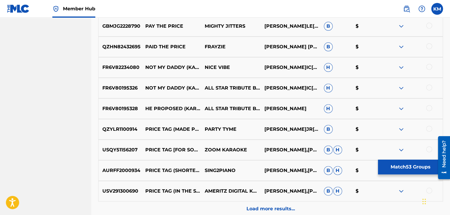
click at [428, 127] on div at bounding box center [429, 129] width 6 height 6
click at [429, 148] on div at bounding box center [429, 149] width 6 height 6
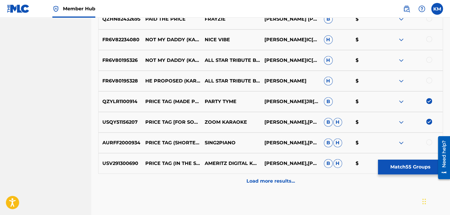
scroll to position [2373, 0]
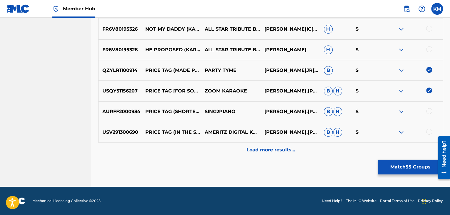
click at [429, 113] on div at bounding box center [429, 111] width 6 height 6
click at [428, 129] on div at bounding box center [429, 131] width 6 height 6
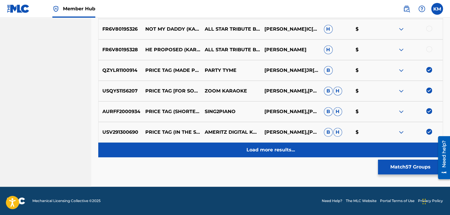
click at [275, 146] on p "Load more results..." at bounding box center [270, 149] width 49 height 7
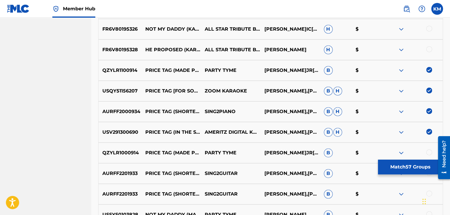
scroll to position [2432, 0]
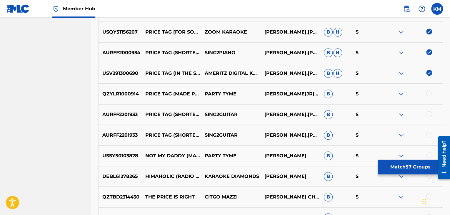
click at [429, 91] on div at bounding box center [429, 93] width 6 height 6
click at [428, 114] on div at bounding box center [429, 114] width 6 height 6
click at [428, 132] on div at bounding box center [429, 134] width 6 height 6
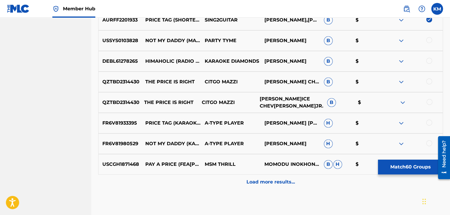
scroll to position [2549, 0]
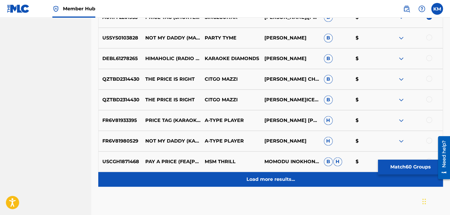
click at [259, 178] on p "Load more results..." at bounding box center [270, 178] width 49 height 7
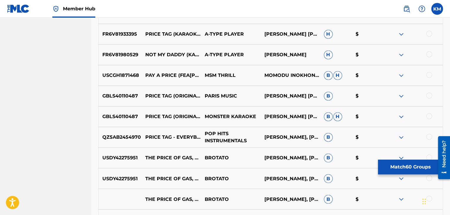
scroll to position [2637, 0]
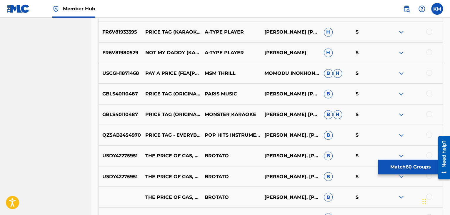
click at [428, 93] on div at bounding box center [429, 93] width 6 height 6
click at [428, 113] on div at bounding box center [429, 114] width 6 height 6
click at [429, 132] on div at bounding box center [429, 134] width 6 height 6
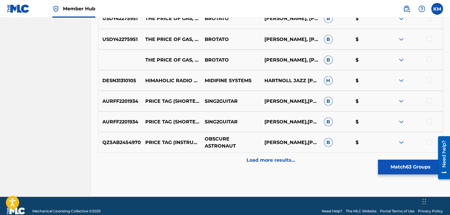
scroll to position [2784, 0]
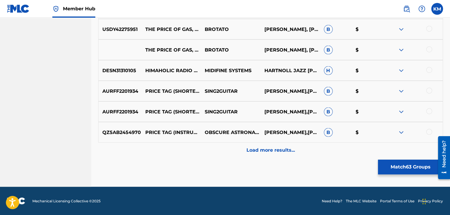
click at [430, 91] on div at bounding box center [429, 90] width 6 height 6
click at [428, 111] on div at bounding box center [429, 111] width 6 height 6
click at [429, 130] on div at bounding box center [429, 131] width 6 height 6
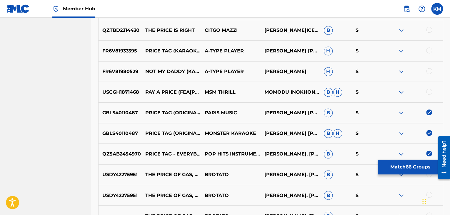
scroll to position [2608, 0]
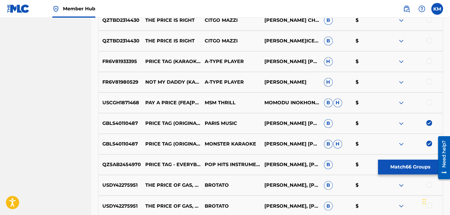
click at [430, 60] on div at bounding box center [429, 61] width 6 height 6
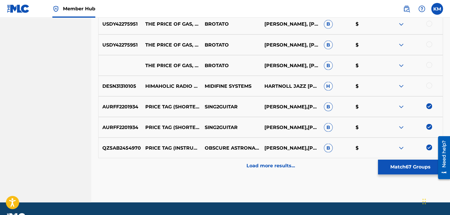
scroll to position [2784, 0]
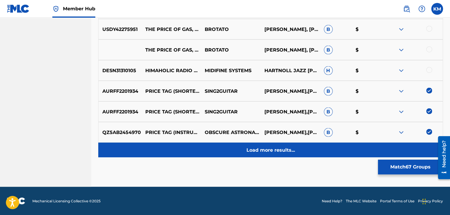
click at [257, 148] on p "Load more results..." at bounding box center [270, 149] width 49 height 7
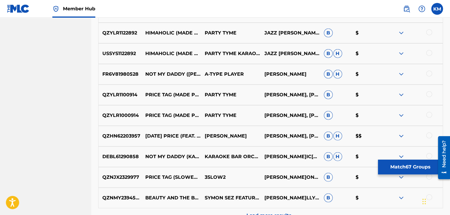
scroll to position [2931, 0]
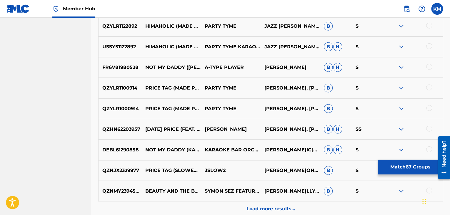
click at [430, 85] on div at bounding box center [429, 87] width 6 height 6
click at [429, 107] on div at bounding box center [429, 108] width 6 height 6
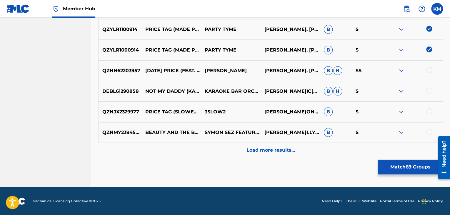
scroll to position [2990, 0]
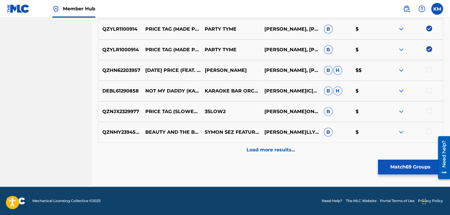
click at [429, 109] on div at bounding box center [429, 111] width 6 height 6
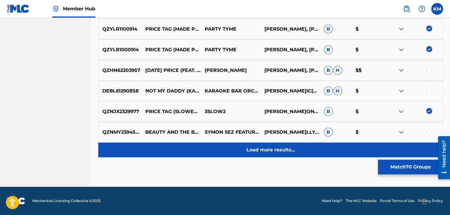
click at [269, 149] on p "Load more results..." at bounding box center [270, 149] width 49 height 7
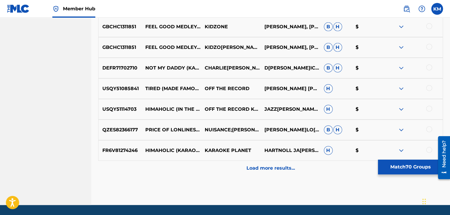
scroll to position [3196, 0]
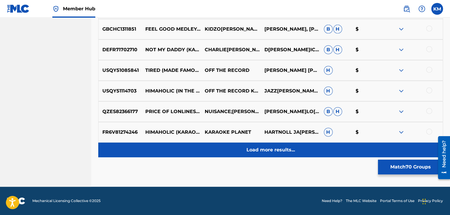
click at [266, 153] on p "Load more results..." at bounding box center [270, 149] width 49 height 7
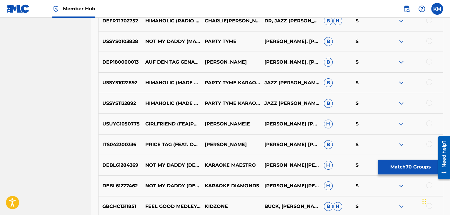
scroll to position [3343, 0]
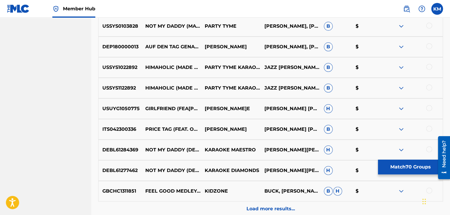
click at [427, 127] on div at bounding box center [429, 129] width 6 height 6
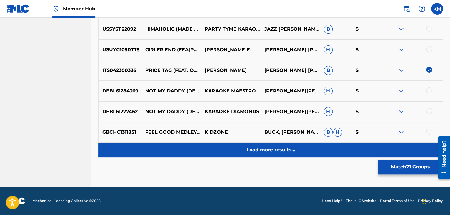
click at [280, 149] on p "Load more results..." at bounding box center [270, 149] width 49 height 7
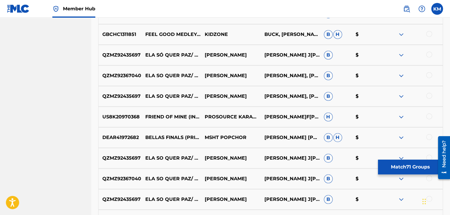
scroll to position [3460, 0]
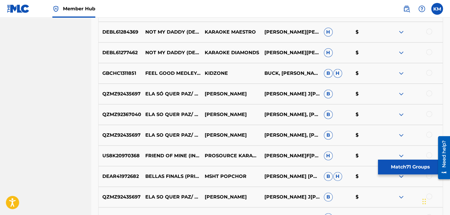
click at [428, 94] on div at bounding box center [429, 93] width 6 height 6
click at [429, 113] on div at bounding box center [429, 114] width 6 height 6
click at [428, 132] on div at bounding box center [429, 134] width 6 height 6
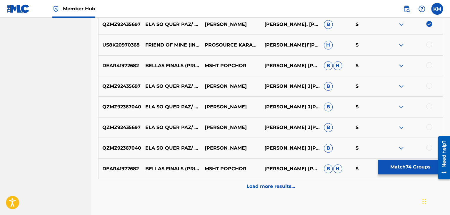
scroll to position [3578, 0]
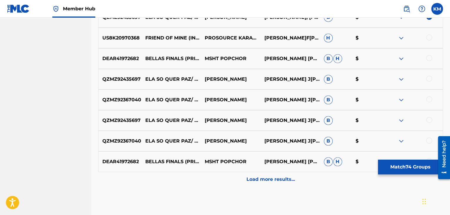
click at [428, 78] on div at bounding box center [429, 79] width 6 height 6
click at [430, 100] on div at bounding box center [429, 99] width 6 height 6
click at [430, 119] on div at bounding box center [429, 120] width 6 height 6
click at [429, 139] on div at bounding box center [429, 140] width 6 height 6
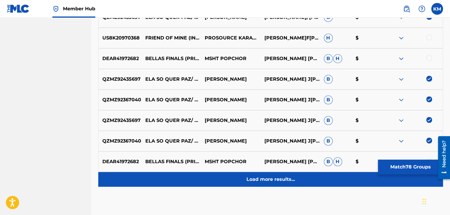
click at [277, 179] on p "Load more results..." at bounding box center [270, 178] width 49 height 7
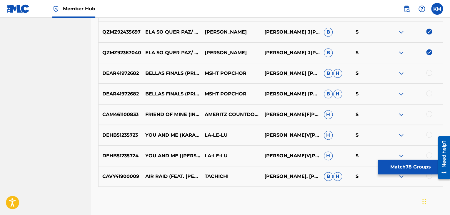
scroll to position [3696, 0]
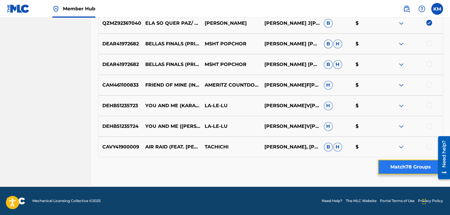
click at [398, 167] on button "Match 78 Groups" at bounding box center [410, 166] width 65 height 15
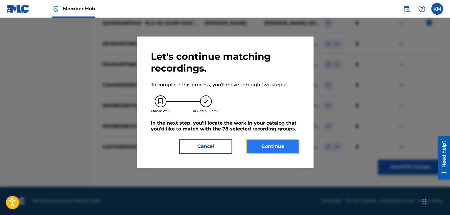
click at [266, 152] on button "Continue" at bounding box center [272, 146] width 53 height 15
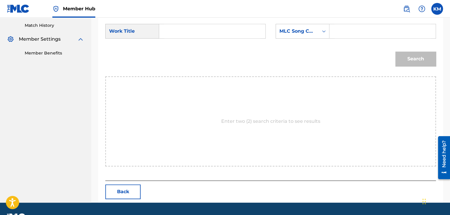
scroll to position [118, 0]
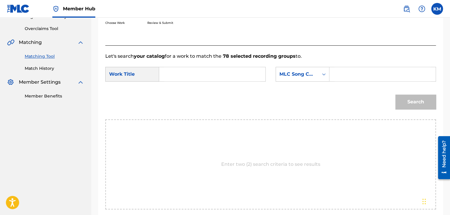
click at [171, 69] on input "Search Form" at bounding box center [212, 74] width 96 height 14
drag, startPoint x: 169, startPoint y: 73, endPoint x: 265, endPoint y: 73, distance: 95.5
click at [265, 73] on div "Price Tag Performed by Piano Tribute Players" at bounding box center [212, 74] width 106 height 15
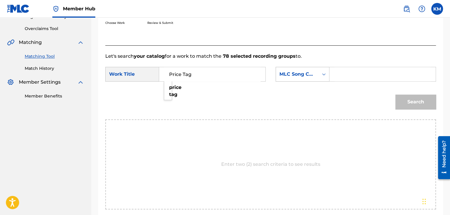
type input "Price Tag"
click at [323, 74] on icon "Search Form" at bounding box center [324, 74] width 4 height 2
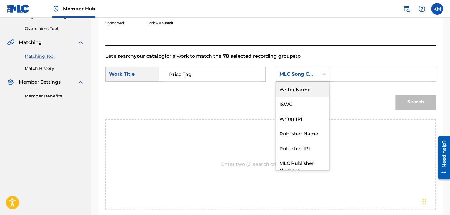
click at [312, 88] on div "Writer Name" at bounding box center [302, 88] width 53 height 15
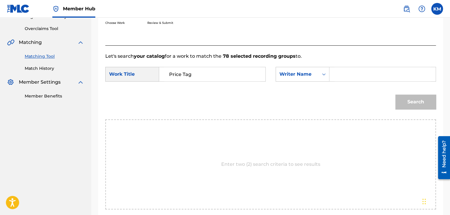
click at [341, 75] on input "Search Form" at bounding box center [382, 74] width 96 height 14
type input "[PERSON_NAME]"
click at [417, 102] on button "Search" at bounding box center [415, 101] width 41 height 15
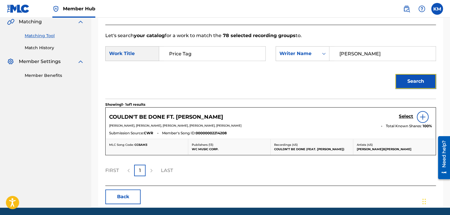
scroll to position [159, 0]
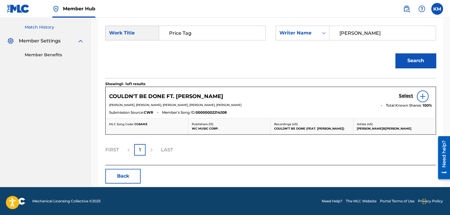
click at [43, 29] on link "Match History" at bounding box center [54, 27] width 59 height 6
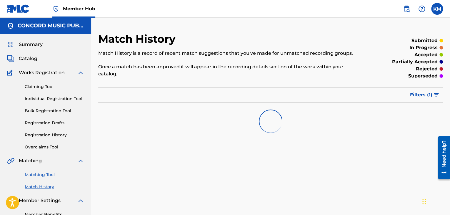
click at [45, 175] on link "Matching Tool" at bounding box center [54, 174] width 59 height 6
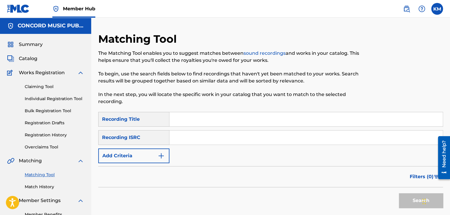
click at [189, 134] on input "Search Form" at bounding box center [305, 137] width 273 height 14
type input "DEF057500640"
click at [405, 195] on button "Search" at bounding box center [421, 200] width 44 height 15
click at [44, 186] on link "Match History" at bounding box center [54, 186] width 59 height 6
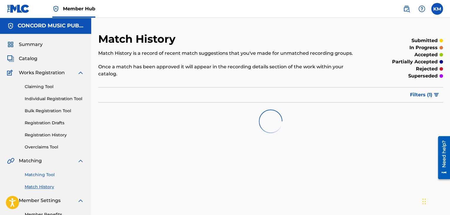
click at [46, 176] on link "Matching Tool" at bounding box center [54, 174] width 59 height 6
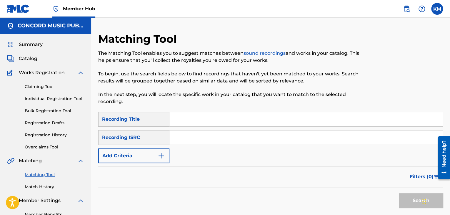
click at [180, 140] on input "Search Form" at bounding box center [305, 137] width 273 height 14
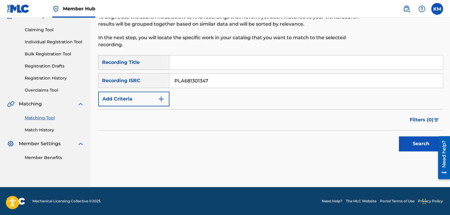
scroll to position [57, 0]
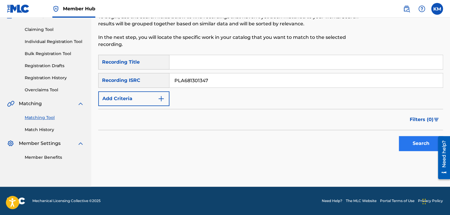
type input "PLA681301347"
click at [406, 140] on button "Search" at bounding box center [421, 143] width 44 height 15
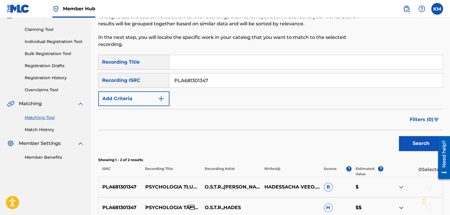
scroll to position [116, 0]
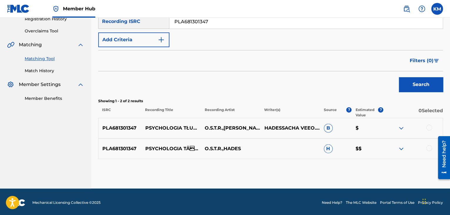
click at [429, 126] on div at bounding box center [429, 127] width 6 height 6
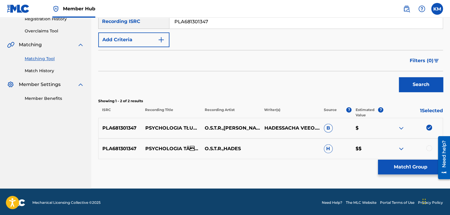
click at [429, 145] on div at bounding box center [429, 148] width 6 height 6
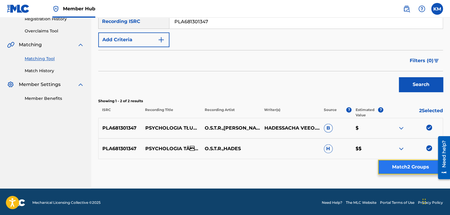
click at [415, 167] on button "Match 2 Groups" at bounding box center [410, 166] width 65 height 15
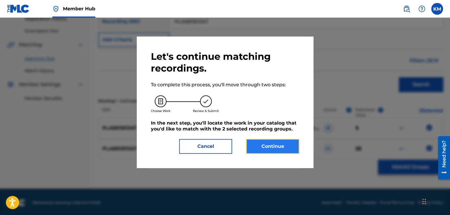
click at [276, 148] on button "Continue" at bounding box center [272, 146] width 53 height 15
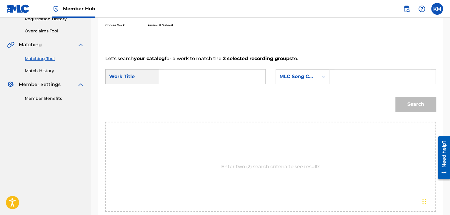
click at [188, 78] on input "Search Form" at bounding box center [212, 76] width 96 height 14
type input "Psychologia Tłumu"
click at [322, 77] on icon "Search Form" at bounding box center [324, 77] width 4 height 2
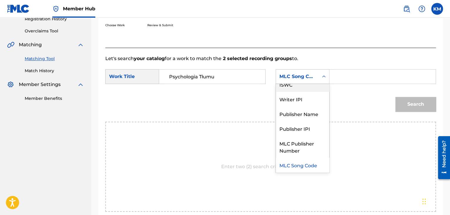
scroll to position [0, 0]
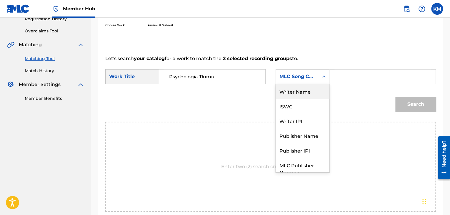
click at [310, 88] on div "Writer Name" at bounding box center [302, 91] width 53 height 15
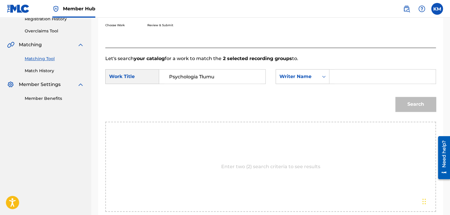
click at [342, 76] on input "Search Form" at bounding box center [382, 76] width 96 height 14
click at [406, 103] on button "Search" at bounding box center [415, 104] width 41 height 15
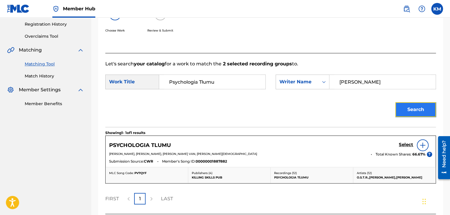
scroll to position [116, 0]
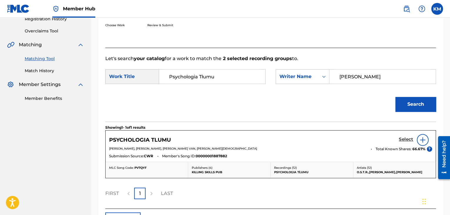
click at [403, 139] on h5 "Select" at bounding box center [406, 139] width 14 height 6
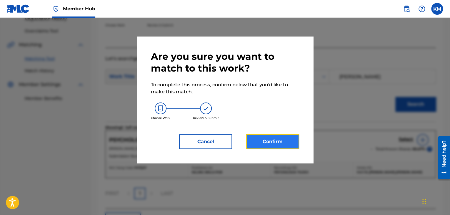
click at [277, 141] on button "Confirm" at bounding box center [272, 141] width 53 height 15
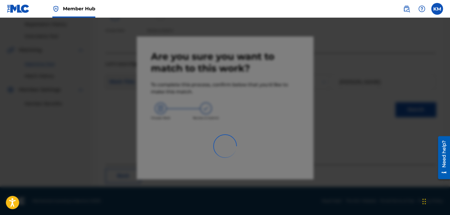
scroll to position [38, 0]
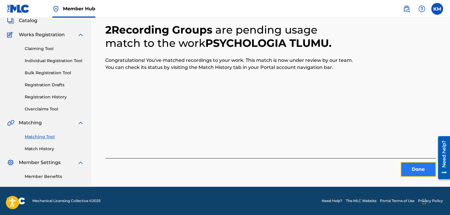
click at [413, 168] on button "Done" at bounding box center [417, 169] width 35 height 15
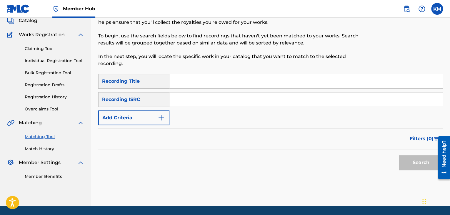
click at [216, 101] on input "Search Form" at bounding box center [305, 99] width 273 height 14
click at [412, 157] on button "Search" at bounding box center [421, 162] width 44 height 15
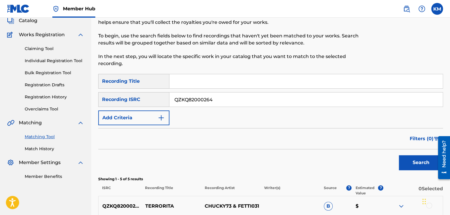
click at [180, 96] on input "QZKQ82000264" at bounding box center [305, 99] width 273 height 14
click at [410, 161] on button "Search" at bounding box center [421, 162] width 44 height 15
click at [198, 98] on input "USC4R2335506" at bounding box center [305, 99] width 273 height 14
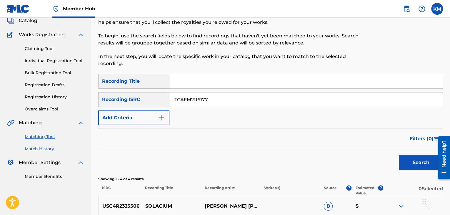
click at [46, 149] on link "Match History" at bounding box center [54, 149] width 59 height 6
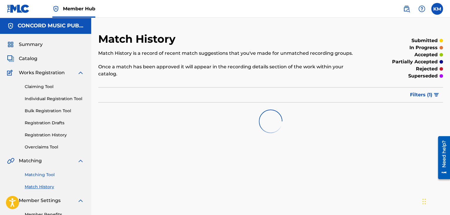
click at [51, 175] on link "Matching Tool" at bounding box center [54, 174] width 59 height 6
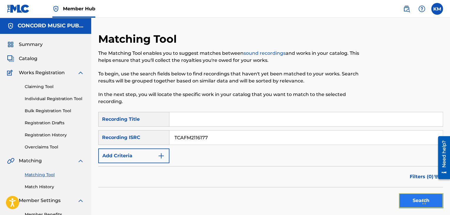
click at [409, 197] on button "Search" at bounding box center [421, 200] width 44 height 15
click at [51, 186] on link "Match History" at bounding box center [54, 186] width 59 height 6
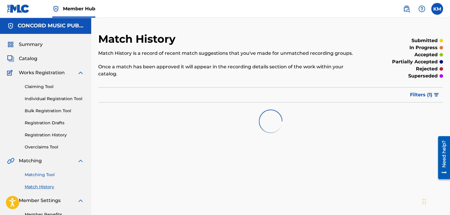
click at [51, 174] on link "Matching Tool" at bounding box center [54, 174] width 59 height 6
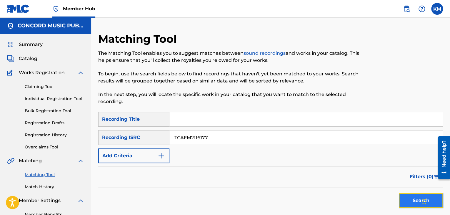
click at [403, 200] on button "Search" at bounding box center [421, 200] width 44 height 15
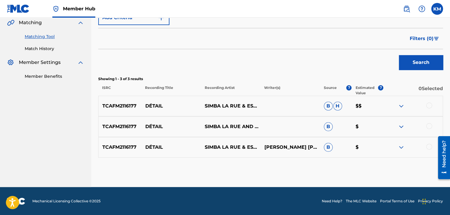
scroll to position [138, 0]
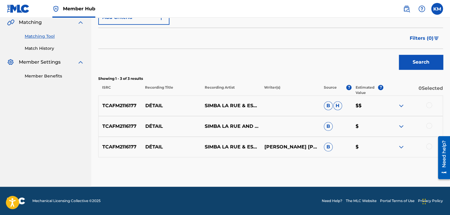
click at [432, 103] on div at bounding box center [412, 105] width 59 height 7
click at [427, 106] on div at bounding box center [429, 105] width 6 height 6
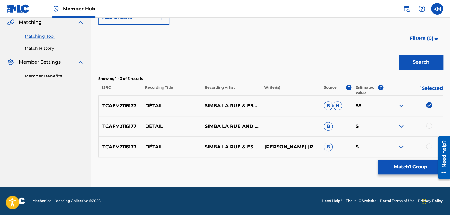
click at [427, 126] on div at bounding box center [429, 126] width 6 height 6
click at [427, 147] on div at bounding box center [429, 146] width 6 height 6
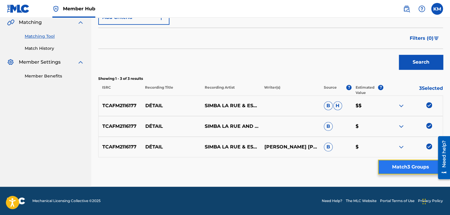
click at [409, 165] on button "Match 3 Groups" at bounding box center [410, 166] width 65 height 15
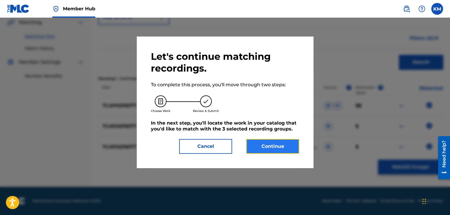
click at [281, 151] on button "Continue" at bounding box center [272, 146] width 53 height 15
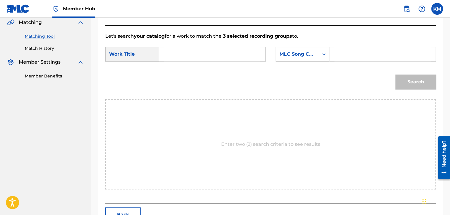
click at [180, 55] on input "Search Form" at bounding box center [212, 54] width 96 height 14
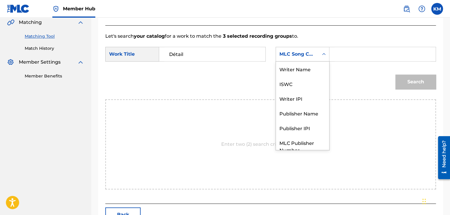
click at [325, 53] on icon "Search Form" at bounding box center [324, 54] width 6 height 6
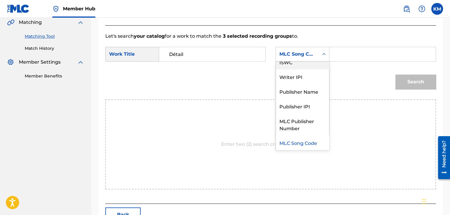
scroll to position [0, 0]
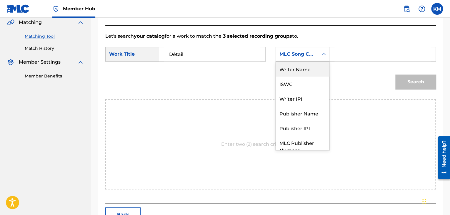
click at [317, 67] on div "Writer Name" at bounding box center [302, 68] width 53 height 15
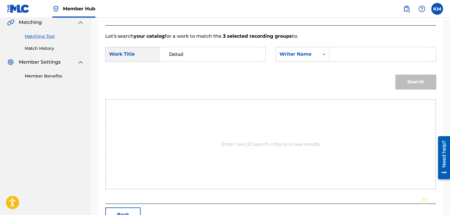
click at [348, 53] on input "Search Form" at bounding box center [382, 54] width 96 height 14
click at [409, 81] on button "Search" at bounding box center [415, 81] width 41 height 15
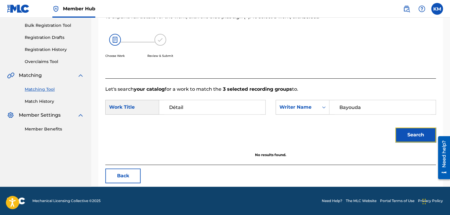
scroll to position [85, 0]
drag, startPoint x: 340, startPoint y: 106, endPoint x: 380, endPoint y: 106, distance: 40.0
click at [380, 106] on input "Bayouda" at bounding box center [382, 107] width 96 height 14
click at [399, 131] on button "Search" at bounding box center [415, 134] width 41 height 15
drag, startPoint x: 347, startPoint y: 106, endPoint x: 322, endPoint y: 104, distance: 25.3
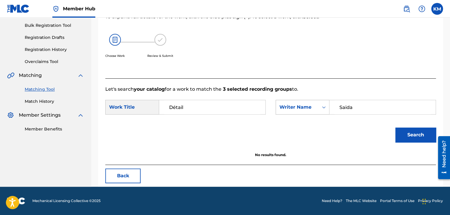
click at [322, 104] on div "SearchWithCriteria1320e9d6-8d5b-4f3b-ab08-5fa31b4dfa49 Writer Name [PERSON_NAME]" at bounding box center [355, 107] width 160 height 15
click at [410, 133] on button "Search" at bounding box center [415, 134] width 41 height 15
drag, startPoint x: 357, startPoint y: 111, endPoint x: 317, endPoint y: 110, distance: 40.9
click at [317, 110] on div "SearchWithCriteria1320e9d6-8d5b-4f3b-ab08-5fa31b4dfa49 Writer Name [PERSON_NAME]" at bounding box center [355, 107] width 160 height 15
click at [407, 133] on button "Search" at bounding box center [415, 134] width 41 height 15
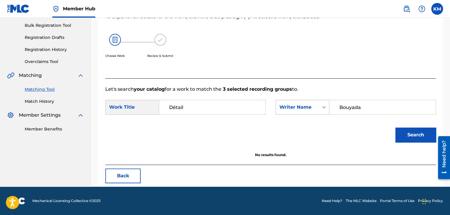
drag, startPoint x: 358, startPoint y: 107, endPoint x: 287, endPoint y: 111, distance: 71.5
click at [287, 111] on div "SearchWithCriteria1320e9d6-8d5b-4f3b-ab08-5fa31b4dfa49 Writer Name Bouyada" at bounding box center [355, 107] width 160 height 15
click at [416, 128] on button "Search" at bounding box center [415, 134] width 41 height 15
click at [325, 105] on icon "Search Form" at bounding box center [324, 107] width 6 height 6
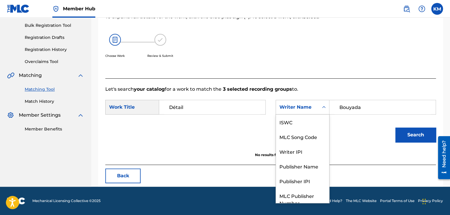
scroll to position [22, 0]
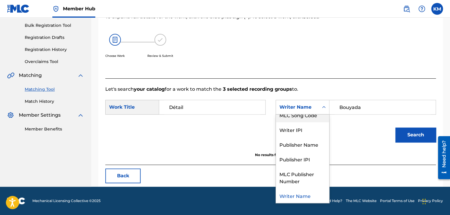
click at [322, 117] on div "MLC Song Code" at bounding box center [302, 114] width 53 height 15
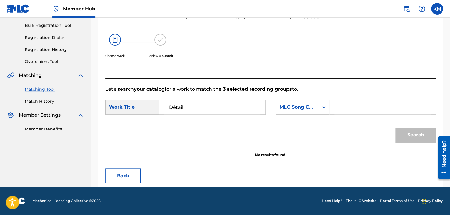
click at [337, 107] on input "Search Form" at bounding box center [382, 107] width 96 height 14
click at [416, 130] on button "Search" at bounding box center [415, 134] width 41 height 15
click at [39, 101] on link "Match History" at bounding box center [54, 101] width 59 height 6
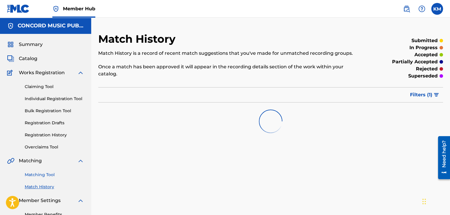
click at [52, 174] on link "Matching Tool" at bounding box center [54, 174] width 59 height 6
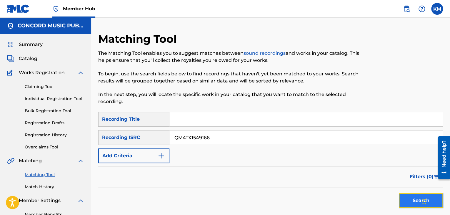
click at [405, 198] on button "Search" at bounding box center [421, 200] width 44 height 15
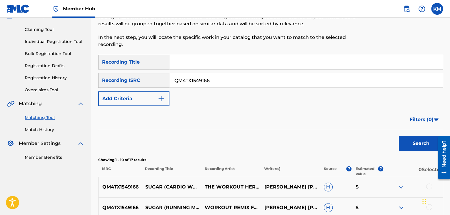
scroll to position [176, 0]
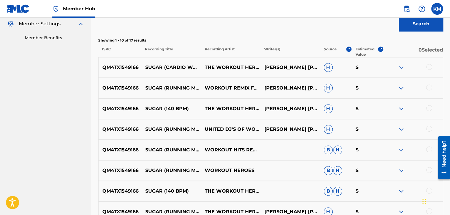
click at [426, 66] on div at bounding box center [429, 67] width 6 height 6
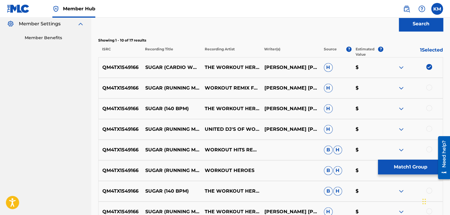
click at [427, 88] on div at bounding box center [429, 87] width 6 height 6
click at [430, 106] on div at bounding box center [429, 108] width 6 height 6
click at [429, 129] on div at bounding box center [429, 129] width 6 height 6
click at [428, 148] on div at bounding box center [429, 149] width 6 height 6
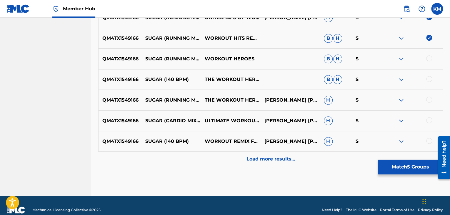
scroll to position [294, 0]
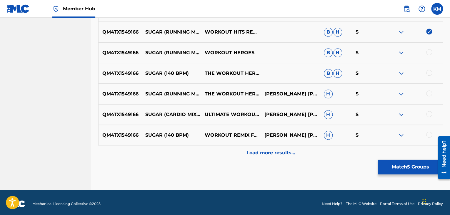
click at [428, 49] on div at bounding box center [429, 52] width 6 height 6
click at [429, 75] on div at bounding box center [429, 73] width 6 height 6
click at [430, 94] on div at bounding box center [429, 93] width 6 height 6
click at [430, 113] on div at bounding box center [429, 114] width 6 height 6
click at [428, 135] on div at bounding box center [429, 134] width 6 height 6
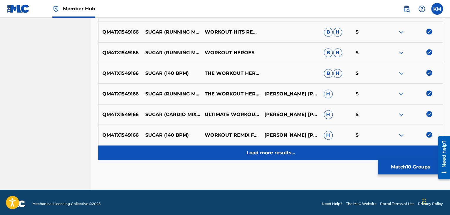
click at [287, 152] on p "Load more results..." at bounding box center [270, 152] width 49 height 7
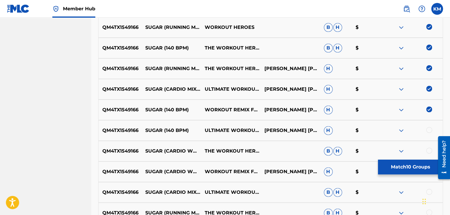
scroll to position [382, 0]
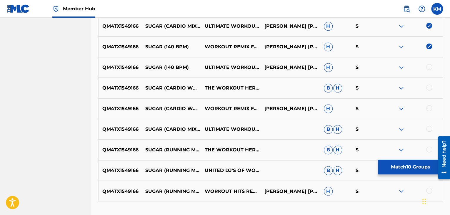
click at [430, 68] on div at bounding box center [429, 67] width 6 height 6
click at [428, 86] on div at bounding box center [429, 87] width 6 height 6
click at [428, 105] on div at bounding box center [429, 108] width 6 height 6
click at [429, 126] on div at bounding box center [429, 129] width 6 height 6
click at [429, 150] on div at bounding box center [429, 149] width 6 height 6
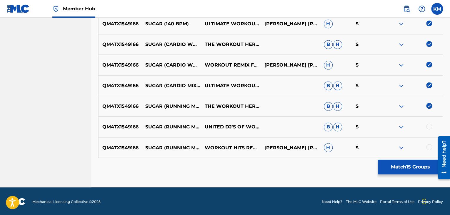
scroll to position [426, 0]
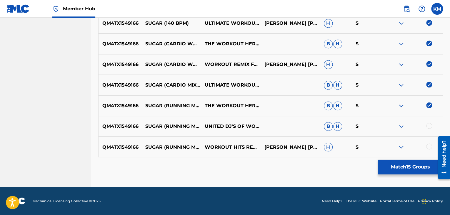
click at [428, 126] on div at bounding box center [429, 126] width 6 height 6
click at [429, 146] on div at bounding box center [429, 146] width 6 height 6
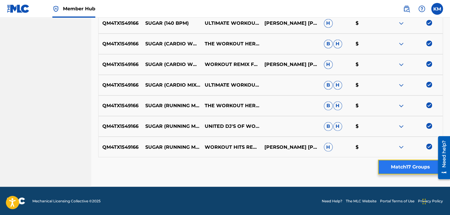
click at [415, 164] on button "Match 17 Groups" at bounding box center [410, 166] width 65 height 15
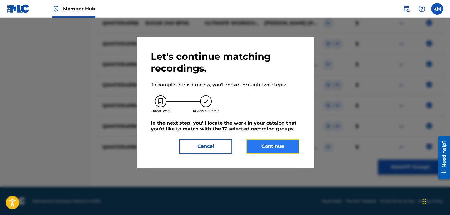
click at [283, 148] on button "Continue" at bounding box center [272, 146] width 53 height 15
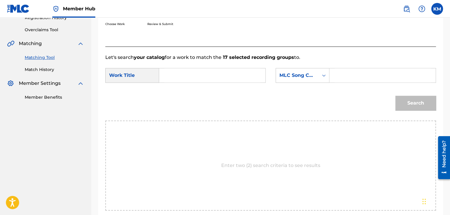
scroll to position [89, 0]
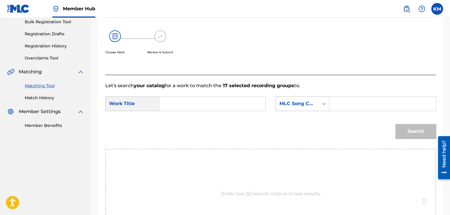
click at [321, 106] on icon "Search Form" at bounding box center [324, 104] width 6 height 6
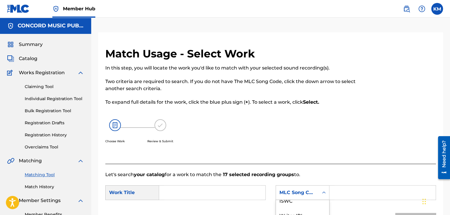
scroll to position [0, 0]
click at [304, 205] on div "Writer Name" at bounding box center [302, 207] width 53 height 15
click at [340, 189] on input "Search Form" at bounding box center [382, 192] width 96 height 14
click at [218, 189] on input "Search Form" at bounding box center [212, 192] width 96 height 14
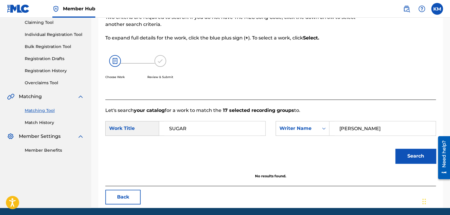
scroll to position [85, 0]
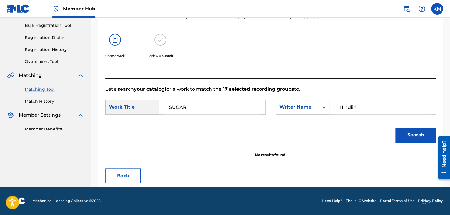
drag, startPoint x: 364, startPoint y: 110, endPoint x: 269, endPoint y: 121, distance: 95.5
click at [269, 121] on form "SearchWithCriteria8c5d4f60-7a0c-4872-961c-6b714edc1e5e Work Title SUGAR SearchW…" at bounding box center [270, 122] width 330 height 59
click at [409, 139] on button "Search" at bounding box center [415, 134] width 41 height 15
drag, startPoint x: 357, startPoint y: 104, endPoint x: 307, endPoint y: 105, distance: 50.9
click at [307, 106] on div "SearchWithCriteria914e5375-4f2c-419a-9c8f-09bb5db6d3d5 Writer Na[PERSON_NAME]" at bounding box center [355, 107] width 160 height 15
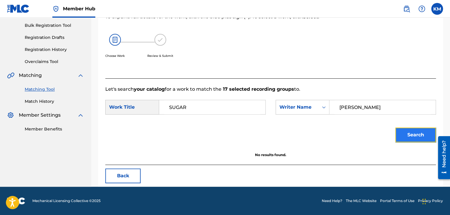
click at [410, 131] on button "Search" at bounding box center [415, 134] width 41 height 15
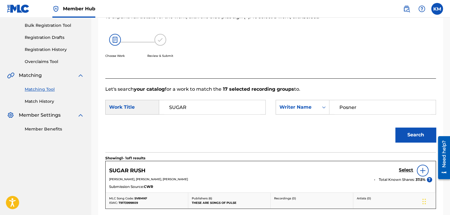
drag, startPoint x: 367, startPoint y: 107, endPoint x: 270, endPoint y: 105, distance: 97.0
click at [270, 105] on div "SearchWithCriteria8c5d4f60-7a0c-4872-961c-6b714edc1e5e Work Title SUGAR SearchW…" at bounding box center [270, 109] width 330 height 18
click at [419, 127] on button "Search" at bounding box center [415, 134] width 41 height 15
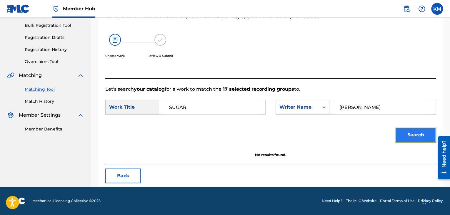
click at [413, 138] on button "Search" at bounding box center [415, 134] width 41 height 15
click at [35, 100] on link "Match History" at bounding box center [54, 101] width 59 height 6
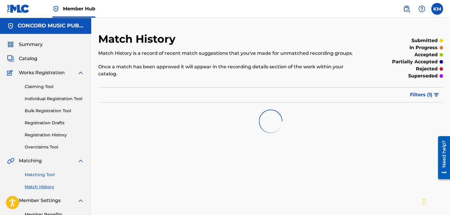
click at [49, 177] on link "Matching Tool" at bounding box center [54, 174] width 59 height 6
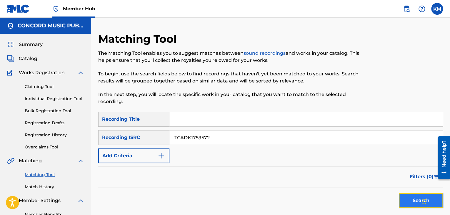
click at [405, 197] on button "Search" at bounding box center [421, 200] width 44 height 15
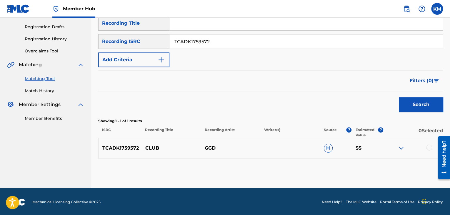
scroll to position [97, 0]
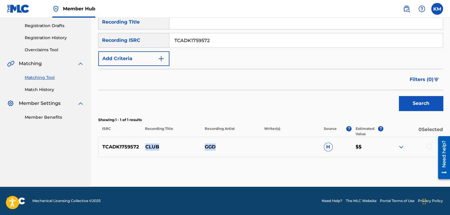
drag, startPoint x: 146, startPoint y: 144, endPoint x: 230, endPoint y: 144, distance: 85.0
click at [230, 144] on div "TCADK1759572 CLUB GGD H $$" at bounding box center [270, 146] width 345 height 21
click at [49, 89] on link "Match History" at bounding box center [54, 89] width 59 height 6
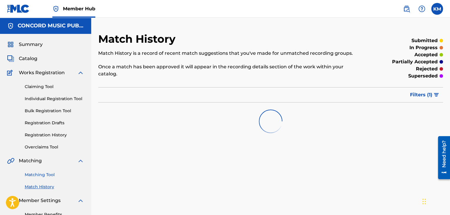
click at [52, 173] on link "Matching Tool" at bounding box center [54, 174] width 59 height 6
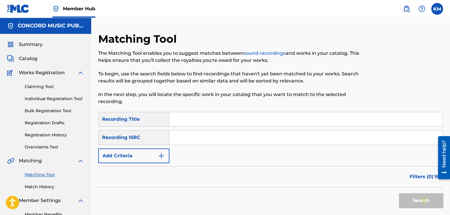
click at [181, 138] on input "Search Form" at bounding box center [305, 137] width 273 height 14
click at [413, 196] on button "Search" at bounding box center [421, 200] width 44 height 15
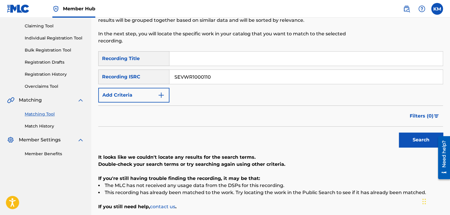
scroll to position [25, 0]
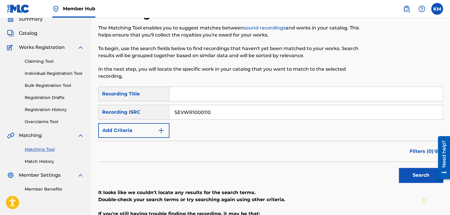
click at [201, 93] on input "Search Form" at bounding box center [305, 94] width 273 height 14
drag, startPoint x: 220, startPoint y: 112, endPoint x: 126, endPoint y: 116, distance: 93.8
click at [126, 116] on div "SearchWithCriteriaffc62e03-cabb-4671-900a-574a8d446d67 Recording ISRC SEVWR1000…" at bounding box center [270, 112] width 345 height 15
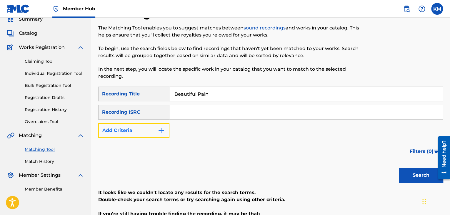
click at [159, 128] on img "Search Form" at bounding box center [161, 130] width 7 height 7
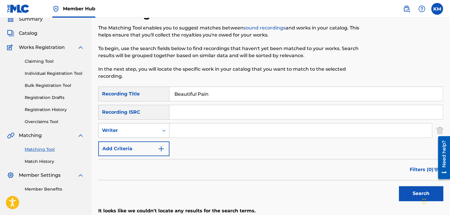
click at [159, 132] on div "Search Form" at bounding box center [163, 130] width 11 height 11
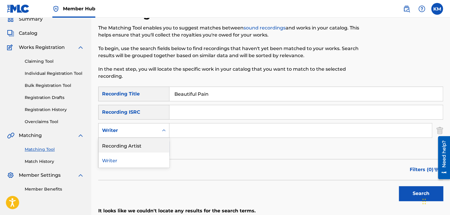
click at [154, 140] on div "Recording Artist" at bounding box center [133, 145] width 71 height 15
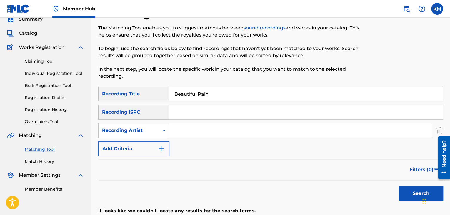
click at [188, 131] on input "Search Form" at bounding box center [300, 130] width 262 height 14
drag, startPoint x: 410, startPoint y: 189, endPoint x: 383, endPoint y: 184, distance: 27.0
click at [410, 189] on button "Search" at bounding box center [421, 193] width 44 height 15
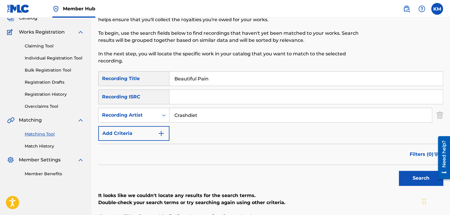
scroll to position [0, 0]
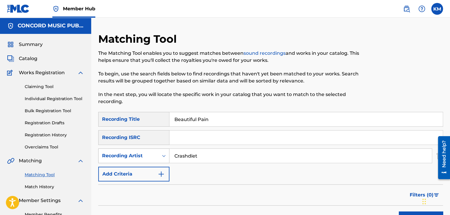
click at [163, 154] on icon "Search Form" at bounding box center [164, 156] width 6 height 6
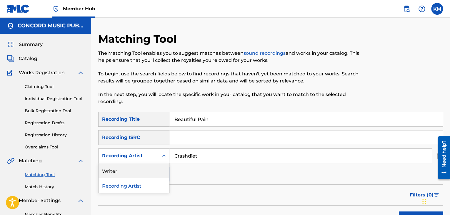
click at [154, 172] on div "Writer" at bounding box center [133, 170] width 71 height 15
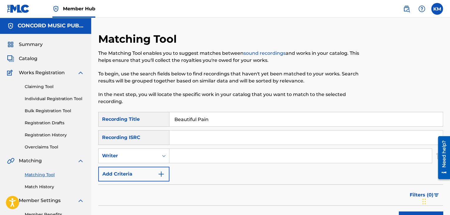
click at [190, 157] on input "Search Form" at bounding box center [300, 155] width 262 height 14
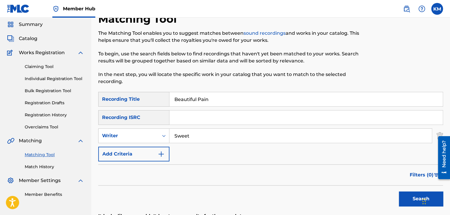
scroll to position [29, 0]
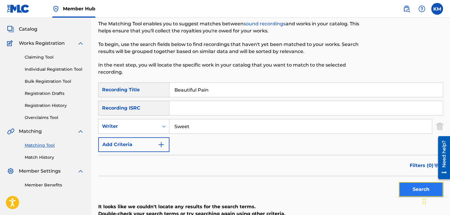
click at [407, 185] on button "Search" at bounding box center [421, 189] width 44 height 15
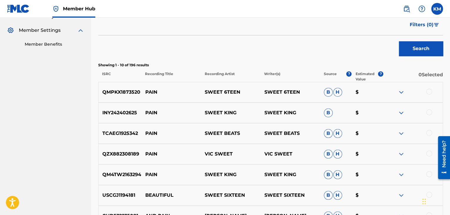
scroll to position [88, 0]
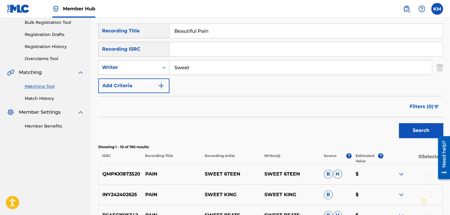
click at [34, 97] on link "Match History" at bounding box center [54, 98] width 59 height 6
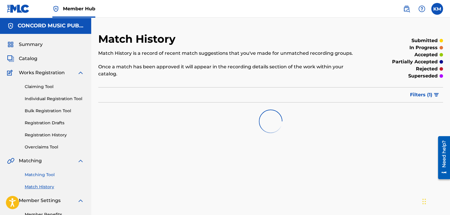
click at [45, 175] on link "Matching Tool" at bounding box center [54, 174] width 59 height 6
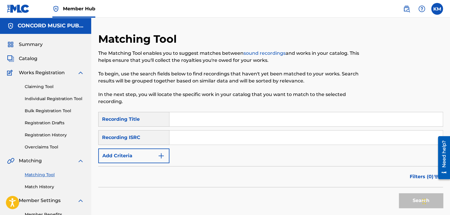
click at [215, 138] on input "Search Form" at bounding box center [305, 137] width 273 height 14
click at [409, 200] on button "Search" at bounding box center [421, 200] width 44 height 15
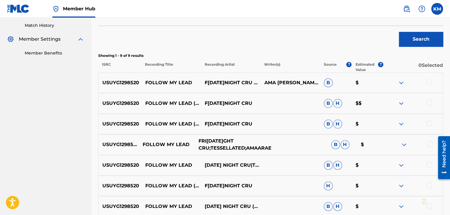
scroll to position [206, 0]
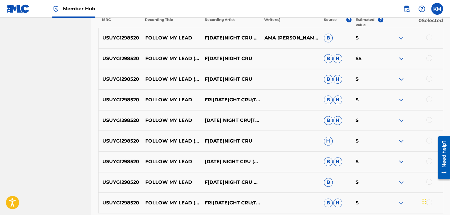
click at [429, 38] on div at bounding box center [429, 37] width 6 height 6
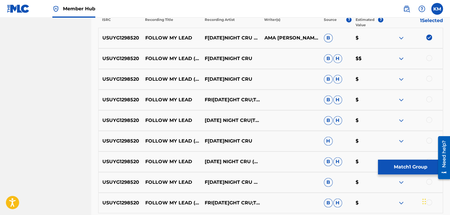
click at [428, 54] on div "USUYG1298520 FOLLOW MY LEAD (FEAT. TESSELLATED & AMAARAE) F[DATE]NIGHT CRU B H …" at bounding box center [270, 58] width 345 height 21
click at [428, 55] on div at bounding box center [429, 58] width 6 height 6
click at [430, 79] on div at bounding box center [429, 79] width 6 height 6
click at [429, 99] on div at bounding box center [429, 99] width 6 height 6
click at [427, 119] on div at bounding box center [429, 120] width 6 height 6
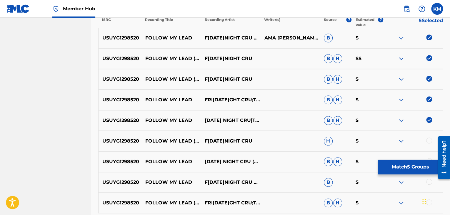
click at [427, 141] on div at bounding box center [429, 140] width 6 height 6
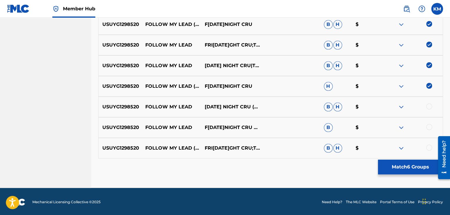
scroll to position [262, 0]
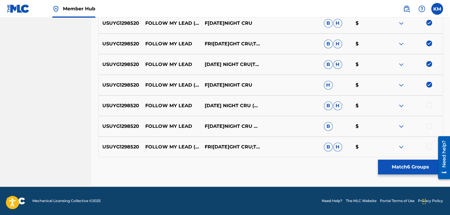
click at [429, 104] on div at bounding box center [429, 105] width 6 height 6
click at [429, 123] on div at bounding box center [429, 126] width 6 height 6
click at [428, 146] on div at bounding box center [429, 146] width 6 height 6
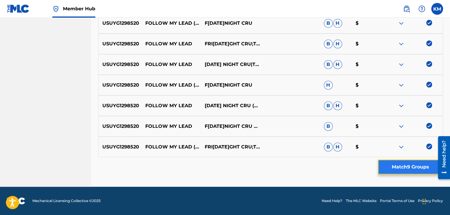
click at [405, 164] on button "Match 9 Groups" at bounding box center [410, 166] width 65 height 15
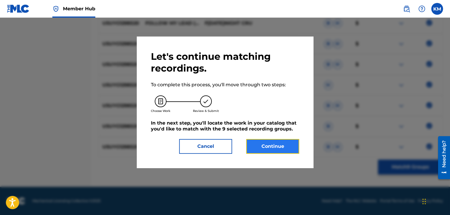
click at [270, 145] on button "Continue" at bounding box center [272, 146] width 53 height 15
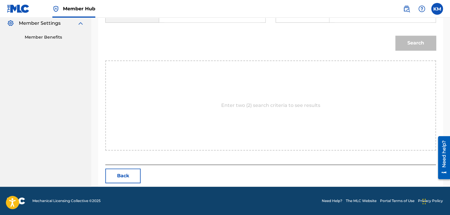
scroll to position [89, 0]
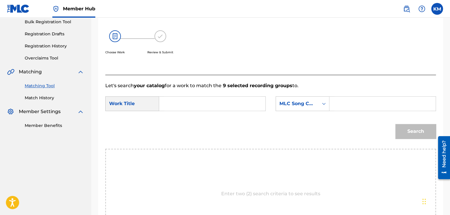
click at [173, 106] on input "Search Form" at bounding box center [212, 103] width 96 height 14
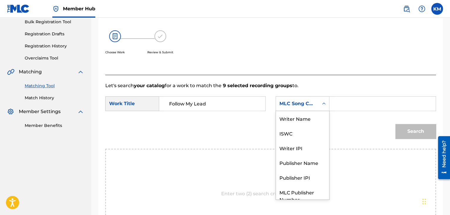
click at [323, 103] on icon "Search Form" at bounding box center [324, 103] width 4 height 2
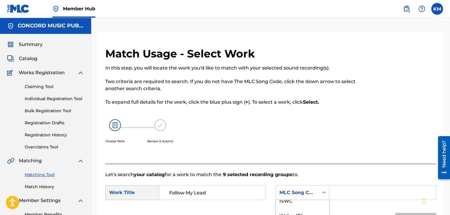
scroll to position [0, 0]
click at [311, 203] on div "Writer Name" at bounding box center [302, 207] width 53 height 15
click at [337, 193] on input "Search Form" at bounding box center [382, 192] width 96 height 14
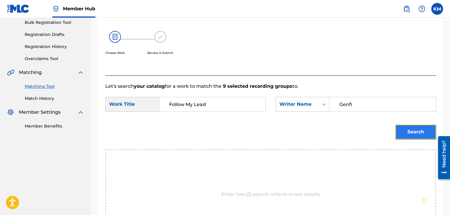
click at [407, 138] on button "Search" at bounding box center [415, 131] width 41 height 15
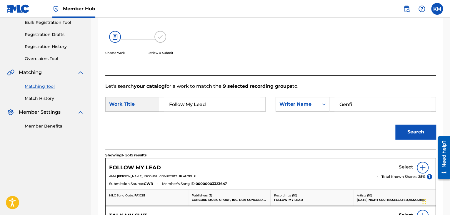
click at [403, 167] on h5 "Select" at bounding box center [406, 167] width 14 height 6
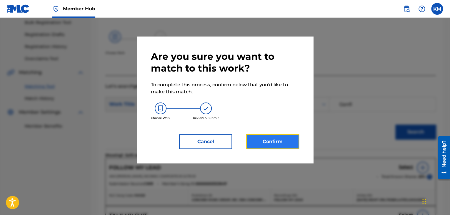
click at [260, 140] on button "Confirm" at bounding box center [272, 141] width 53 height 15
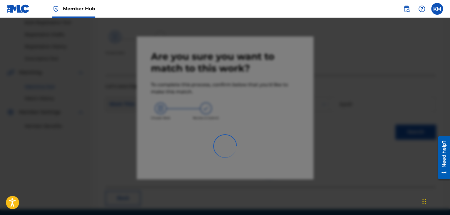
scroll to position [38, 0]
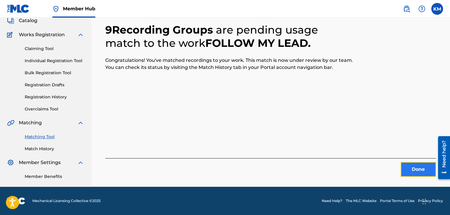
click at [414, 165] on button "Done" at bounding box center [417, 169] width 35 height 15
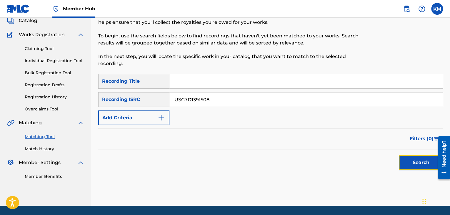
click at [414, 158] on button "Search" at bounding box center [421, 162] width 44 height 15
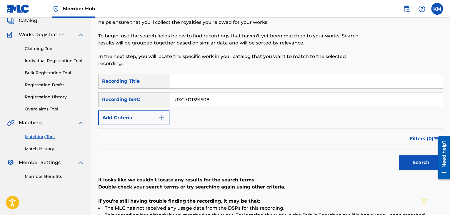
click at [210, 78] on input "Search Form" at bounding box center [305, 81] width 273 height 14
drag, startPoint x: 227, startPoint y: 103, endPoint x: 165, endPoint y: 97, distance: 61.7
click at [165, 97] on div "SearchWithCriteriaffc62e03-cabb-4671-900a-574a8d446d67 Recording ISRC USG7D1391…" at bounding box center [270, 99] width 345 height 15
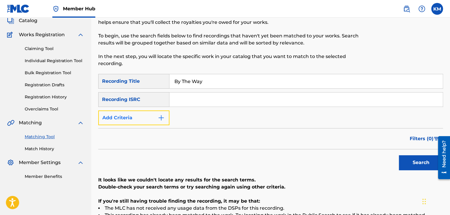
click at [162, 117] on img "Search Form" at bounding box center [161, 117] width 7 height 7
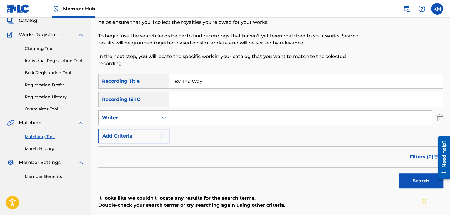
click at [165, 118] on icon "Search Form" at bounding box center [164, 118] width 6 height 6
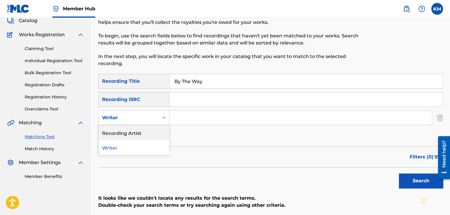
click at [152, 132] on div "Recording Artist" at bounding box center [133, 132] width 71 height 15
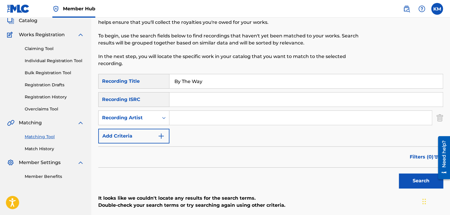
click at [183, 119] on input "Search Form" at bounding box center [300, 118] width 262 height 14
click at [405, 179] on button "Search" at bounding box center [421, 180] width 44 height 15
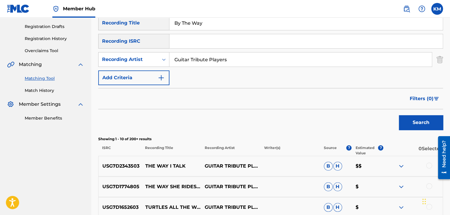
scroll to position [51, 0]
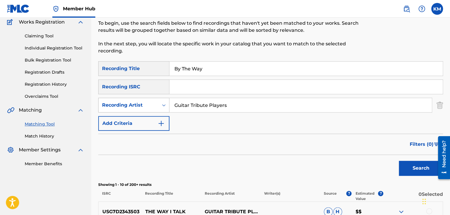
click at [163, 106] on icon "Search Form" at bounding box center [164, 105] width 6 height 6
click at [153, 124] on div "Writer" at bounding box center [133, 119] width 71 height 15
click at [190, 104] on input "Search Form" at bounding box center [300, 105] width 262 height 14
click at [399, 160] on button "Search" at bounding box center [421, 167] width 44 height 15
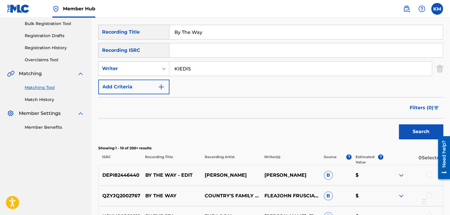
scroll to position [109, 0]
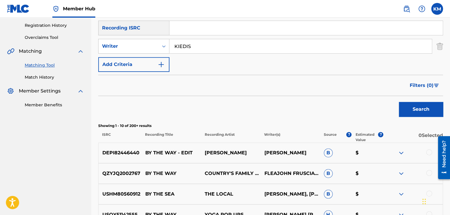
click at [429, 152] on div at bounding box center [429, 152] width 6 height 6
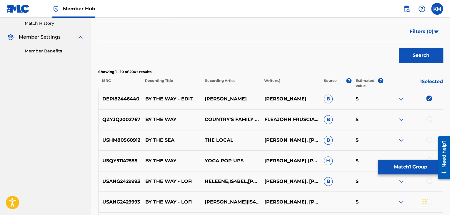
scroll to position [168, 0]
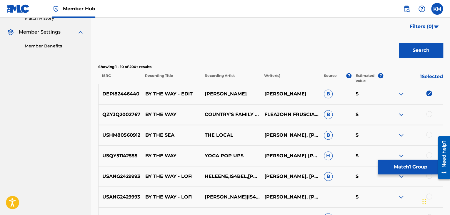
click at [431, 113] on div at bounding box center [429, 114] width 6 height 6
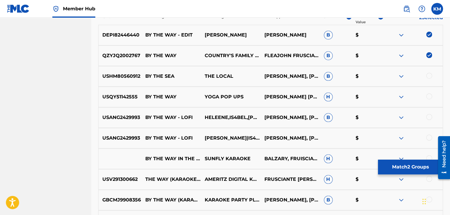
click at [429, 96] on div at bounding box center [429, 96] width 6 height 6
click at [429, 117] on div at bounding box center [429, 117] width 6 height 6
click at [428, 137] on div at bounding box center [429, 137] width 6 height 6
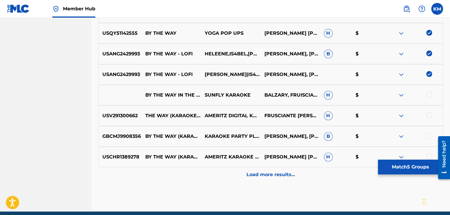
scroll to position [315, 0]
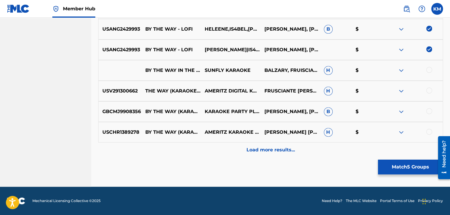
click at [430, 71] on div at bounding box center [429, 70] width 6 height 6
click at [428, 110] on div at bounding box center [429, 111] width 6 height 6
click at [429, 132] on div at bounding box center [429, 131] width 6 height 6
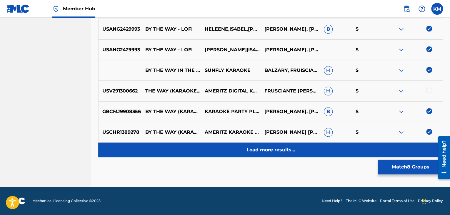
click at [299, 151] on div "Load more results..." at bounding box center [270, 149] width 345 height 15
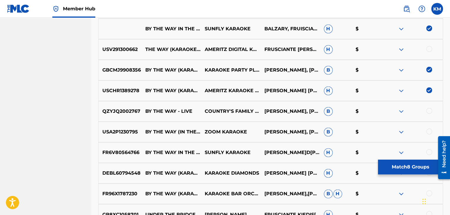
scroll to position [403, 0]
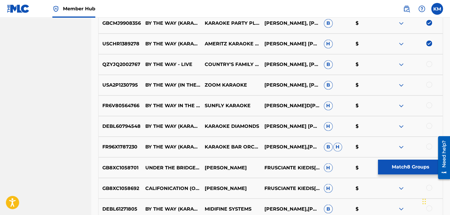
click at [426, 64] on div at bounding box center [429, 64] width 6 height 6
click at [429, 88] on div at bounding box center [412, 84] width 59 height 7
click at [429, 106] on div at bounding box center [429, 105] width 6 height 6
click at [429, 126] on div at bounding box center [429, 126] width 6 height 6
click at [428, 148] on div at bounding box center [429, 146] width 6 height 6
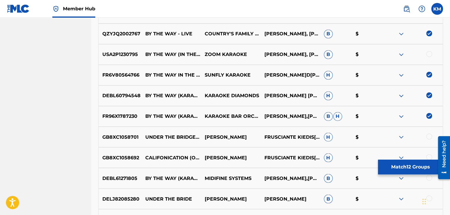
scroll to position [491, 0]
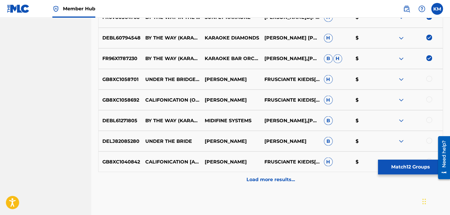
click at [428, 120] on div at bounding box center [429, 120] width 6 height 6
click at [255, 177] on p "Load more results..." at bounding box center [270, 178] width 49 height 7
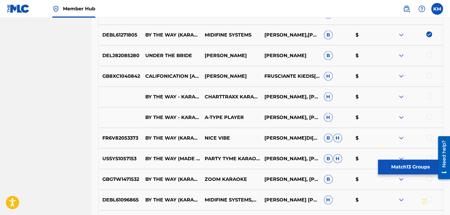
scroll to position [580, 0]
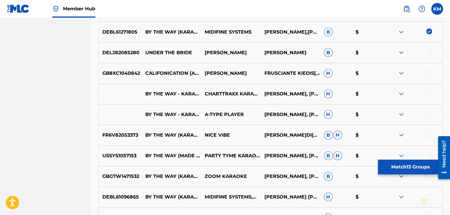
click at [432, 93] on div at bounding box center [412, 93] width 59 height 7
click at [429, 93] on div at bounding box center [429, 93] width 6 height 6
click at [428, 113] on div at bounding box center [429, 114] width 6 height 6
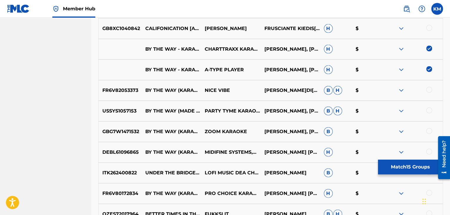
scroll to position [638, 0]
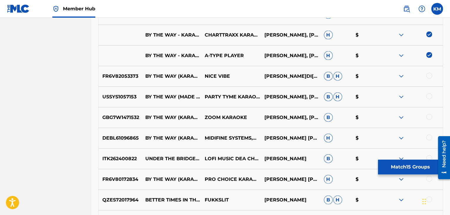
click at [427, 74] on div at bounding box center [429, 76] width 6 height 6
click at [427, 94] on div at bounding box center [429, 96] width 6 height 6
click at [428, 117] on div at bounding box center [429, 117] width 6 height 6
click at [430, 137] on div at bounding box center [429, 137] width 6 height 6
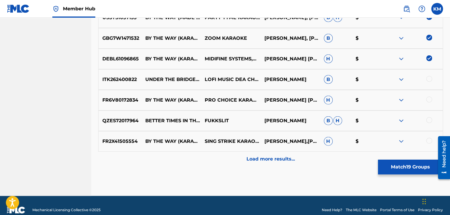
scroll to position [727, 0]
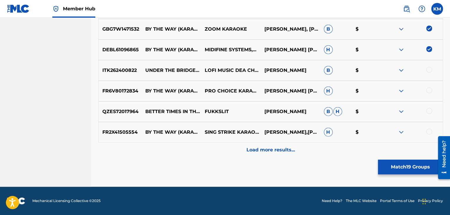
click at [428, 91] on div at bounding box center [429, 90] width 6 height 6
click at [427, 129] on div at bounding box center [429, 131] width 6 height 6
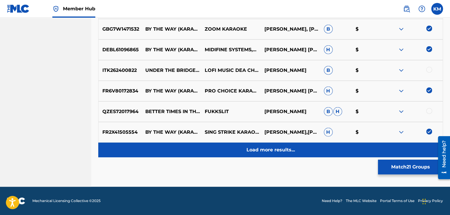
click at [277, 148] on p "Load more results..." at bounding box center [270, 149] width 49 height 7
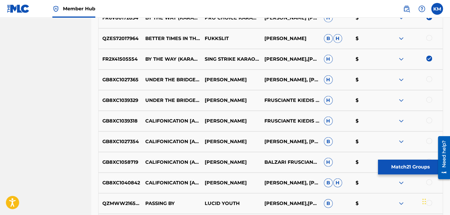
scroll to position [815, 0]
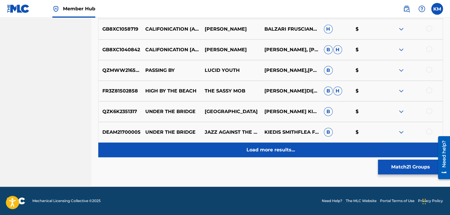
click at [265, 148] on p "Load more results..." at bounding box center [270, 149] width 49 height 7
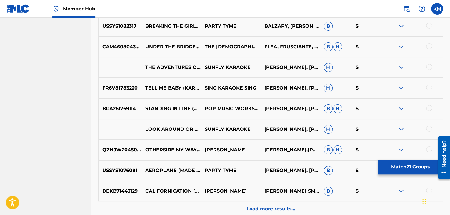
scroll to position [1109, 0]
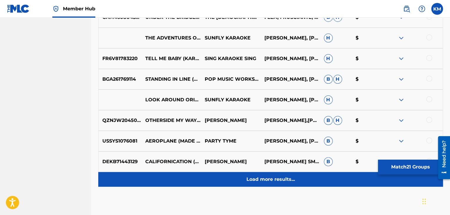
click at [271, 184] on div "Load more results..." at bounding box center [270, 179] width 345 height 15
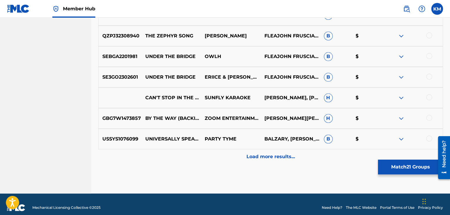
scroll to position [1344, 0]
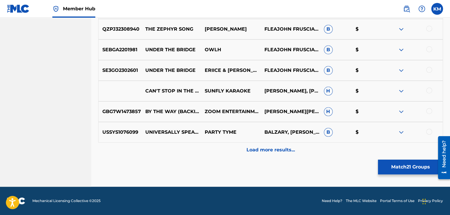
click at [427, 110] on div at bounding box center [429, 111] width 6 height 6
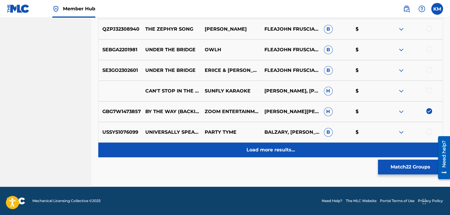
click at [265, 146] on div "Load more results..." at bounding box center [270, 149] width 345 height 15
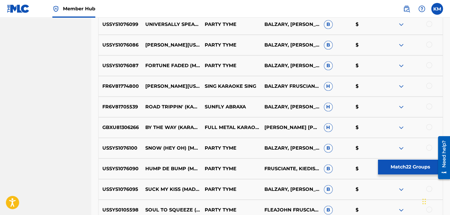
scroll to position [1462, 0]
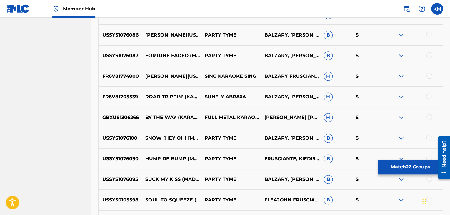
click at [427, 114] on div at bounding box center [412, 117] width 59 height 7
click at [429, 115] on div at bounding box center [429, 117] width 6 height 6
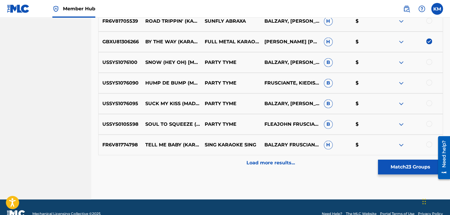
scroll to position [1550, 0]
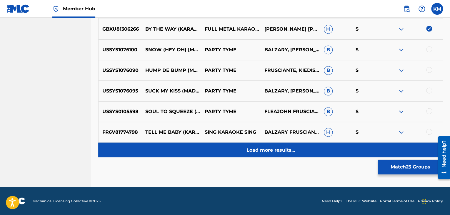
click at [280, 148] on p "Load more results..." at bounding box center [270, 149] width 49 height 7
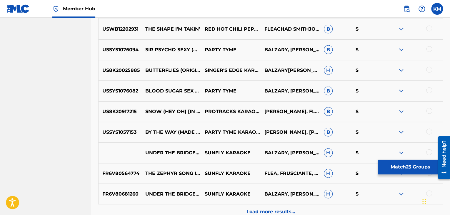
scroll to position [1697, 0]
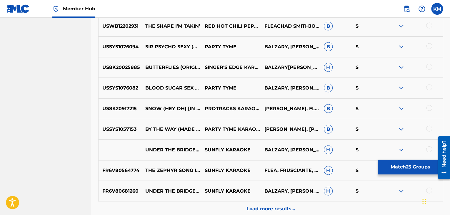
click at [427, 127] on div at bounding box center [429, 129] width 6 height 6
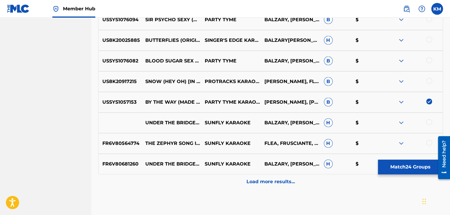
scroll to position [1755, 0]
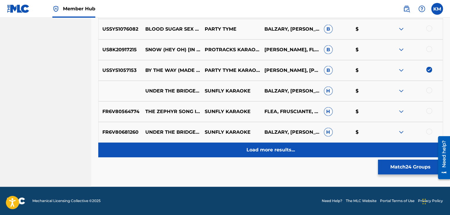
click at [272, 147] on p "Load more results..." at bounding box center [270, 149] width 49 height 7
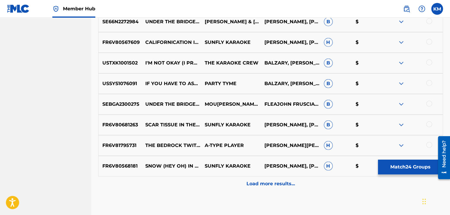
scroll to position [1932, 0]
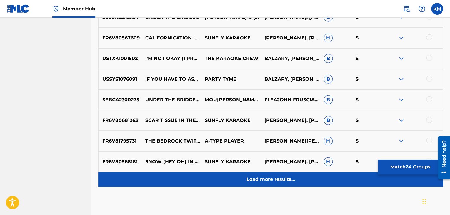
click at [252, 176] on p "Load more results..." at bounding box center [270, 178] width 49 height 7
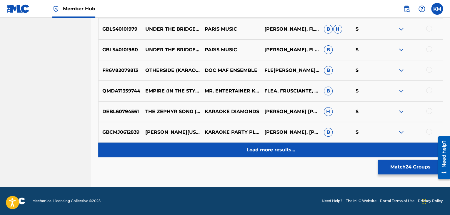
click at [259, 145] on div "Load more results..." at bounding box center [270, 149] width 345 height 15
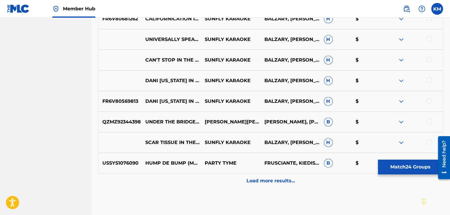
scroll to position [2343, 0]
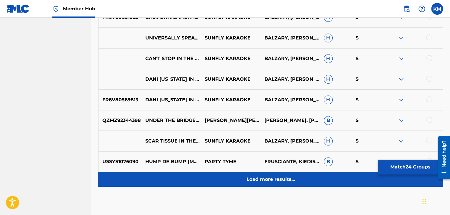
click at [263, 178] on p "Load more results..." at bounding box center [270, 178] width 49 height 7
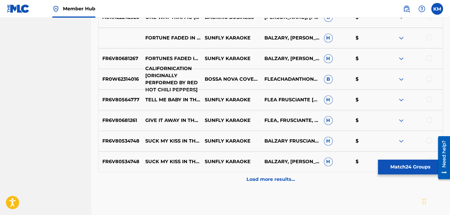
scroll to position [2579, 0]
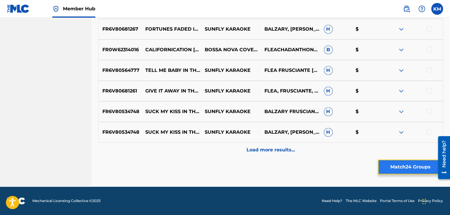
click at [399, 165] on button "Match 24 Groups" at bounding box center [410, 166] width 65 height 15
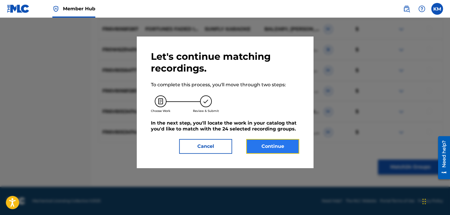
click at [262, 141] on button "Continue" at bounding box center [272, 146] width 53 height 15
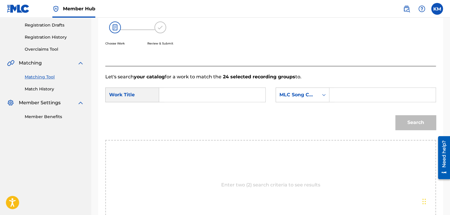
scroll to position [89, 0]
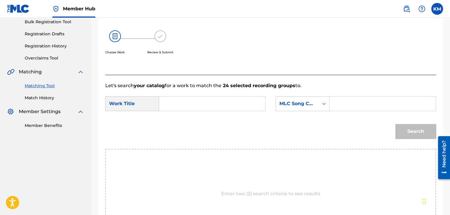
click at [187, 103] on input "Search Form" at bounding box center [212, 103] width 96 height 14
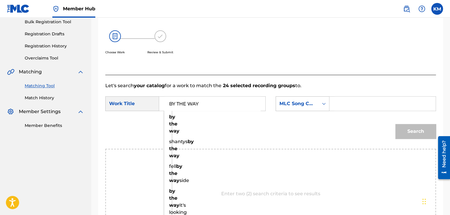
click at [321, 103] on icon "Search Form" at bounding box center [324, 104] width 6 height 6
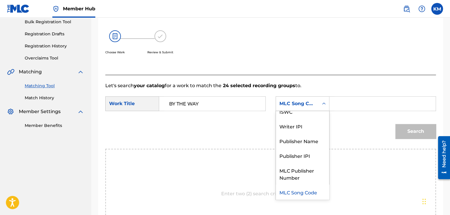
scroll to position [0, 0]
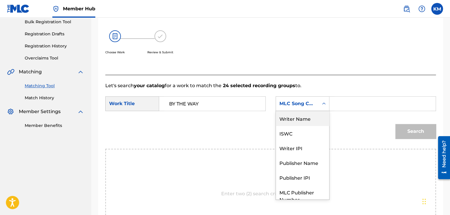
click at [315, 124] on div "Writer Name" at bounding box center [302, 118] width 53 height 15
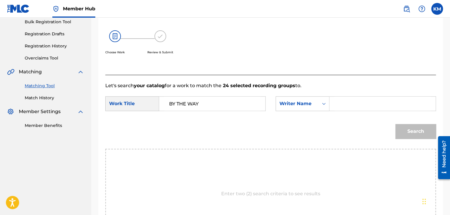
click at [346, 106] on input "Search Form" at bounding box center [382, 103] width 96 height 14
click at [395, 124] on button "Search" at bounding box center [415, 131] width 41 height 15
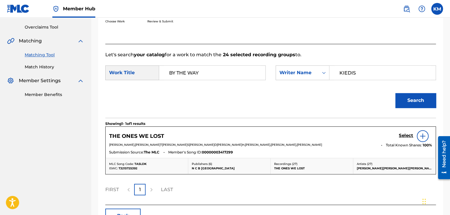
scroll to position [159, 0]
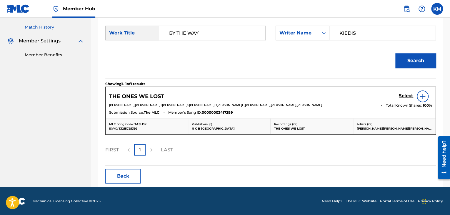
click at [43, 27] on link "Match History" at bounding box center [54, 27] width 59 height 6
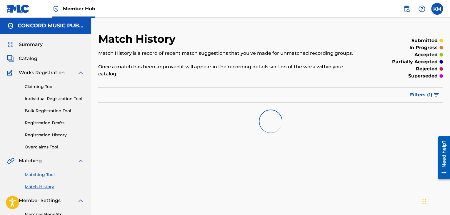
drag, startPoint x: 45, startPoint y: 174, endPoint x: 48, endPoint y: 173, distance: 3.0
click at [45, 174] on link "Matching Tool" at bounding box center [54, 174] width 59 height 6
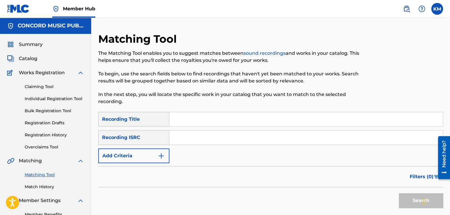
click at [208, 136] on input "Search Form" at bounding box center [305, 137] width 273 height 14
click at [410, 195] on button "Search" at bounding box center [421, 200] width 44 height 15
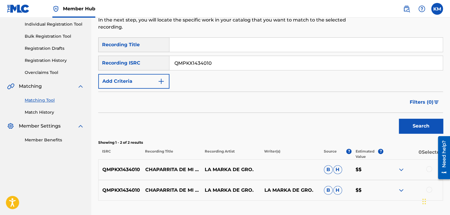
scroll to position [118, 0]
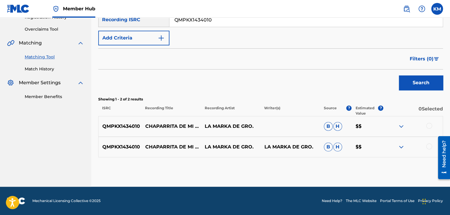
click at [427, 146] on div at bounding box center [429, 146] width 6 height 6
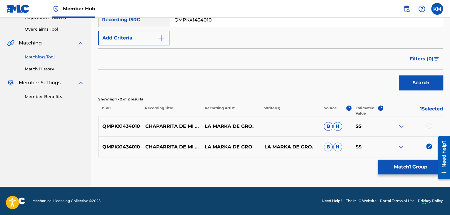
click at [429, 123] on div at bounding box center [429, 126] width 6 height 6
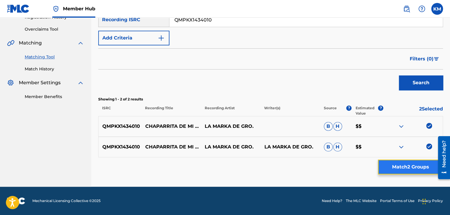
click at [406, 163] on button "Match 2 Groups" at bounding box center [410, 166] width 65 height 15
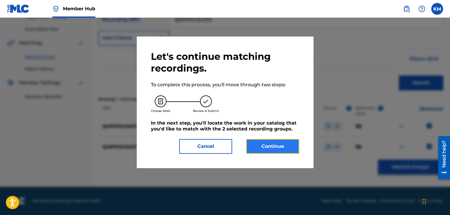
click at [273, 148] on button "Continue" at bounding box center [272, 146] width 53 height 15
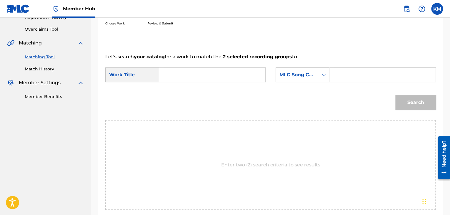
click at [185, 75] on input "Search Form" at bounding box center [212, 75] width 96 height 14
click at [325, 76] on icon "Search Form" at bounding box center [324, 75] width 6 height 6
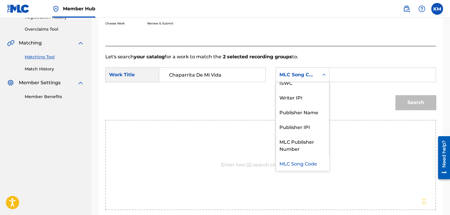
scroll to position [0, 0]
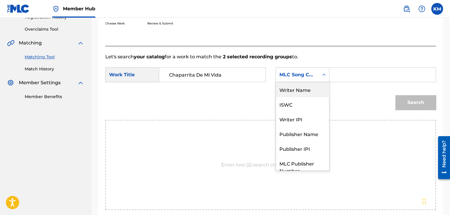
click at [309, 91] on div "Writer Name" at bounding box center [302, 89] width 53 height 15
